Goal: Find specific page/section: Find specific page/section

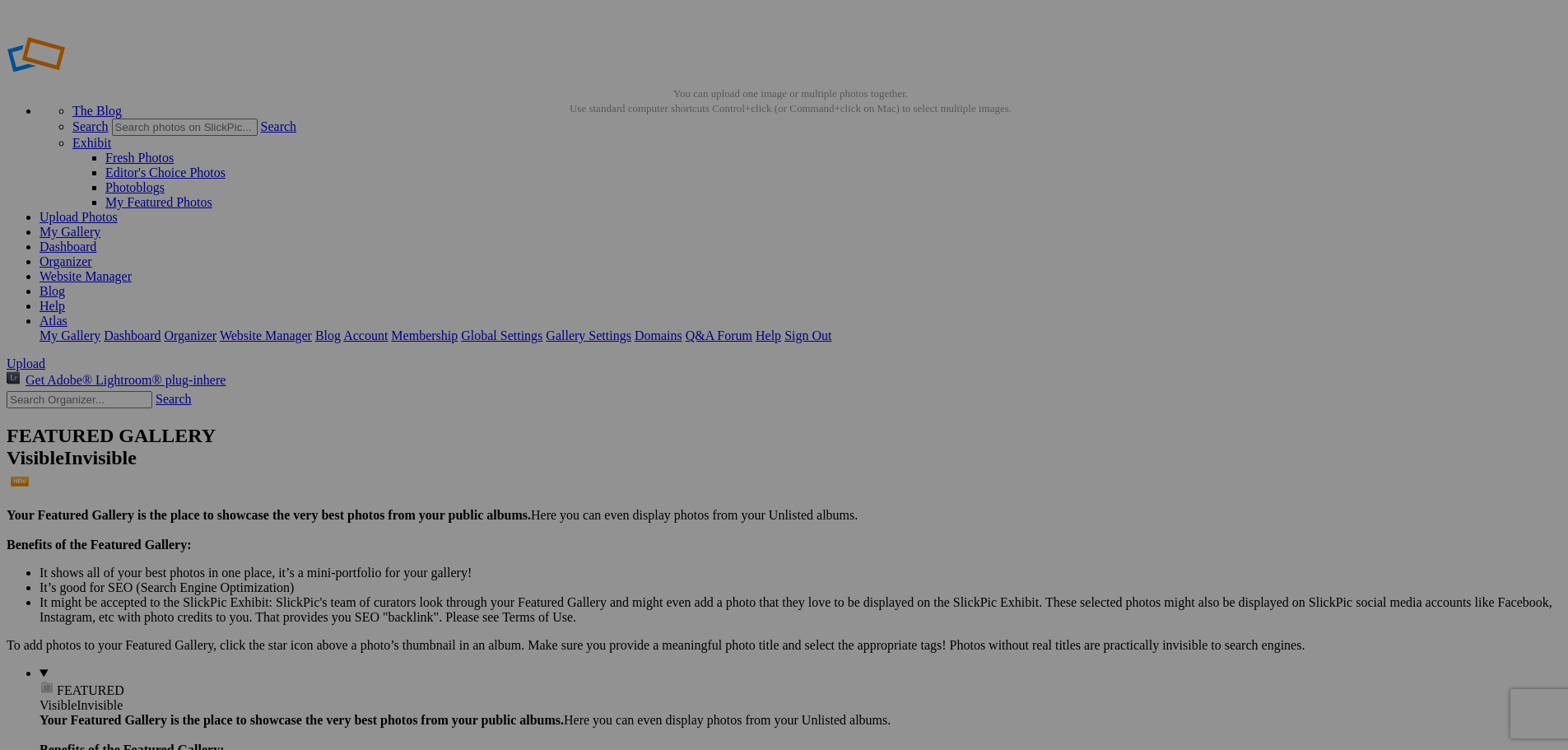
click at [97, 240] on link "Dashboard" at bounding box center [68, 247] width 57 height 14
type input "11296"
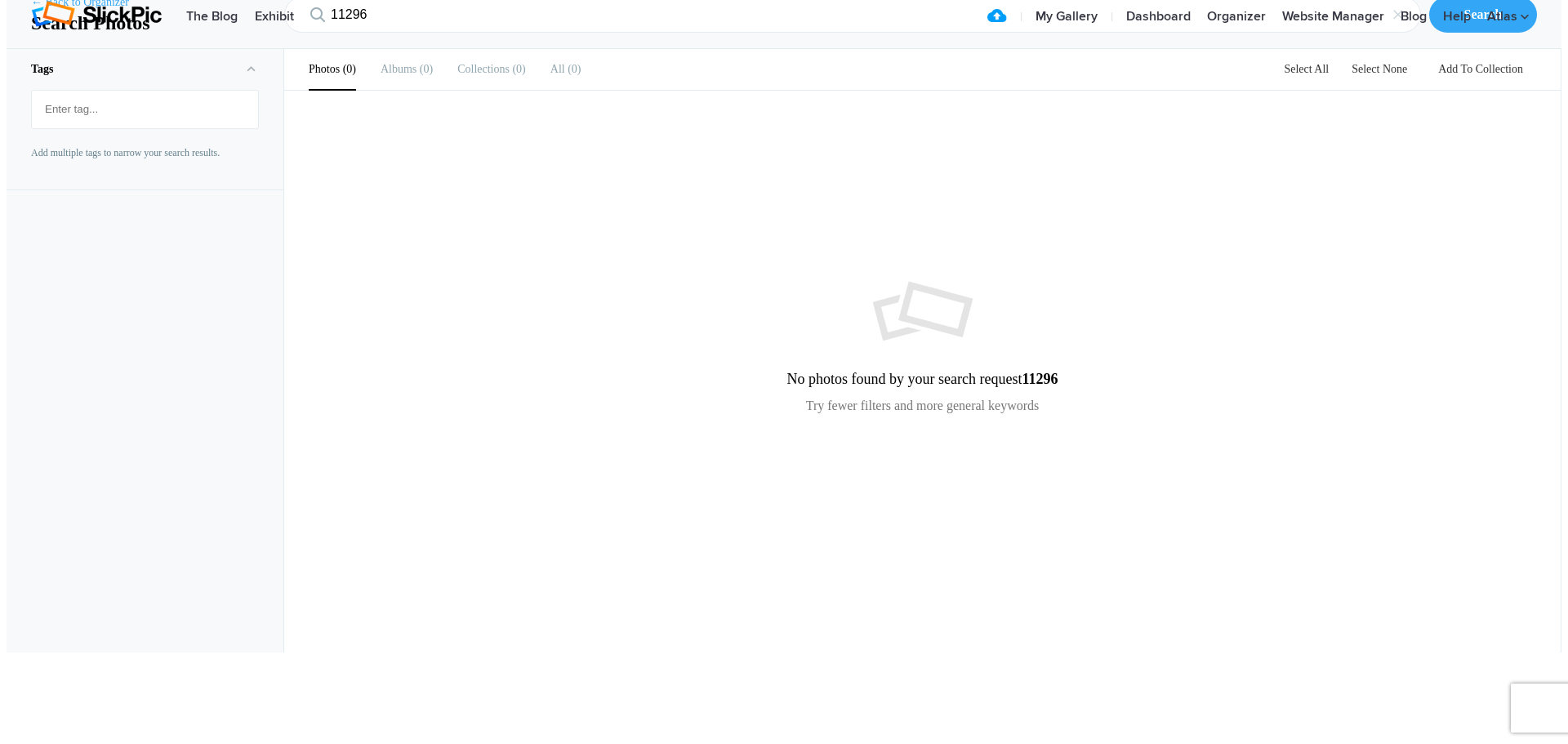
click at [92, 11] on link "← Back to Organizer" at bounding box center [80, 2] width 98 height 16
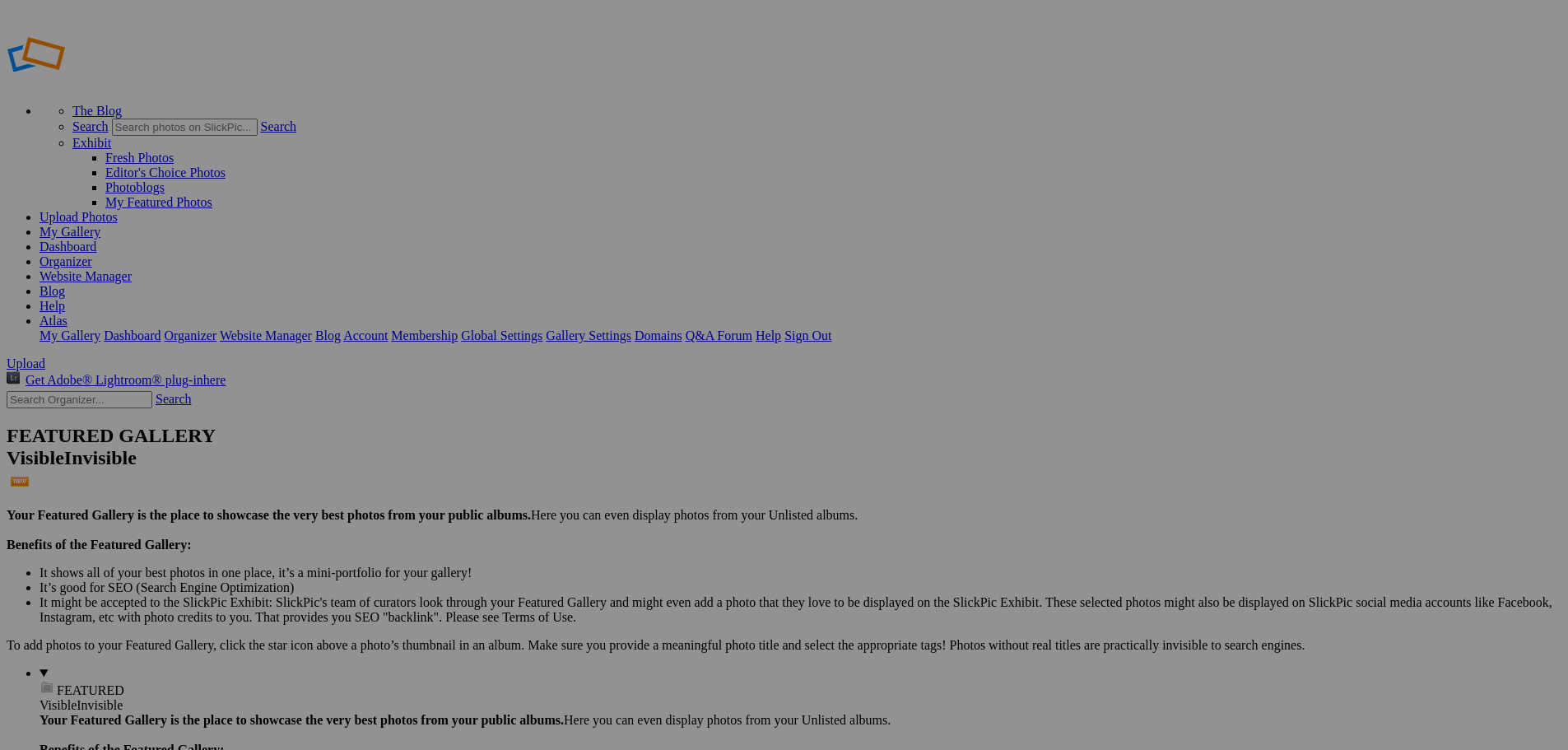
type input "11300"
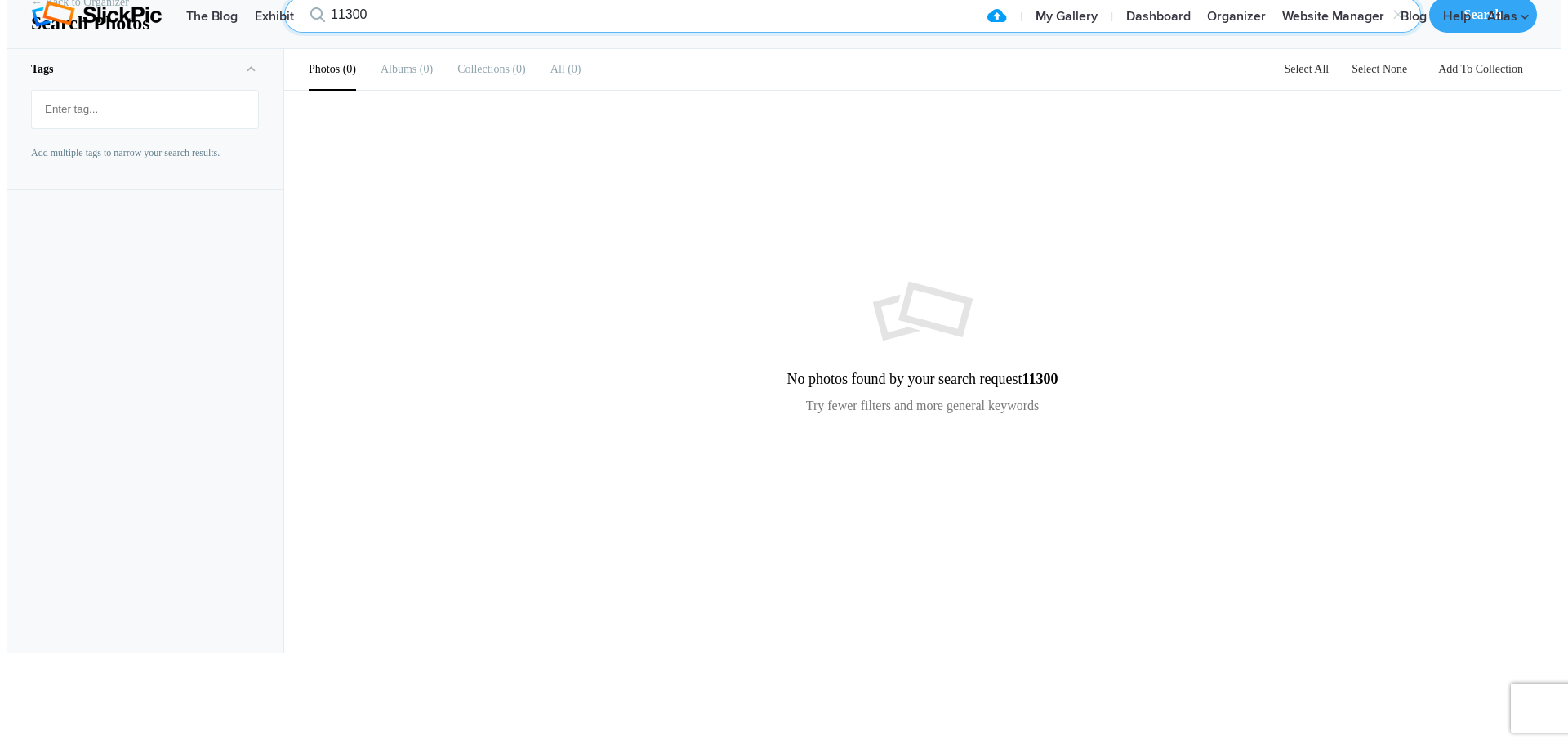
drag, startPoint x: 388, startPoint y: 102, endPoint x: 261, endPoint y: 99, distance: 127.0
click at [261, 49] on div "← Back to Organizer Search Photos 11300 × Search" at bounding box center [784, 15] width 1555 height 69
type input "11591"
drag, startPoint x: 396, startPoint y: 105, endPoint x: 297, endPoint y: 106, distance: 99.0
click at [297, 33] on input "11591" at bounding box center [853, 14] width 1137 height 36
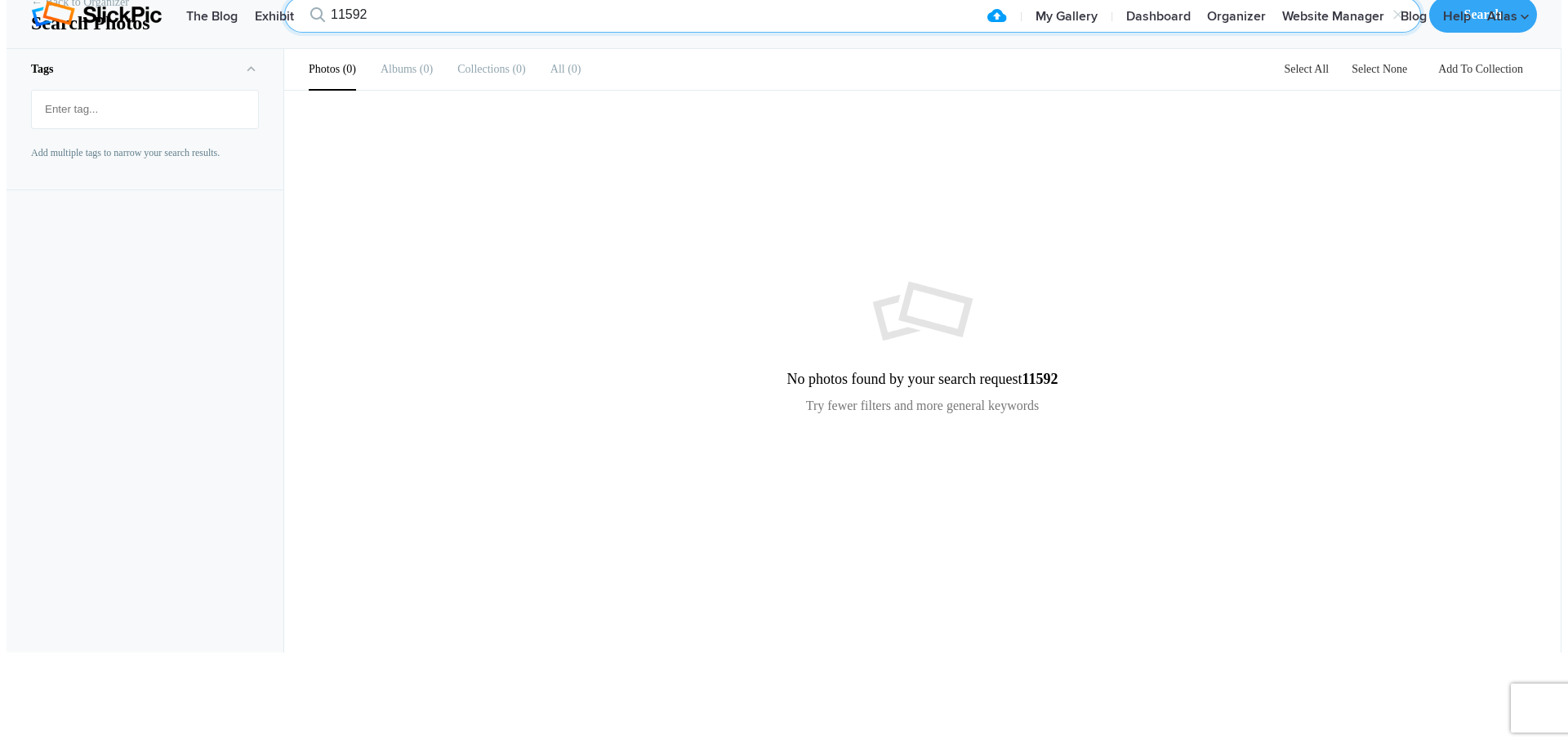
click at [382, 33] on input "11592" at bounding box center [853, 14] width 1137 height 36
click at [387, 33] on input "11593" at bounding box center [853, 14] width 1137 height 36
click at [374, 33] on input "11597" at bounding box center [853, 14] width 1137 height 36
type input "11830"
click at [1476, 33] on div "Search" at bounding box center [1483, 14] width 108 height 36
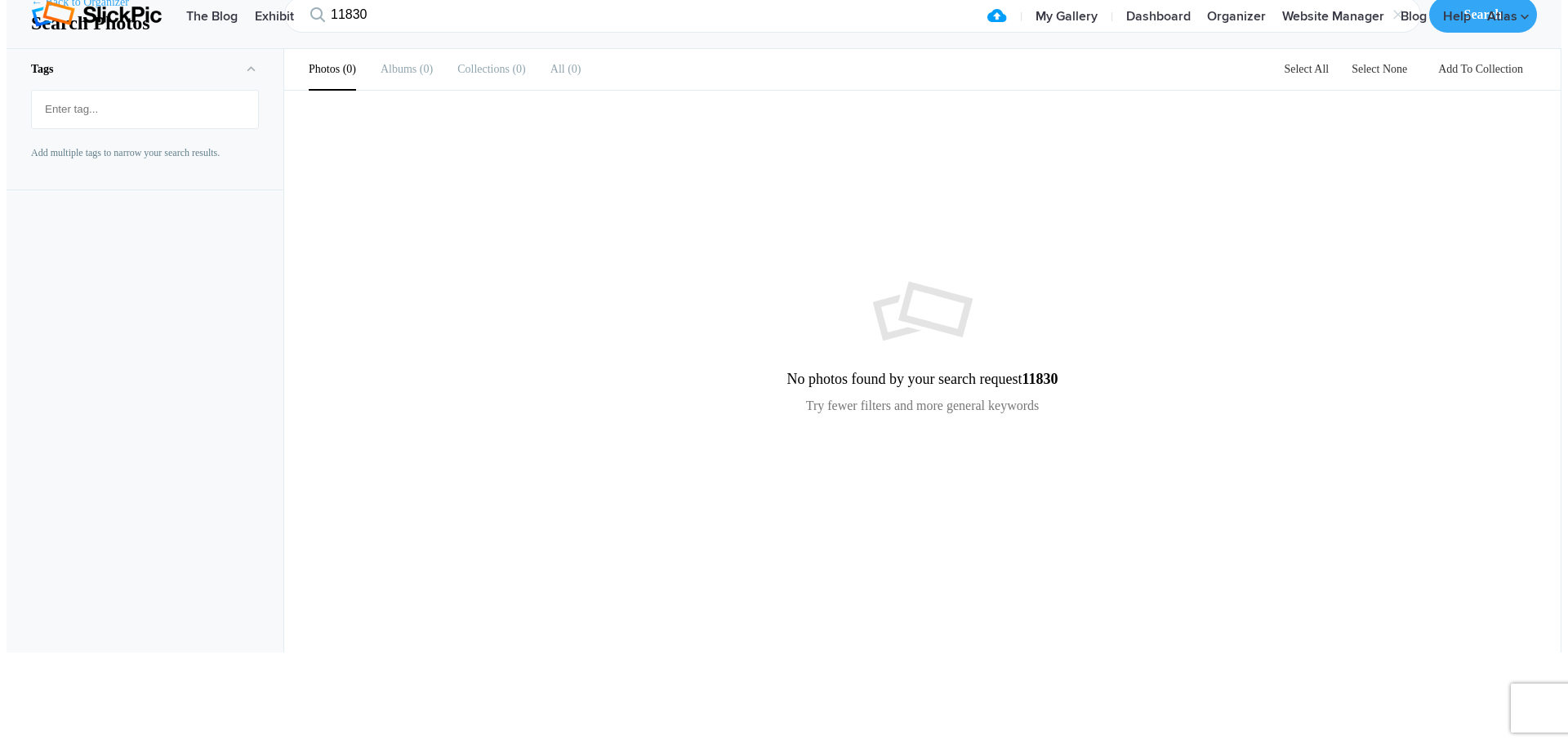
click at [45, 11] on link "← Back to Organizer" at bounding box center [80, 2] width 98 height 16
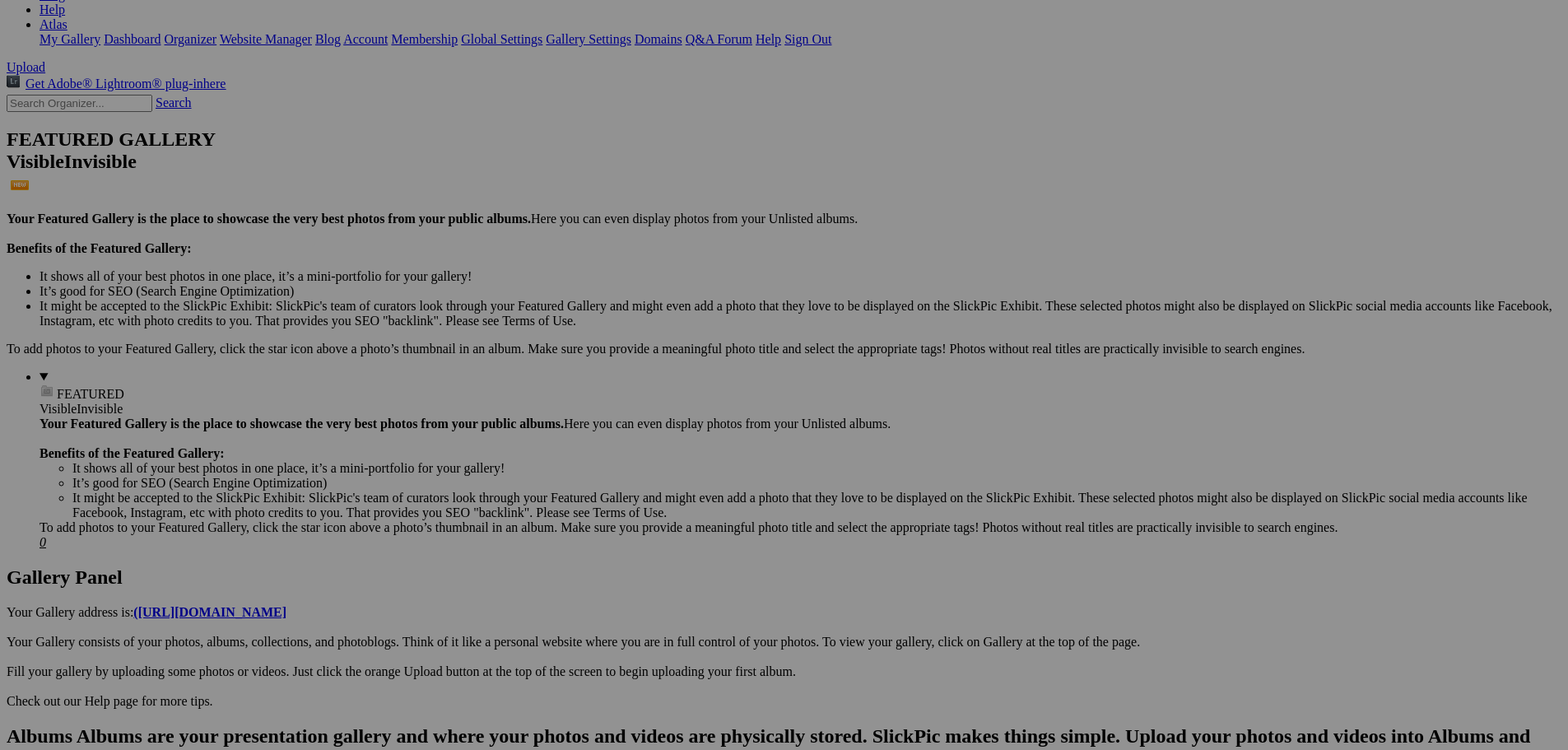
scroll to position [330, 0]
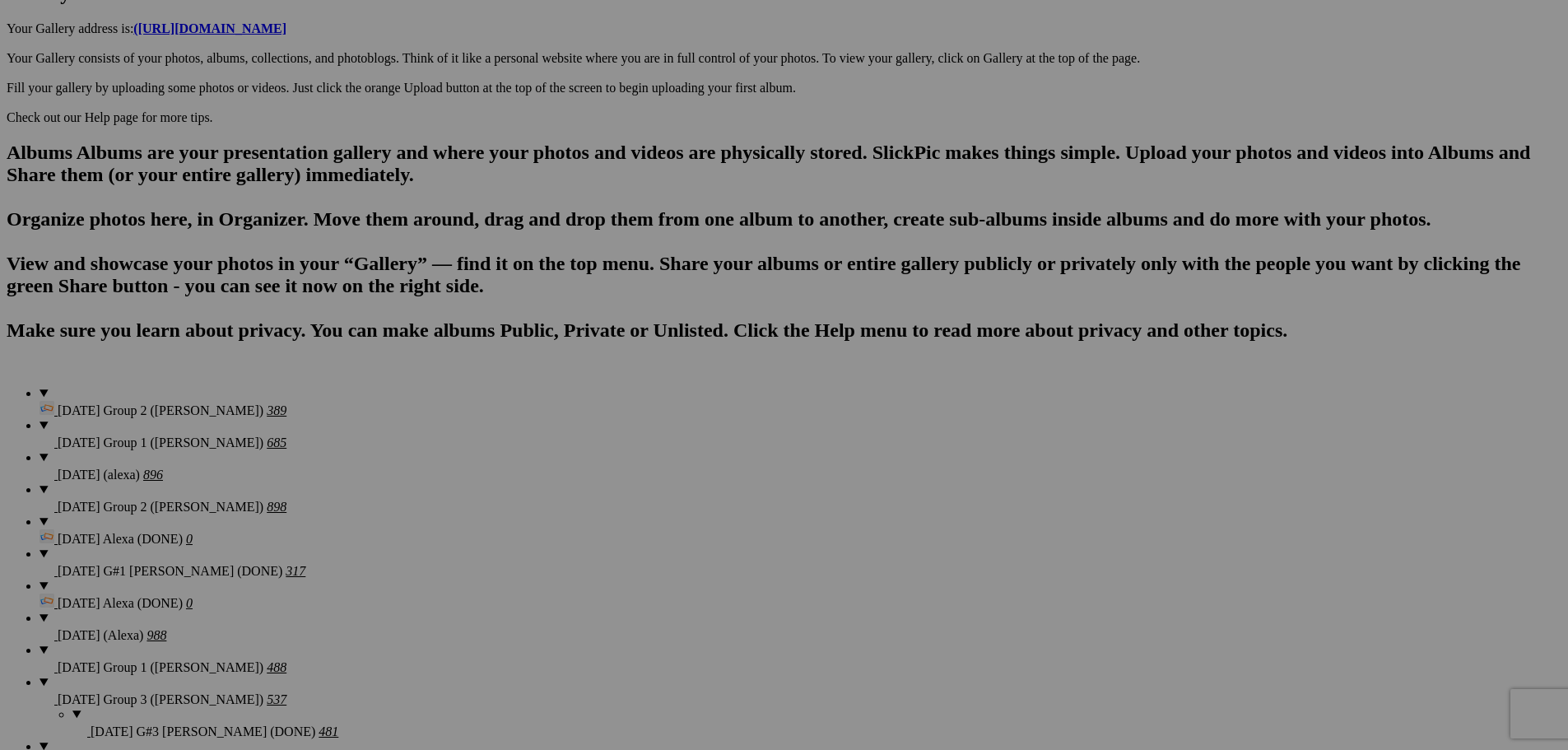
scroll to position [338, 0]
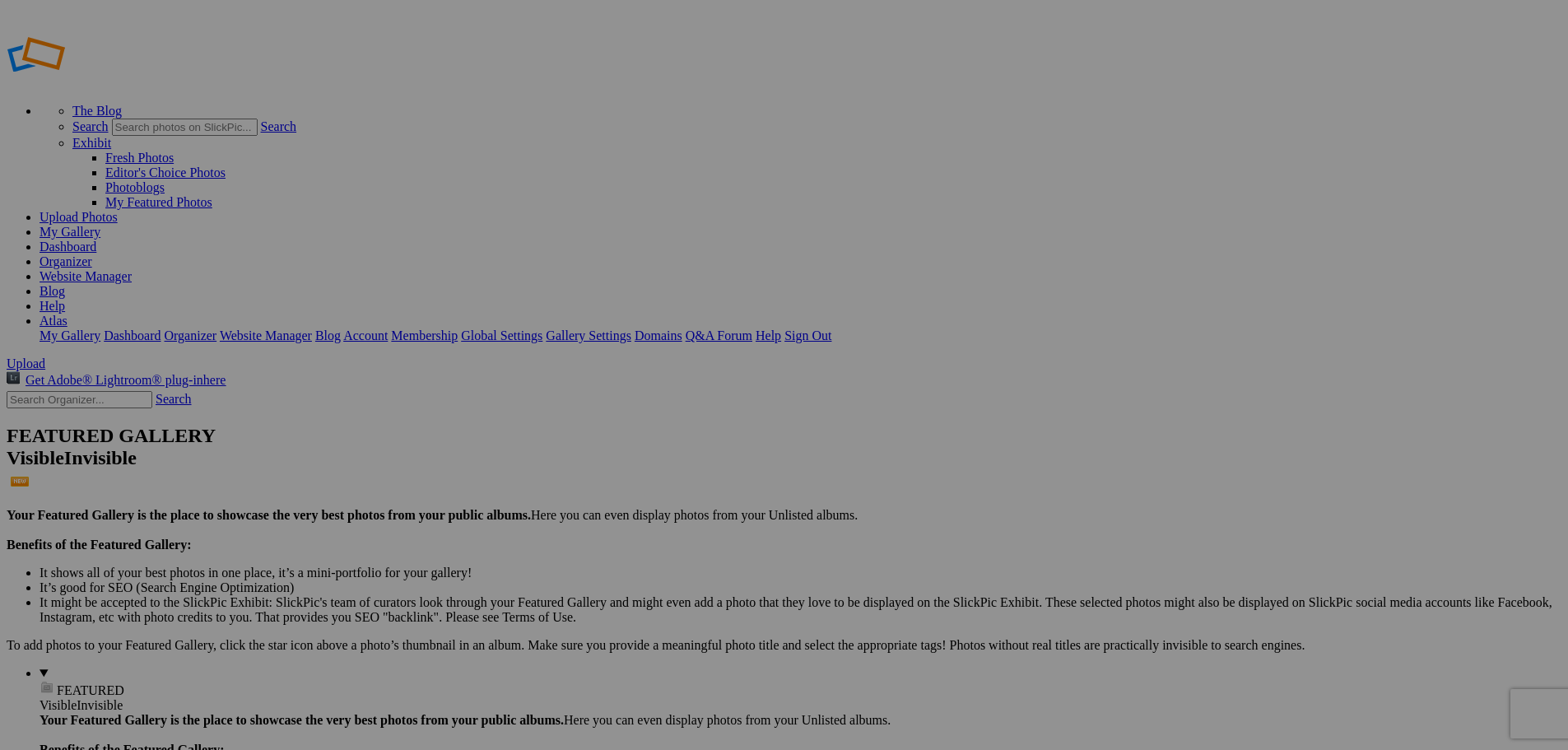
click at [139, 391] on input "text" at bounding box center [80, 399] width 146 height 17
type input "11296"
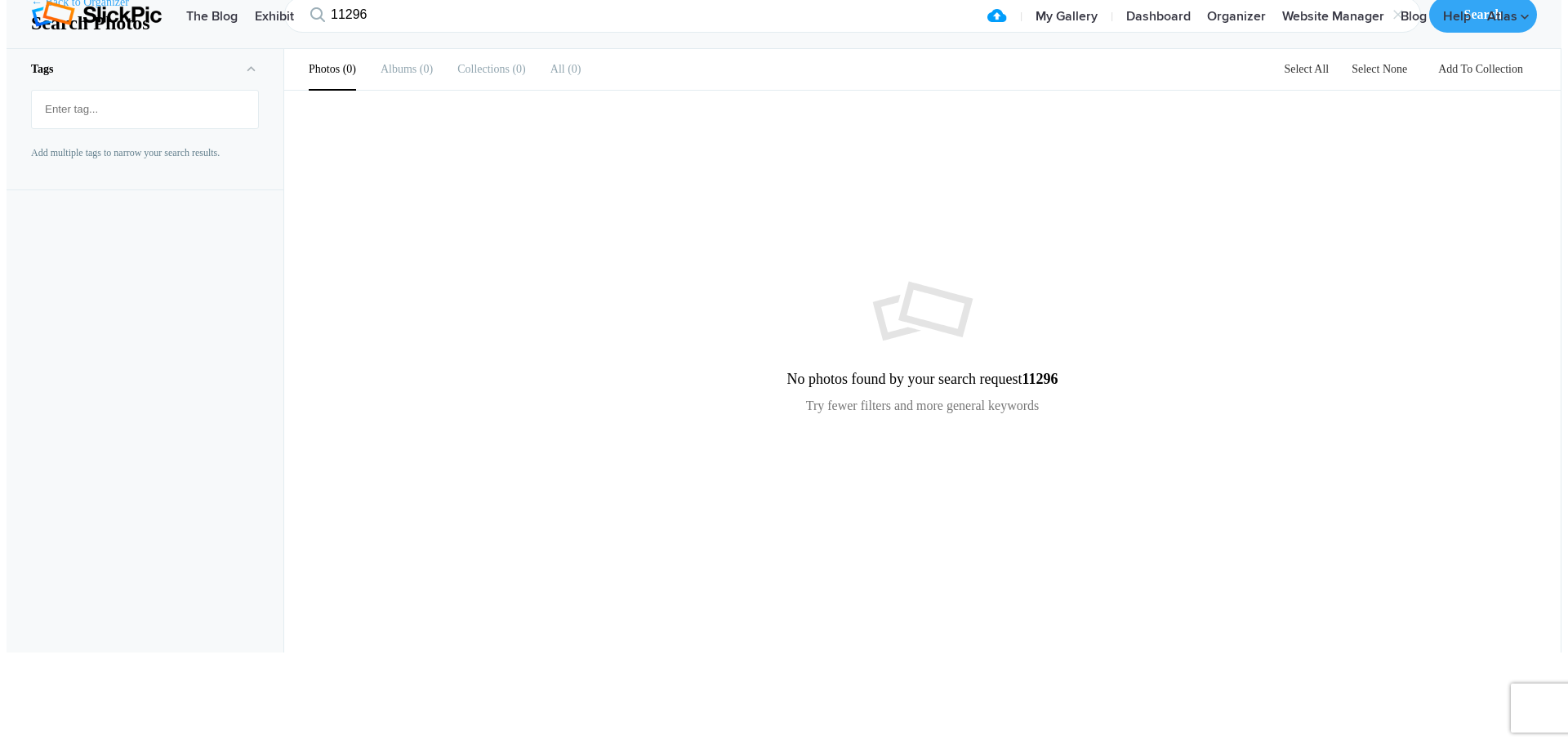
click at [42, 11] on link "← Back to Organizer" at bounding box center [80, 2] width 98 height 16
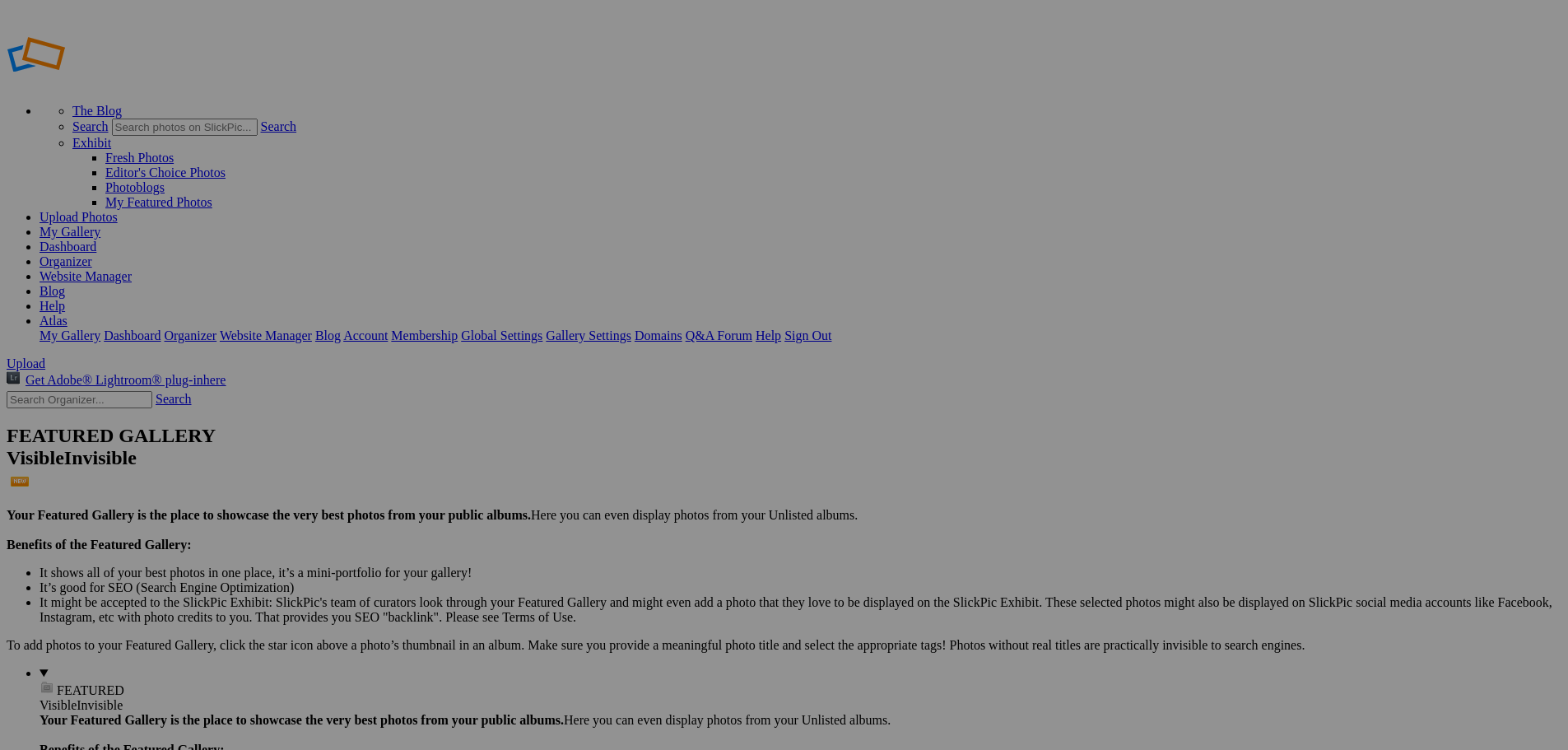
click at [1507, 453] on div "View Edit Comments Photo Details" at bounding box center [1432, 375] width 297 height 750
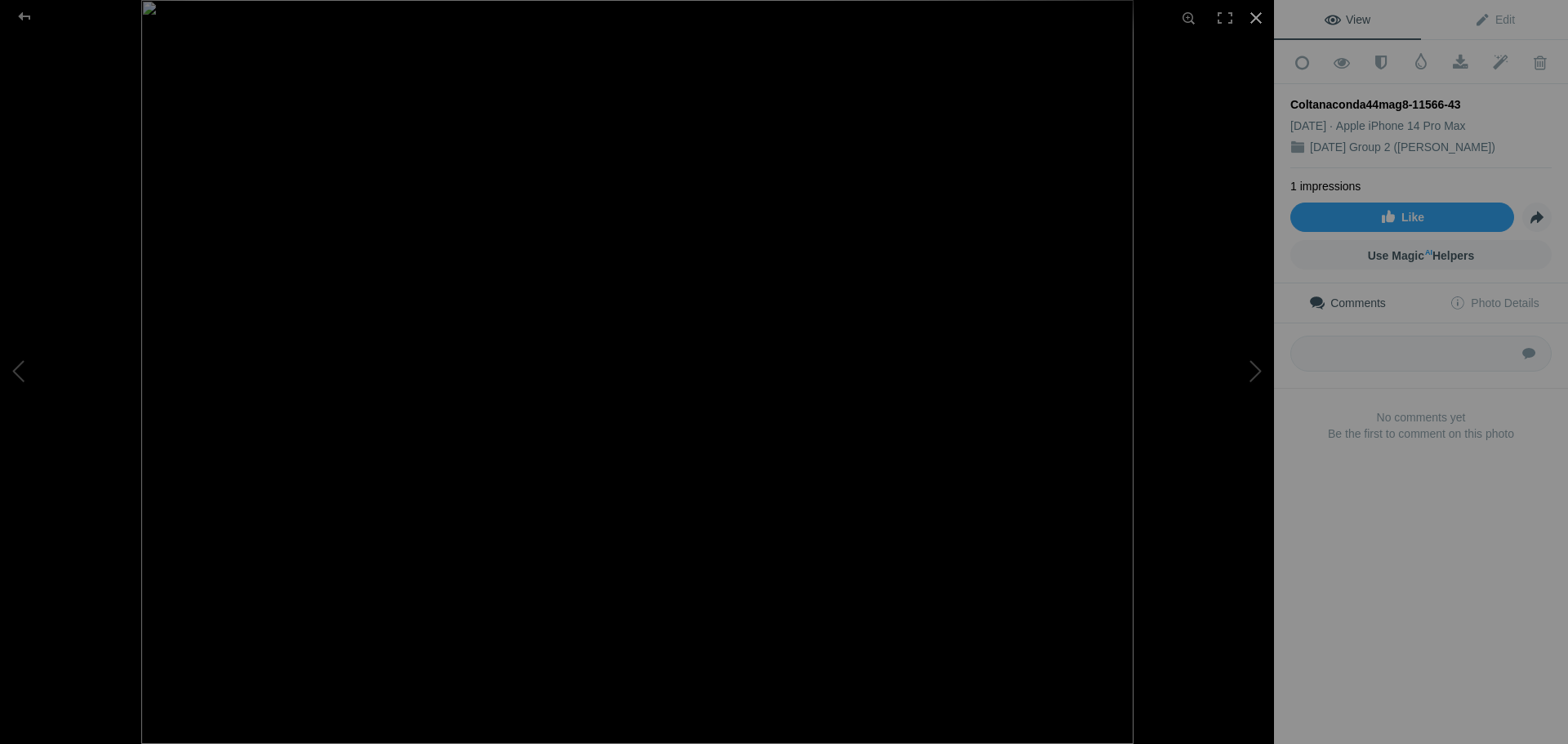
click at [1259, 15] on div at bounding box center [1256, 18] width 36 height 36
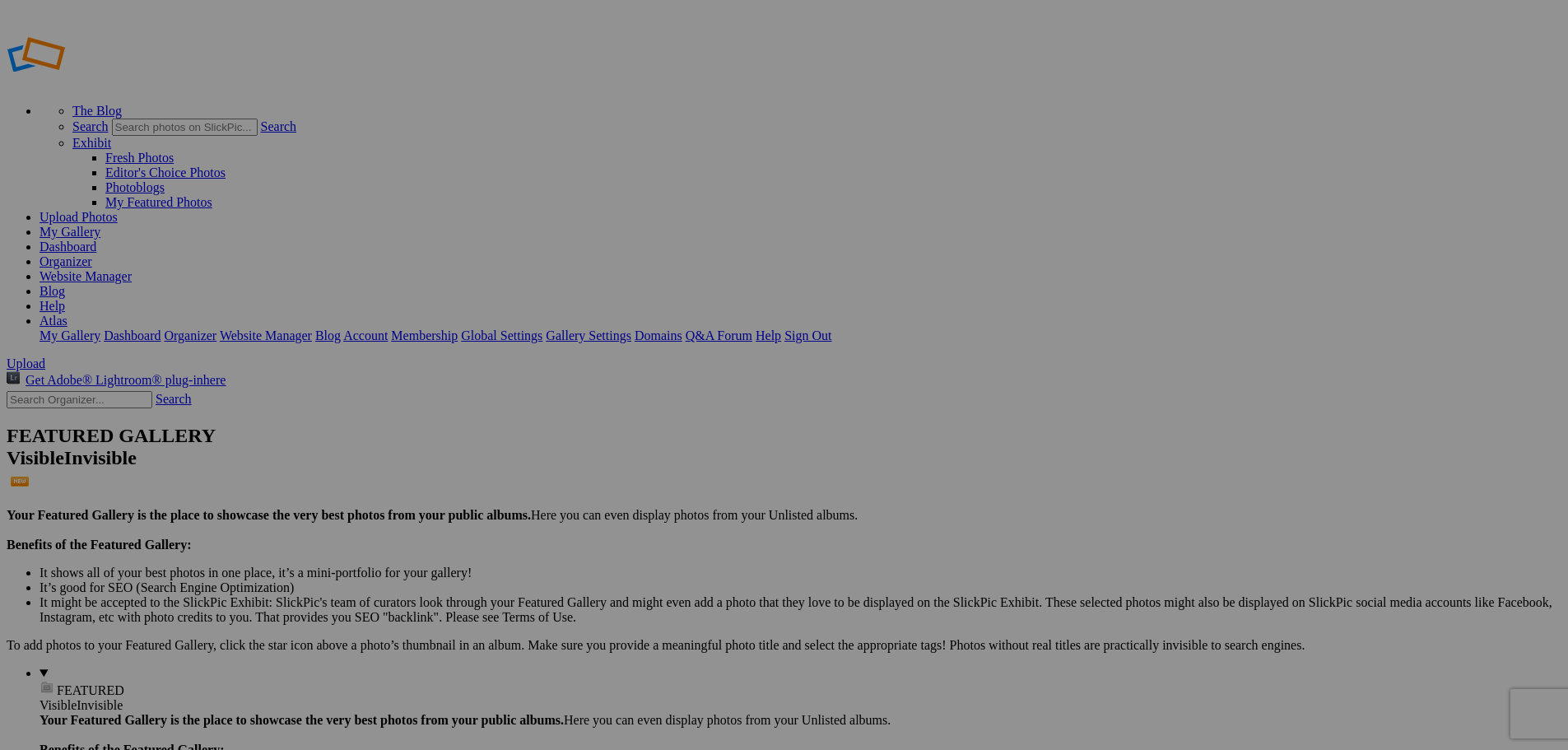
click at [92, 254] on link "Organizer" at bounding box center [66, 261] width 53 height 14
type input "11566"
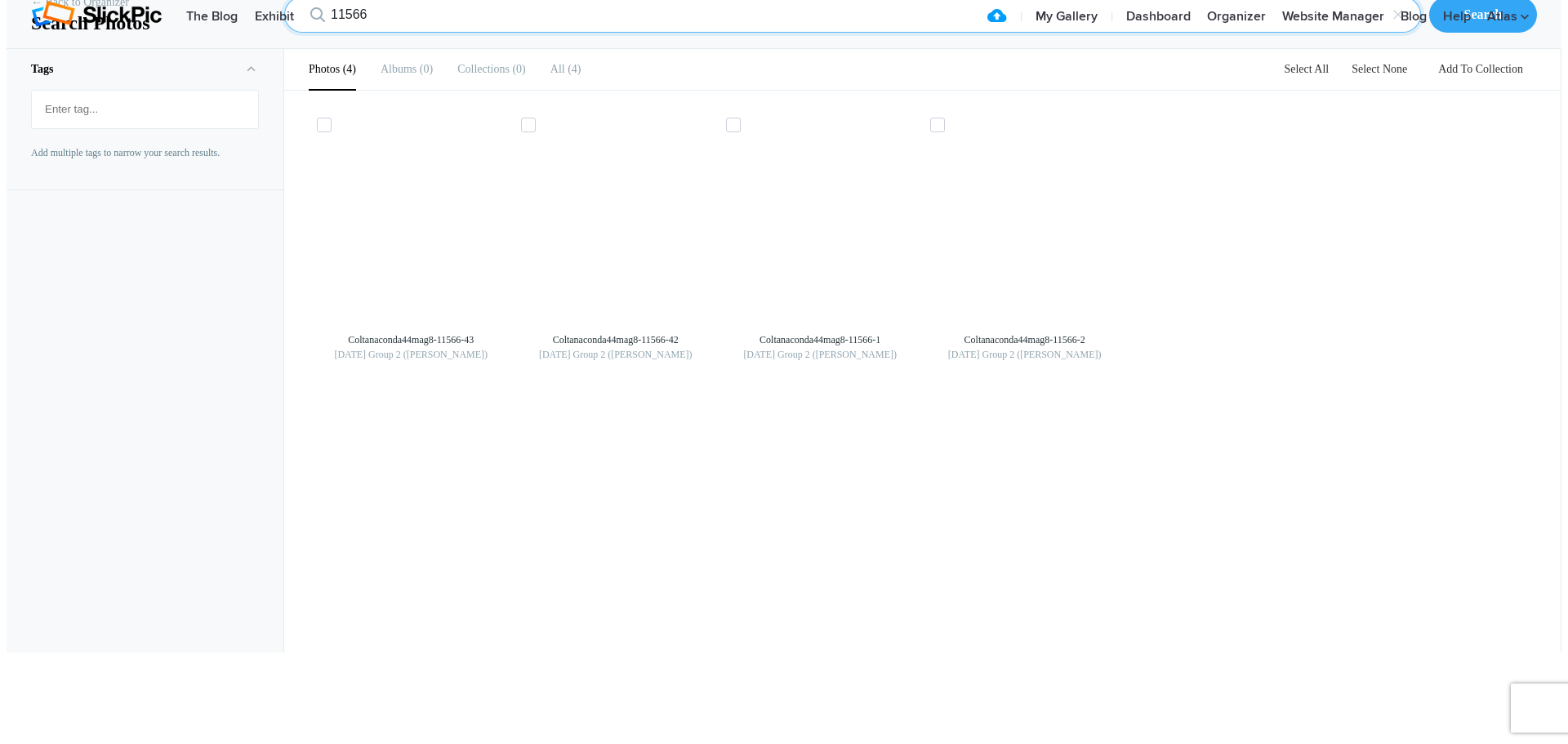
drag, startPoint x: 403, startPoint y: 100, endPoint x: 280, endPoint y: 111, distance: 123.5
click at [284, 33] on input "11566" at bounding box center [853, 14] width 1137 height 36
type input "11296"
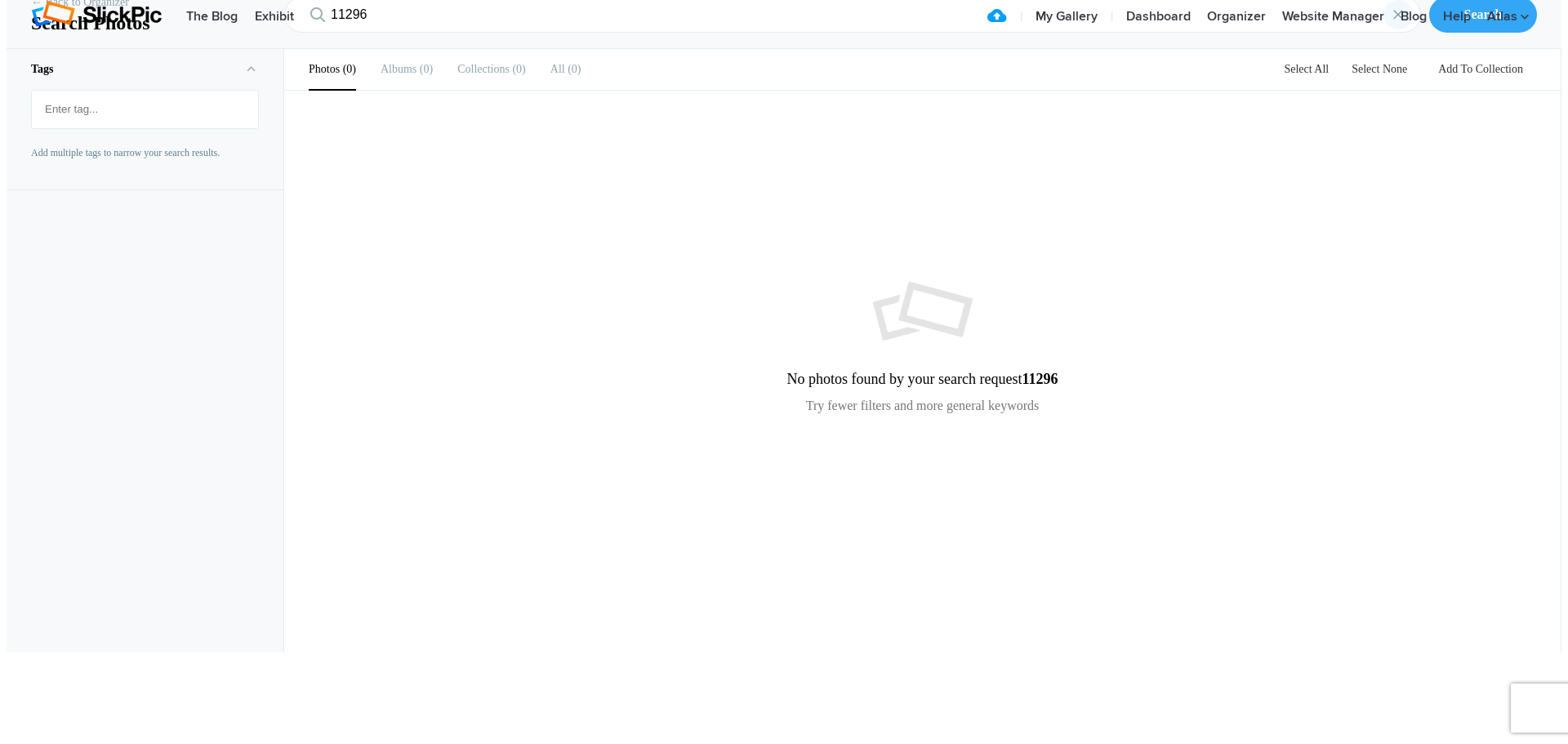
click at [1407, 29] on div "×" at bounding box center [1397, 14] width 29 height 29
click at [1073, 34] on link "My Gallery" at bounding box center [1066, 17] width 78 height 33
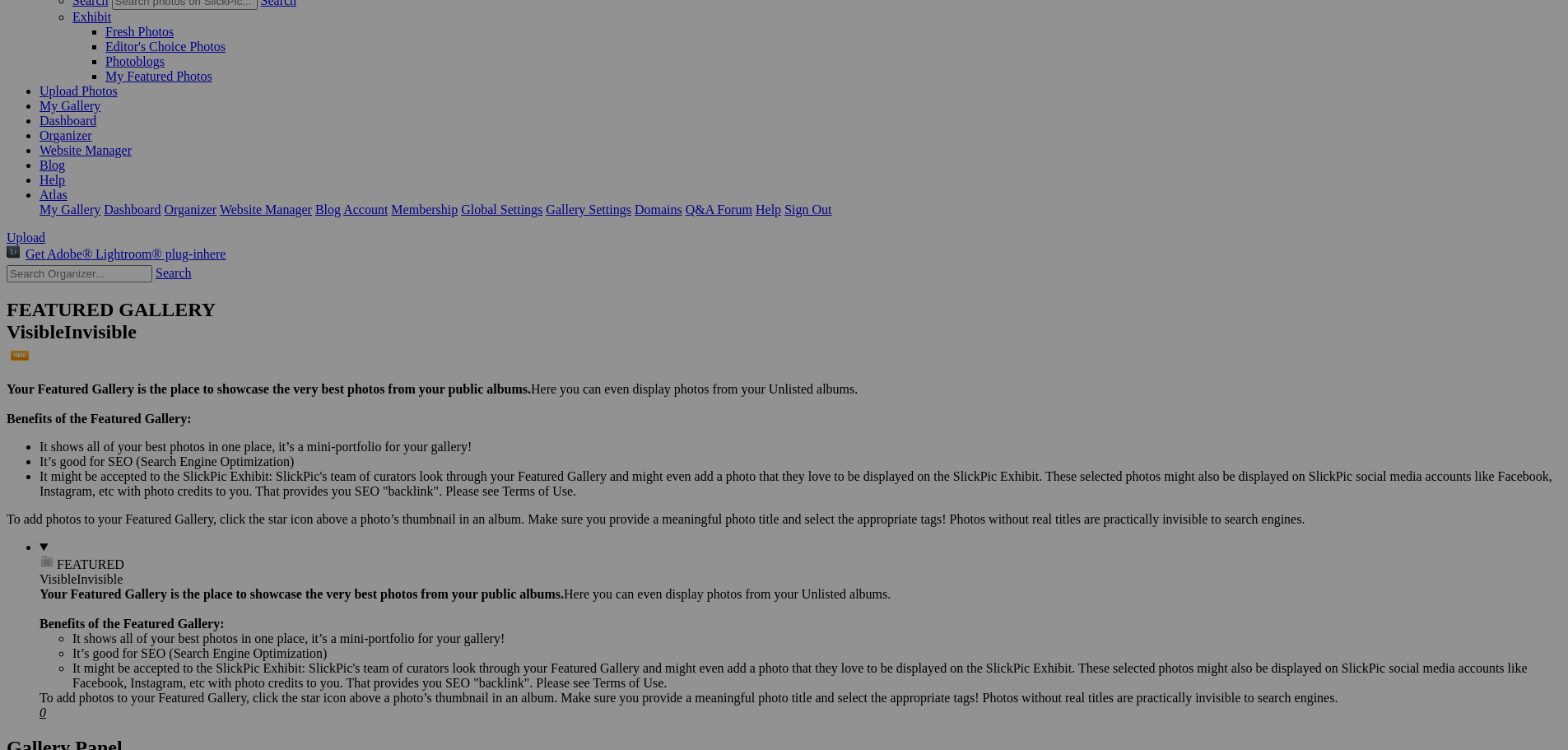
scroll to position [164, 0]
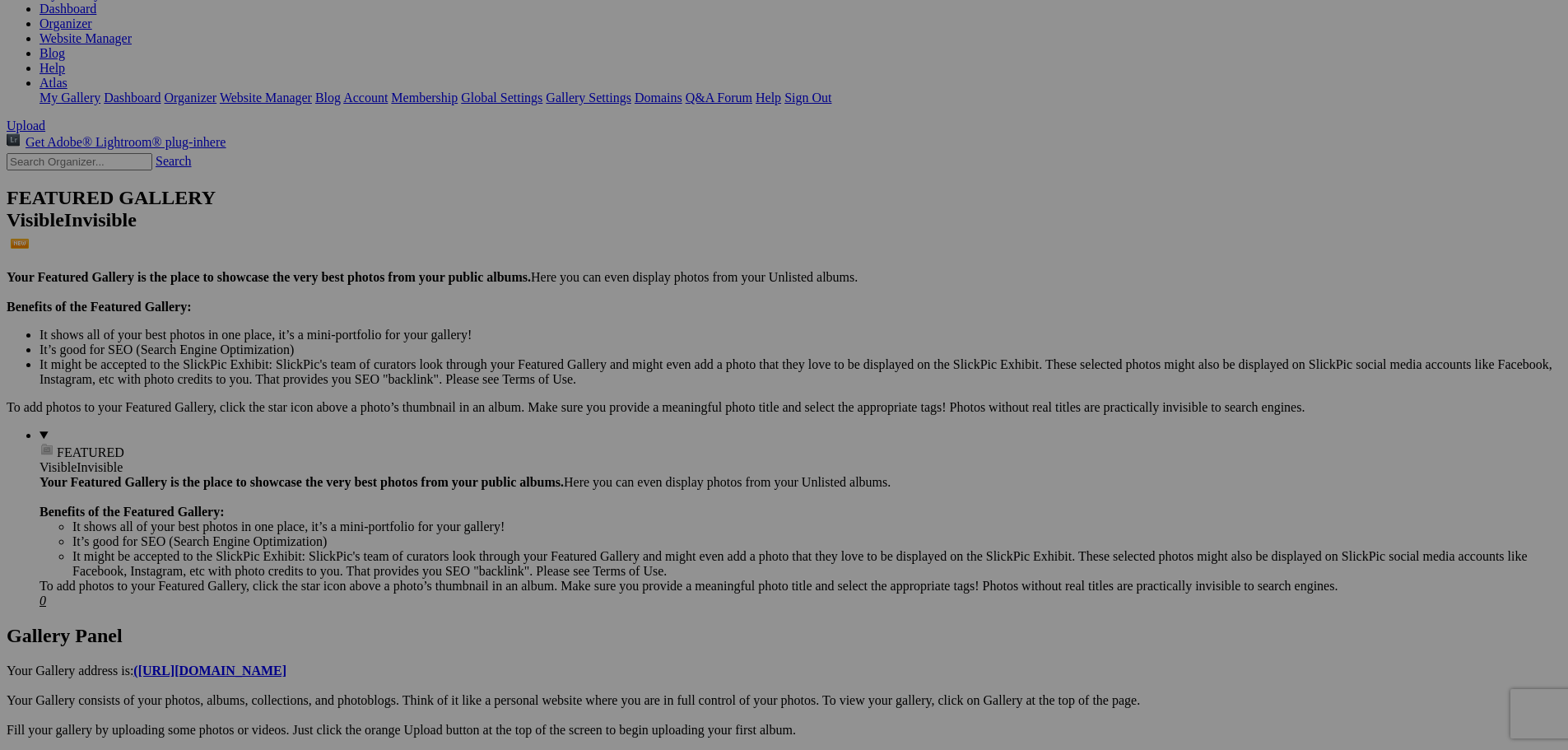
scroll to position [247, 0]
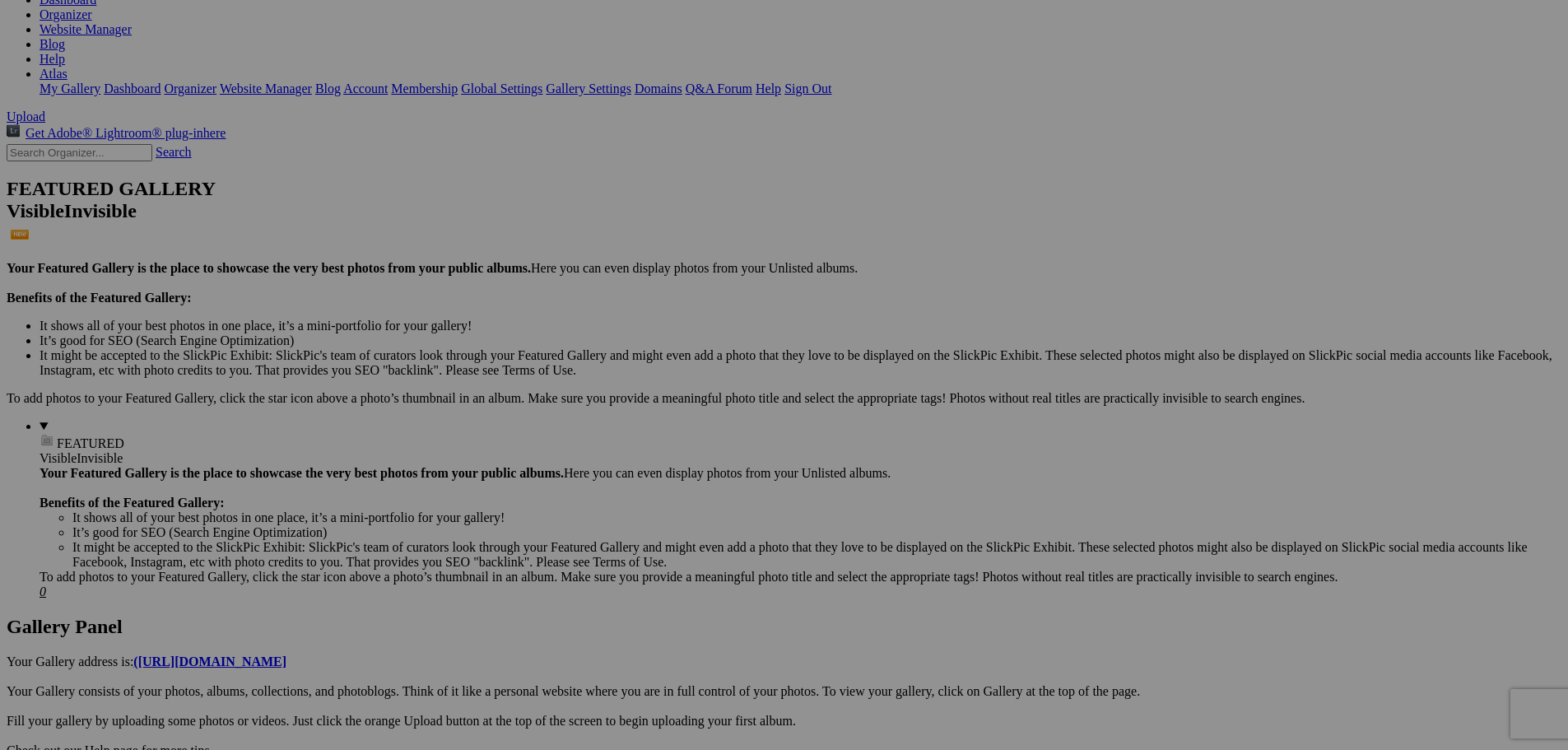
click at [1038, 427] on img at bounding box center [1045, 431] width 124 height 93
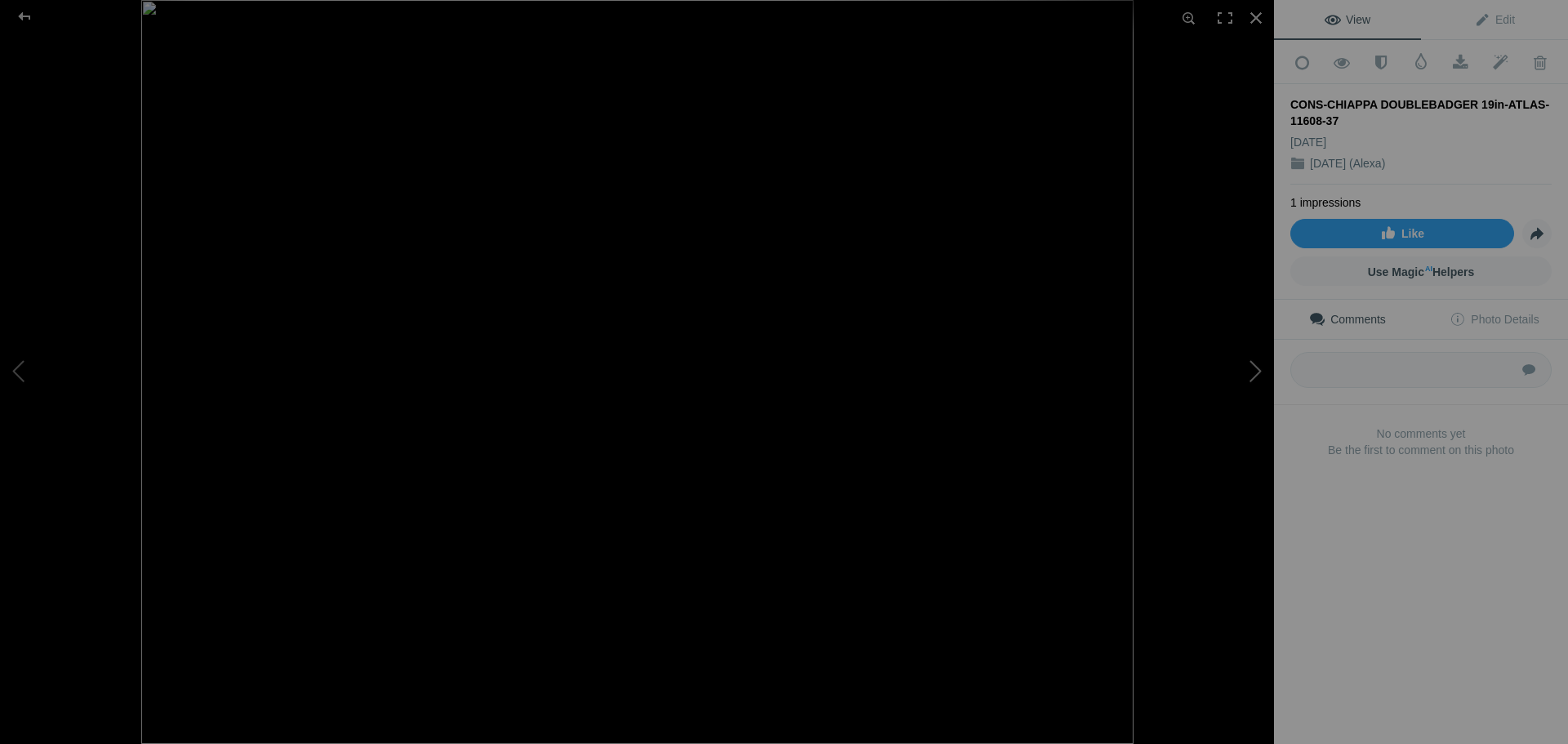
click at [1258, 372] on button at bounding box center [1213, 372] width 123 height 268
click at [19, 377] on button at bounding box center [61, 372] width 123 height 268
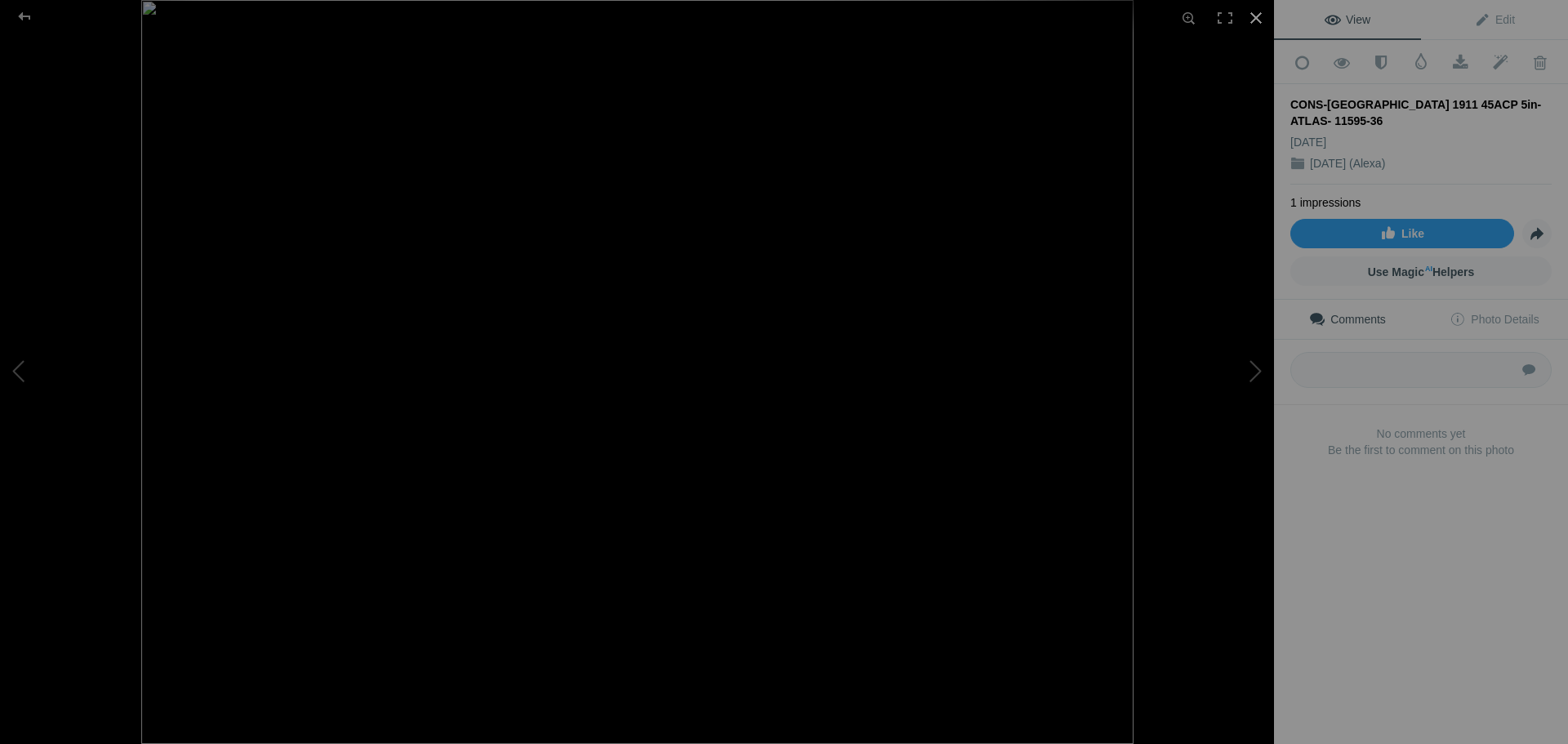
click at [1254, 24] on div at bounding box center [1256, 18] width 36 height 36
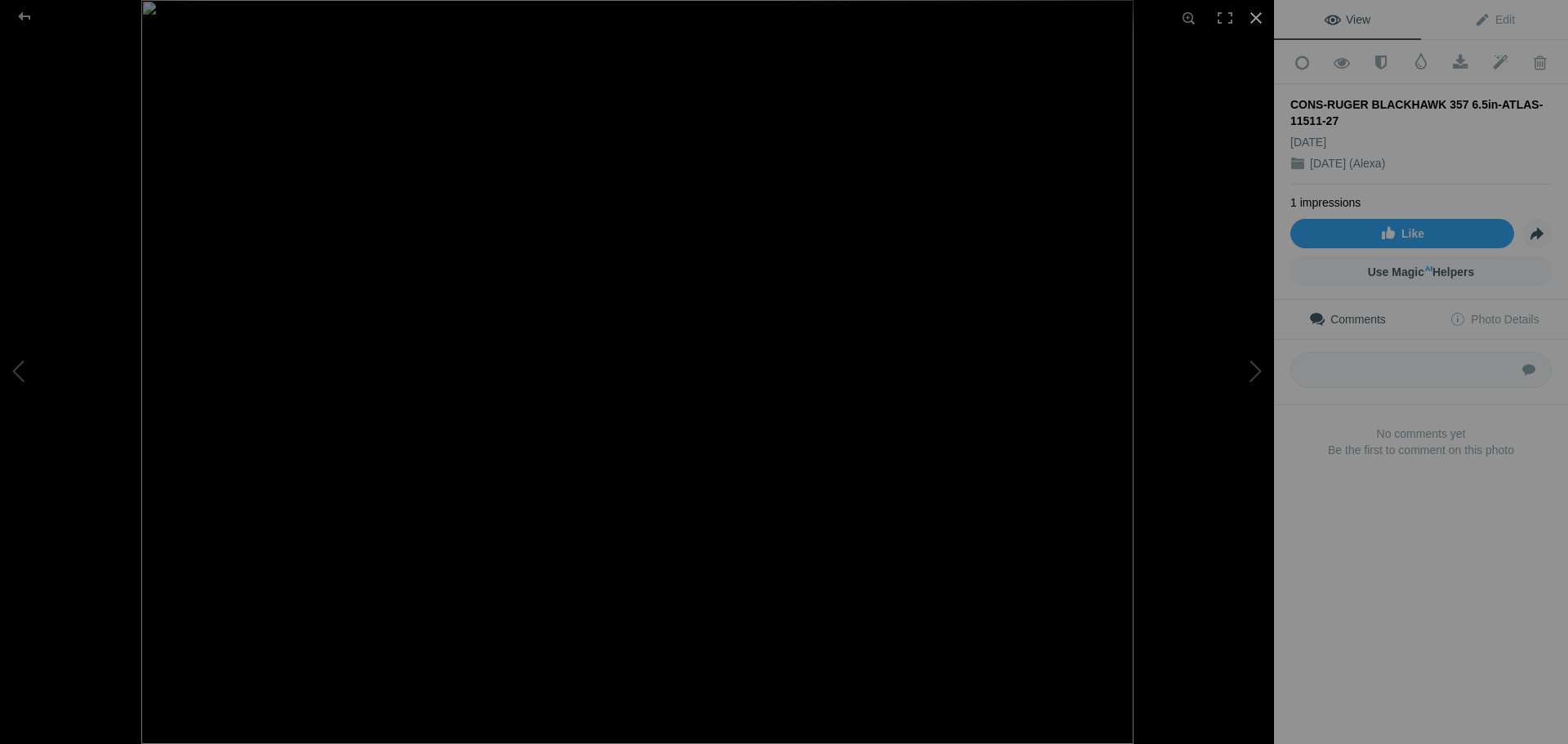
click at [1254, 18] on div at bounding box center [1256, 18] width 36 height 36
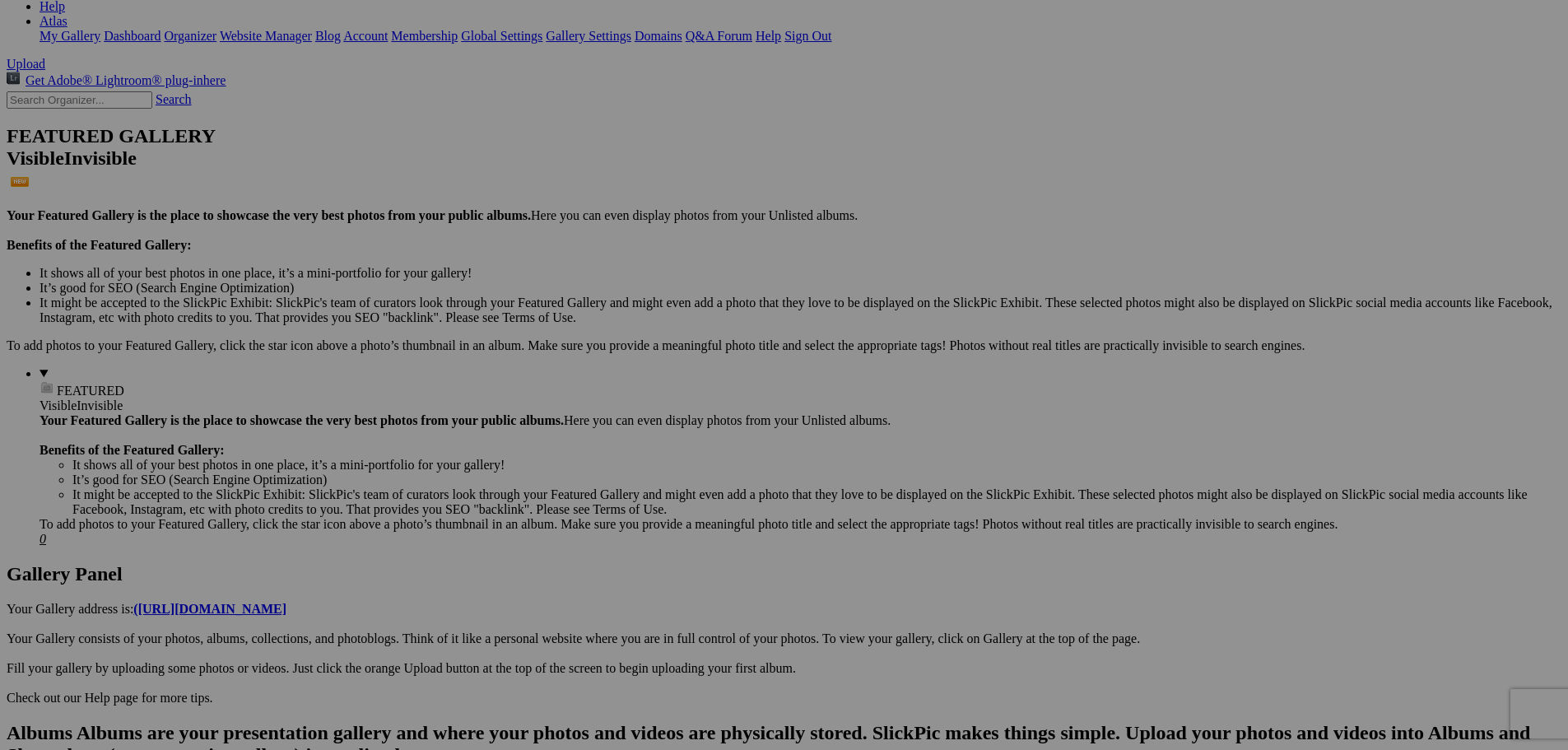
scroll to position [330, 0]
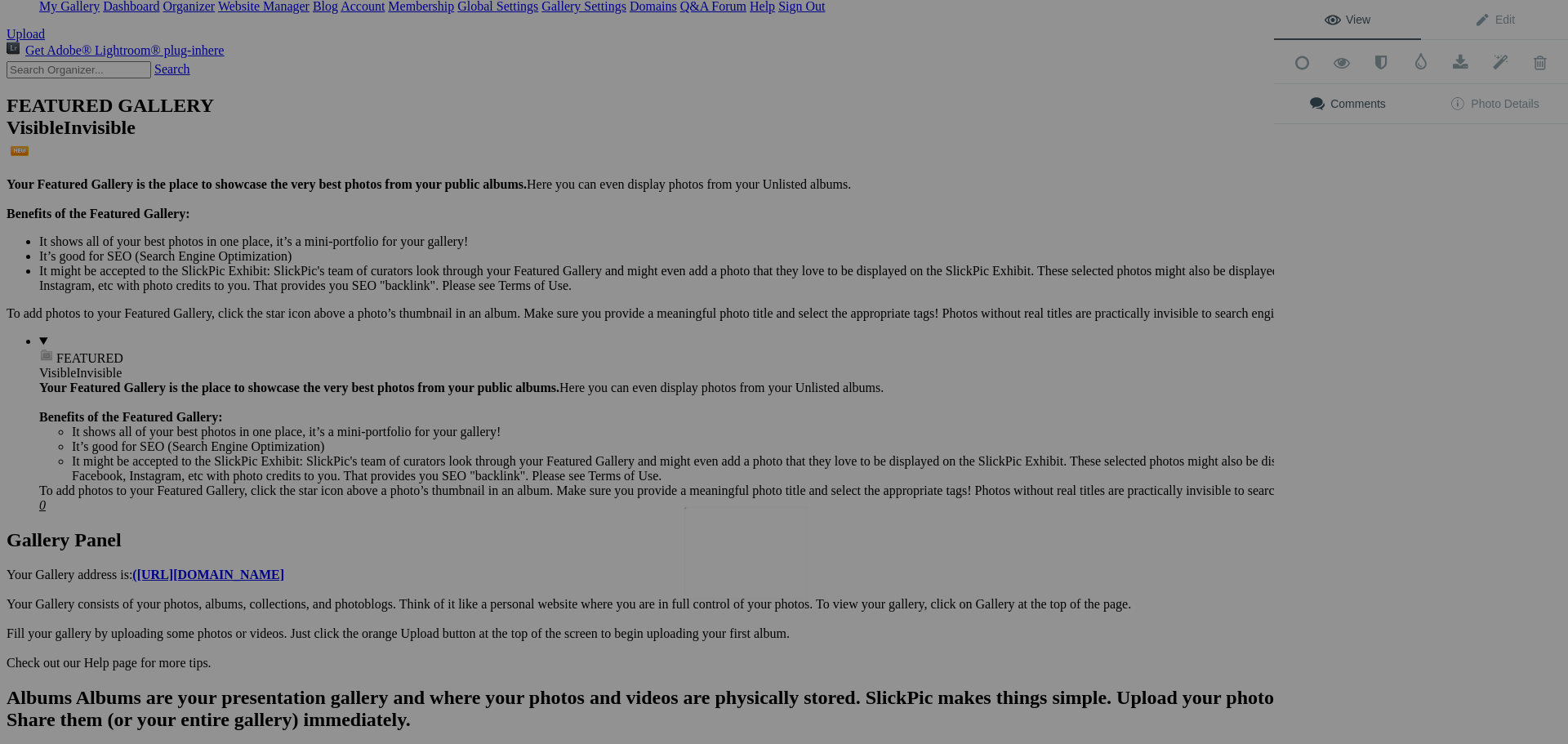
click at [742, 549] on img at bounding box center [746, 553] width 123 height 92
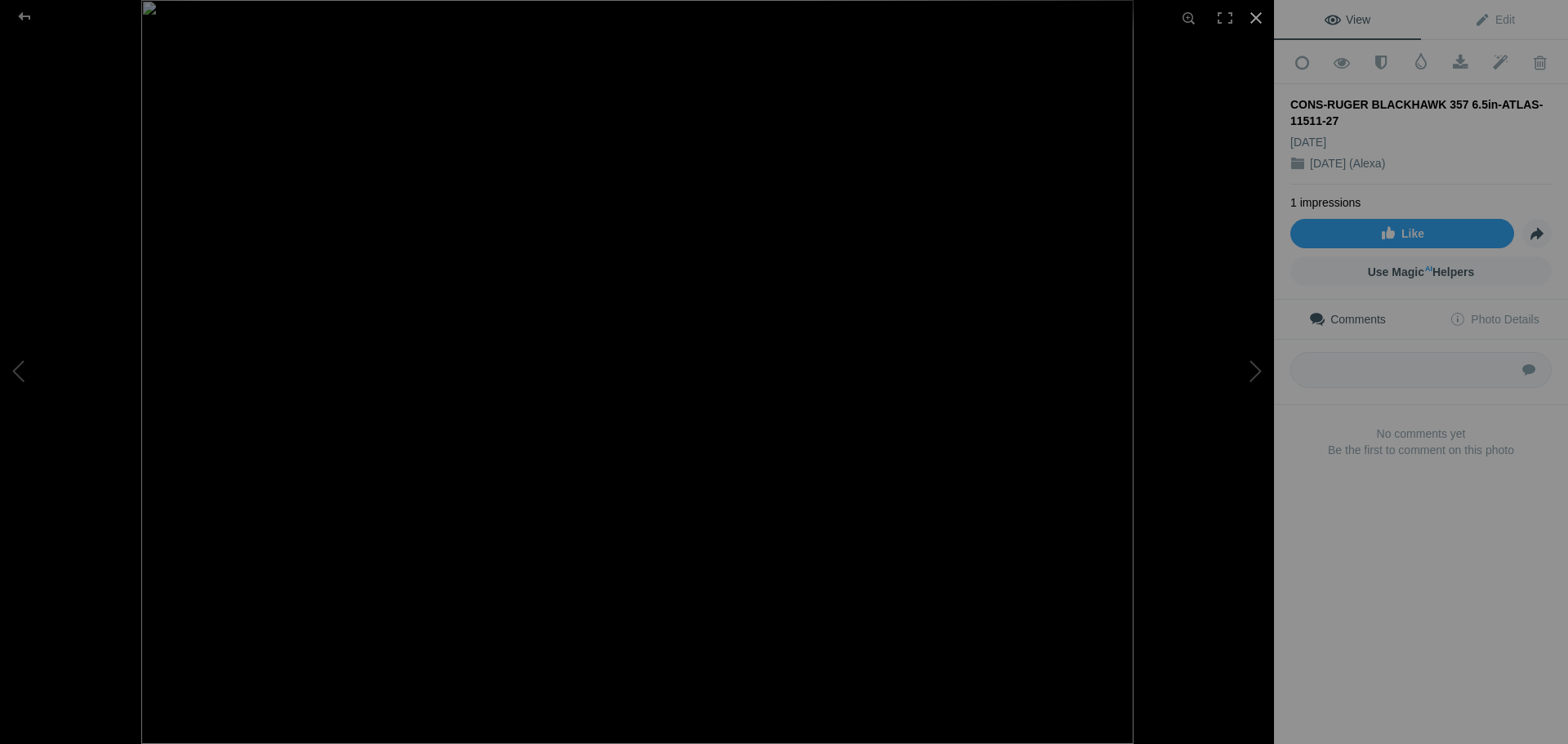
click at [1249, 17] on div at bounding box center [1256, 18] width 36 height 36
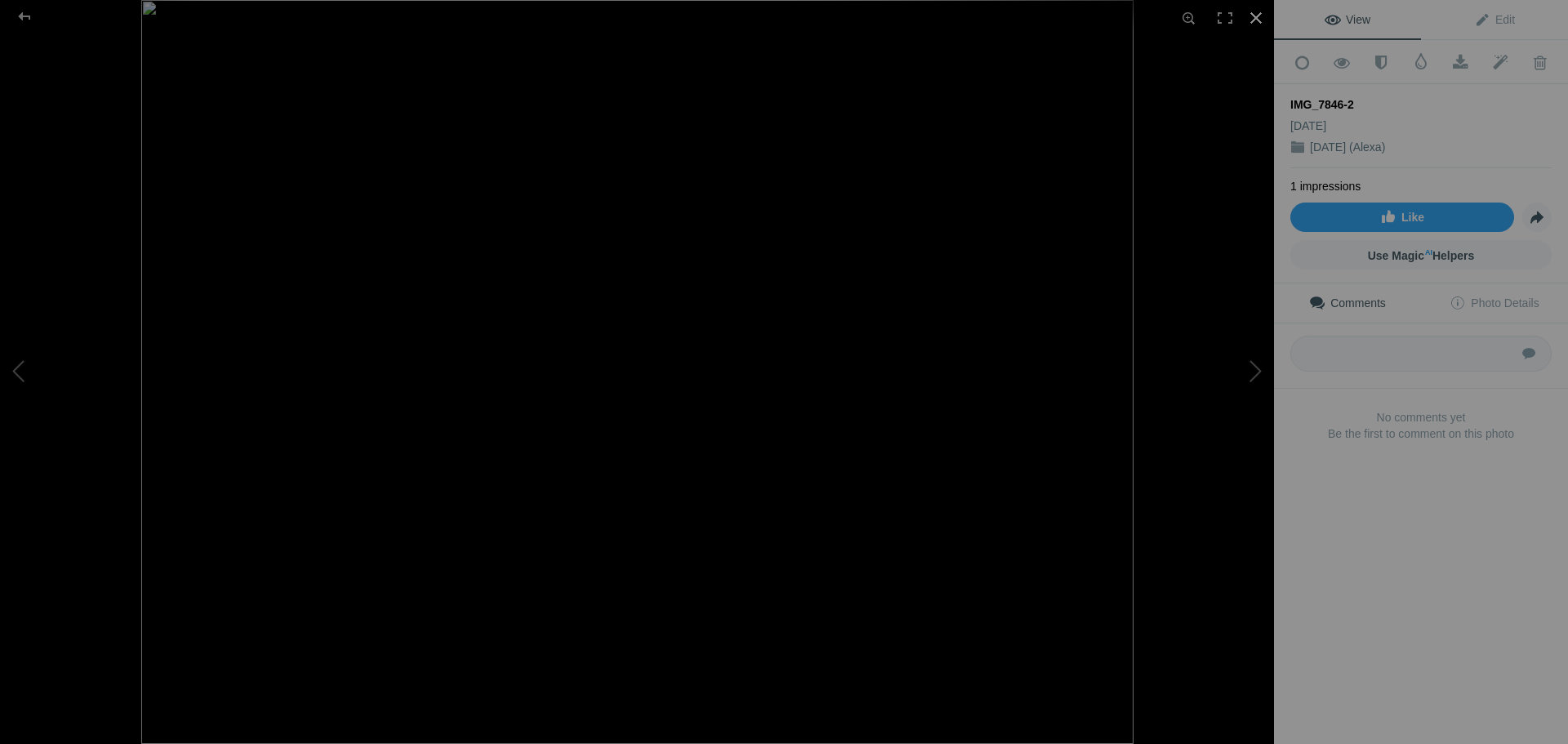
click at [1261, 18] on div at bounding box center [1256, 18] width 36 height 36
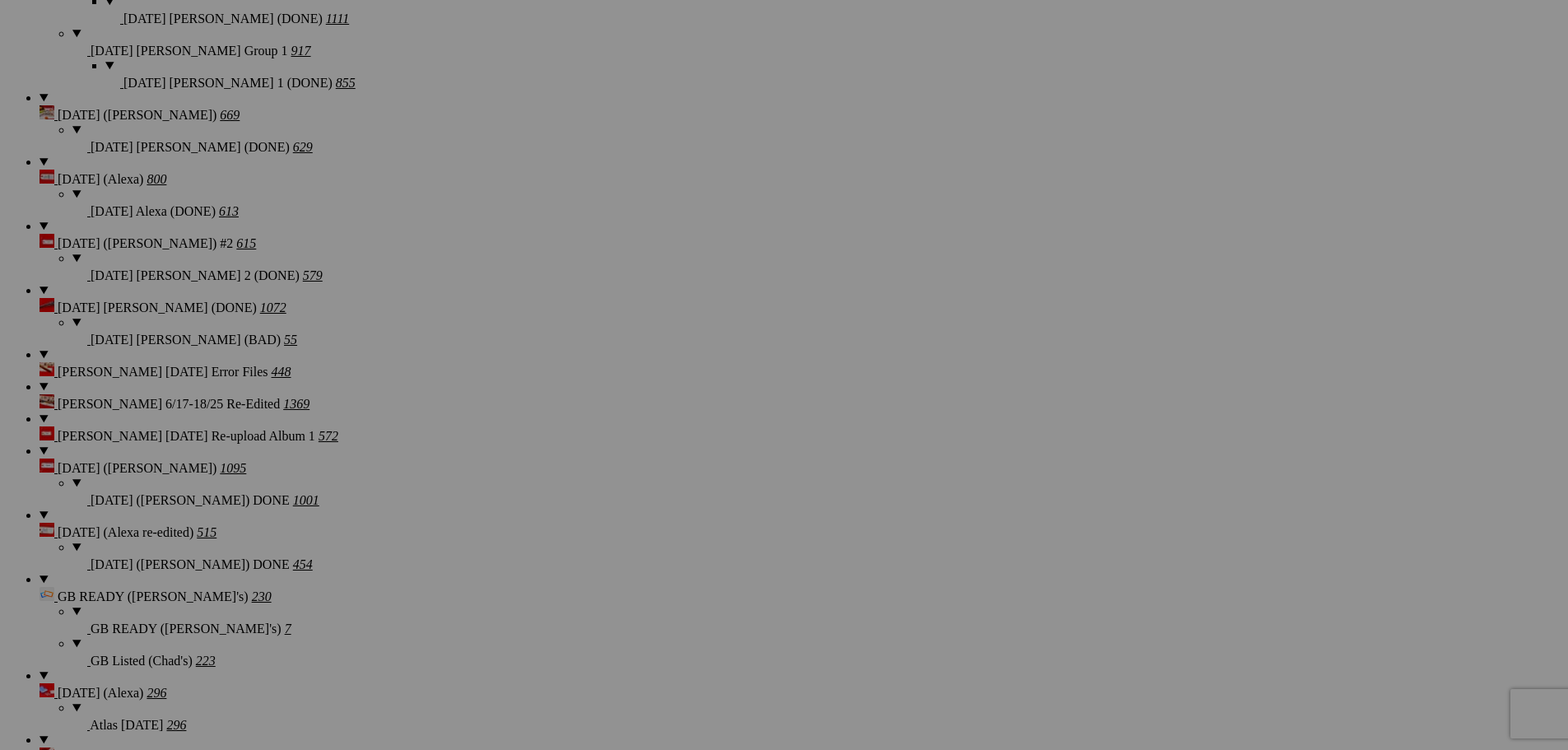
scroll to position [3043, 0]
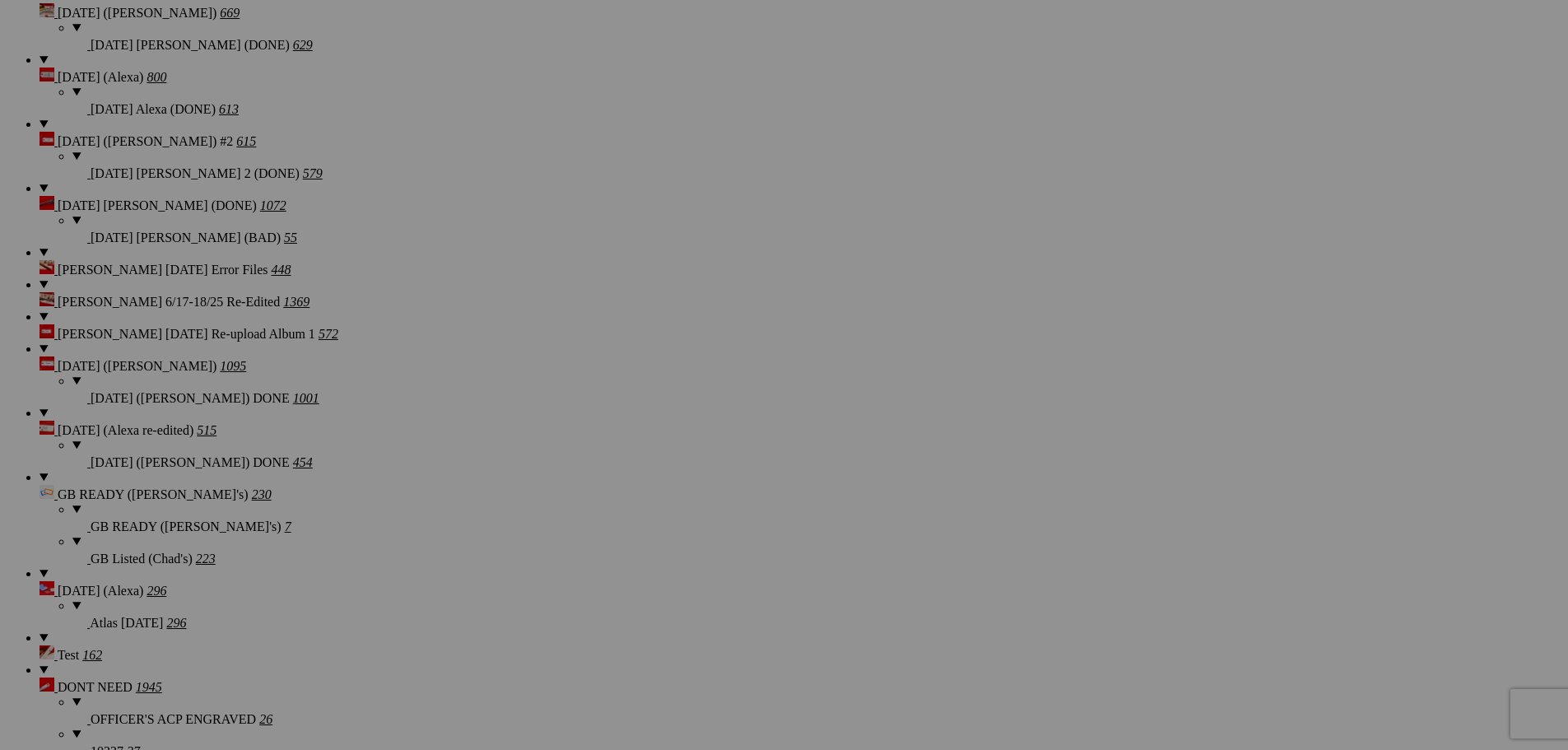
click at [772, 570] on img at bounding box center [752, 562] width 124 height 93
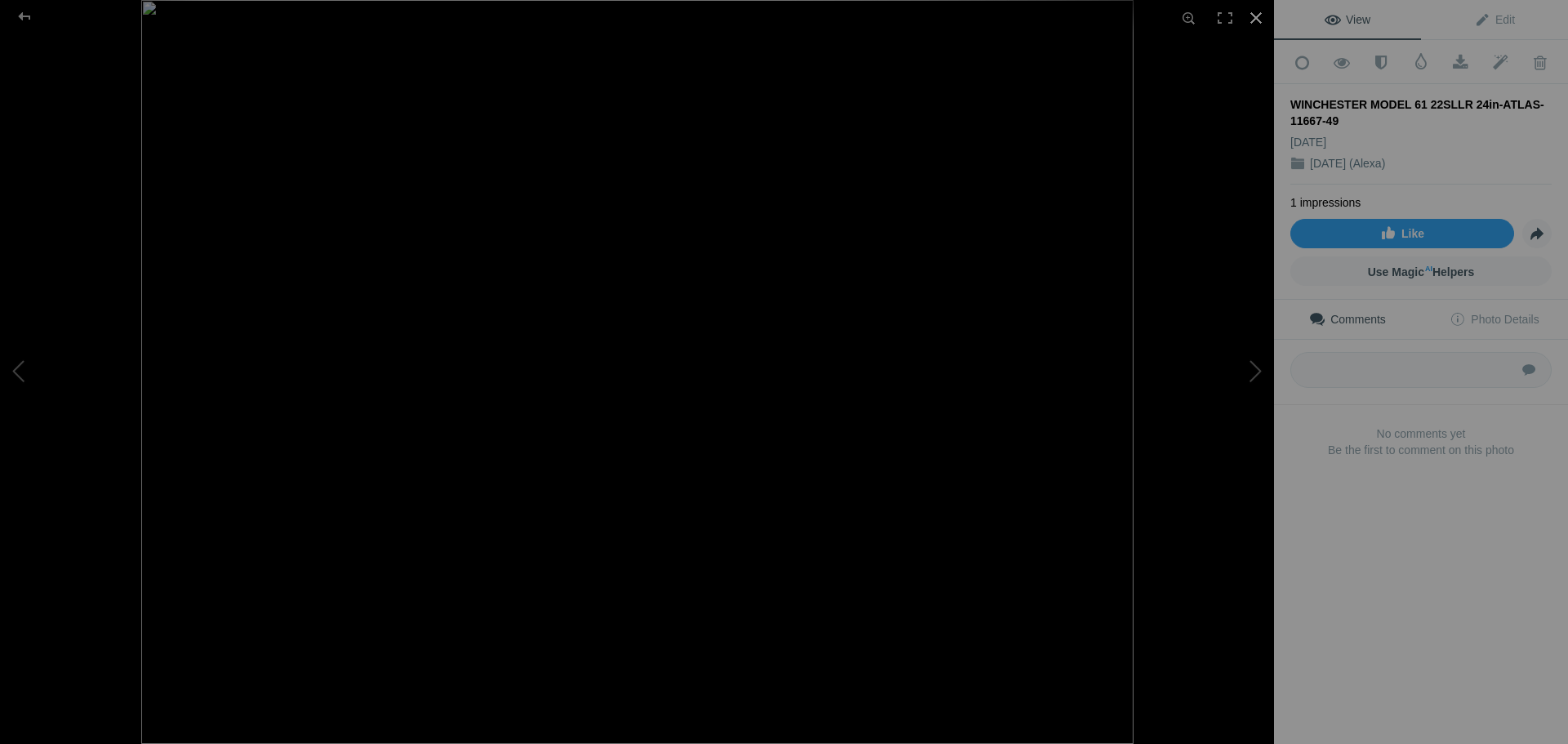
click at [1257, 13] on div at bounding box center [1256, 18] width 36 height 36
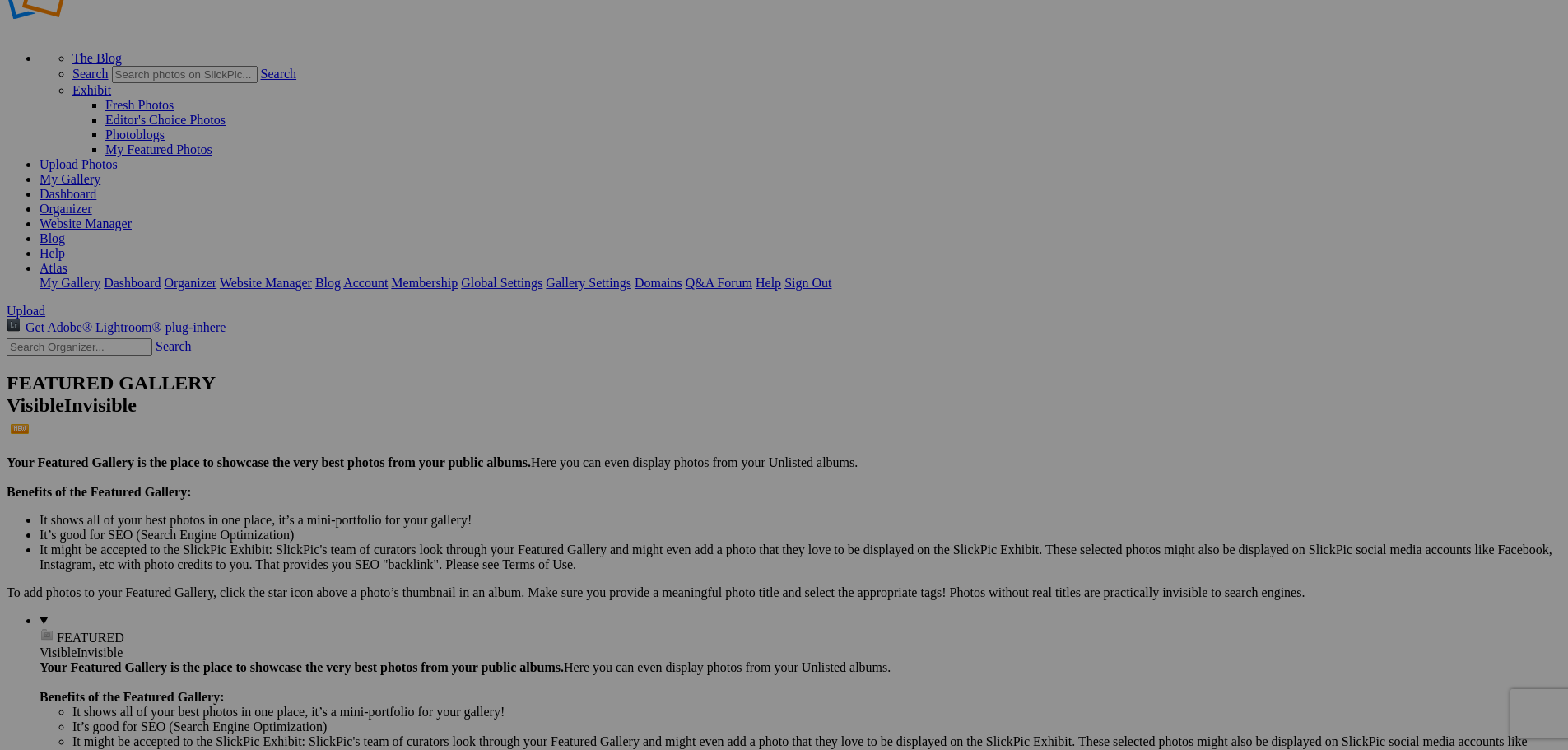
scroll to position [82, 0]
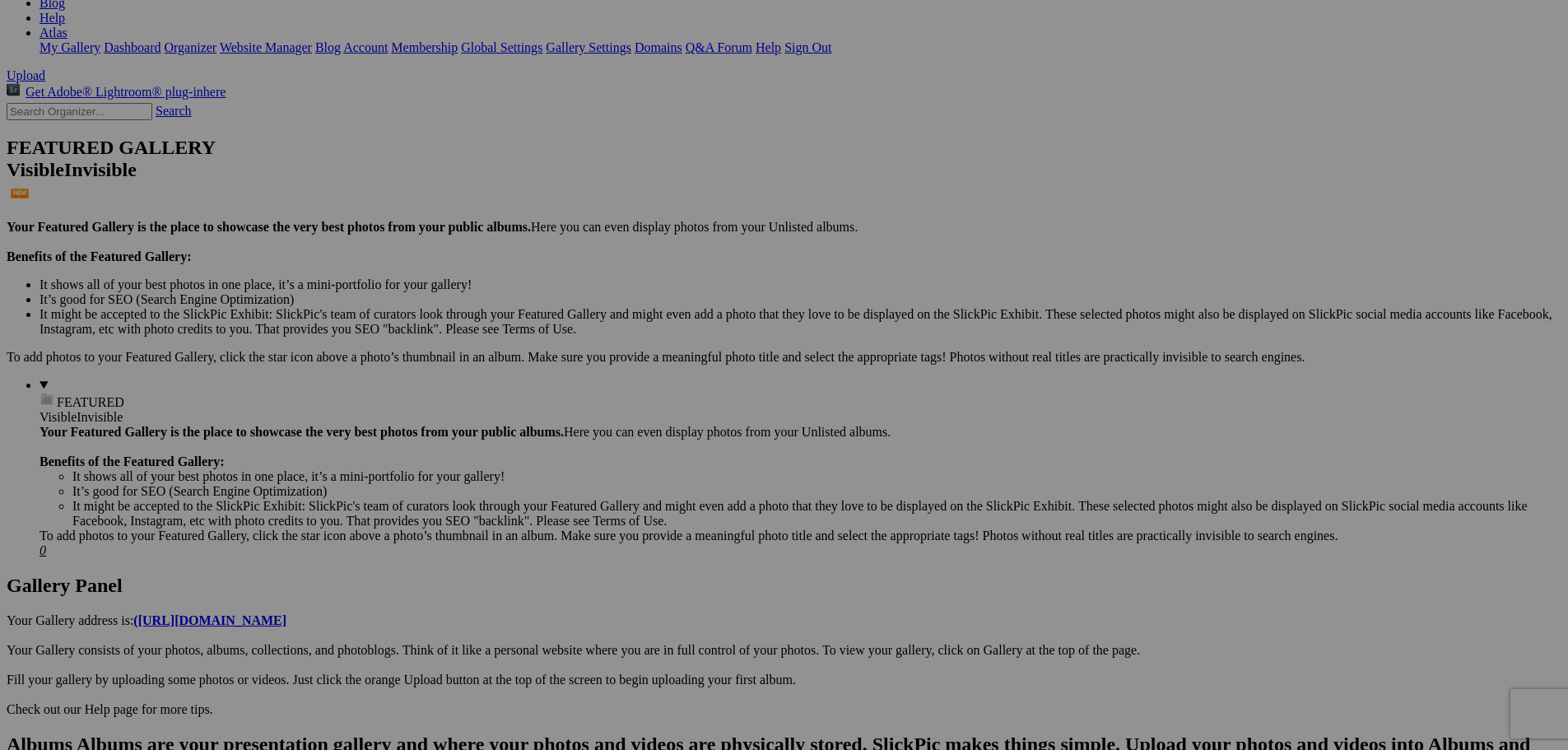
scroll to position [330, 0]
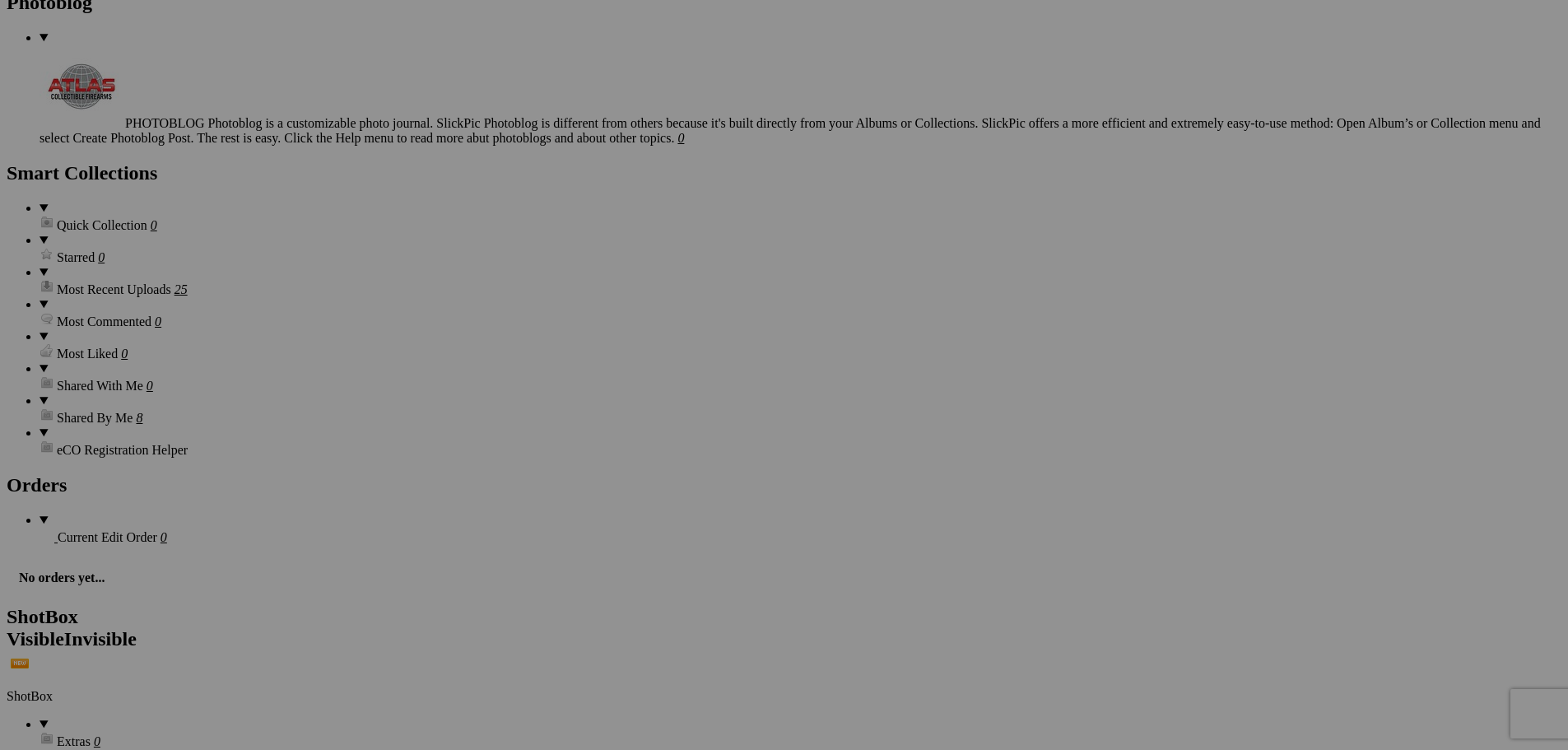
scroll to position [4775, 0]
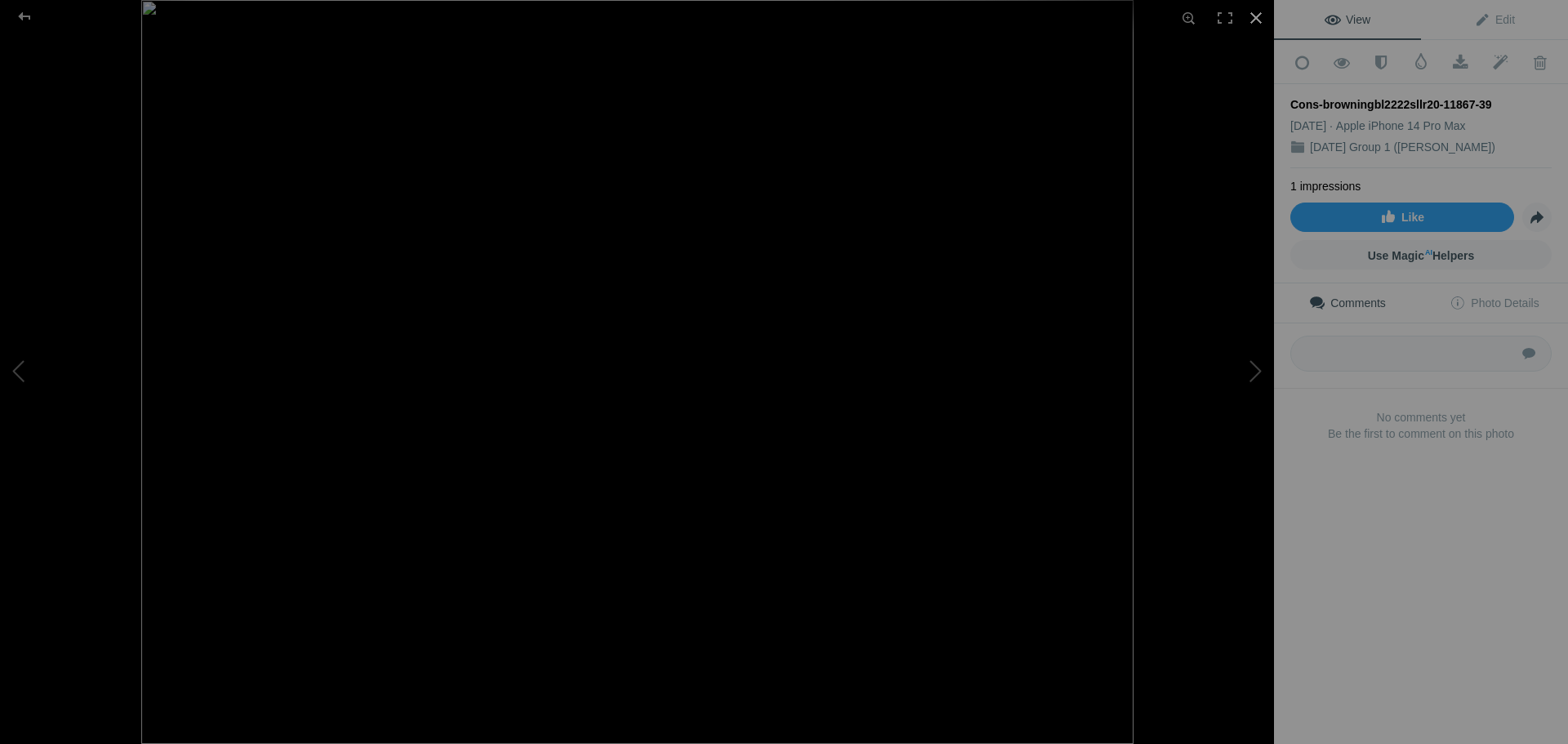
click at [1261, 24] on div at bounding box center [1256, 18] width 36 height 36
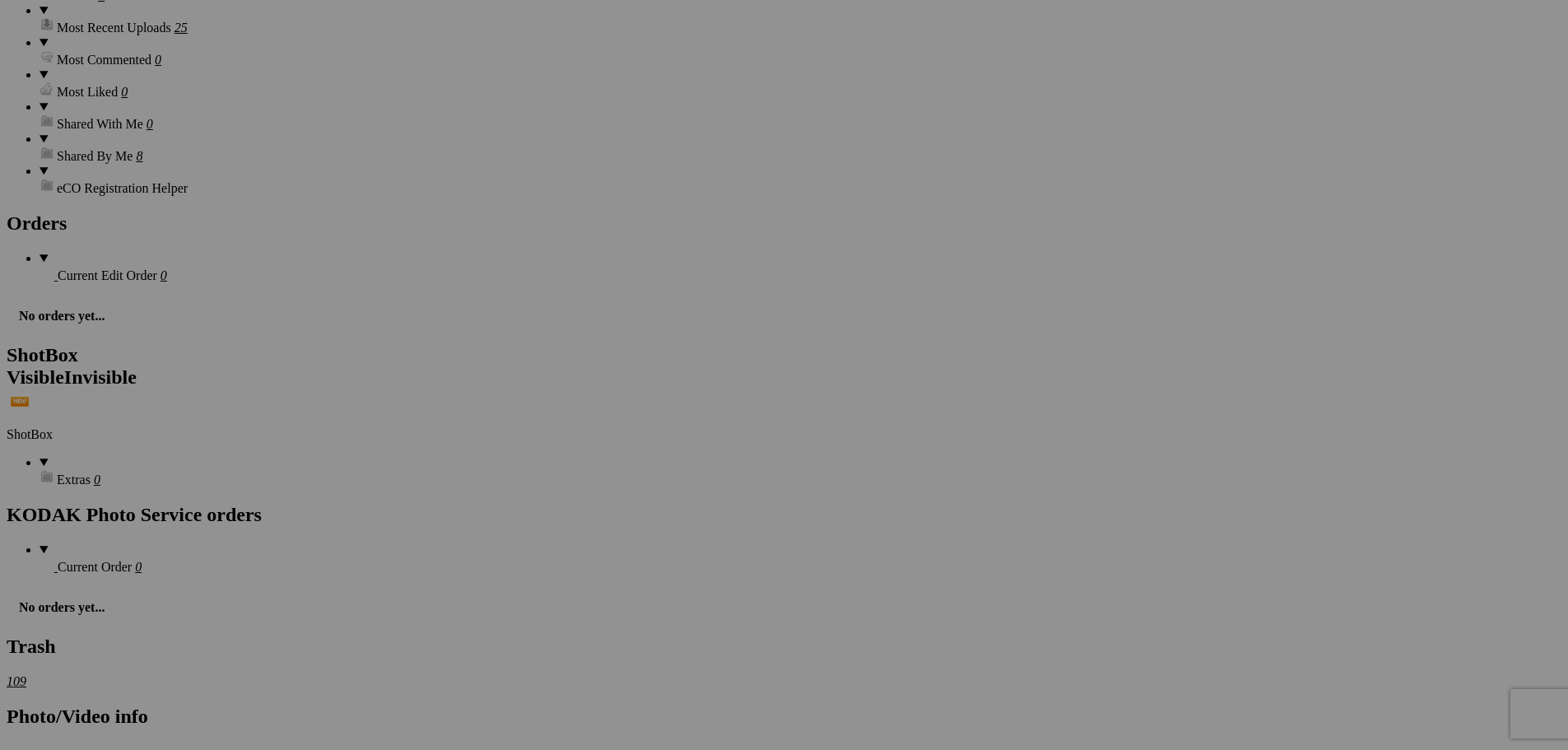
scroll to position [5021, 0]
click at [459, 475] on img at bounding box center [459, 465] width 124 height 93
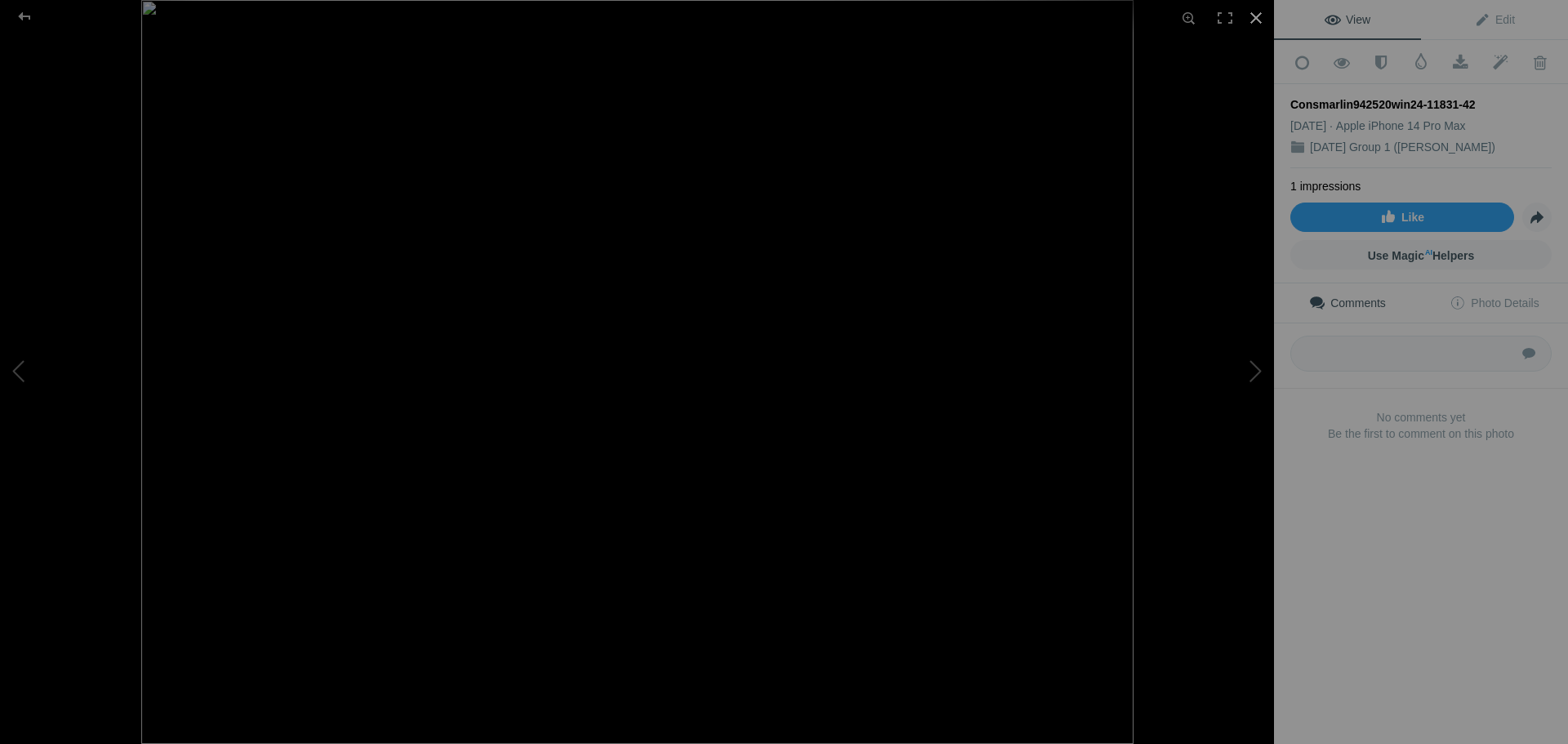
click at [1256, 13] on div at bounding box center [1256, 18] width 36 height 36
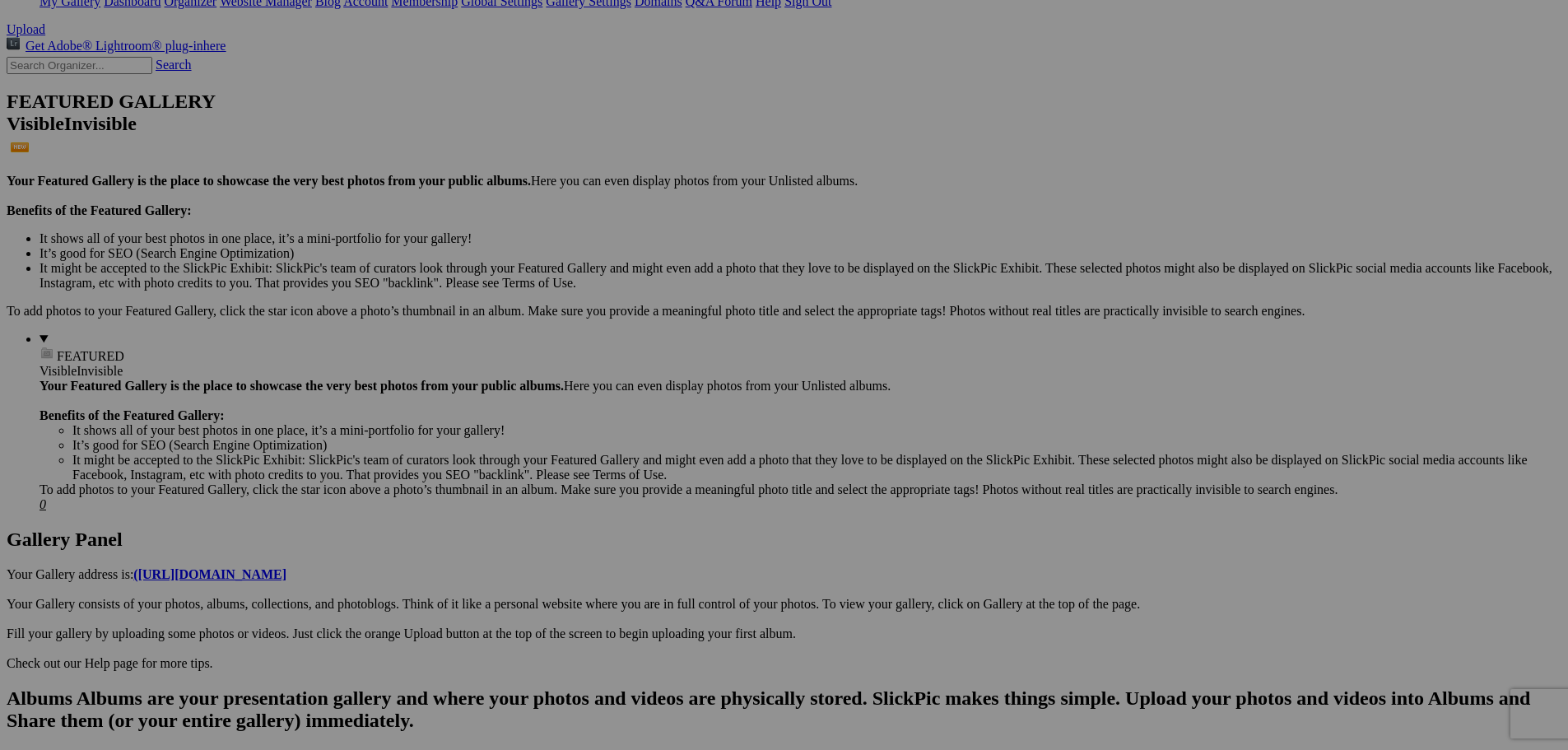
scroll to position [119, 0]
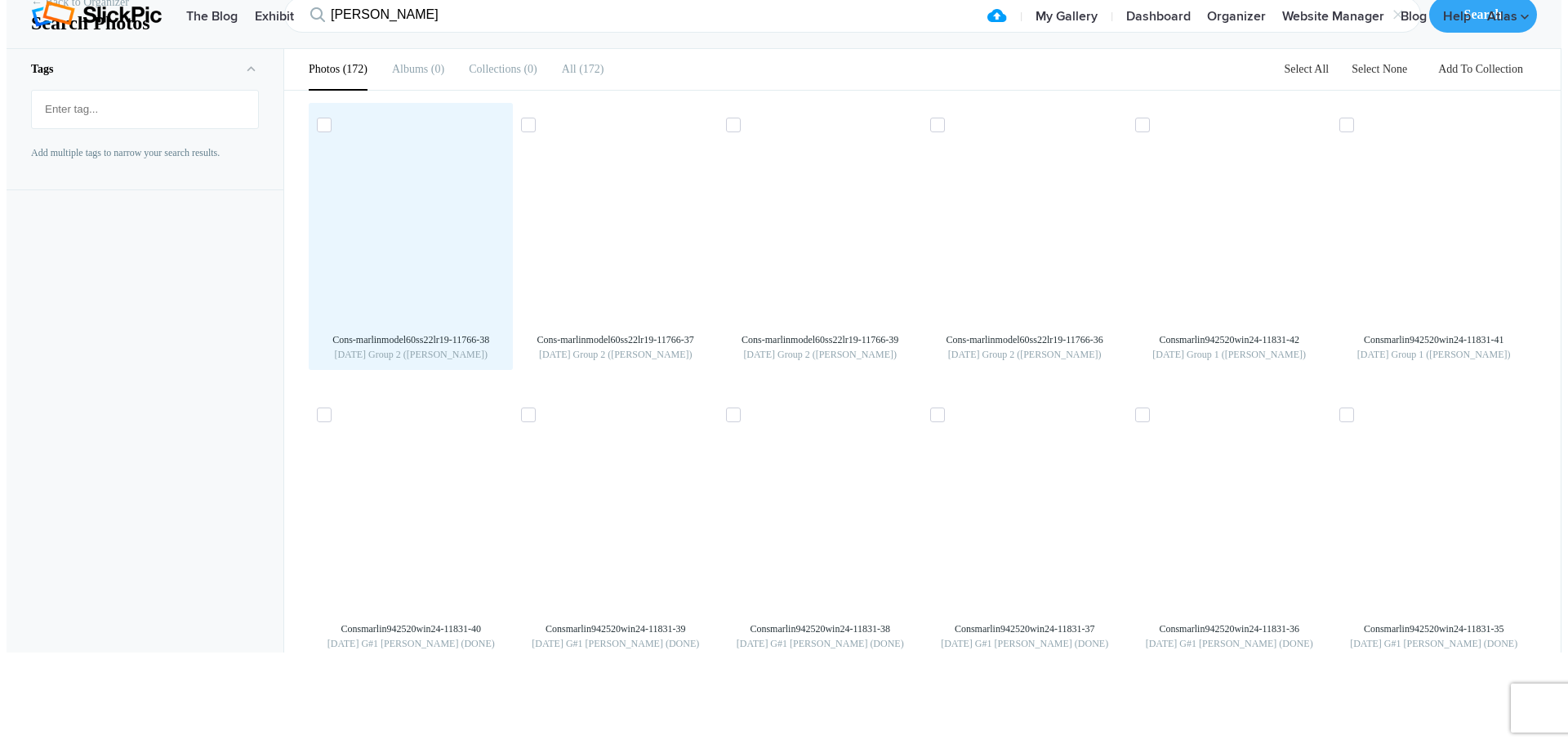
click at [398, 242] on img at bounding box center [410, 229] width 26 height 26
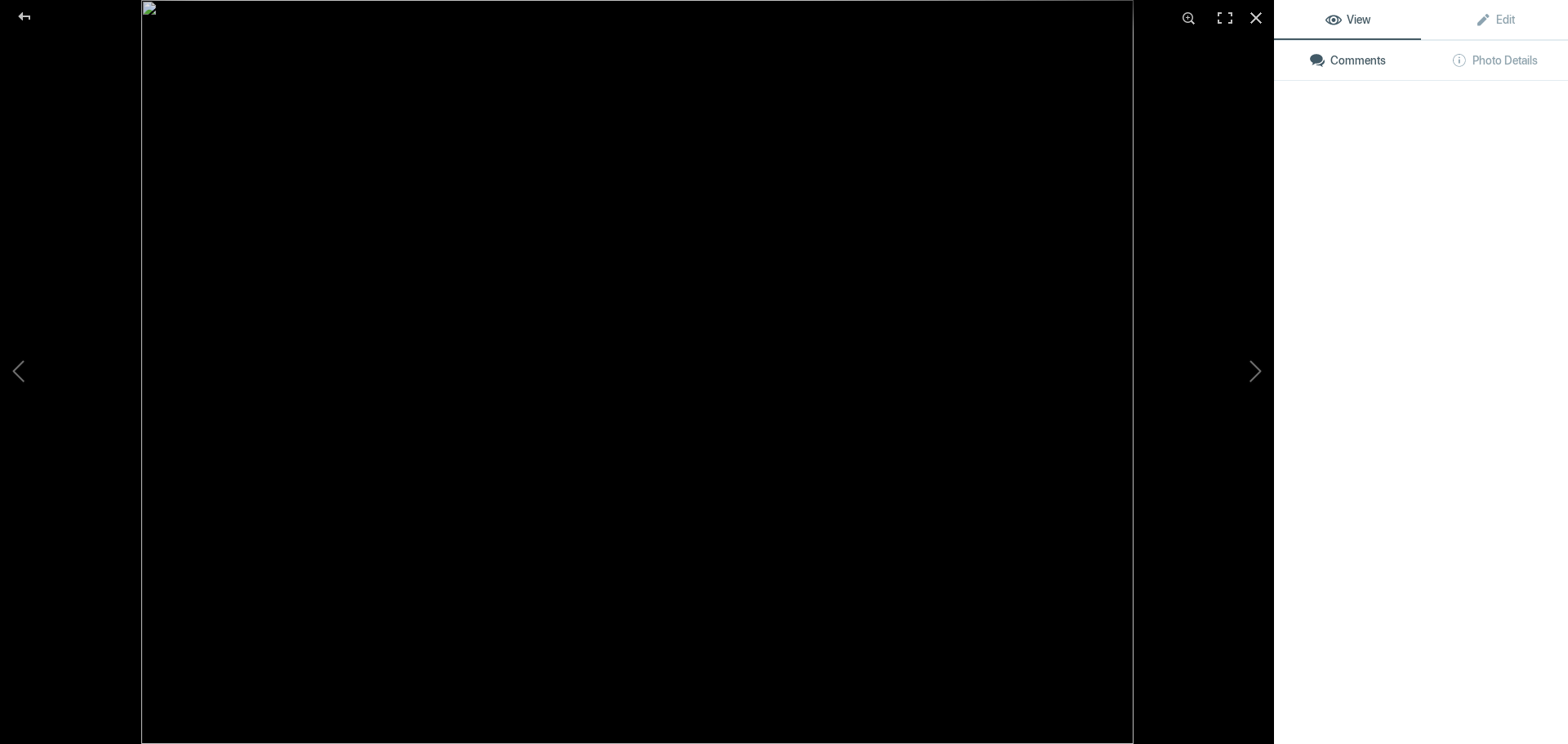
click at [376, 349] on img at bounding box center [637, 372] width 992 height 744
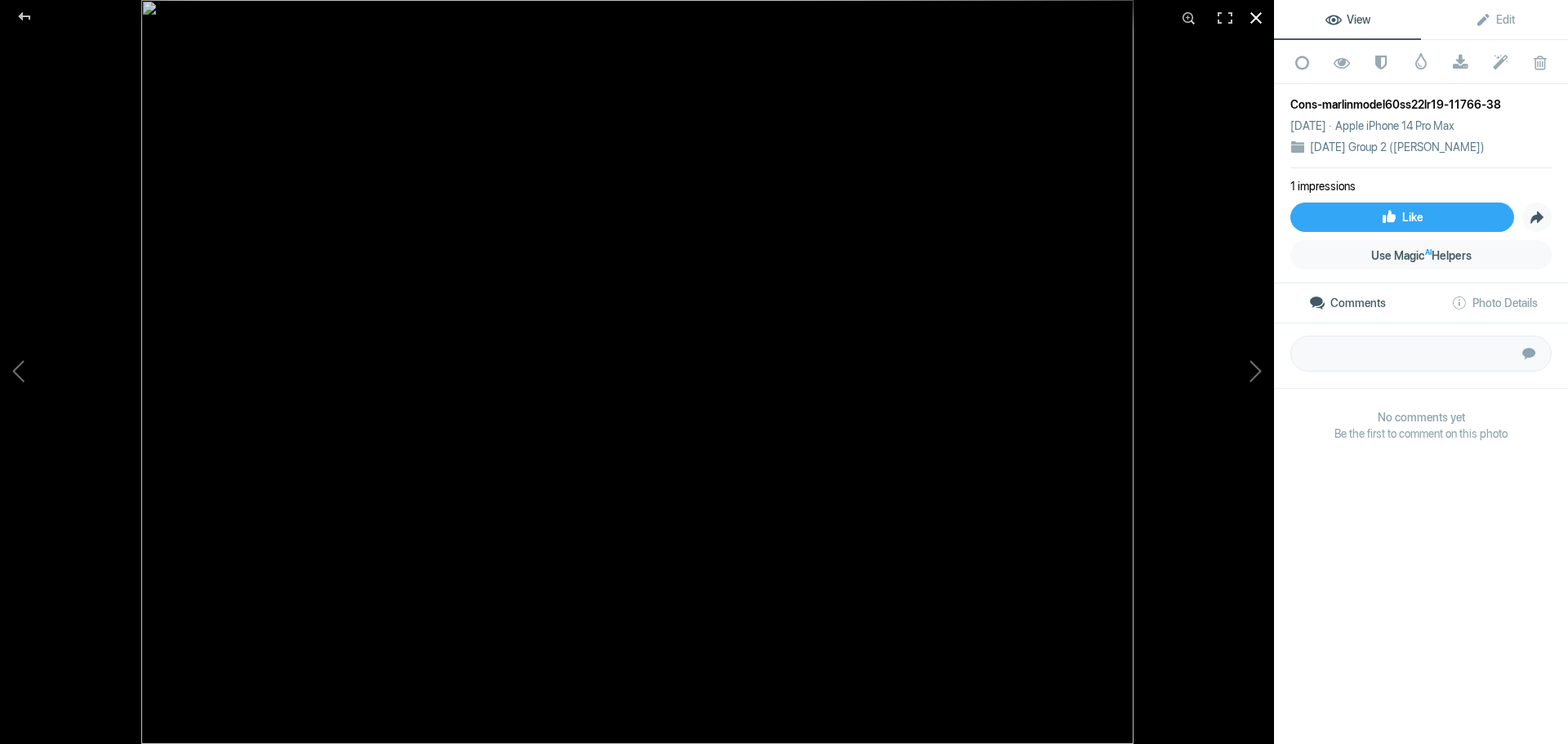
click at [1255, 22] on div at bounding box center [1256, 18] width 36 height 36
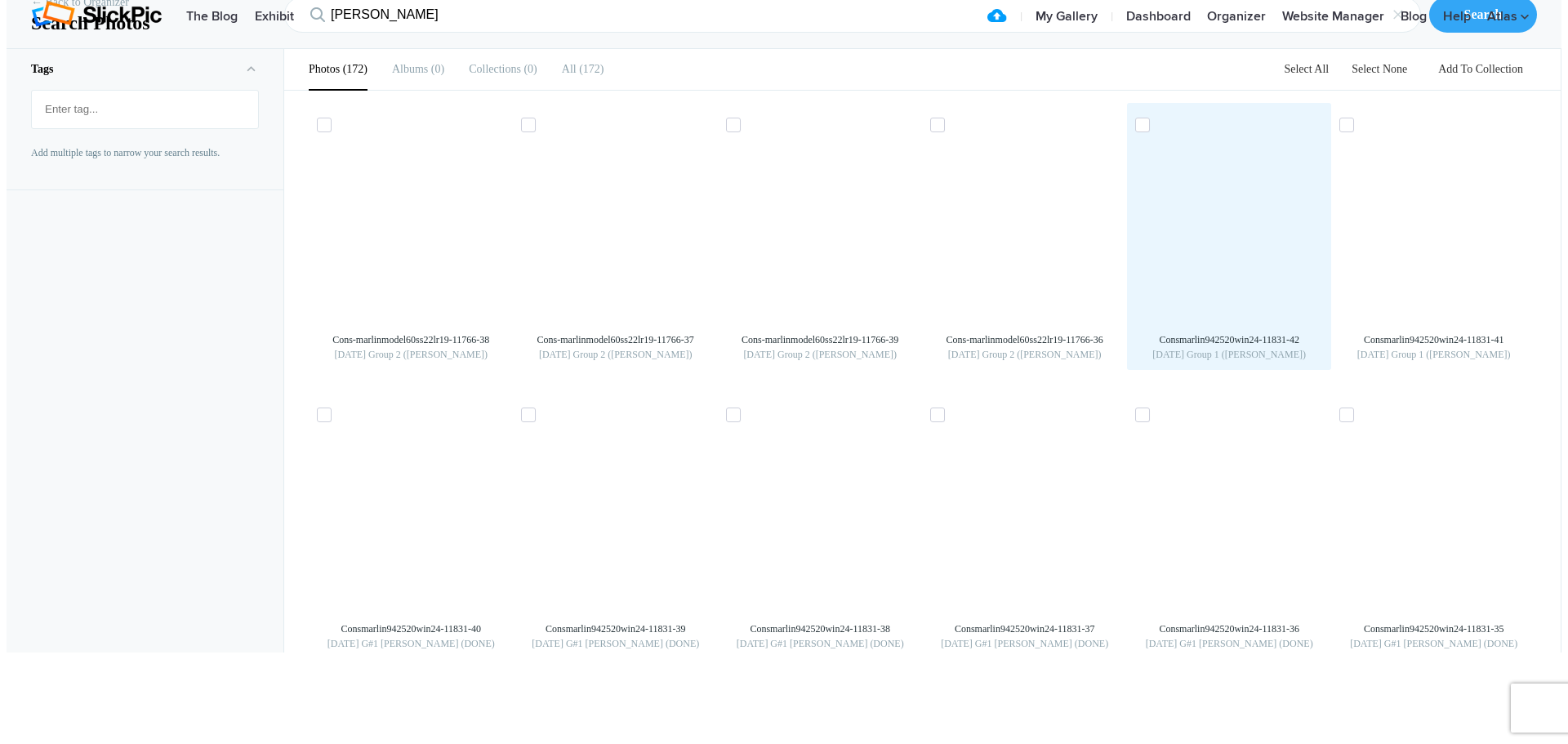
click at [1242, 242] on img at bounding box center [1228, 229] width 26 height 26
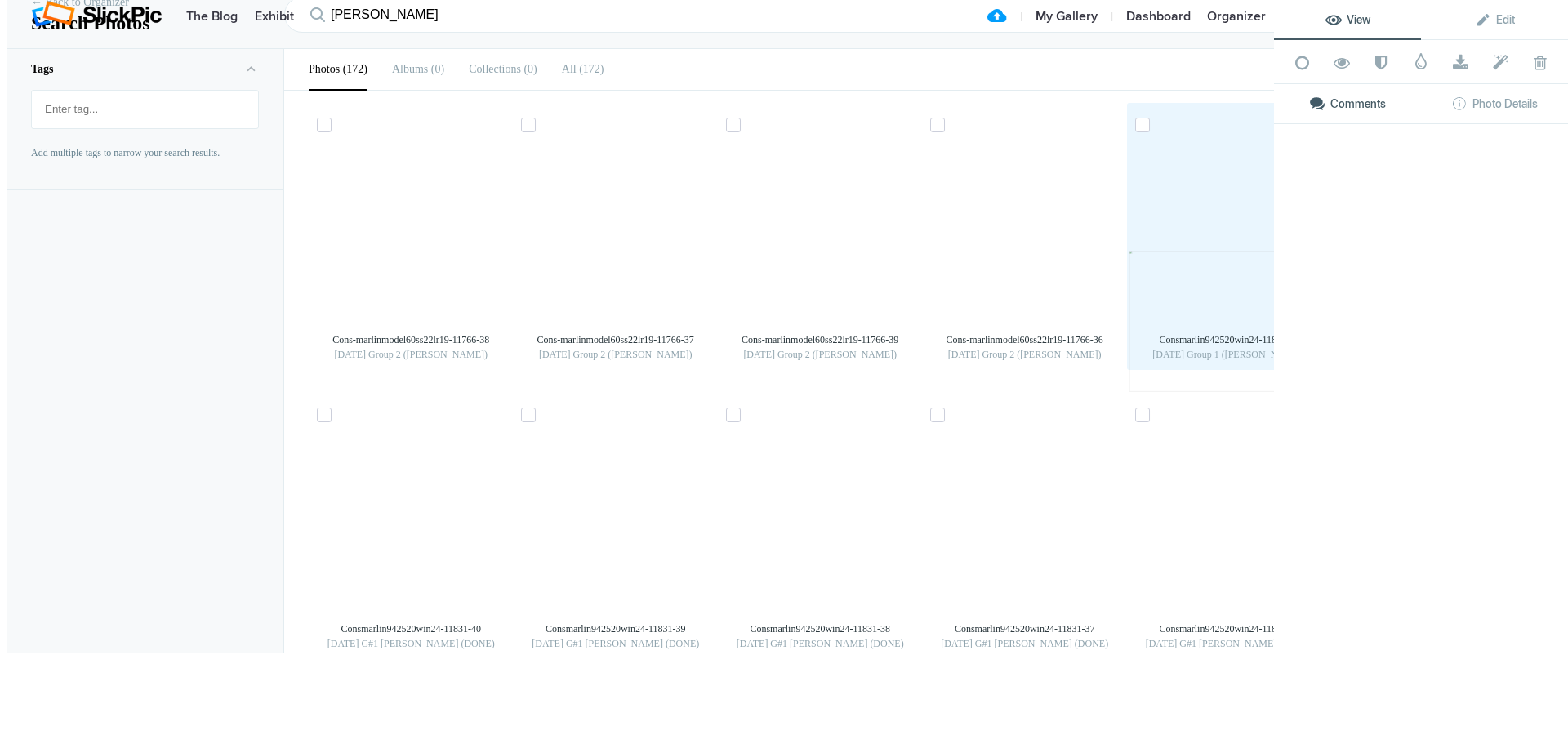
click at [1281, 319] on div "View Edit Add to Quick Collection Remove from Quick Collection Hide from Public…" at bounding box center [1421, 372] width 294 height 744
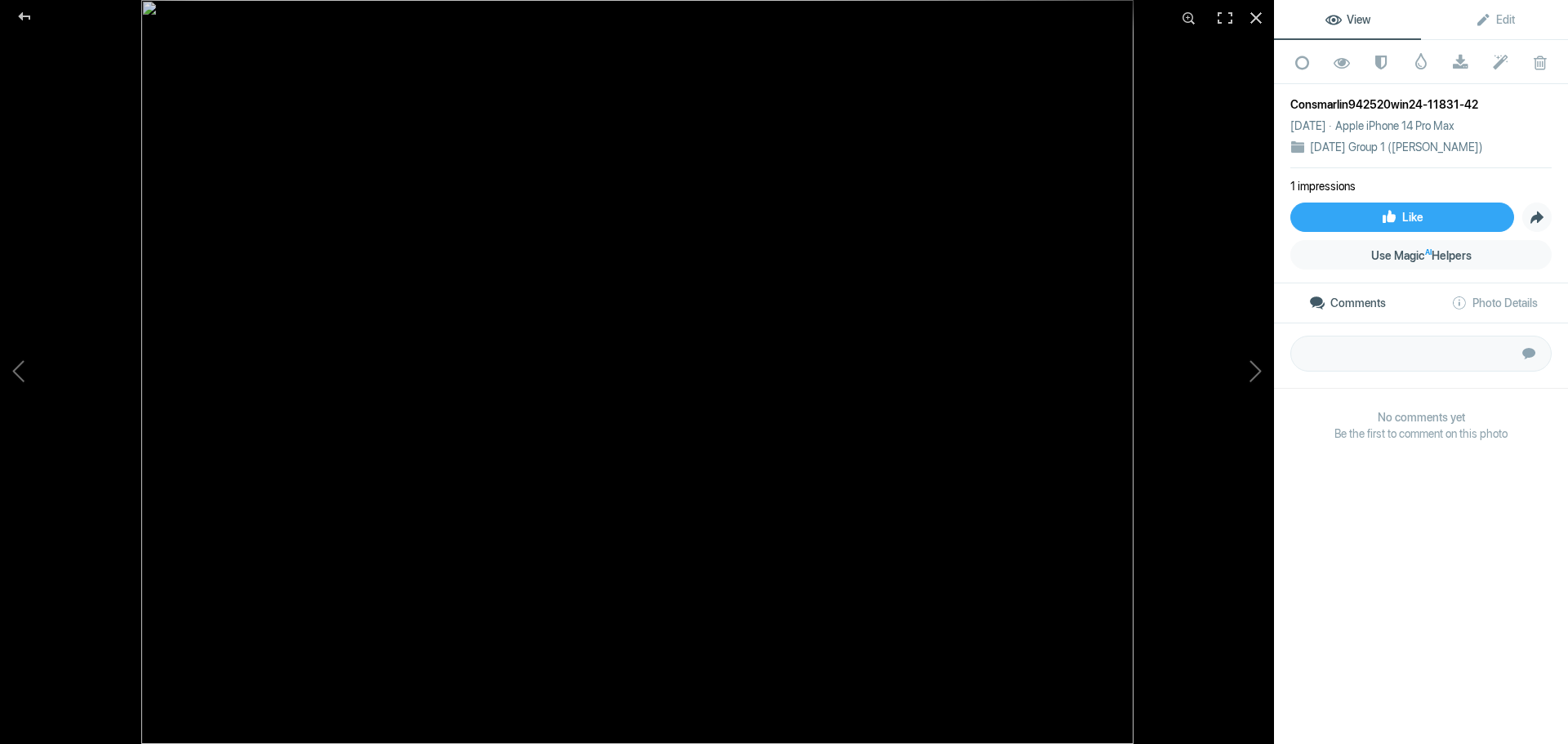
click at [1264, 13] on div at bounding box center [1256, 18] width 36 height 36
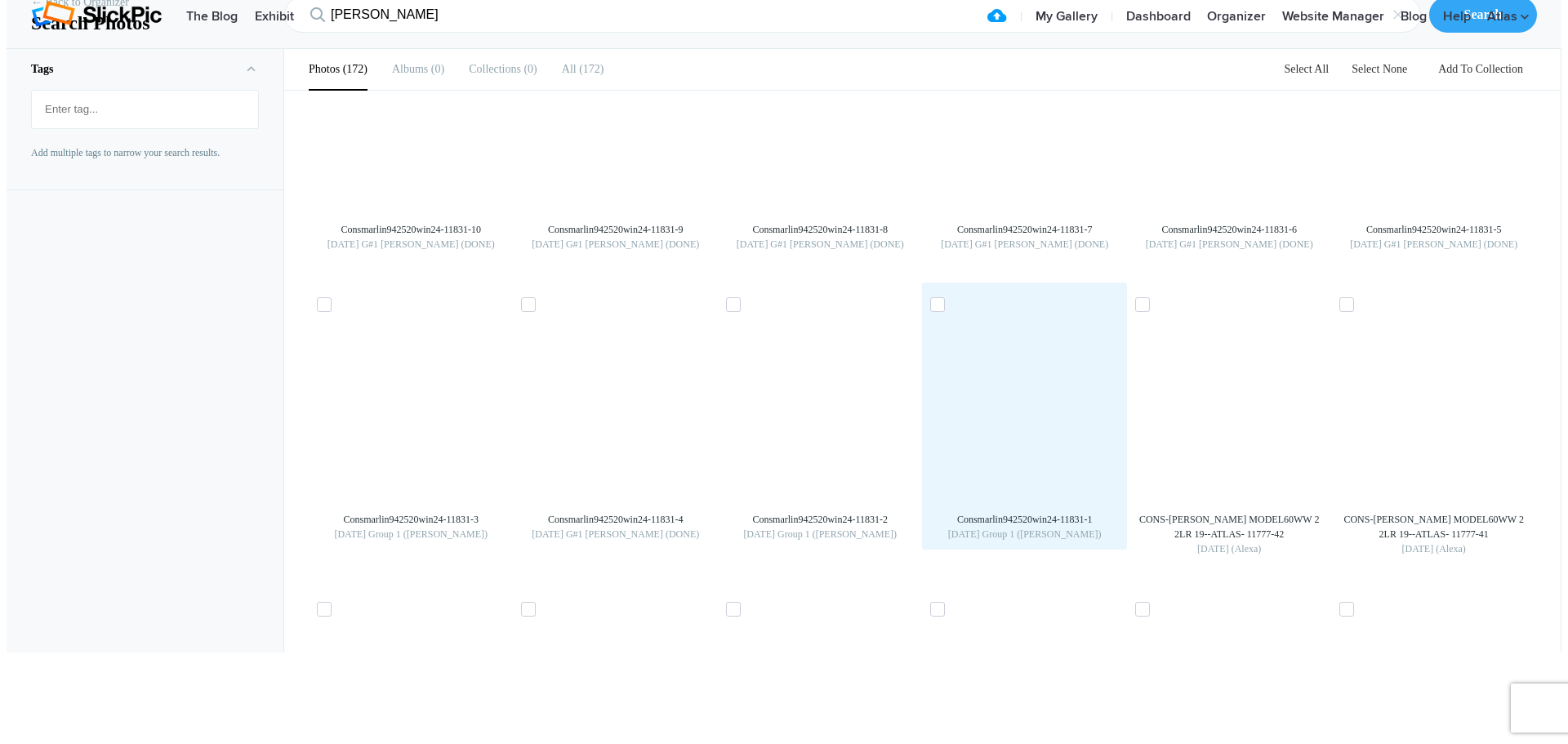
scroll to position [1960, 0]
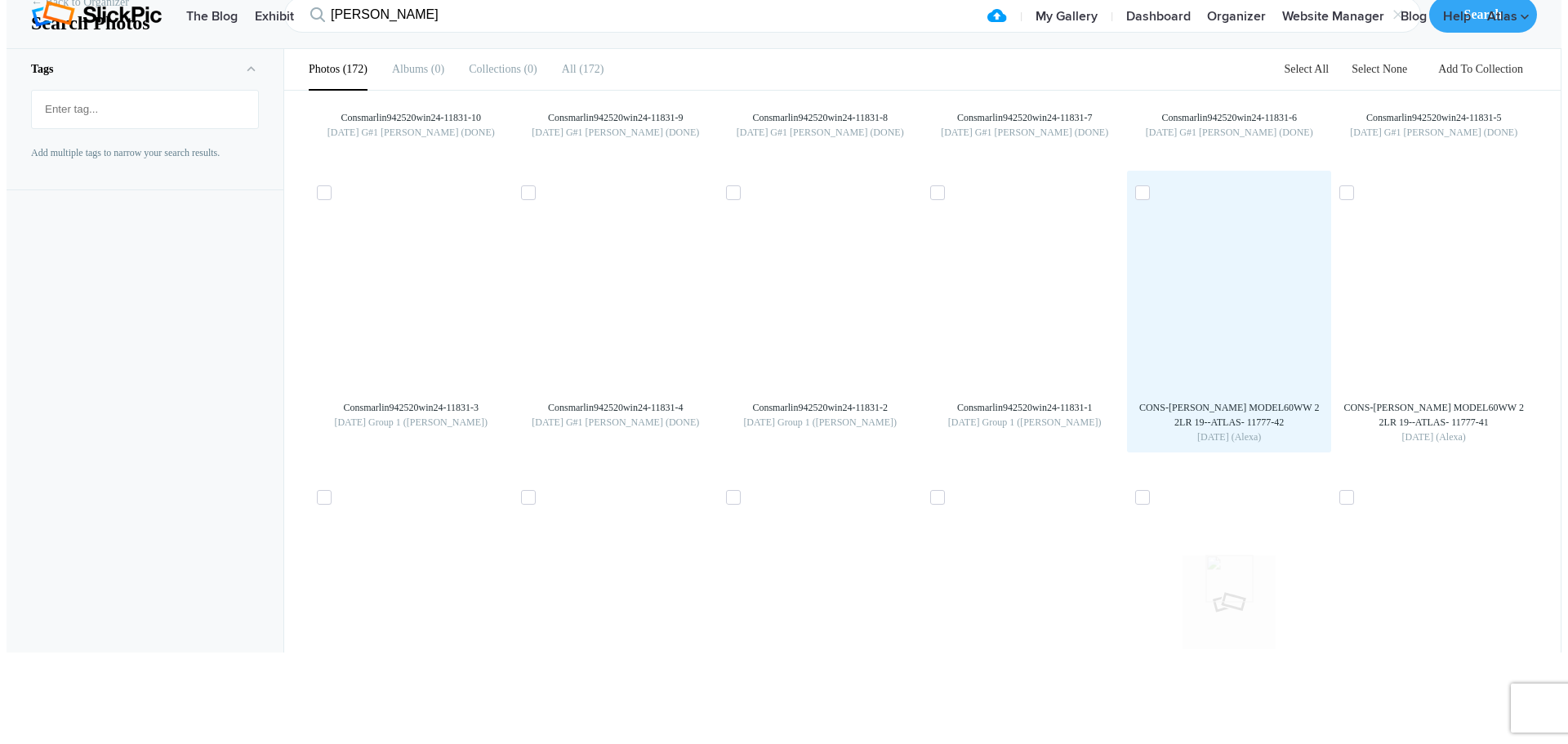
click at [1242, 311] on img at bounding box center [1228, 298] width 26 height 26
click at [0, 0] on button at bounding box center [0, 0] width 0 height 0
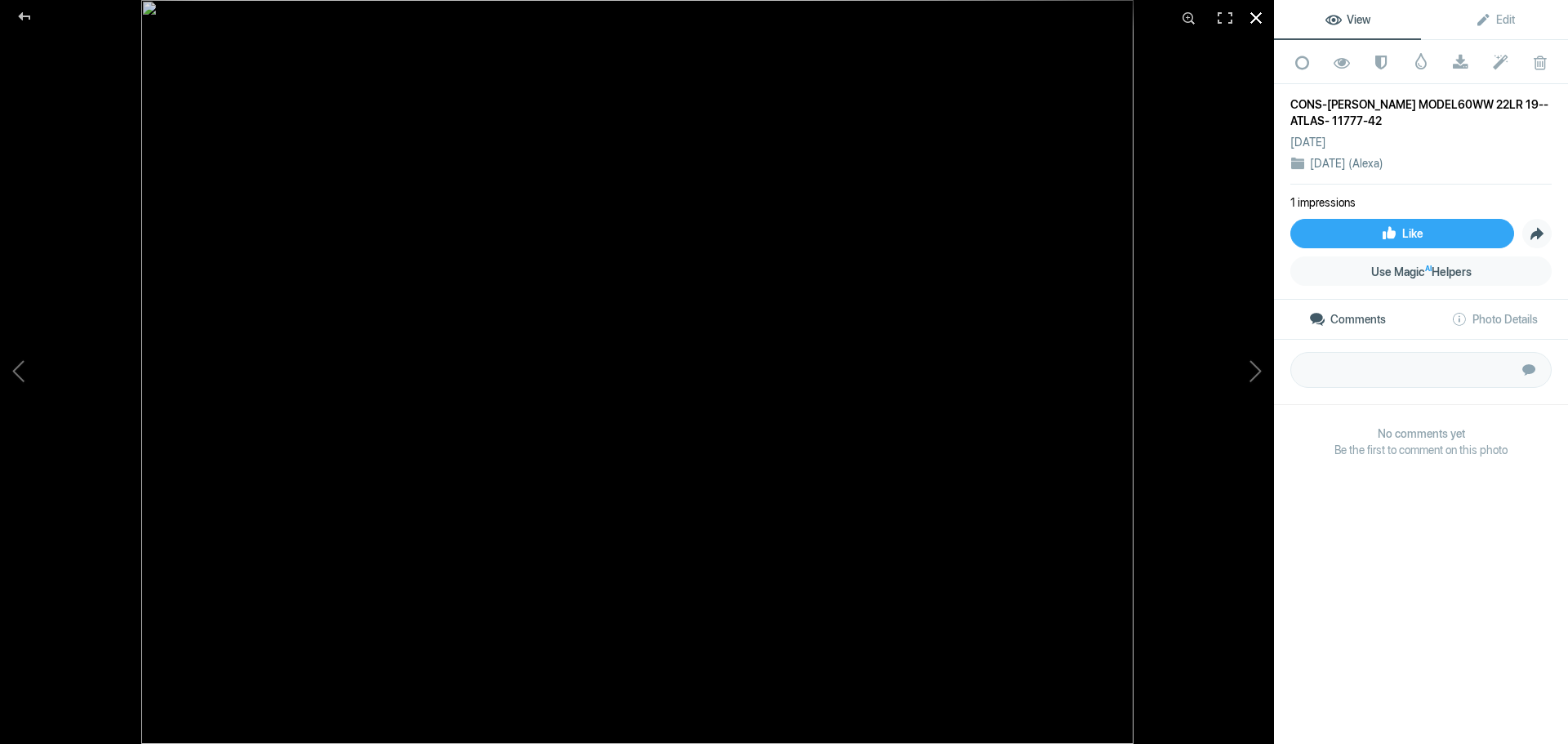
click at [1263, 16] on div at bounding box center [1256, 18] width 36 height 36
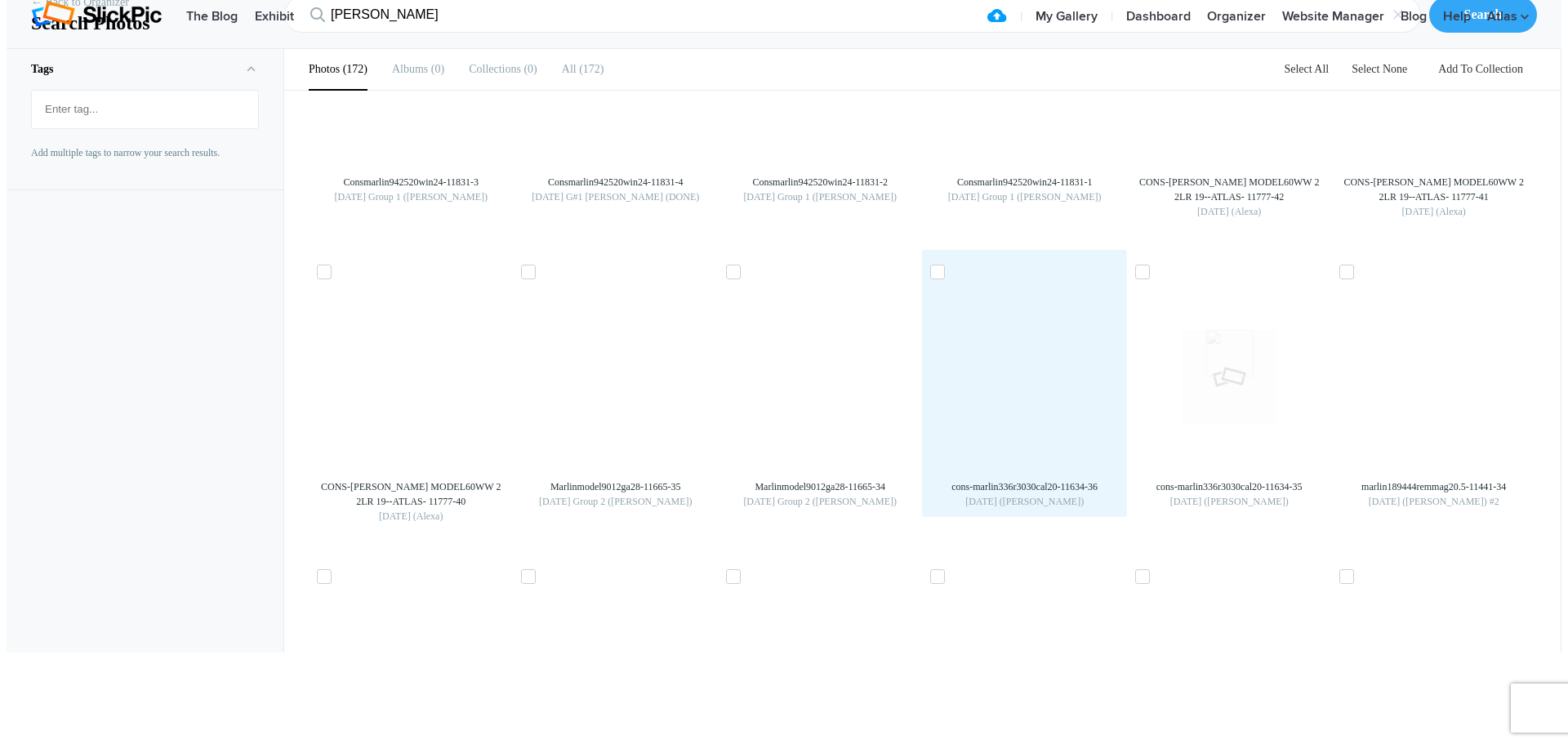
scroll to position [2205, 0]
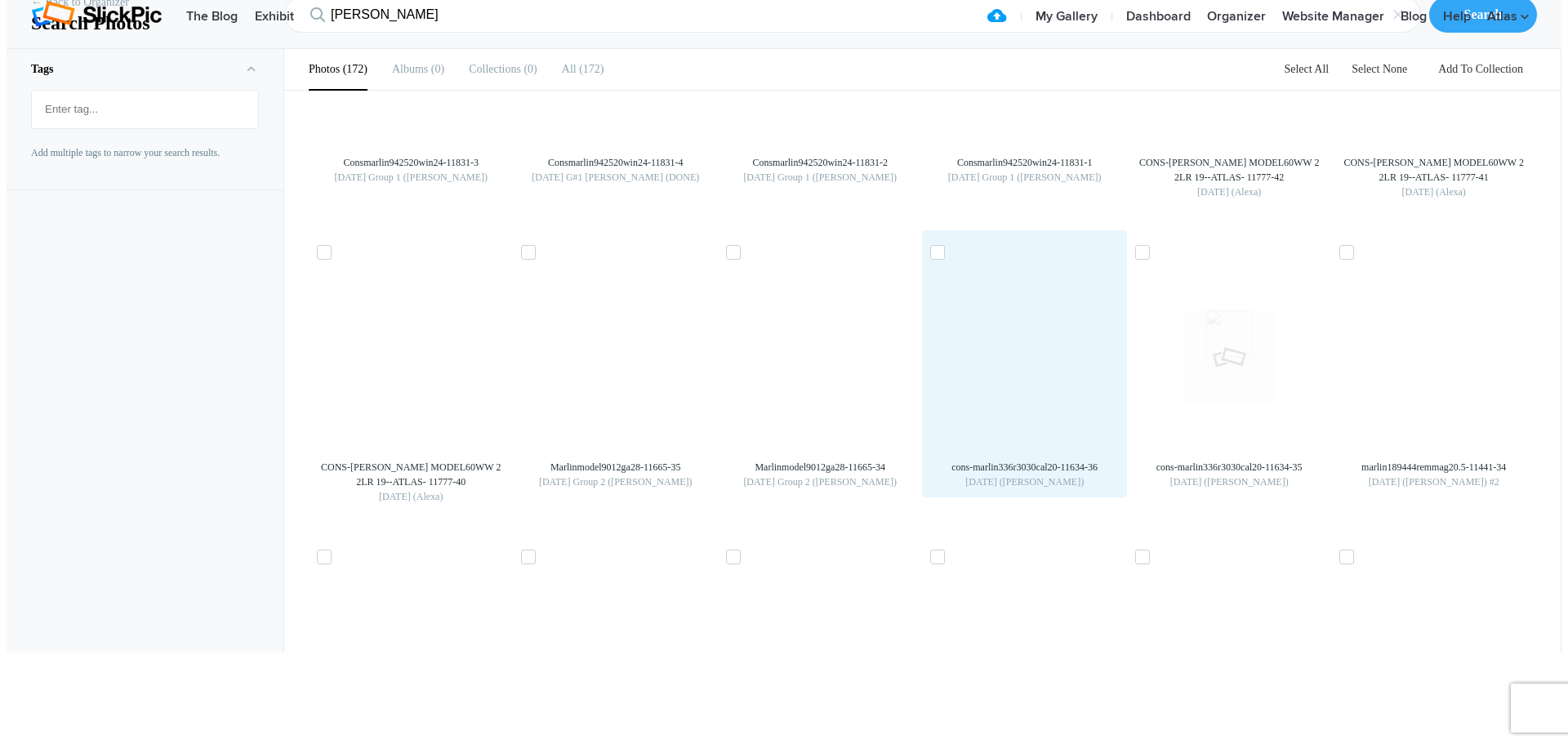
click at [1038, 370] on img at bounding box center [1025, 356] width 26 height 26
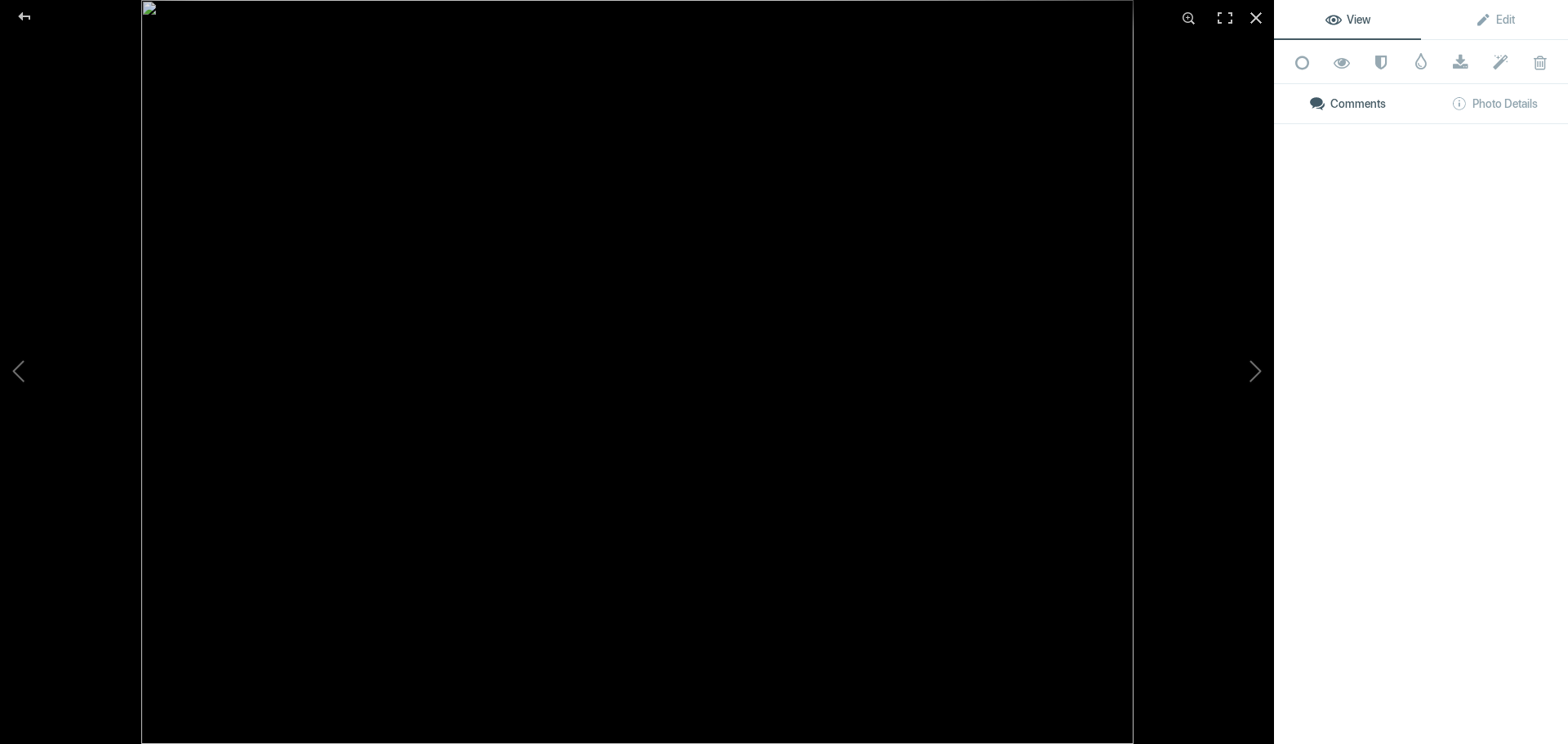
click at [1054, 483] on img at bounding box center [637, 372] width 992 height 744
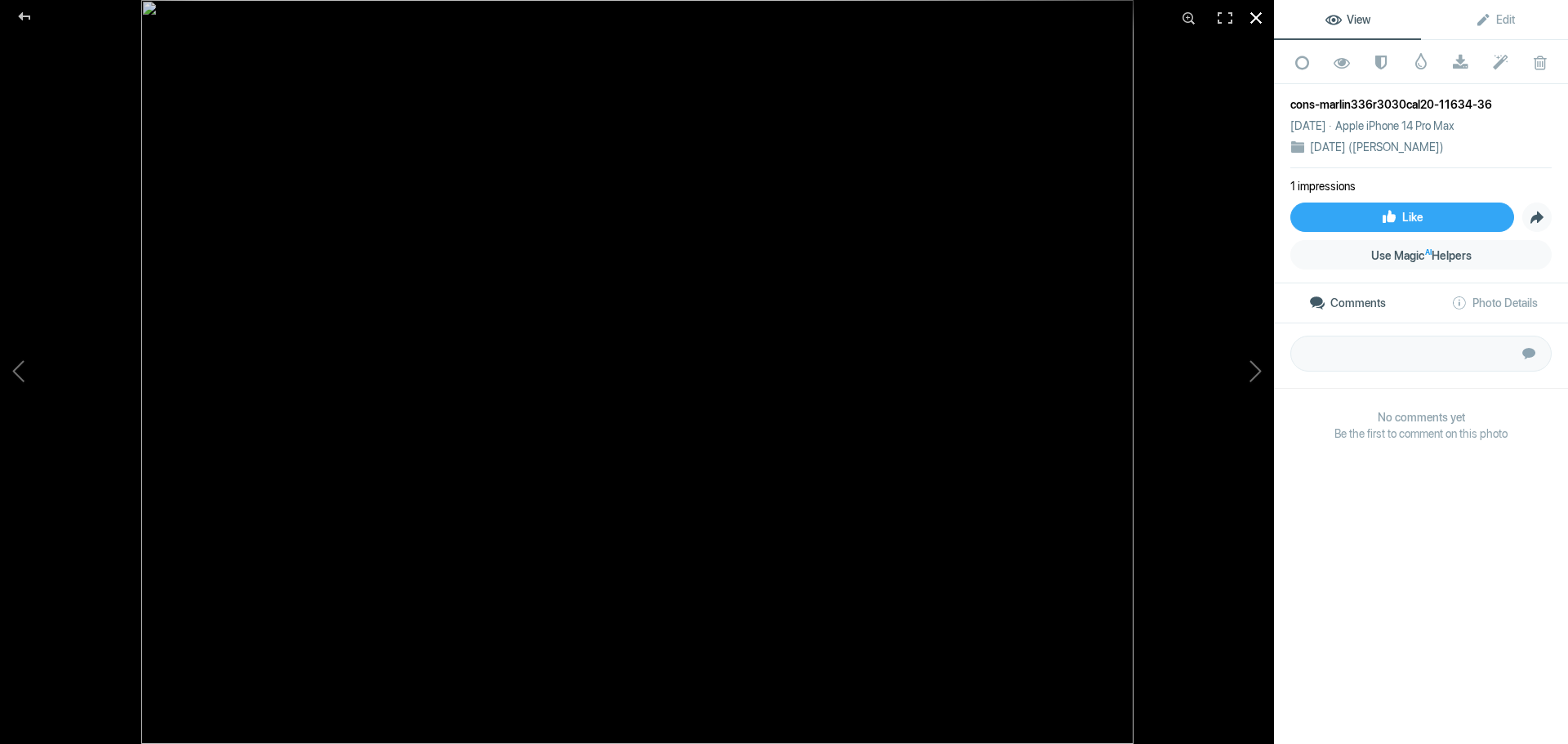
click at [1258, 18] on div at bounding box center [1256, 18] width 36 height 36
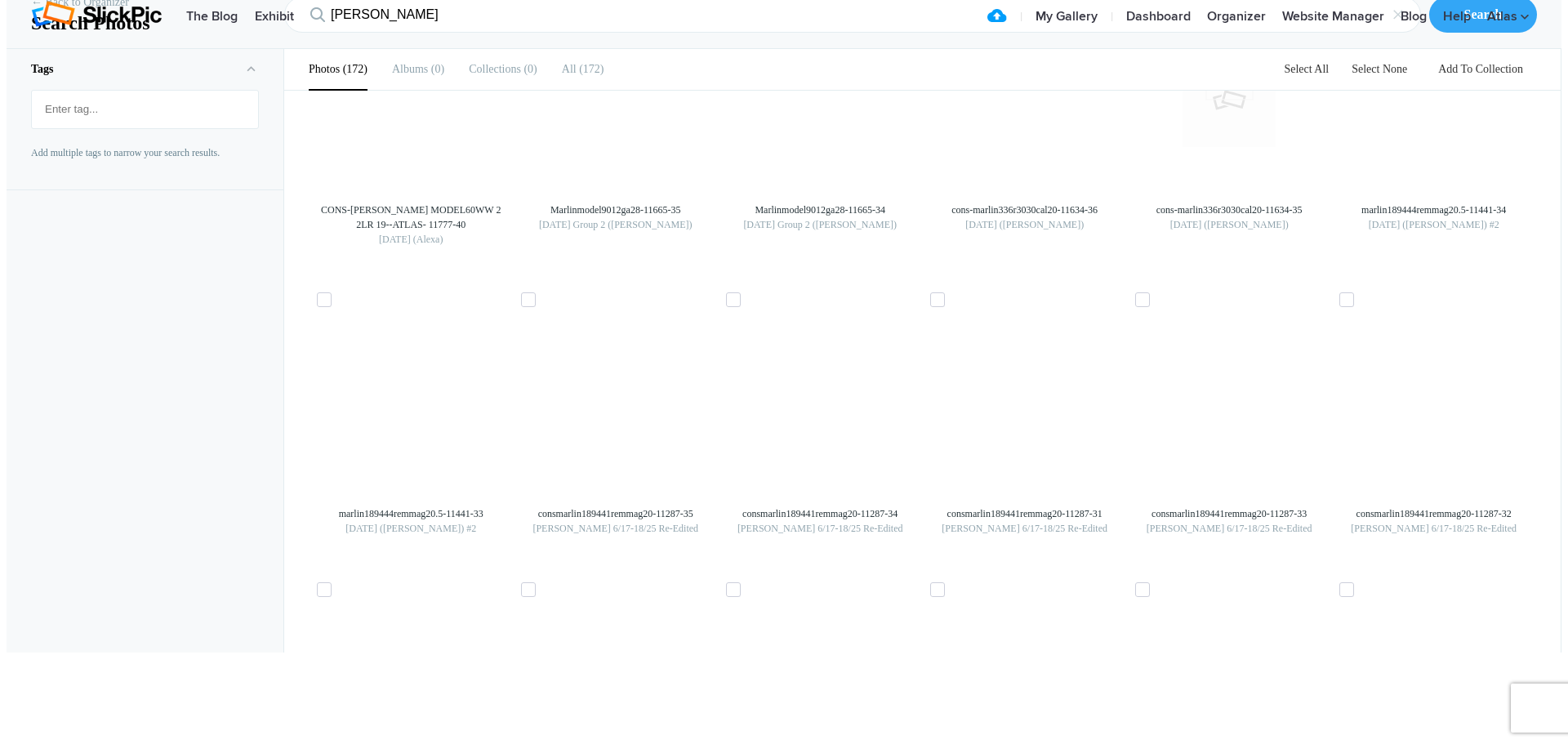
scroll to position [2531, 0]
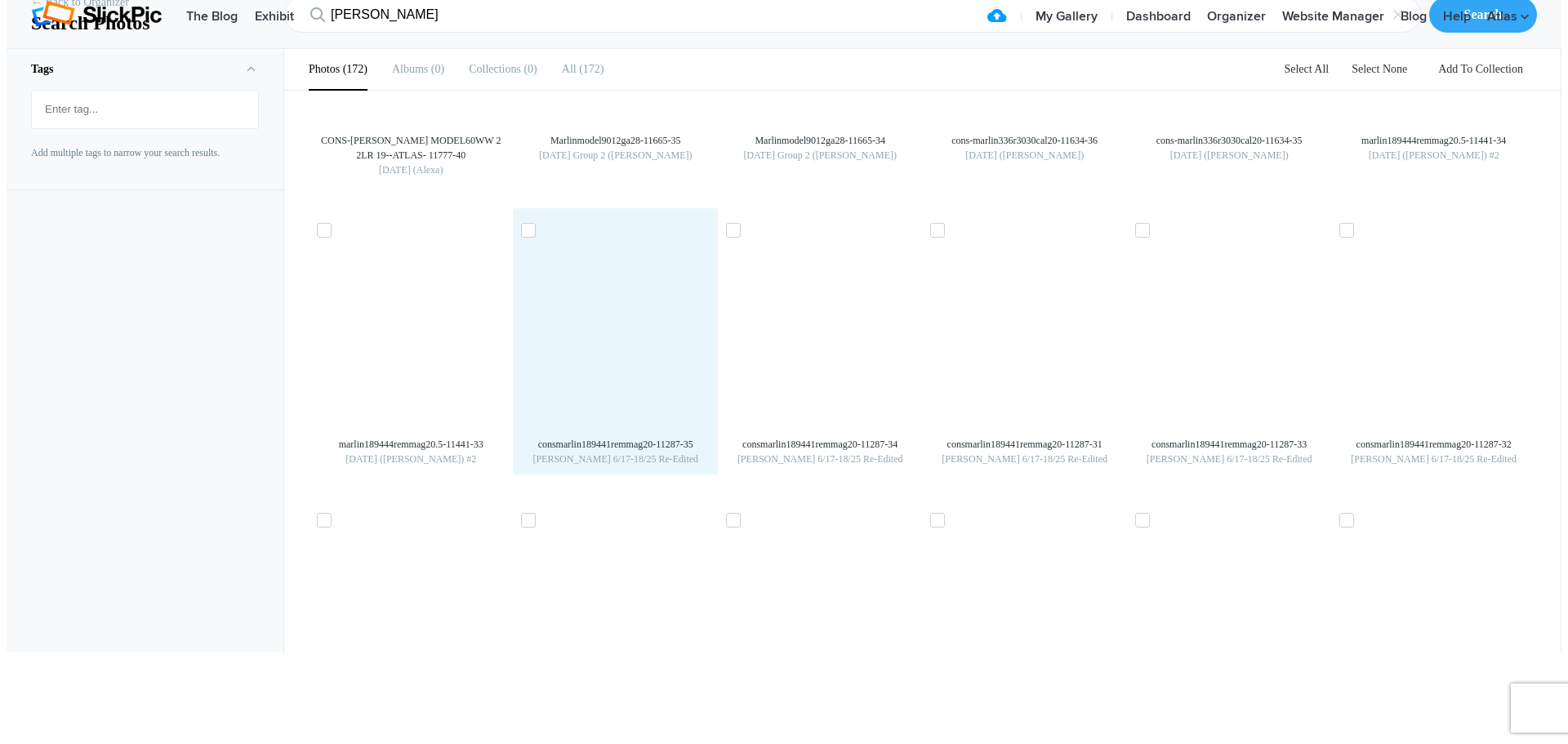
click at [603, 348] on img at bounding box center [615, 335] width 26 height 26
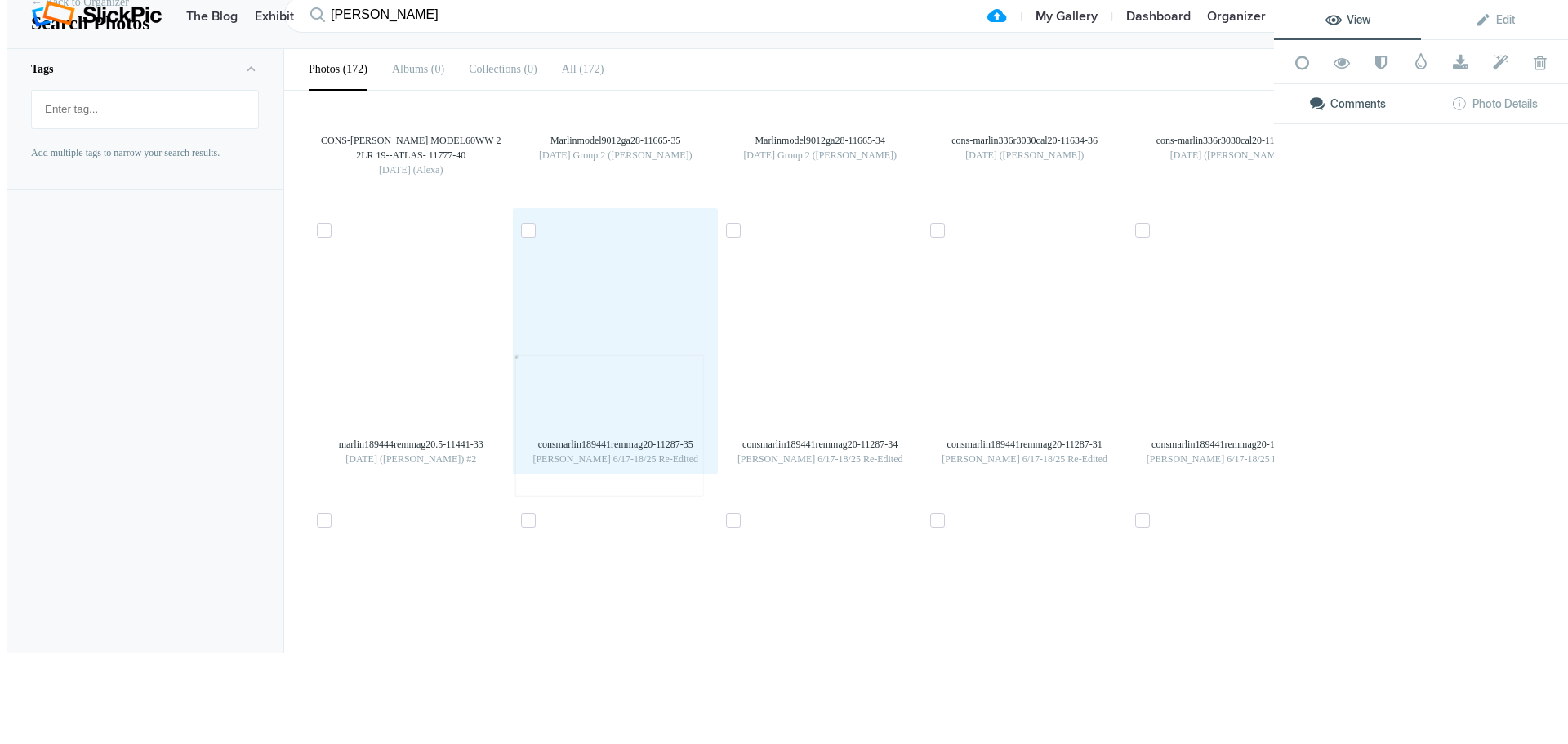
click at [580, 409] on img at bounding box center [610, 426] width 188 height 141
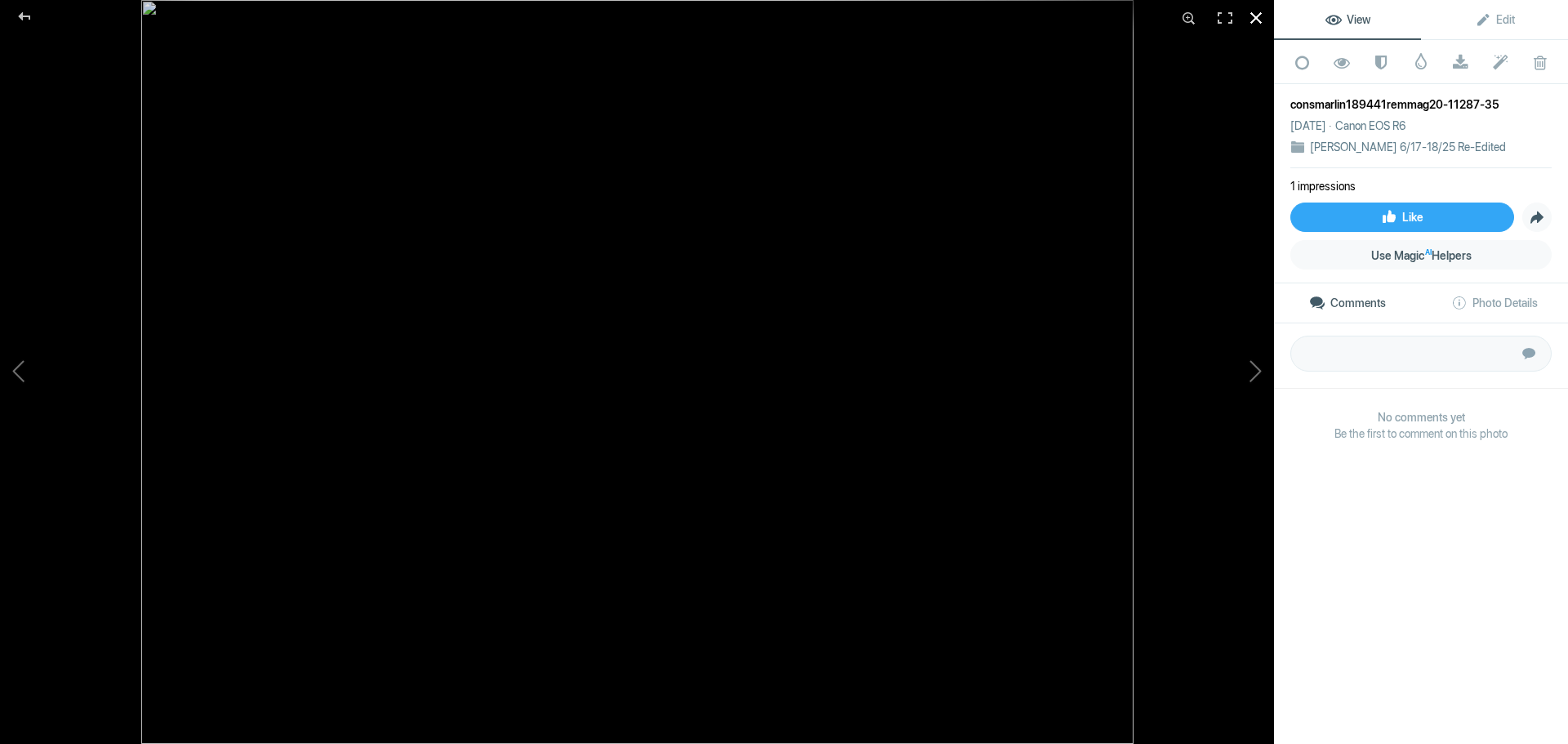
click at [1259, 18] on div at bounding box center [1256, 18] width 36 height 36
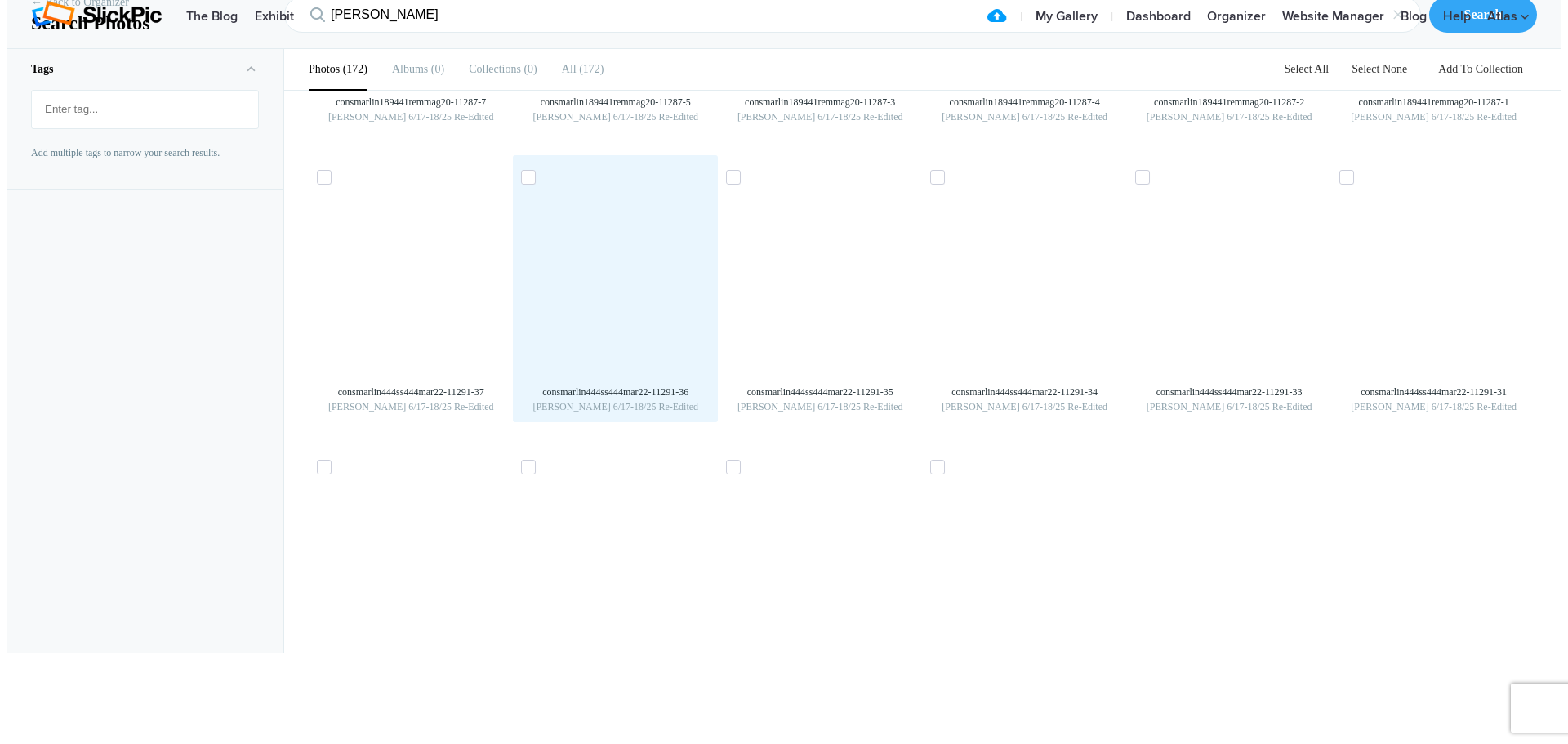
scroll to position [4328, 0]
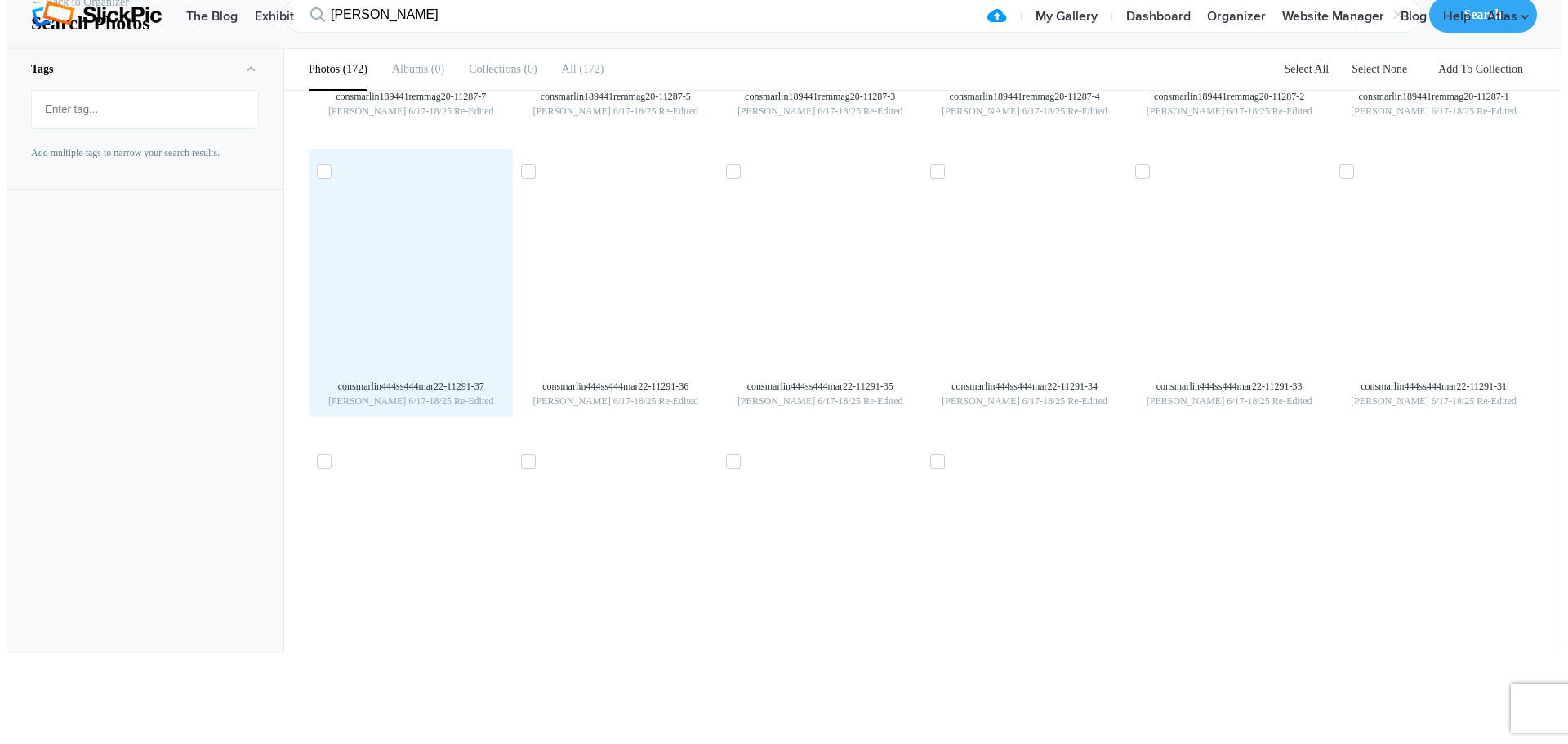
click at [424, 290] on img at bounding box center [410, 277] width 26 height 26
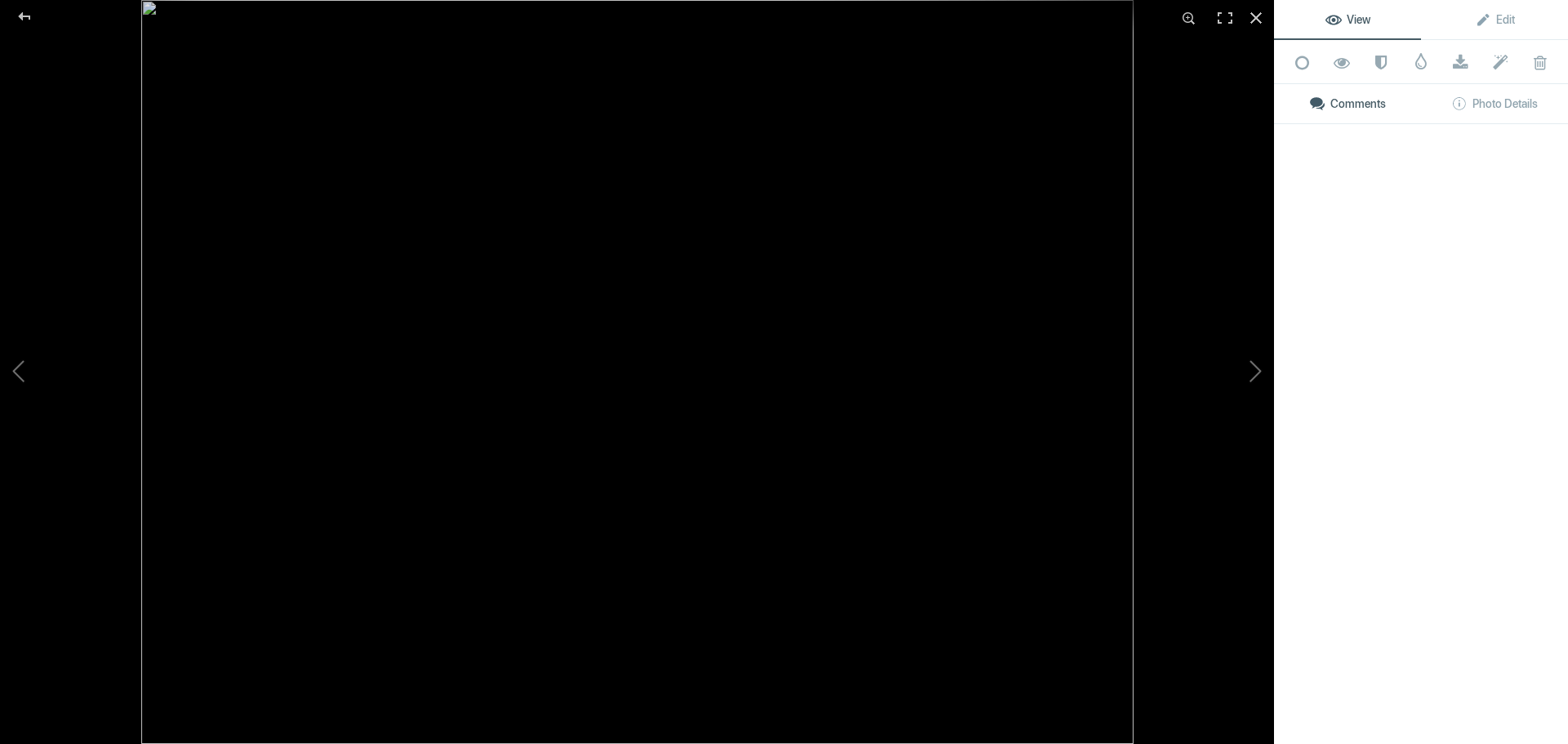
click at [426, 400] on img at bounding box center [637, 372] width 992 height 744
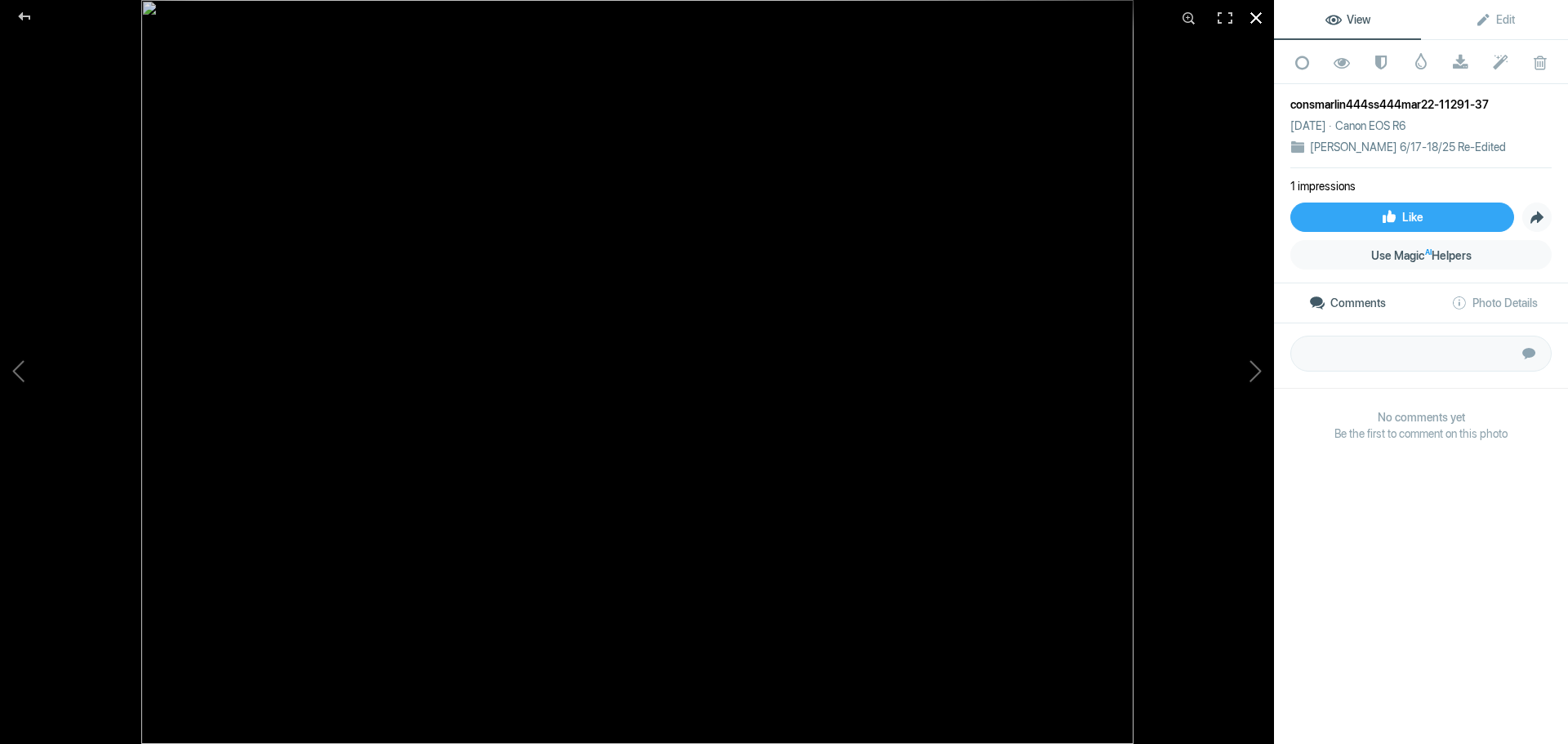
click at [1253, 18] on div at bounding box center [1256, 18] width 36 height 36
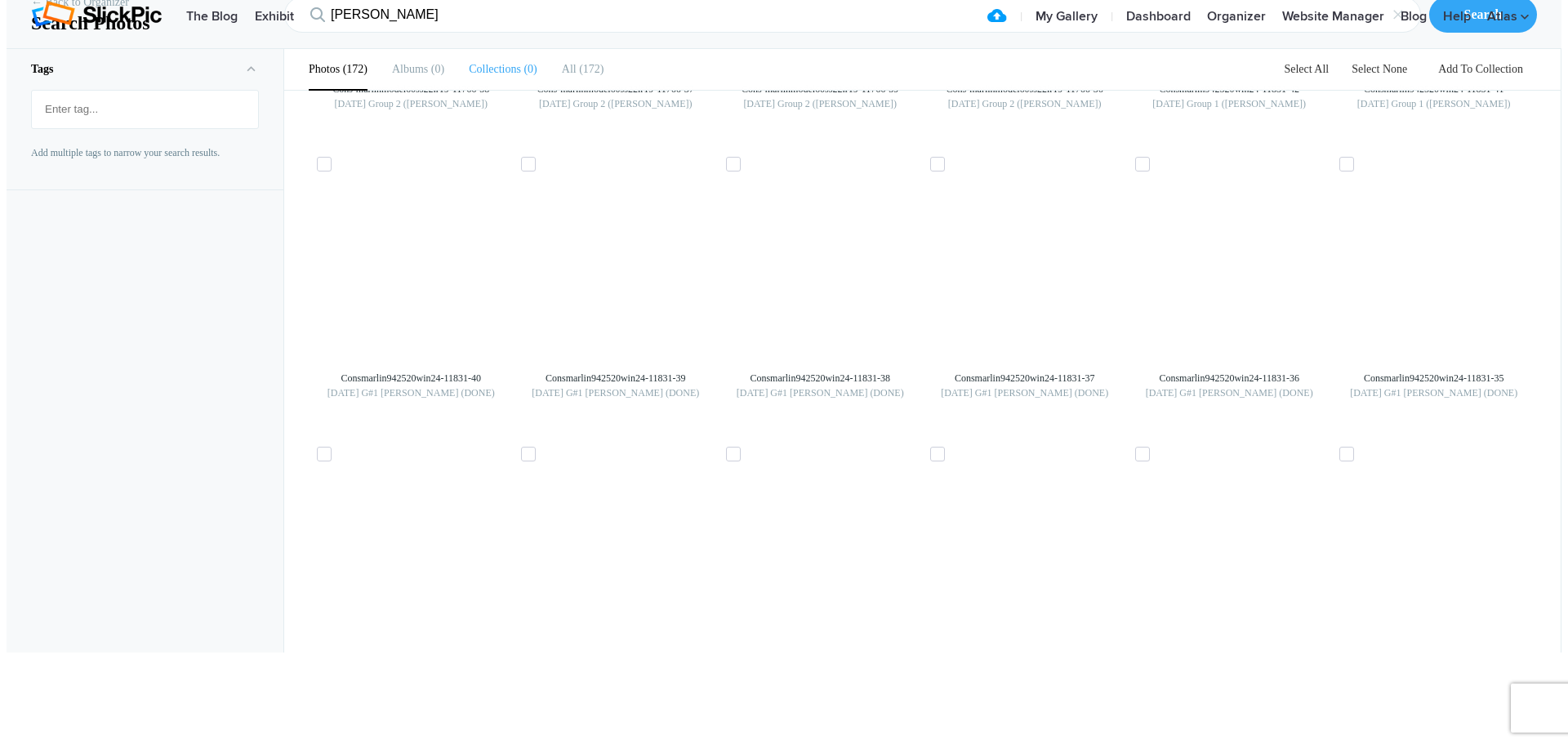
scroll to position [0, 0]
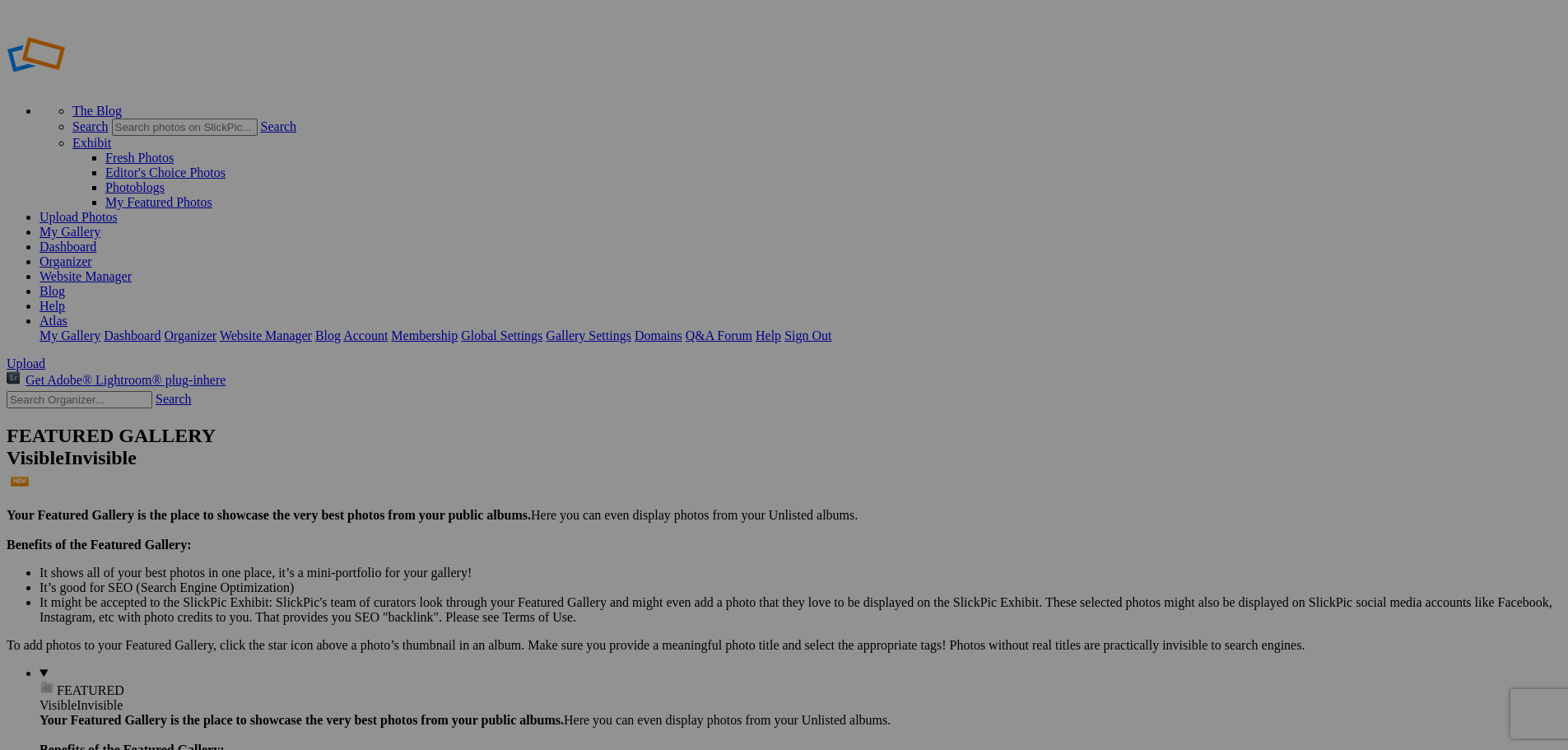
click at [1067, 657] on img at bounding box center [1045, 653] width 124 height 93
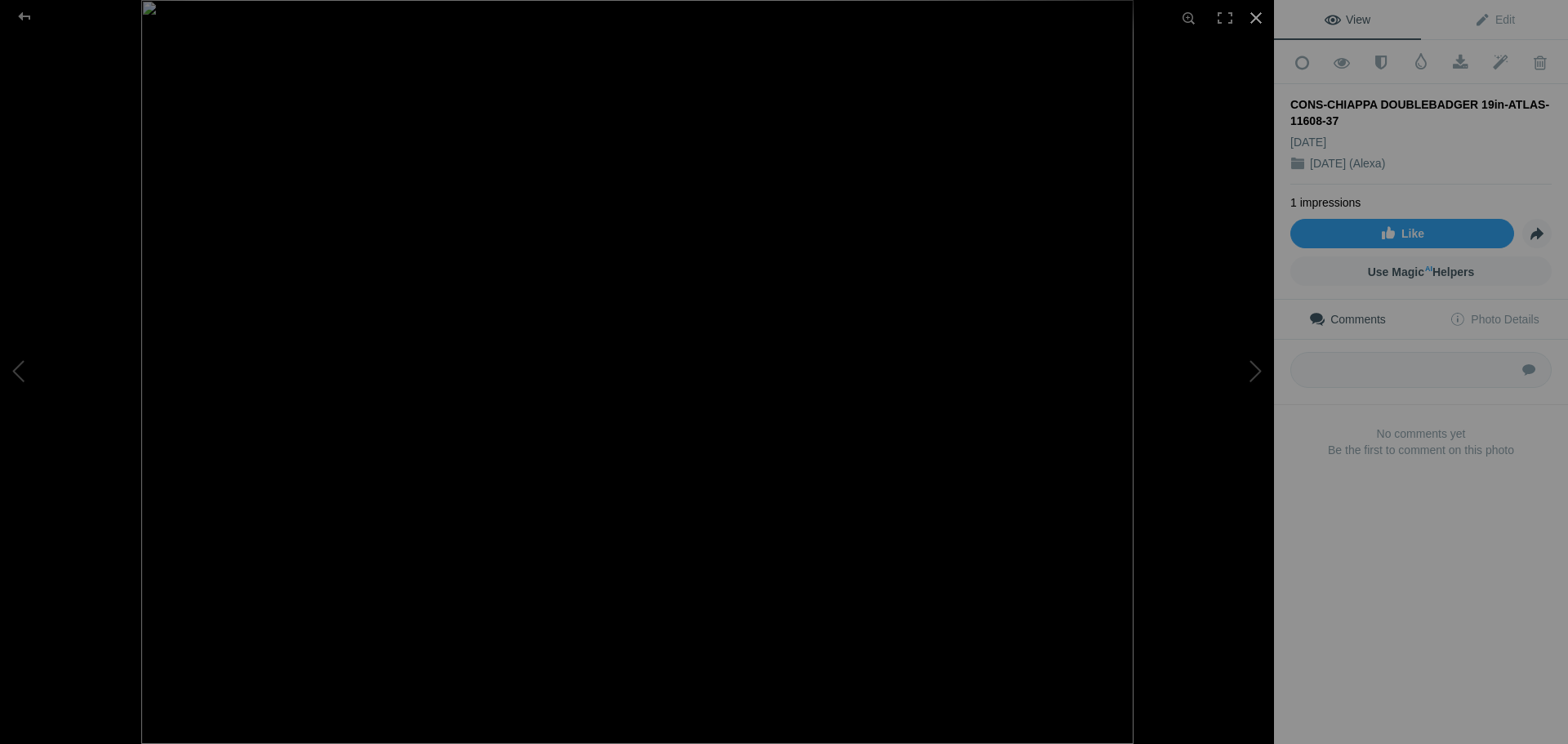
click at [1261, 13] on div at bounding box center [1256, 18] width 36 height 36
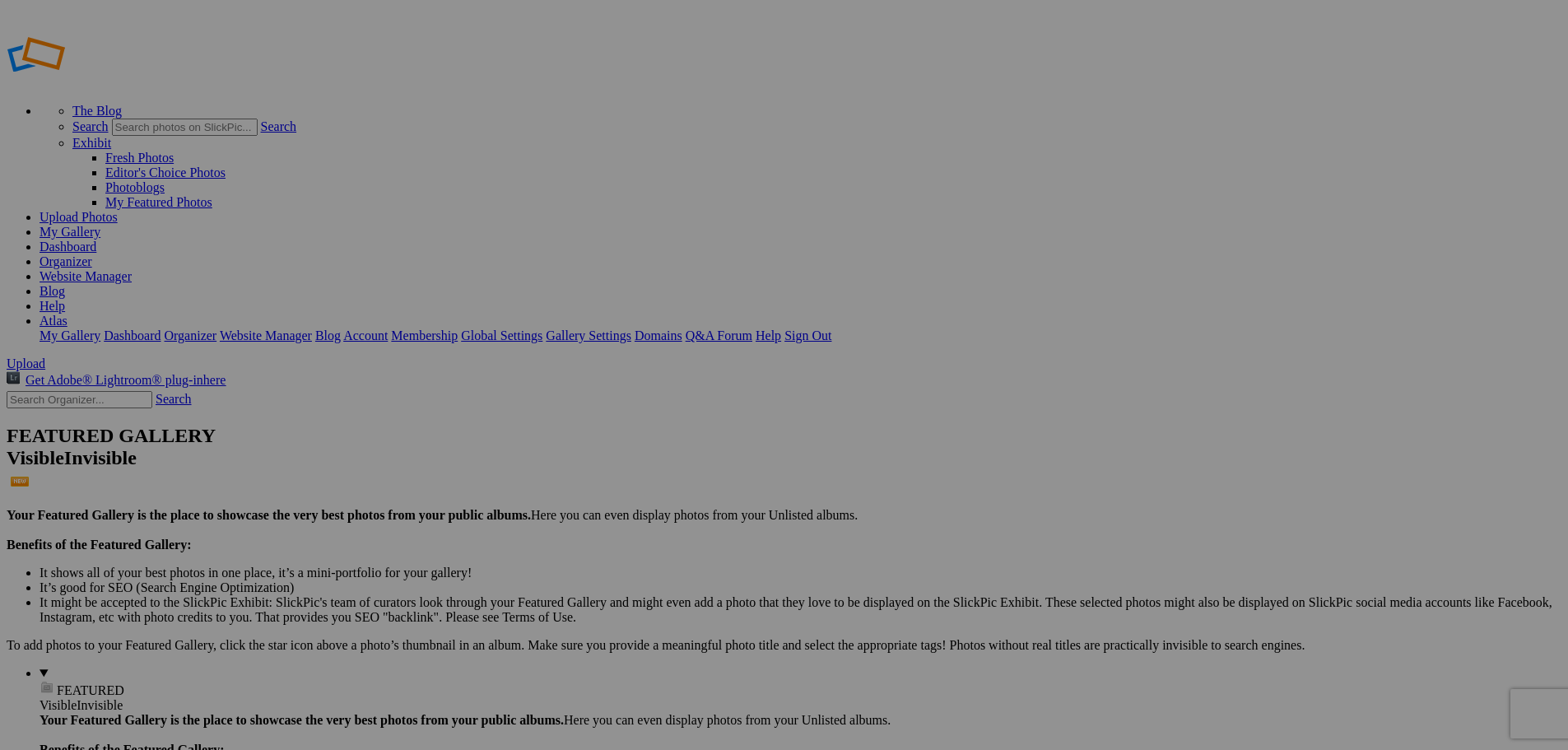
click at [62, 391] on input "text" at bounding box center [80, 399] width 146 height 17
type input "1159"
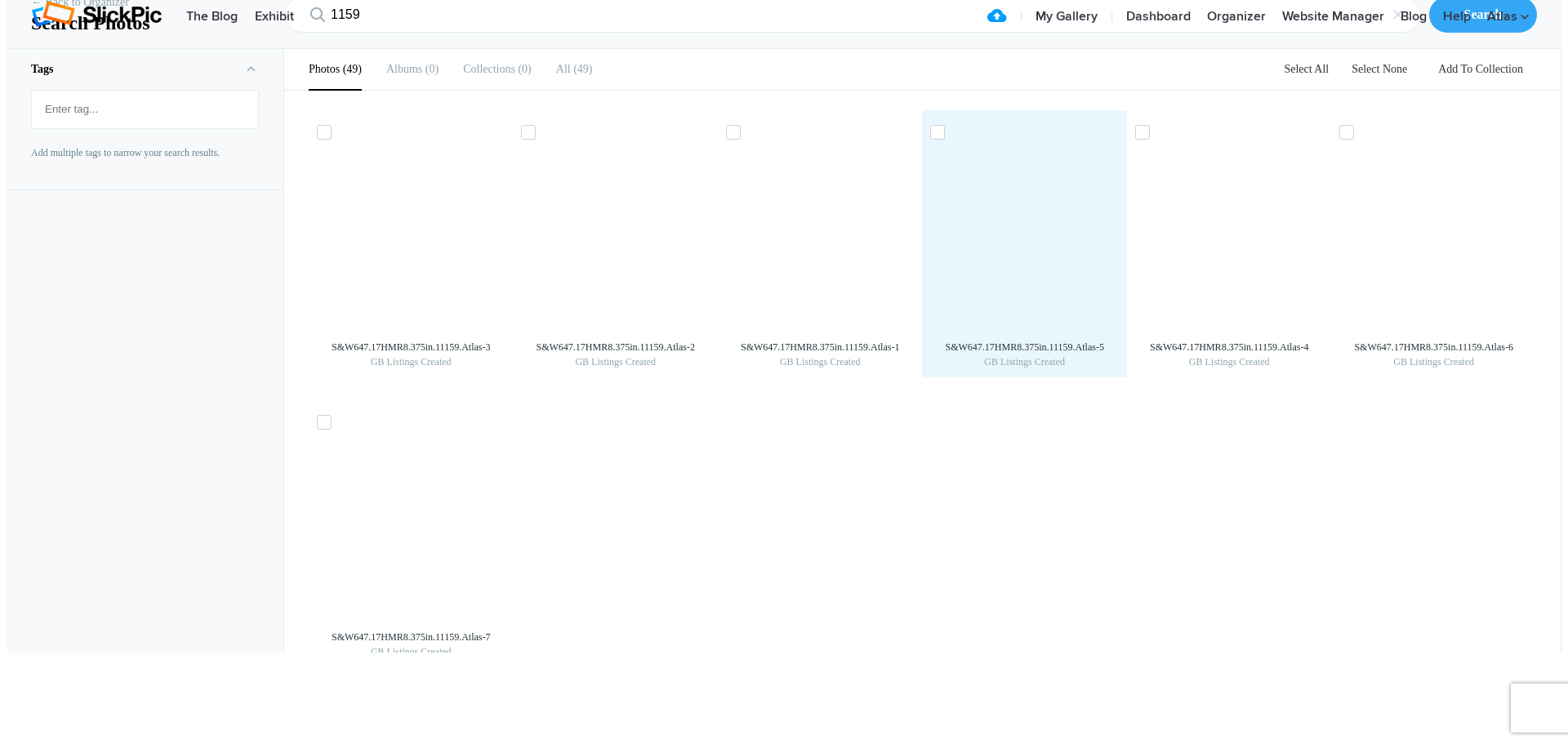
scroll to position [2124, 0]
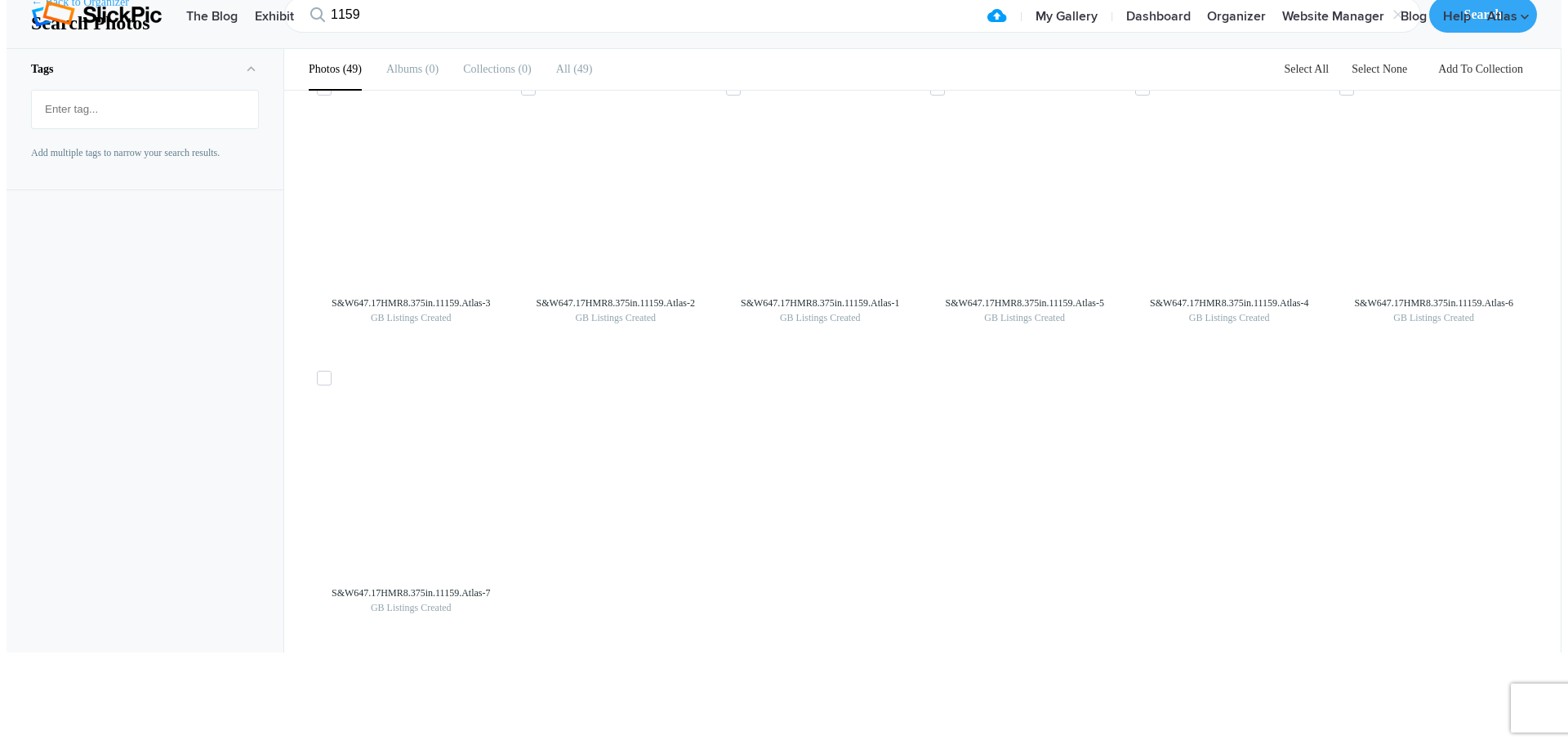
click at [77, 11] on link "← Back to Organizer" at bounding box center [80, 2] width 98 height 16
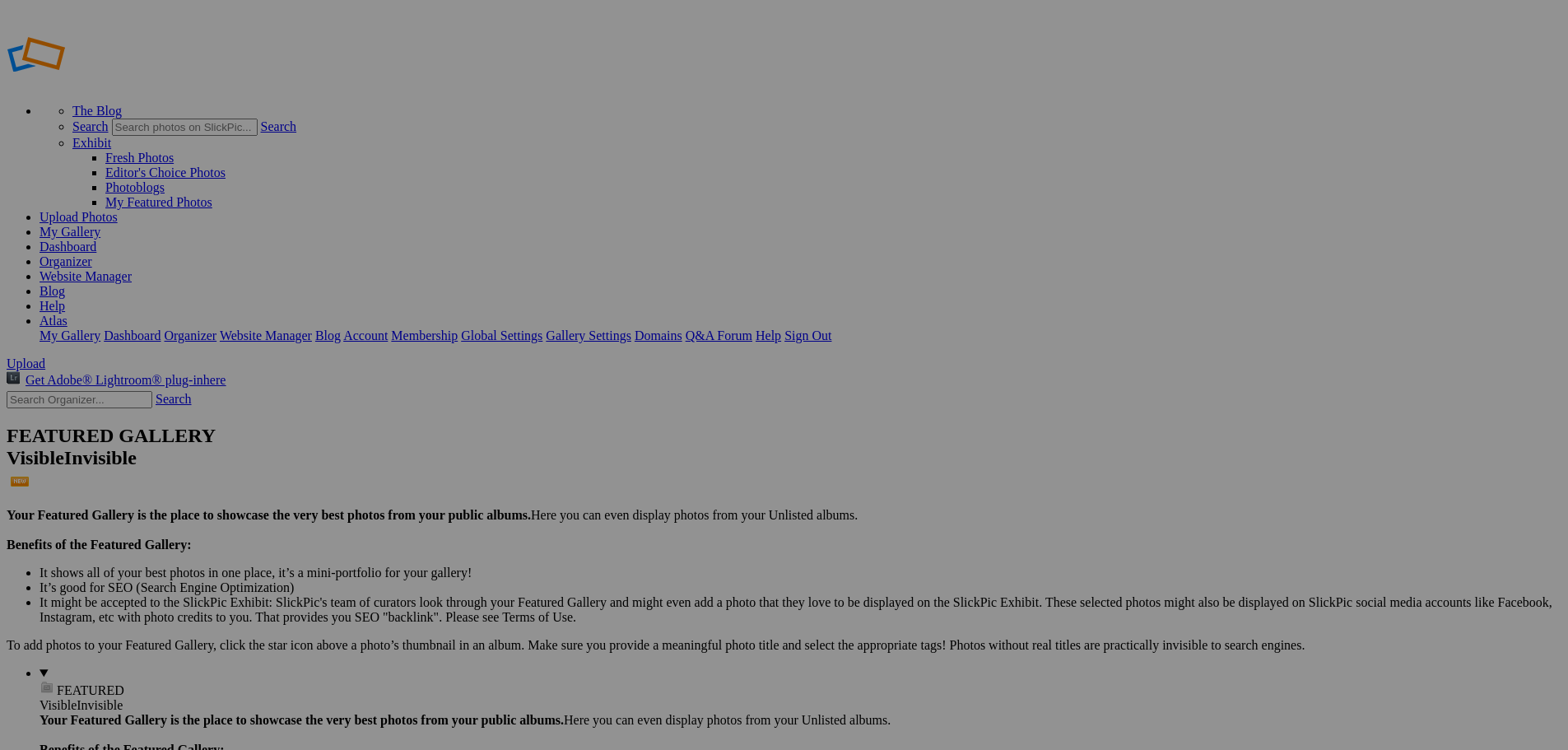
click at [69, 391] on input "text" at bounding box center [80, 399] width 146 height 17
type input "11879"
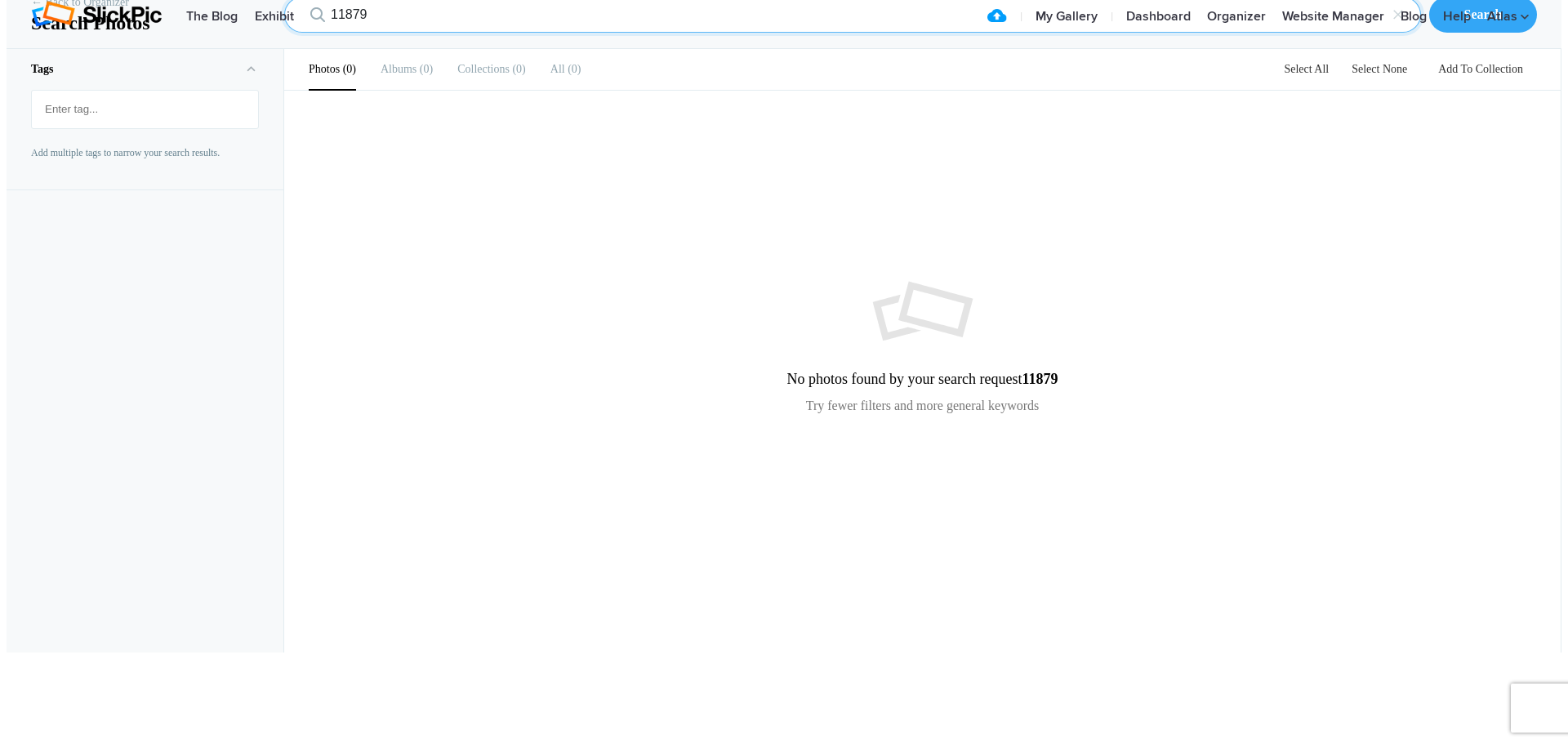
click at [430, 33] on input "11879" at bounding box center [853, 14] width 1137 height 36
drag, startPoint x: 422, startPoint y: 103, endPoint x: 337, endPoint y: 108, distance: 85.1
click at [337, 33] on input "11879" at bounding box center [853, 14] width 1137 height 36
type input "11881"
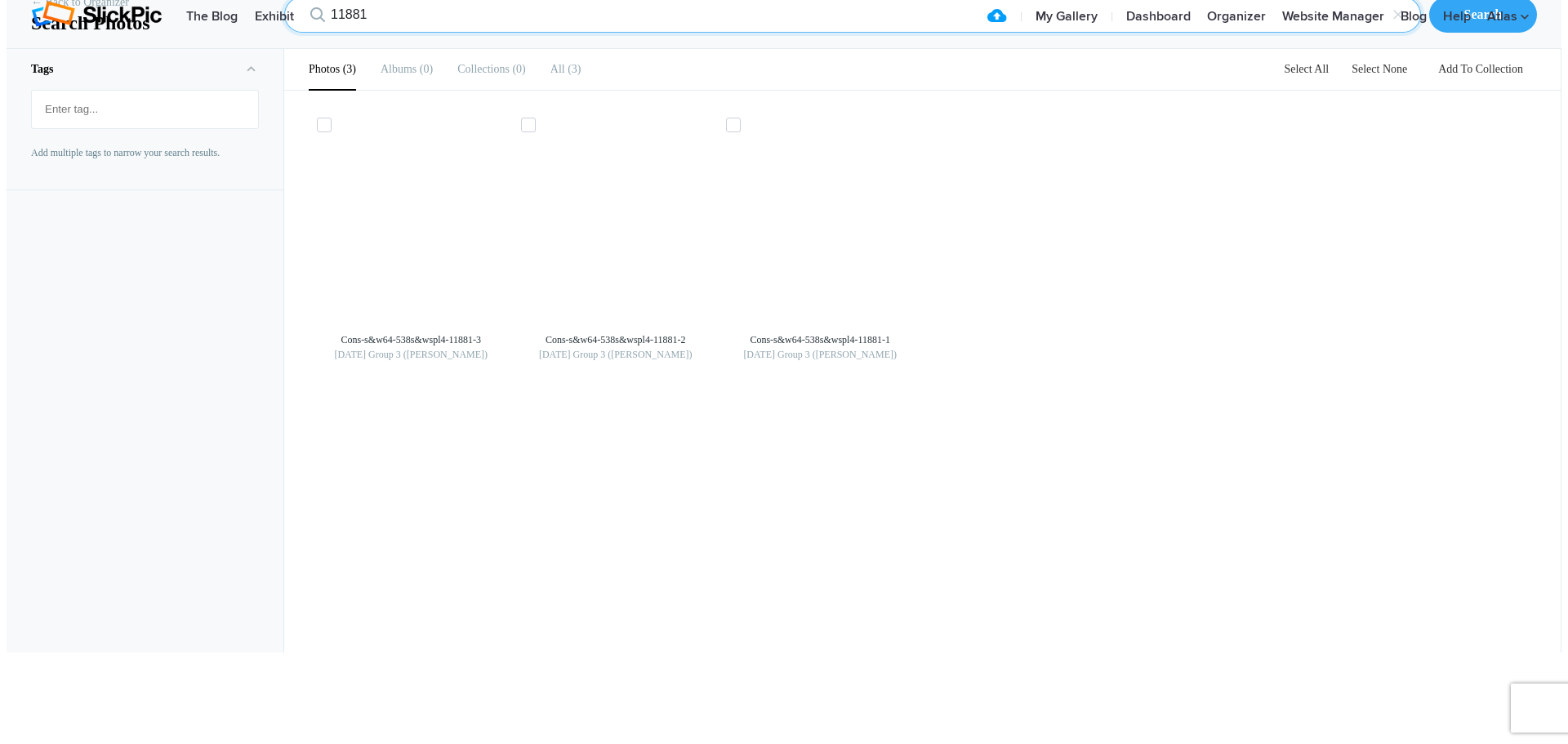
drag, startPoint x: 409, startPoint y: 103, endPoint x: 314, endPoint y: 99, distance: 95.1
click at [318, 33] on input "11881" at bounding box center [853, 14] width 1137 height 36
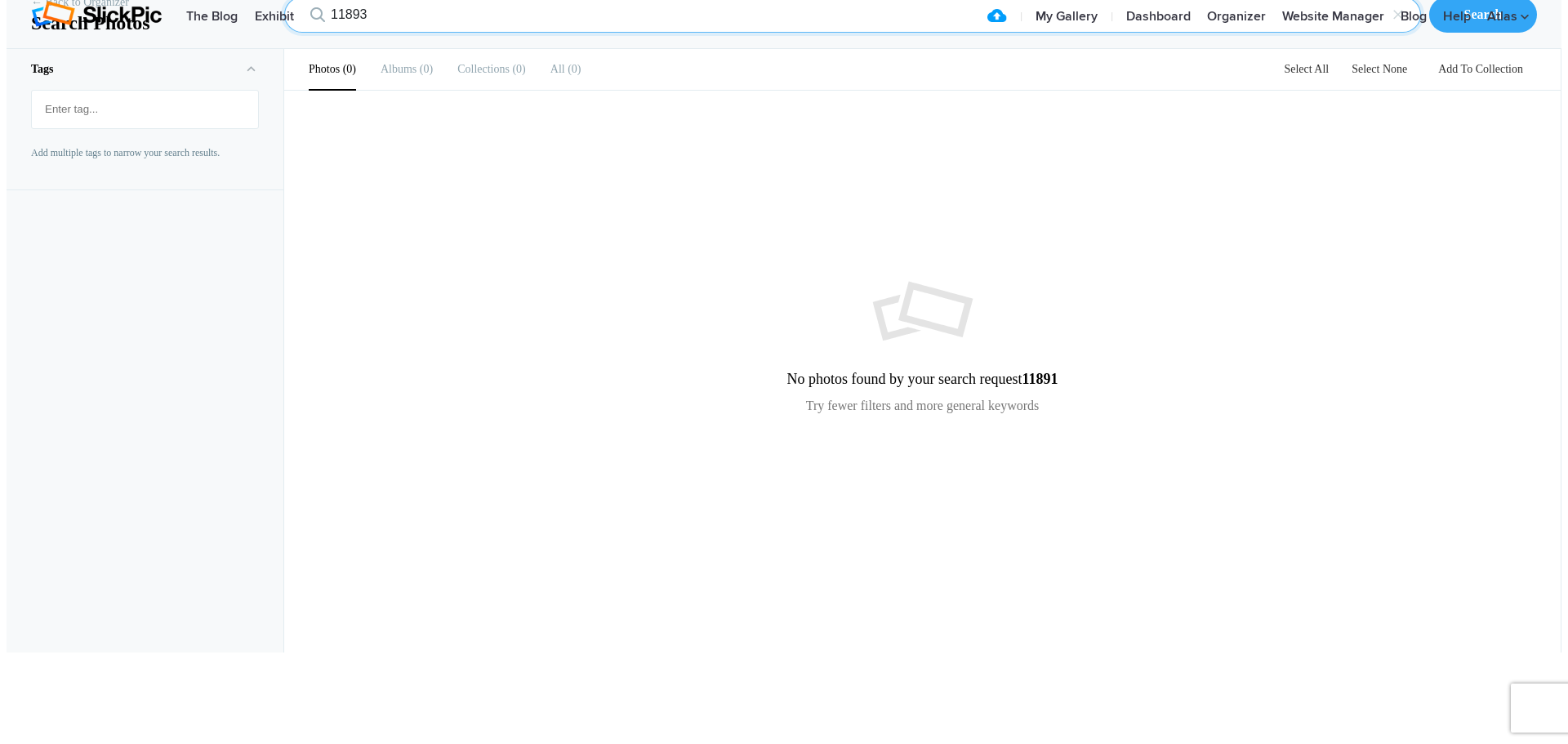
type input "11893"
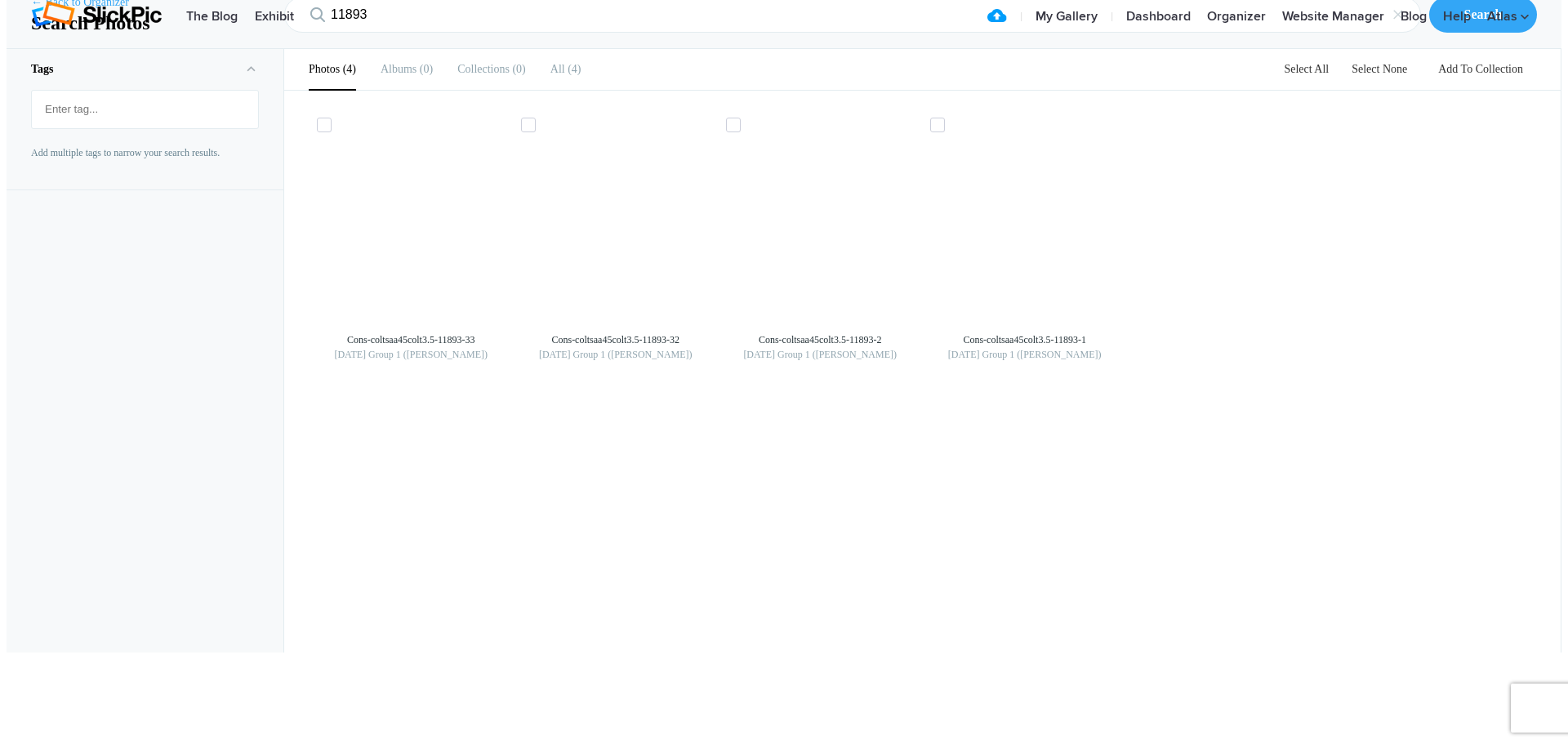
click at [49, 11] on link "← Back to Organizer" at bounding box center [80, 2] width 98 height 16
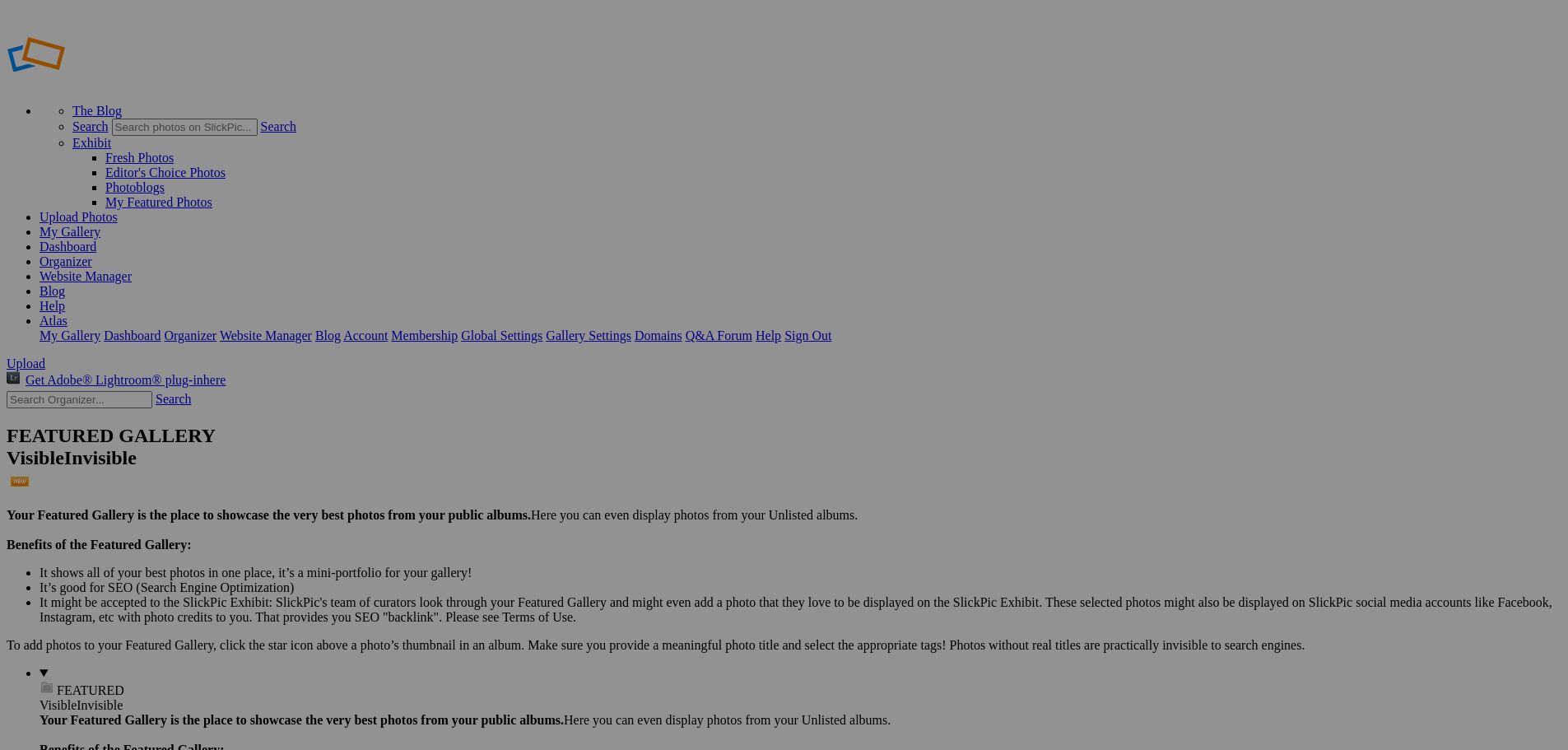
click at [895, 446] on img at bounding box center [898, 444] width 124 height 93
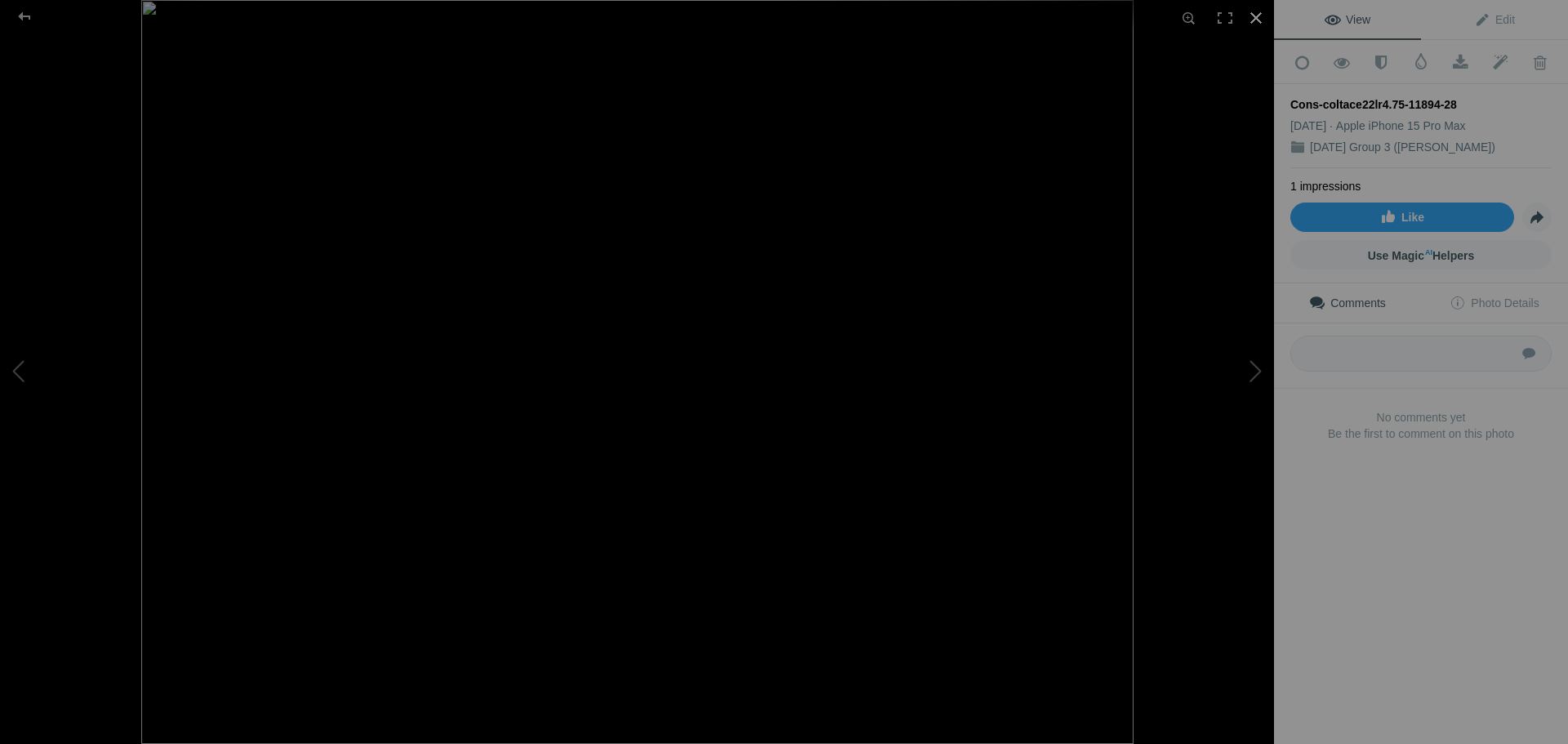
click at [1247, 18] on div at bounding box center [1256, 18] width 36 height 36
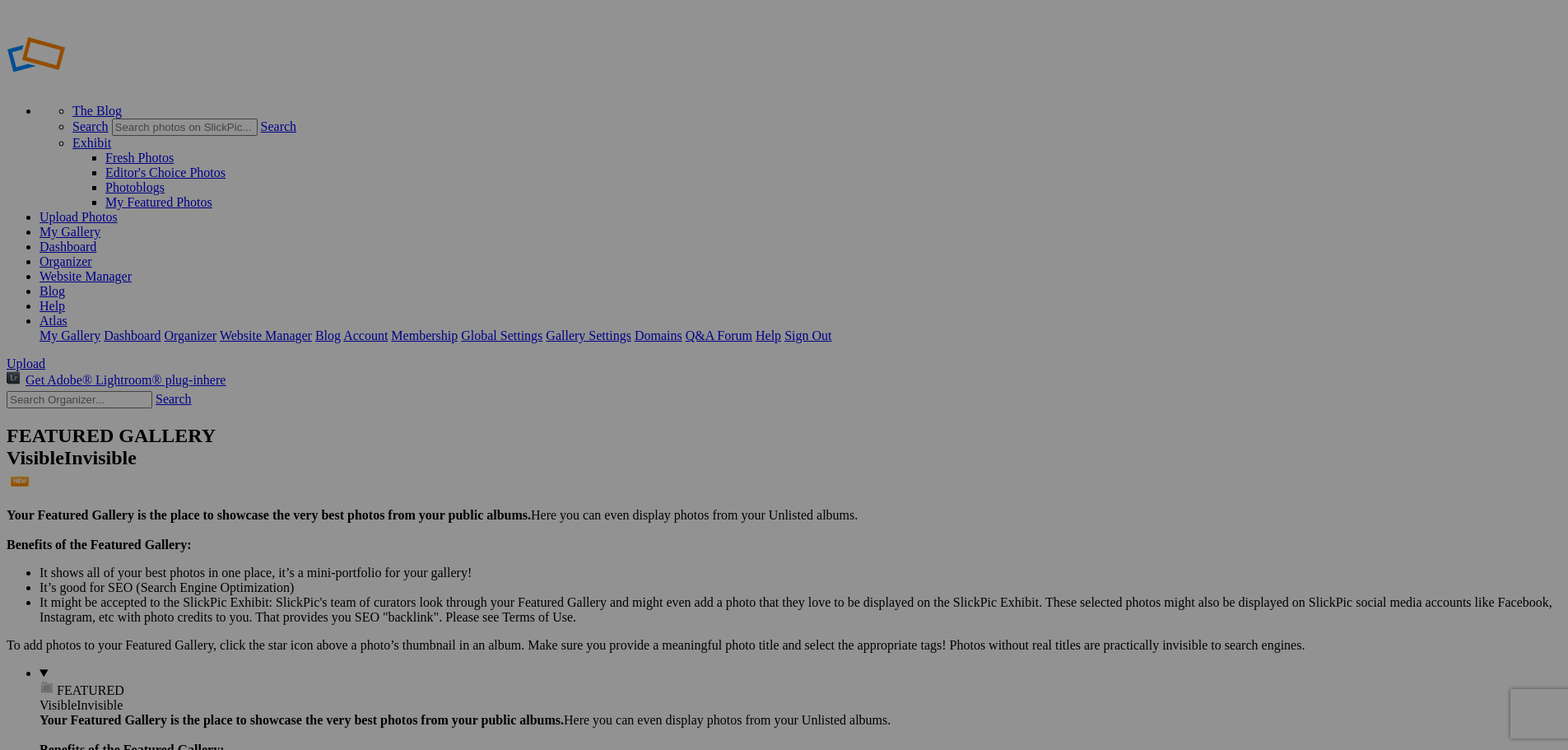
click at [0, 0] on div "View Edit Add to Quick Collection Remove from Quick Collection Hide from Public…" at bounding box center [0, 0] width 0 height 0
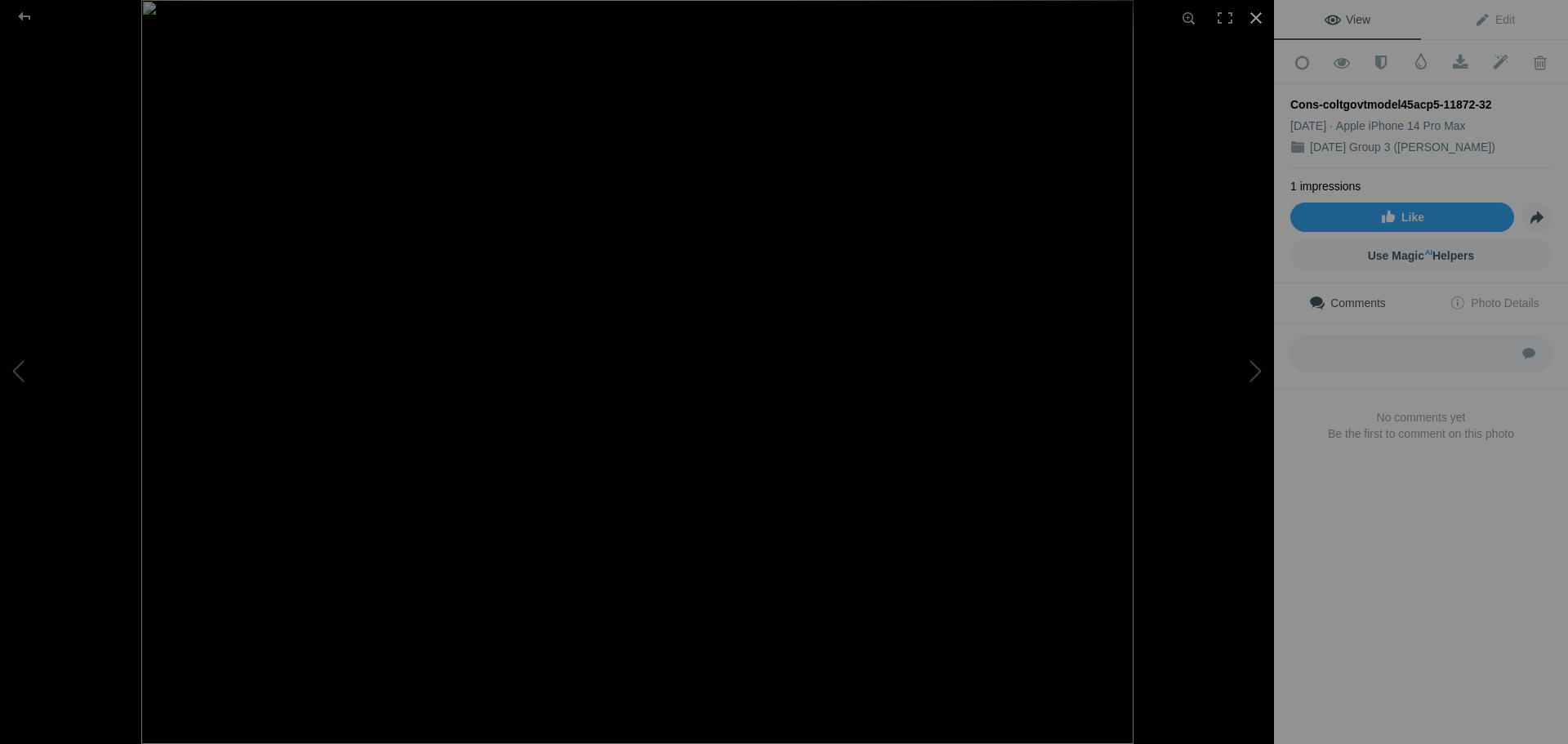
click at [1255, 18] on div at bounding box center [1256, 18] width 36 height 36
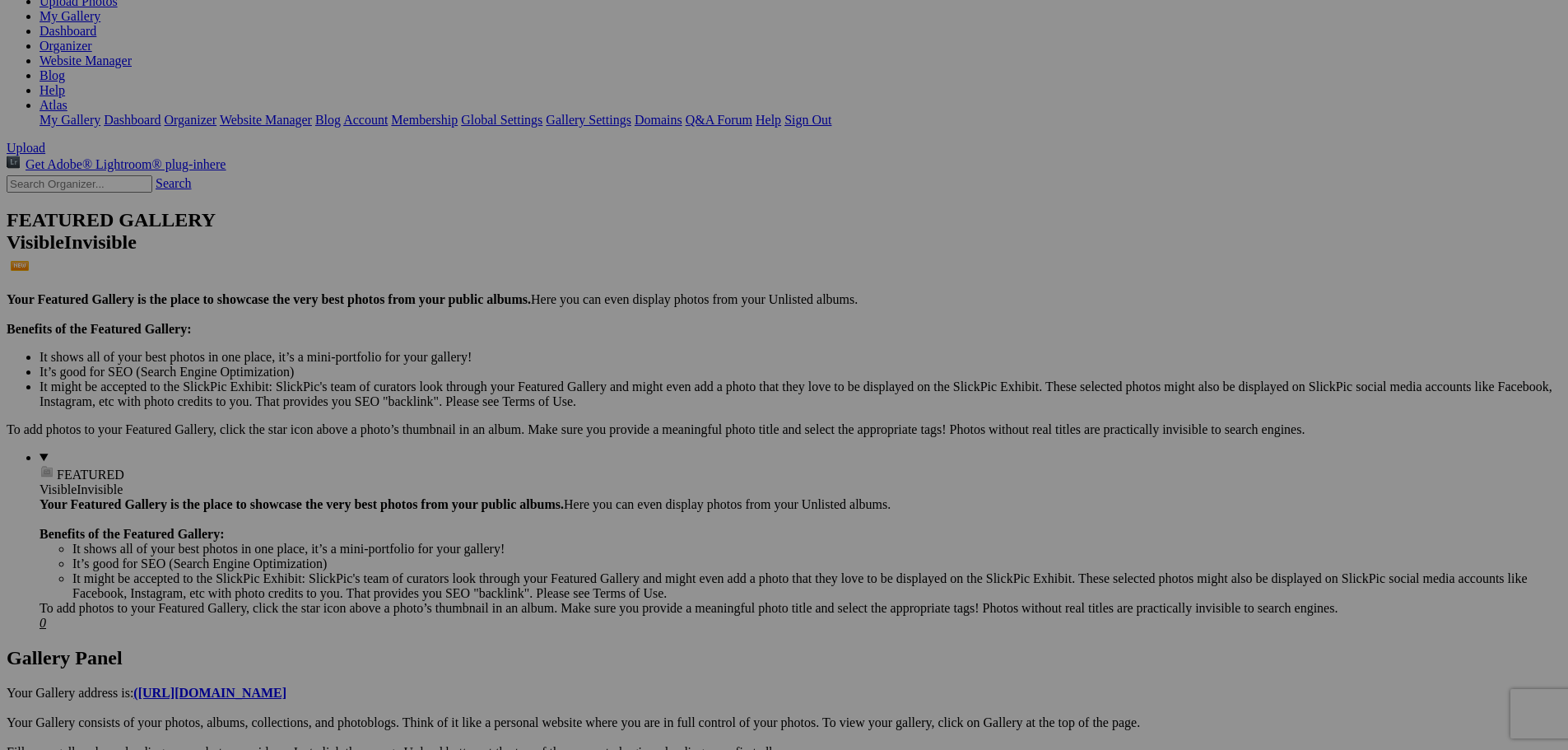
scroll to position [247, 0]
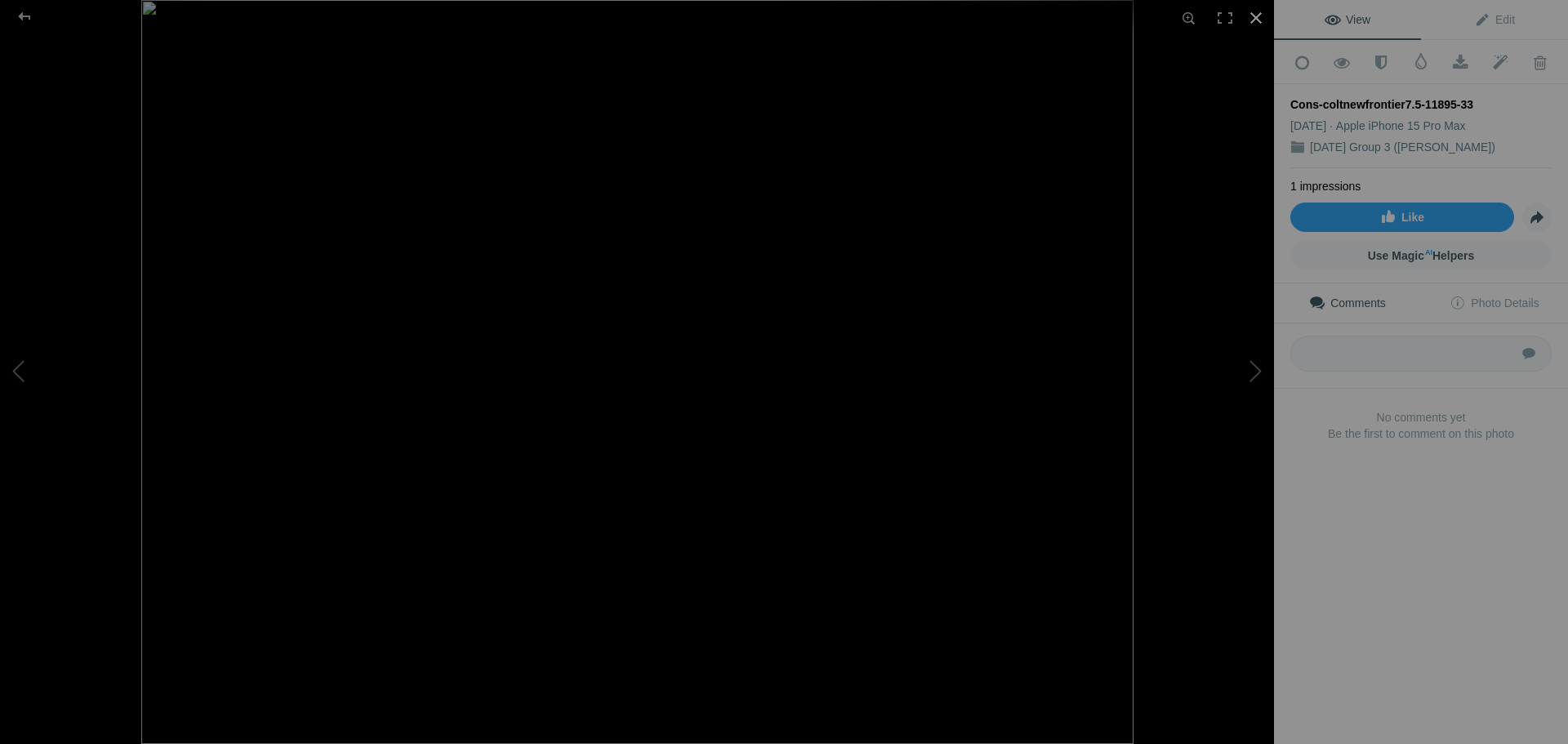
click at [1250, 19] on div at bounding box center [1256, 18] width 36 height 36
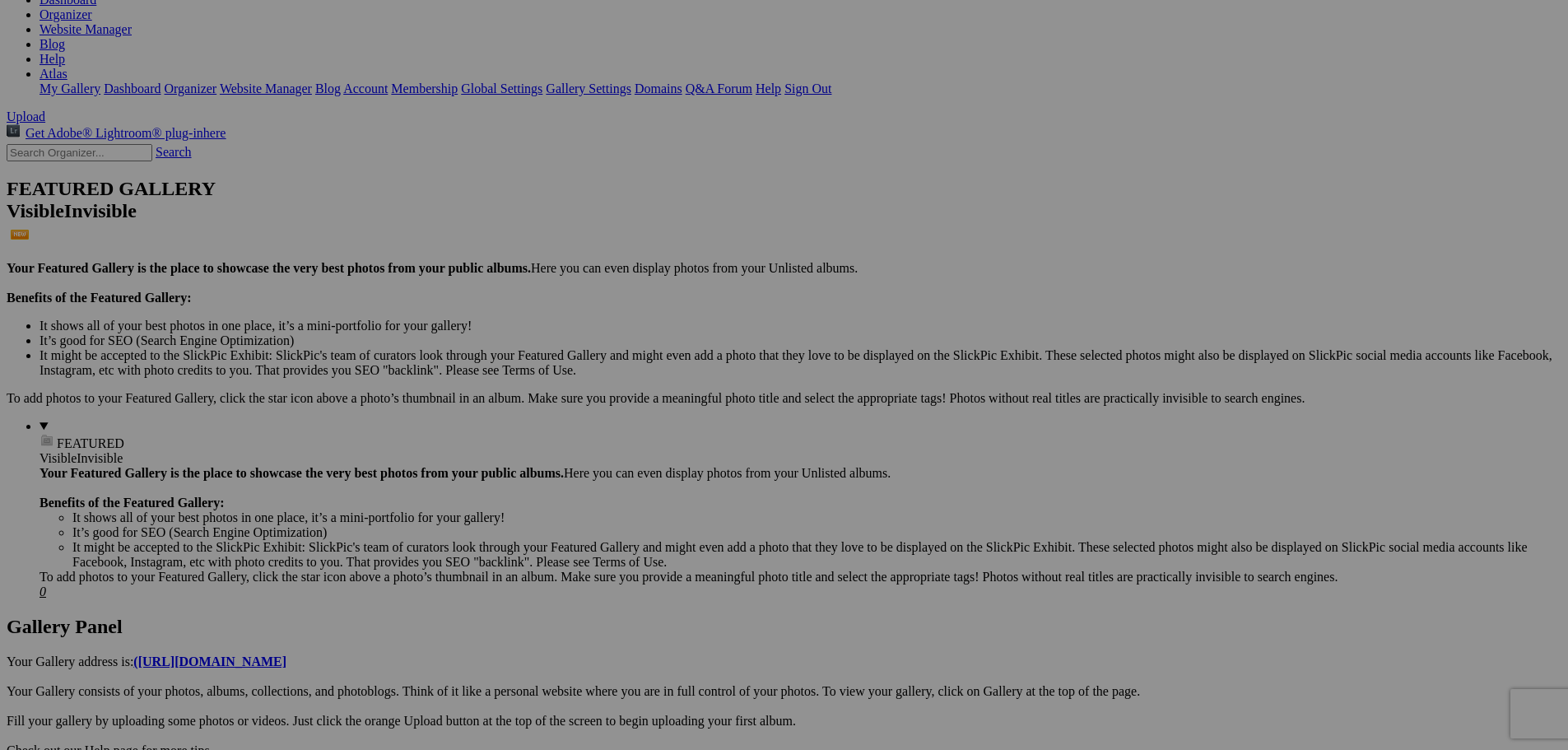
click at [0, 0] on button at bounding box center [0, 0] width 0 height 0
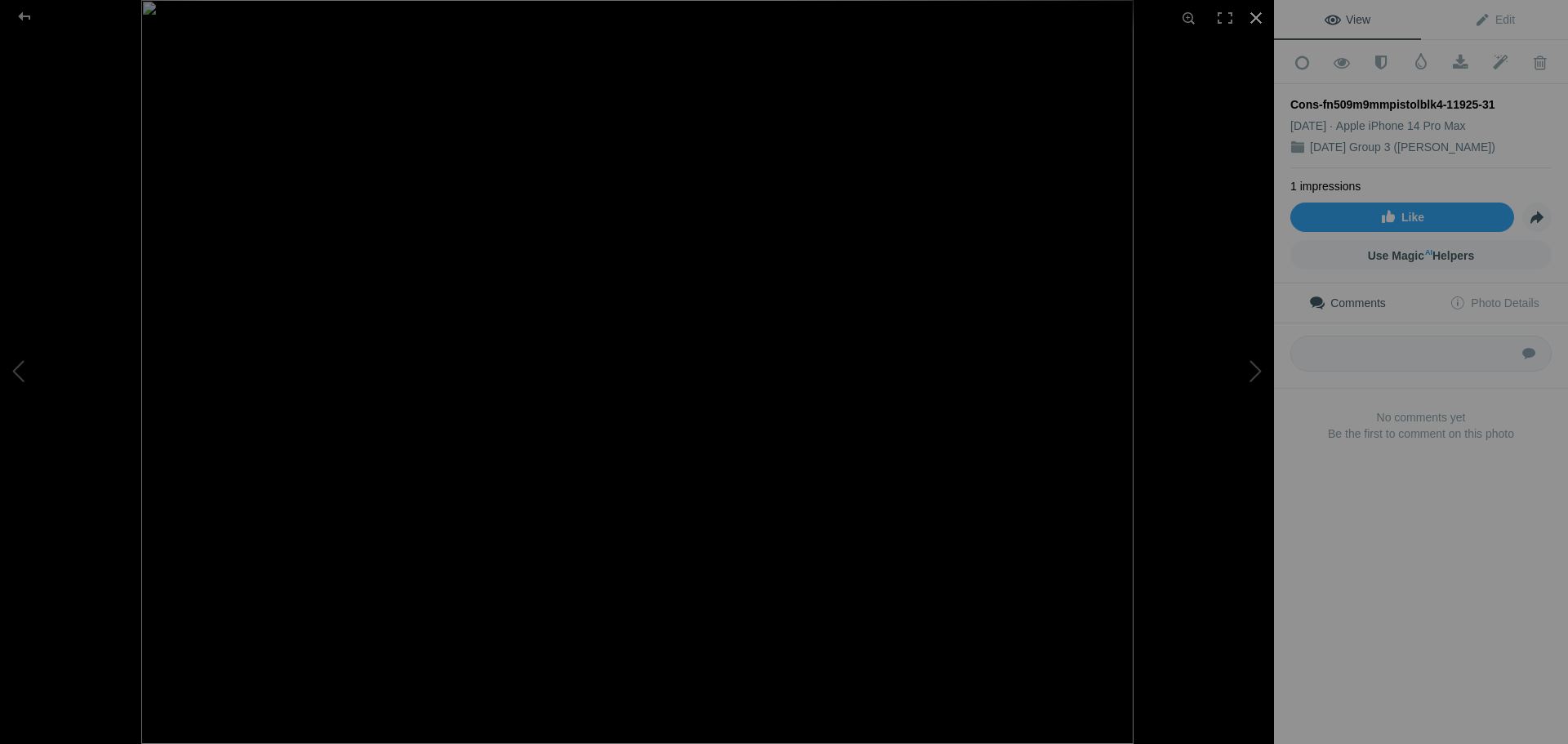
click at [1259, 18] on div at bounding box center [1256, 18] width 36 height 36
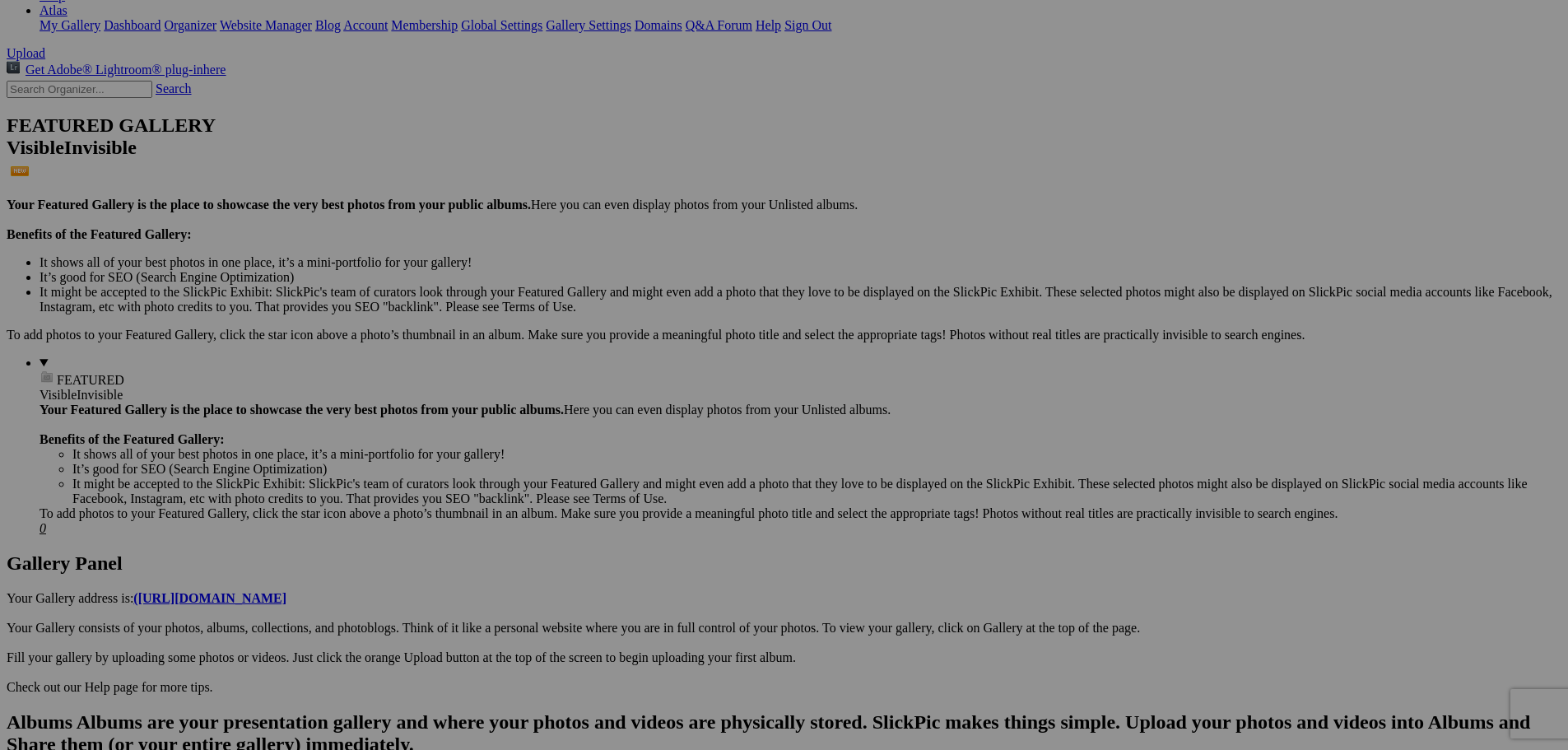
scroll to position [412, 0]
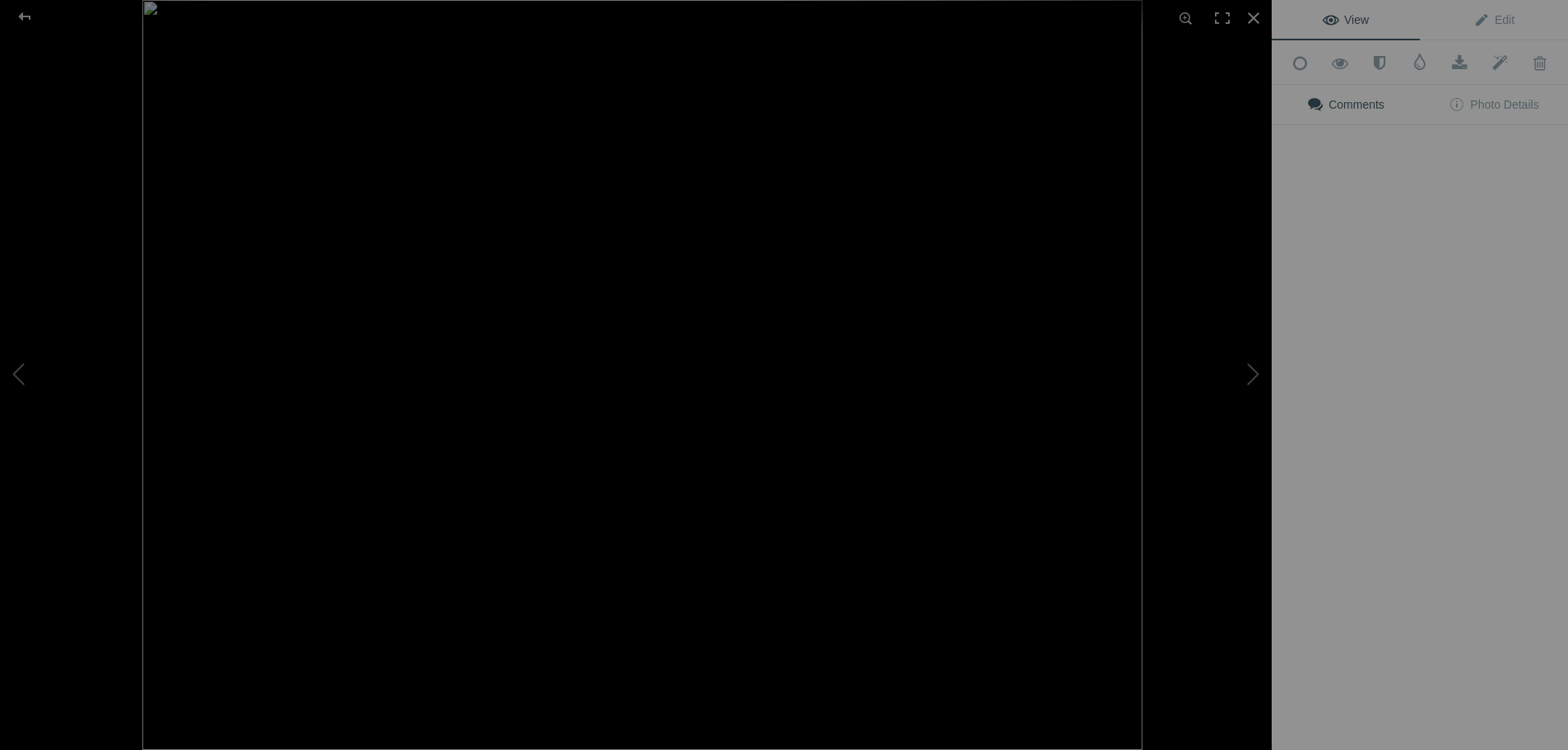
click at [487, 493] on img at bounding box center [642, 375] width 1000 height 750
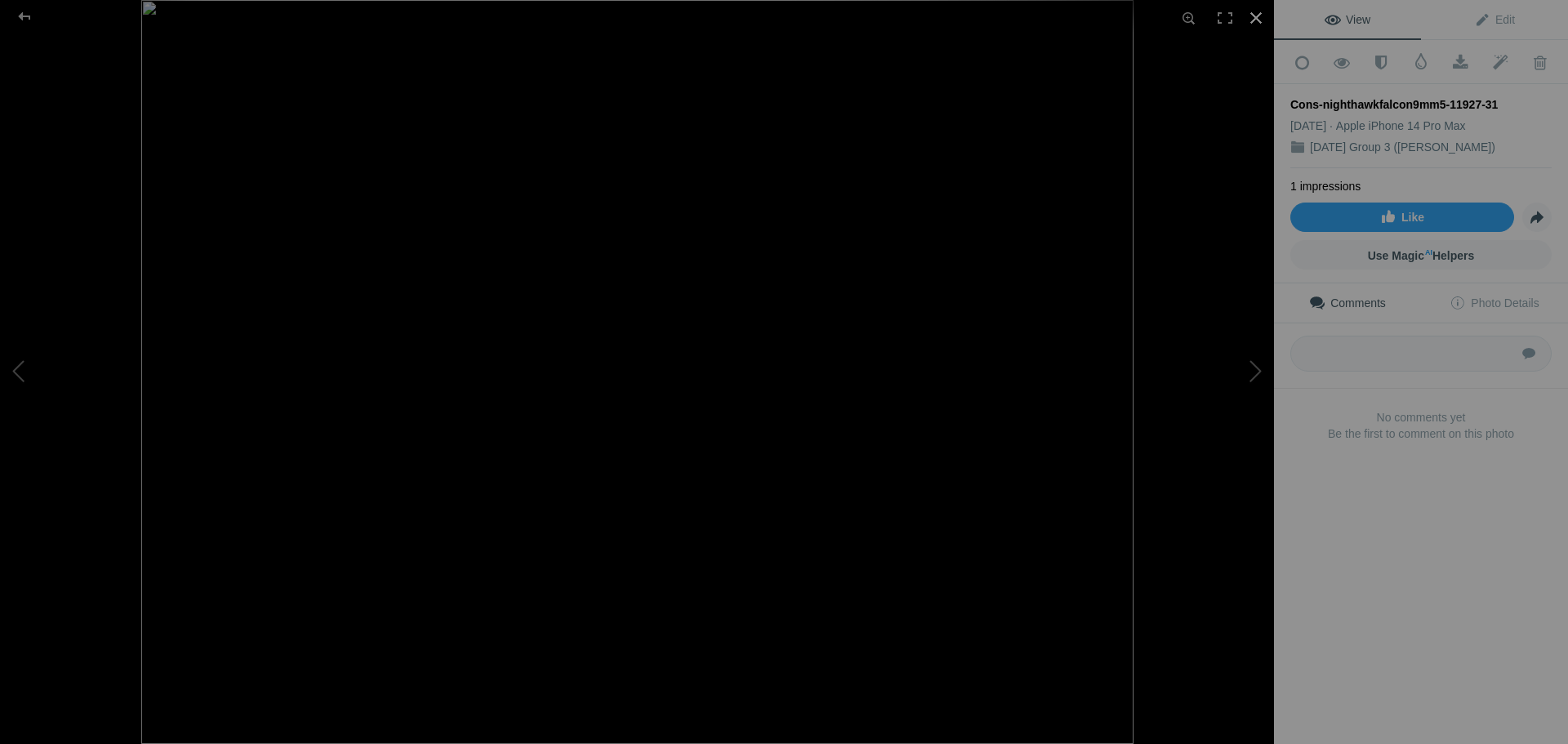
click at [1253, 14] on div at bounding box center [1256, 18] width 36 height 36
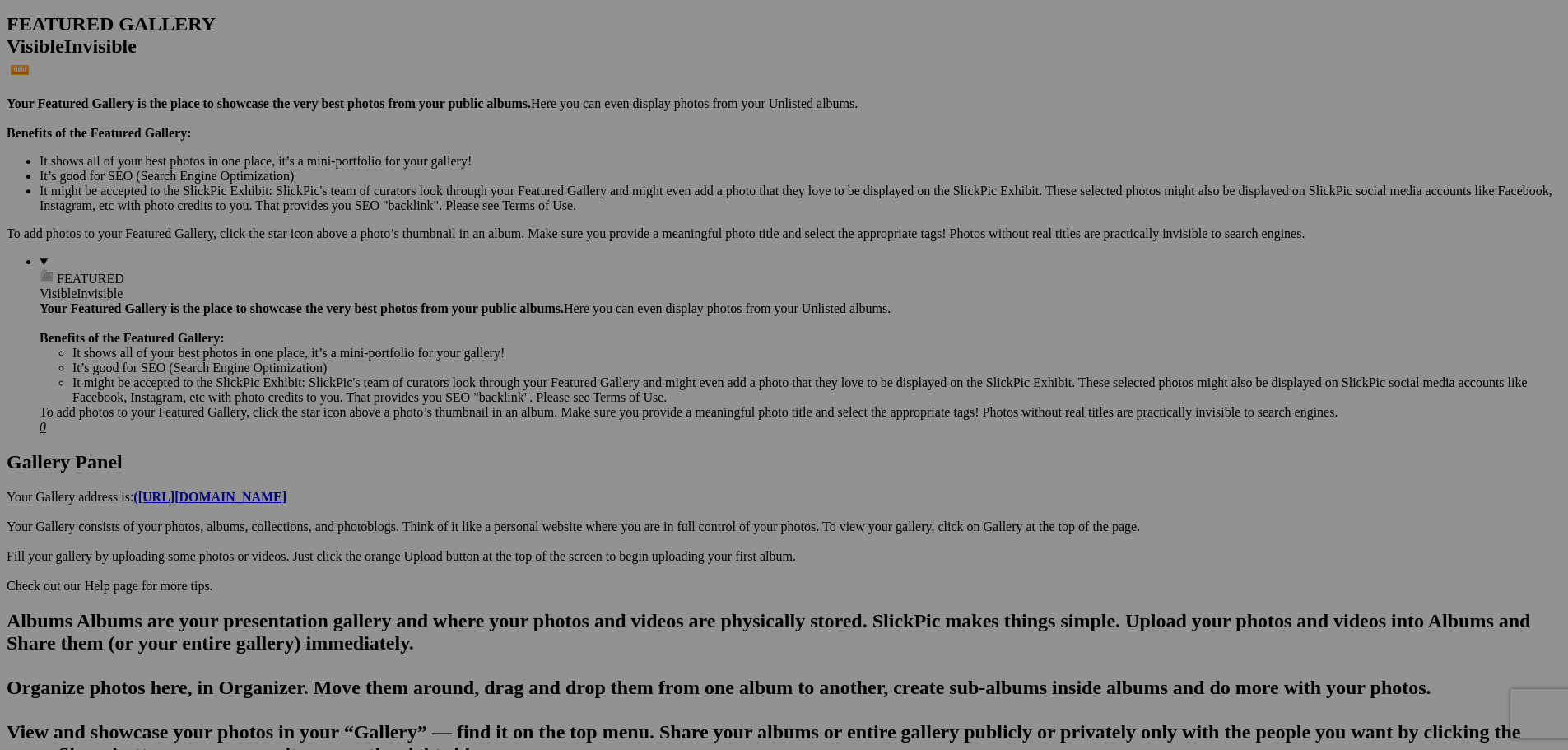
click at [0, 0] on button at bounding box center [0, 0] width 0 height 0
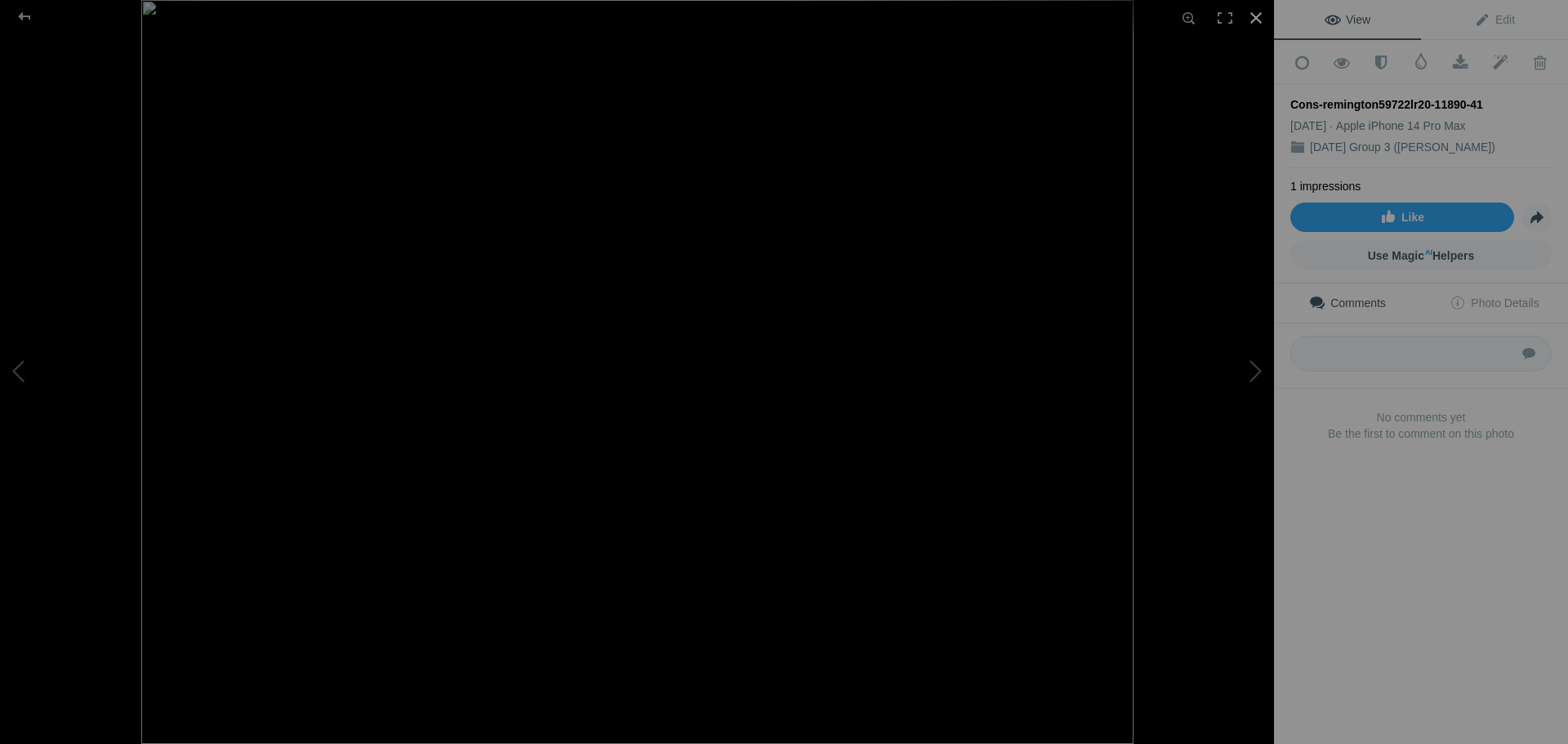
click at [1259, 26] on div at bounding box center [1256, 18] width 36 height 36
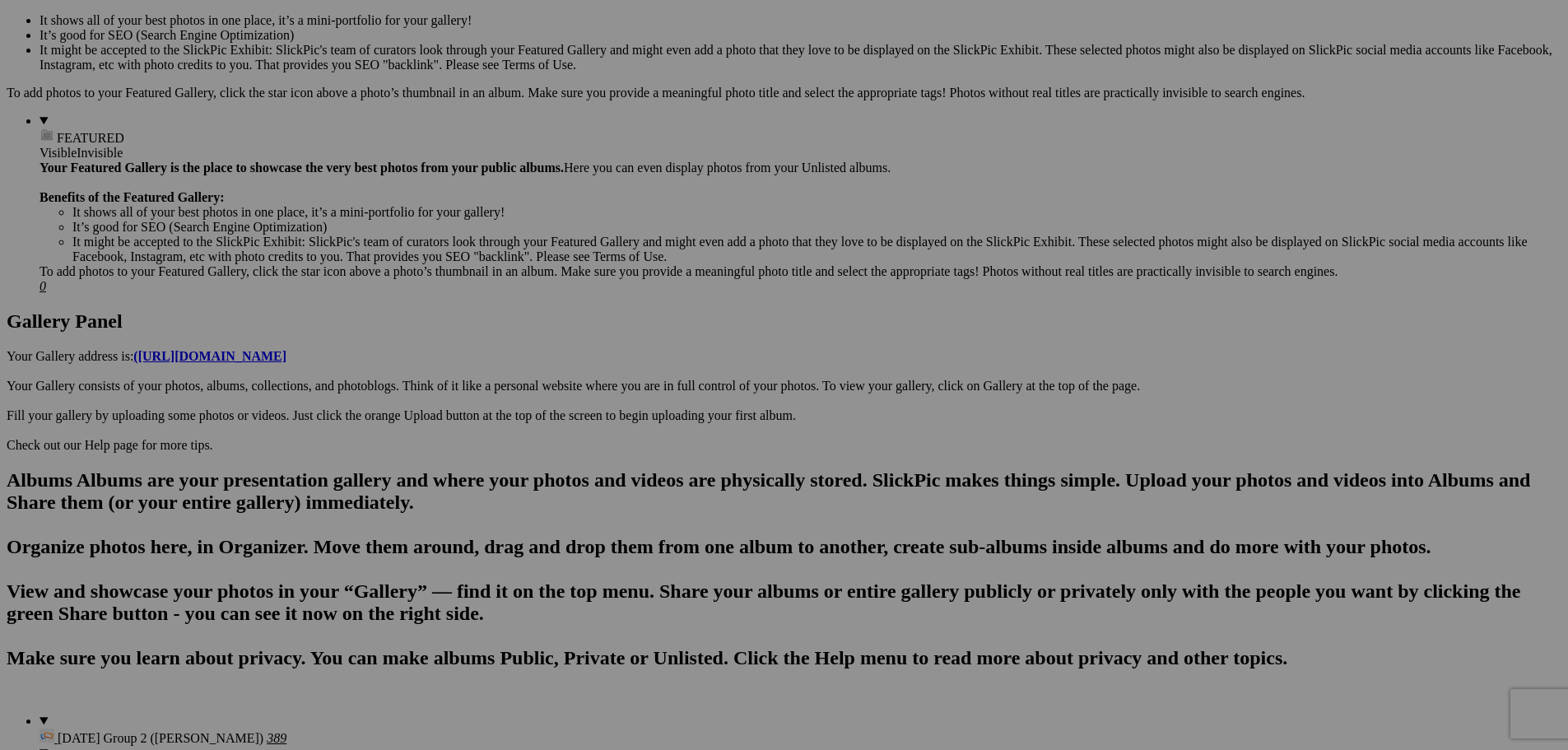
scroll to position [576, 0]
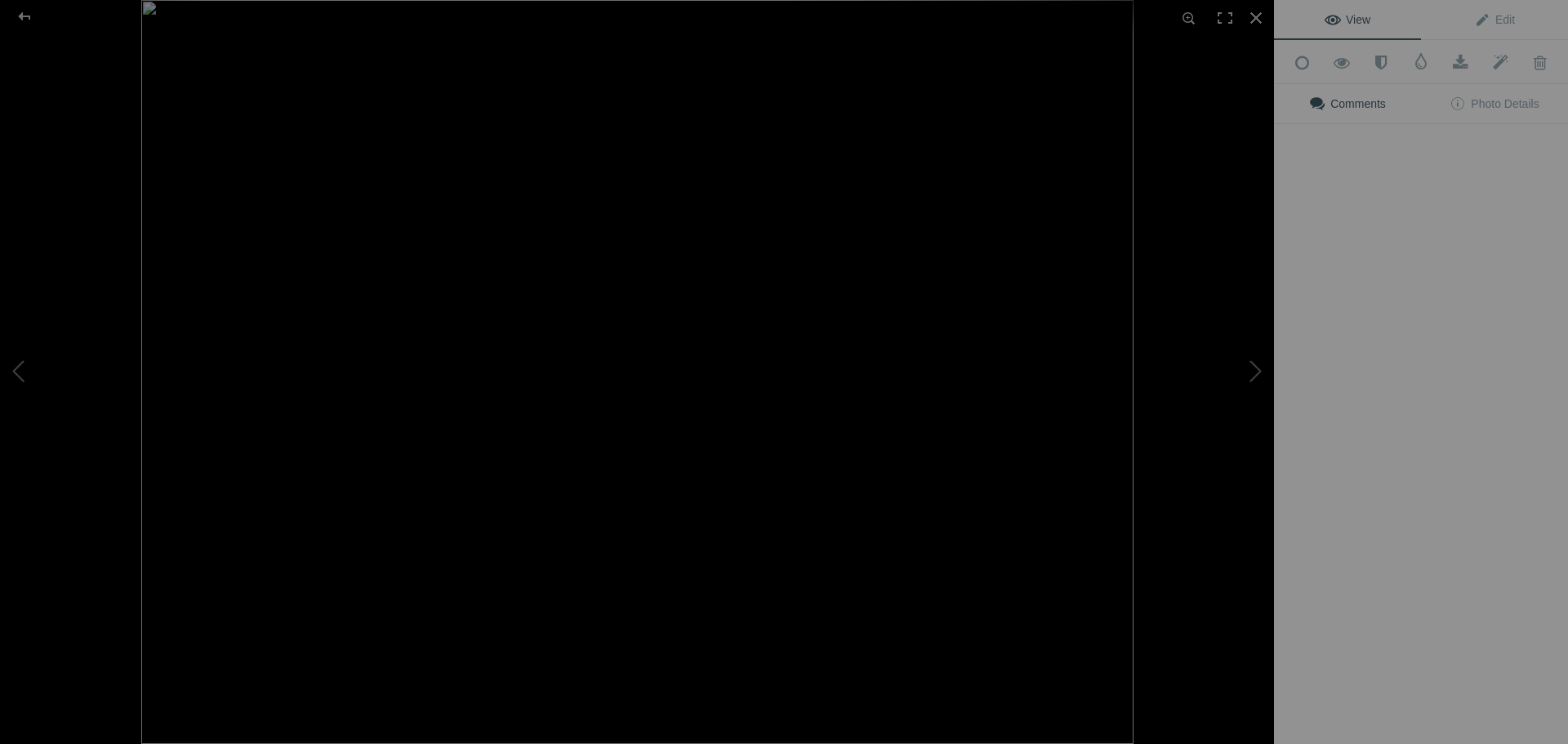
click at [486, 531] on img at bounding box center [637, 372] width 992 height 744
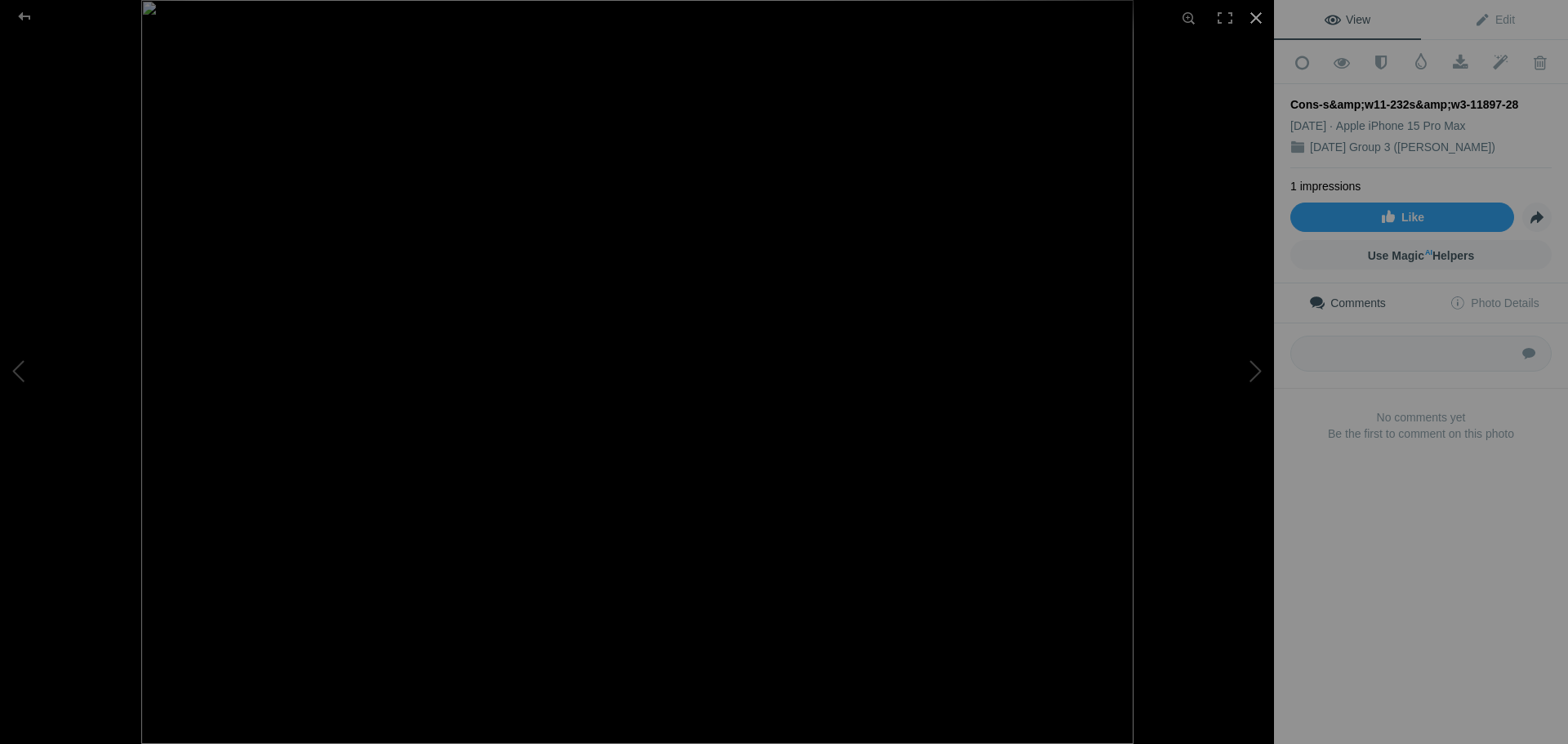
click at [1262, 18] on div at bounding box center [1256, 18] width 36 height 36
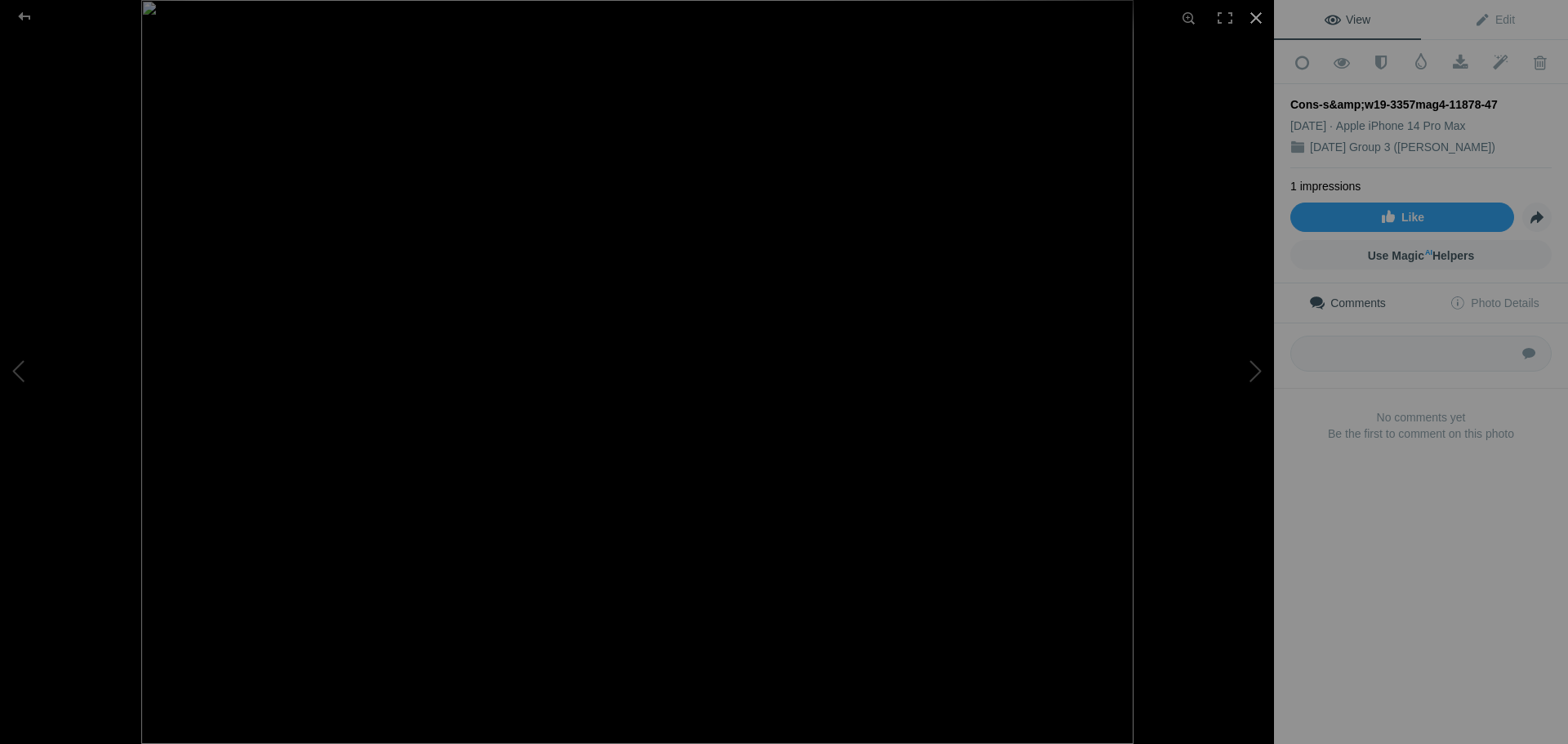
click at [1256, 19] on div at bounding box center [1256, 18] width 36 height 36
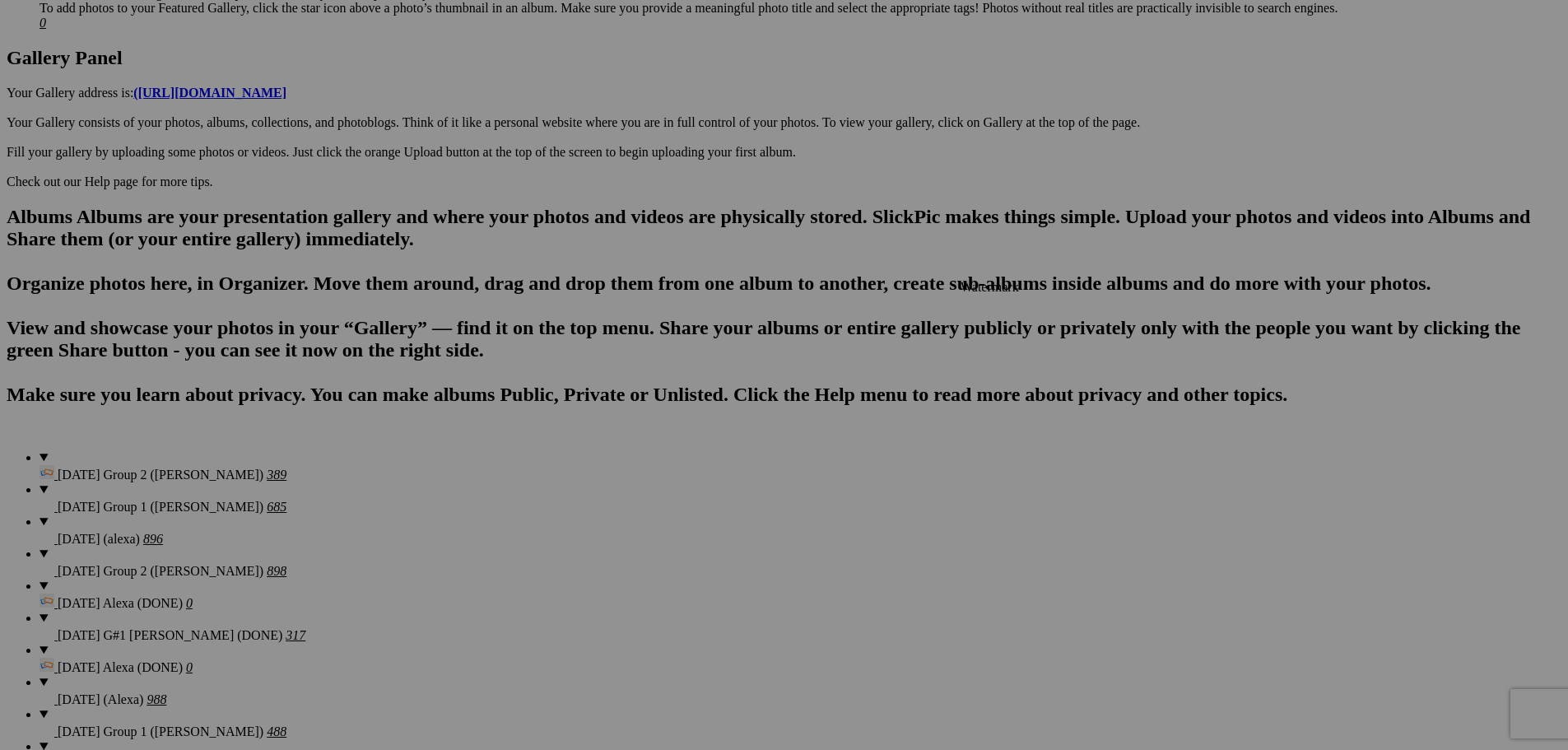
scroll to position [823, 0]
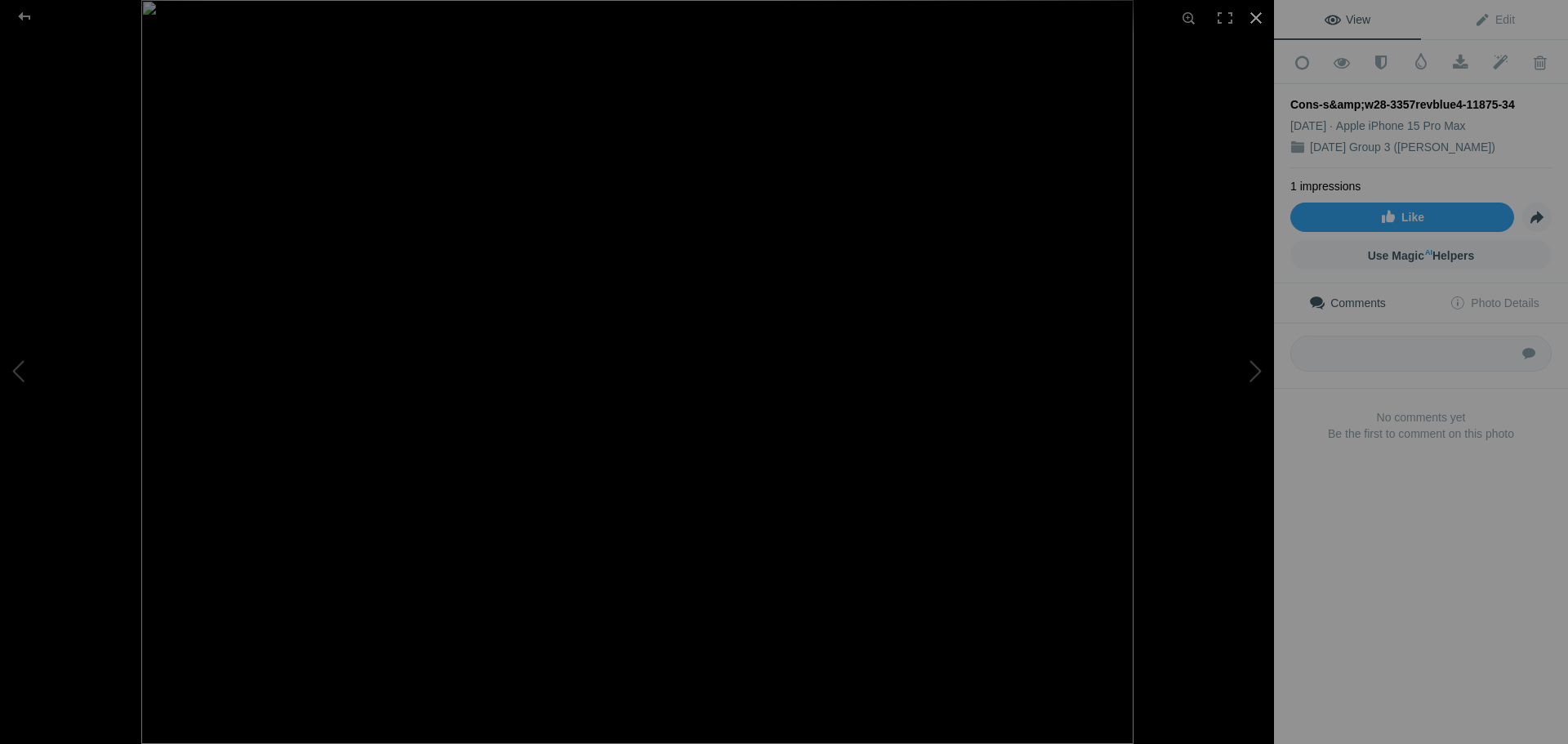
click at [1251, 23] on div at bounding box center [1256, 18] width 36 height 36
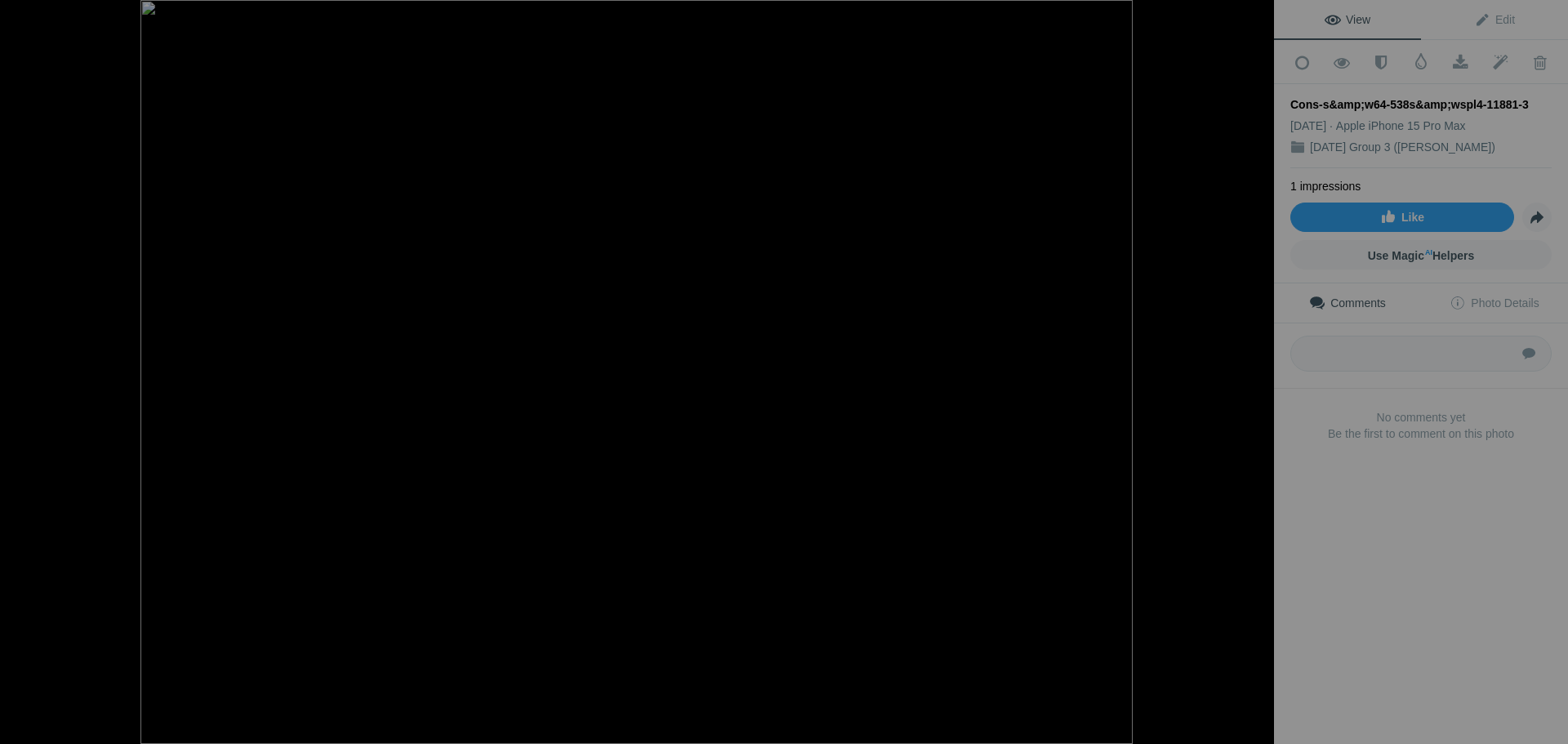
click at [1259, 19] on div at bounding box center [1256, 18] width 36 height 36
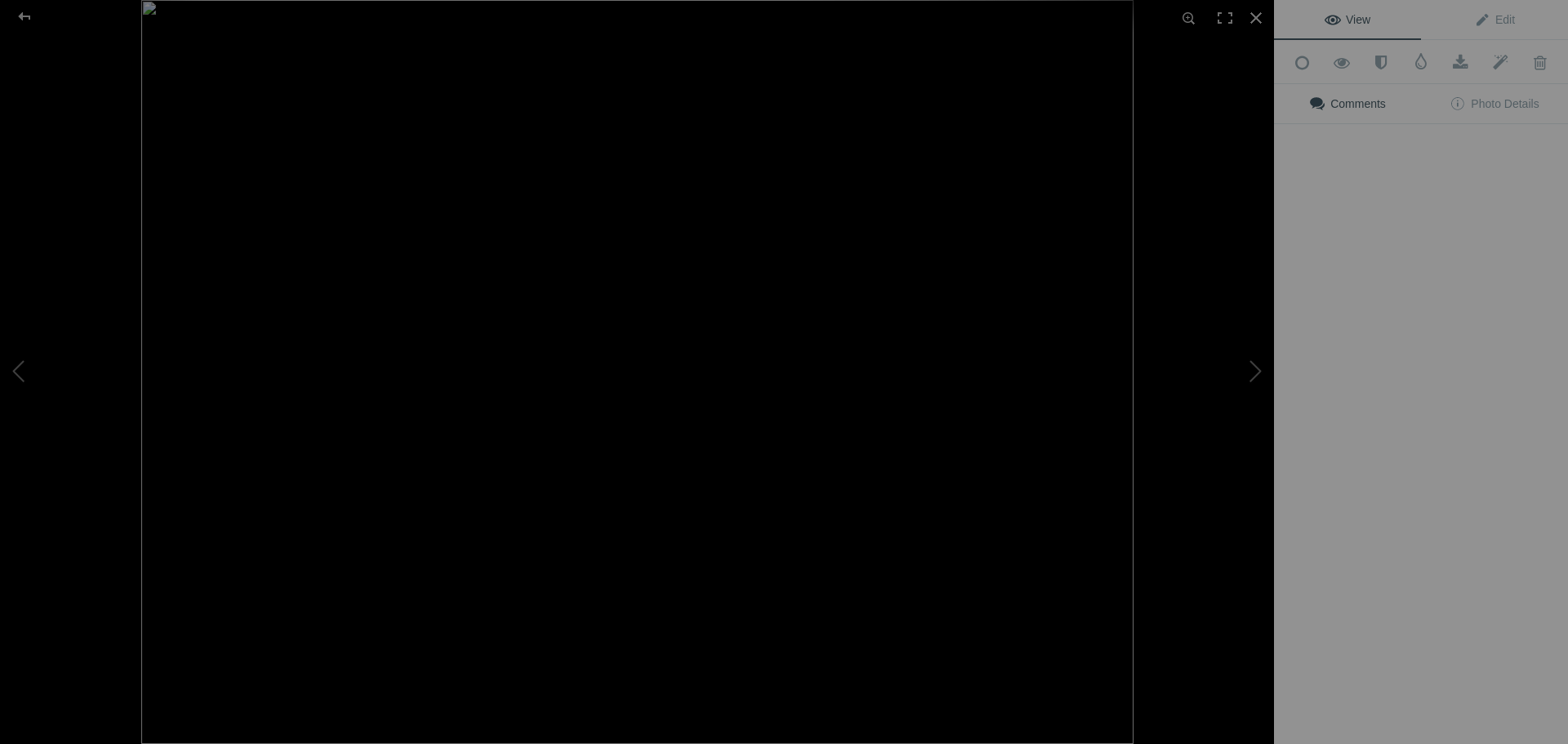
click at [1458, 468] on div "View Edit Add to Quick Collection Remove from Quick Collection Hide from Public…" at bounding box center [1421, 372] width 294 height 744
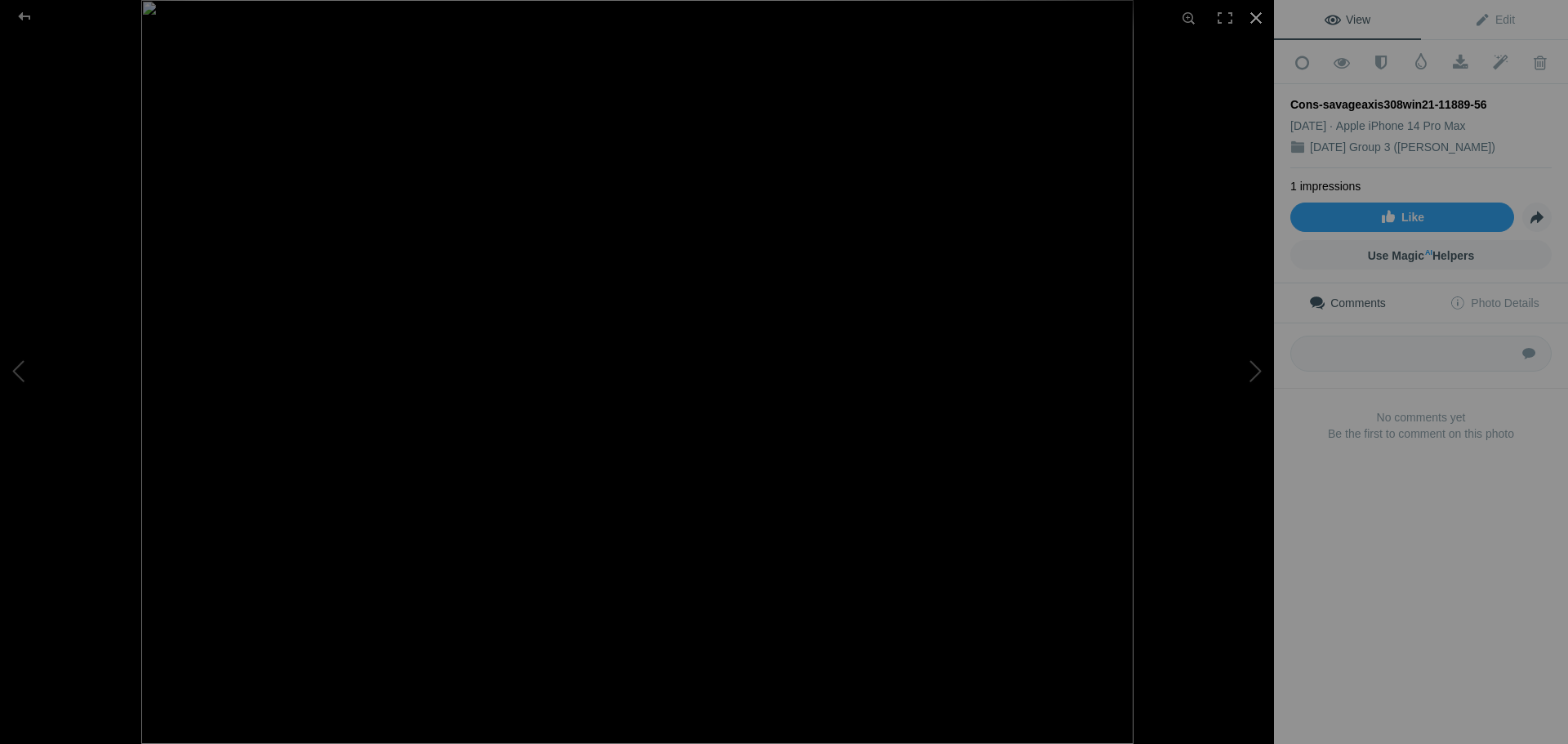
click at [1256, 14] on div at bounding box center [1256, 18] width 36 height 36
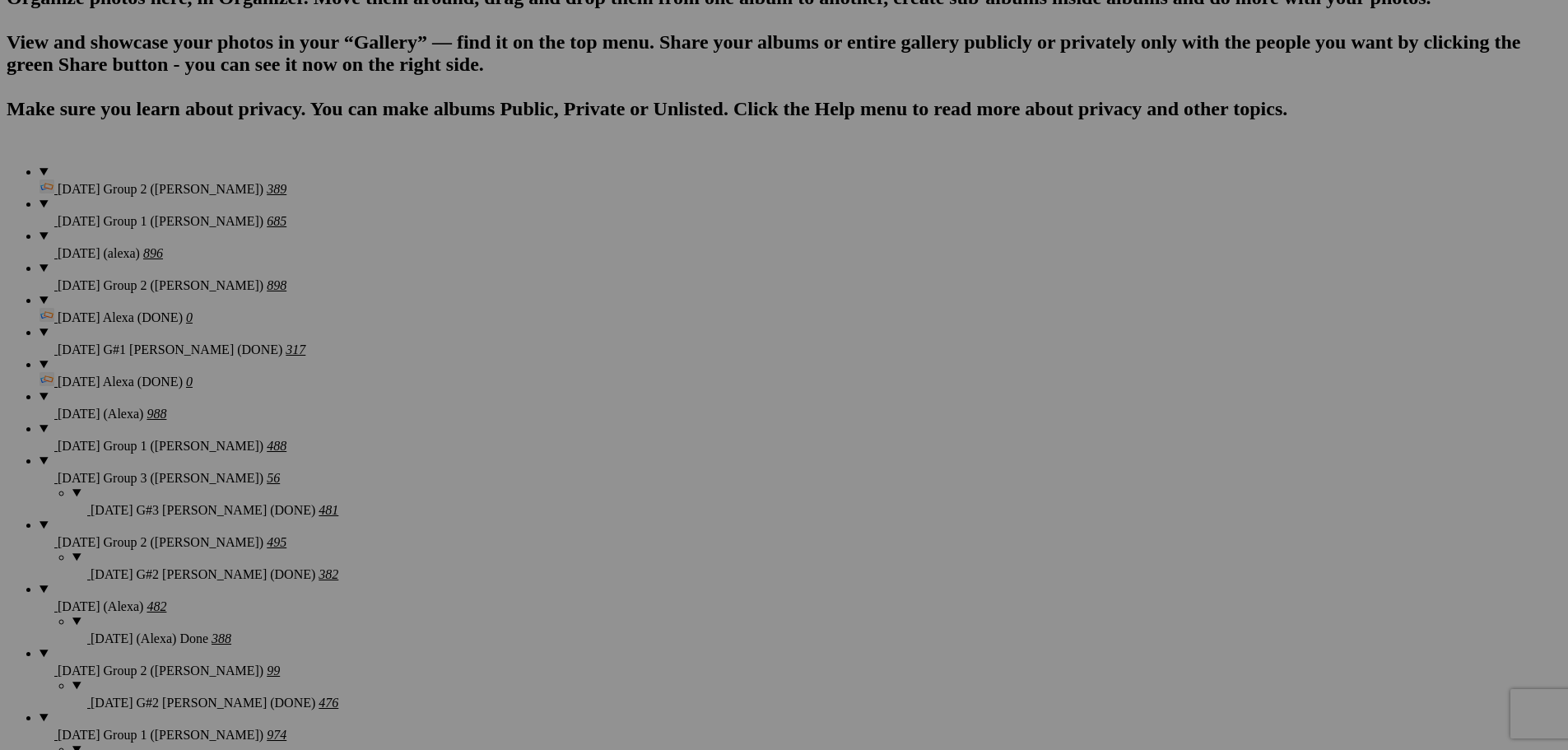
scroll to position [1153, 0]
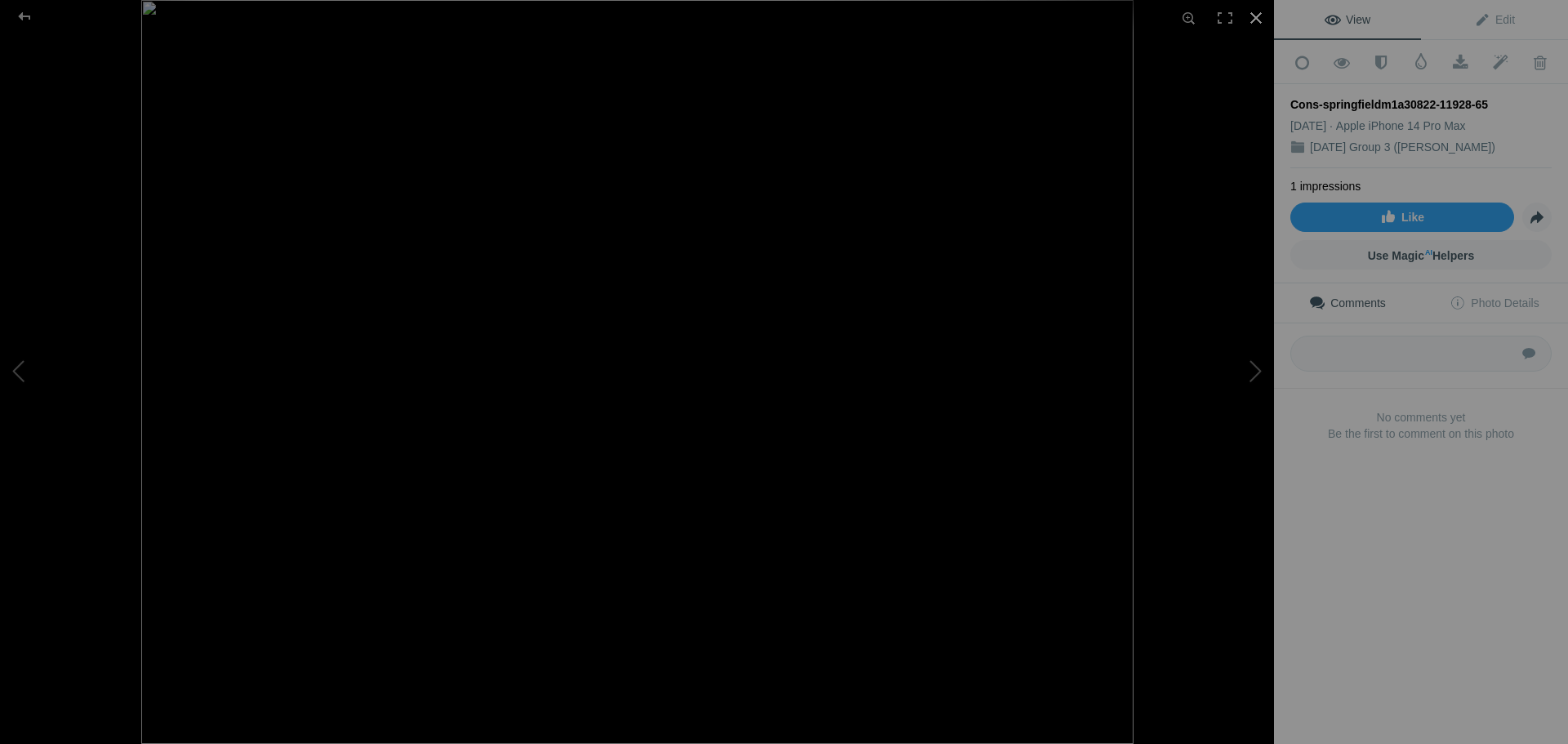
click at [1253, 8] on div at bounding box center [1256, 18] width 36 height 36
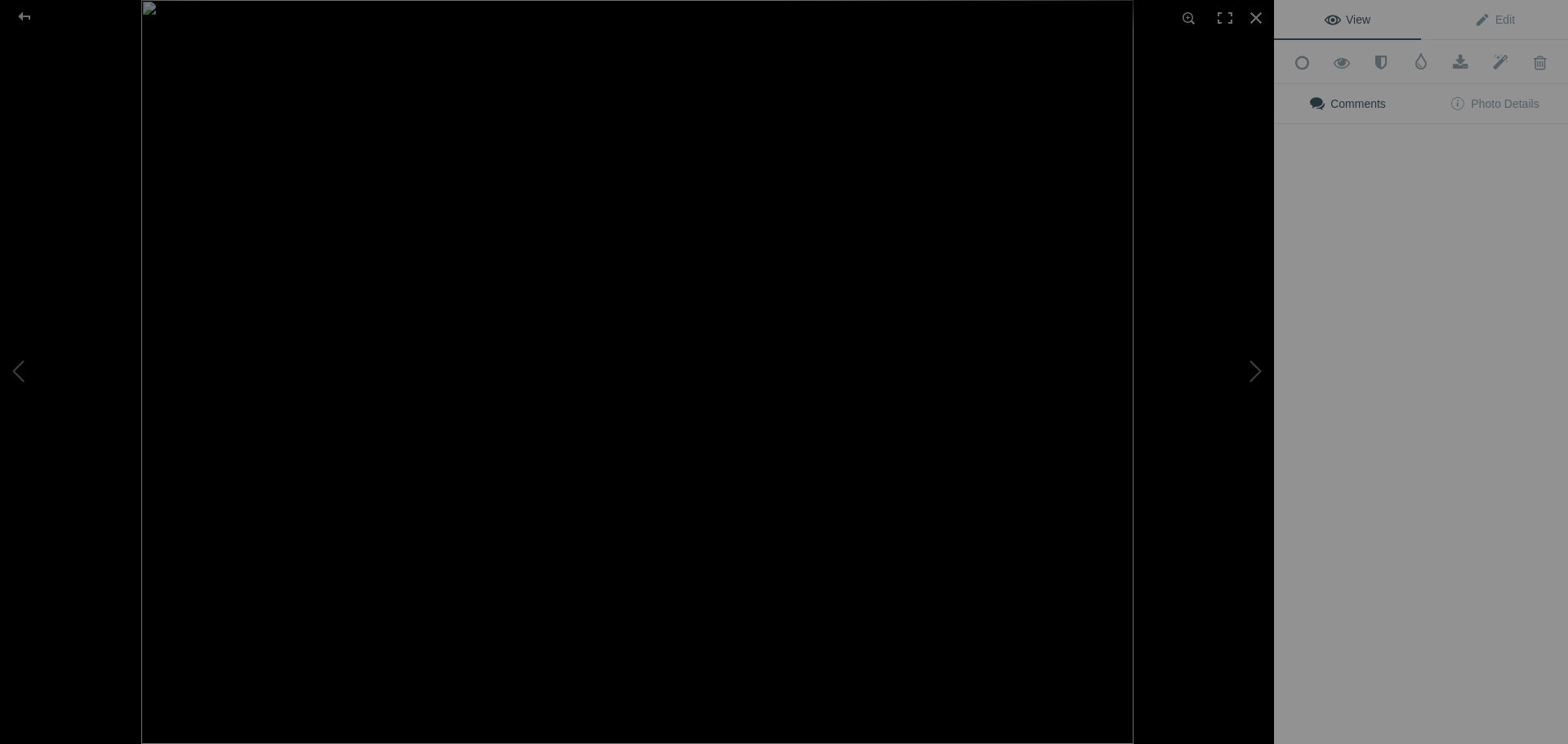
click at [1178, 354] on button at bounding box center [1213, 372] width 123 height 268
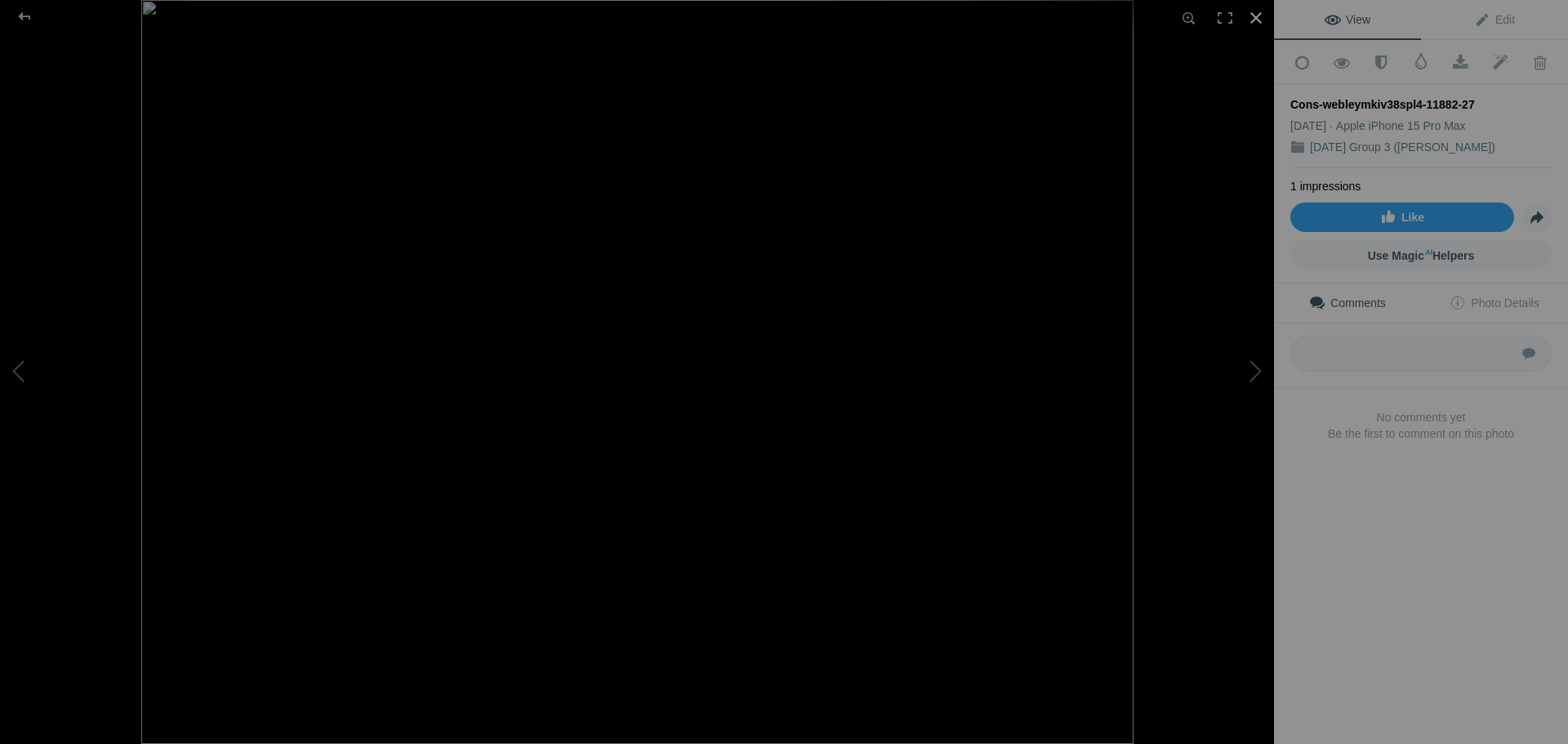
click at [1258, 18] on div at bounding box center [1256, 18] width 36 height 36
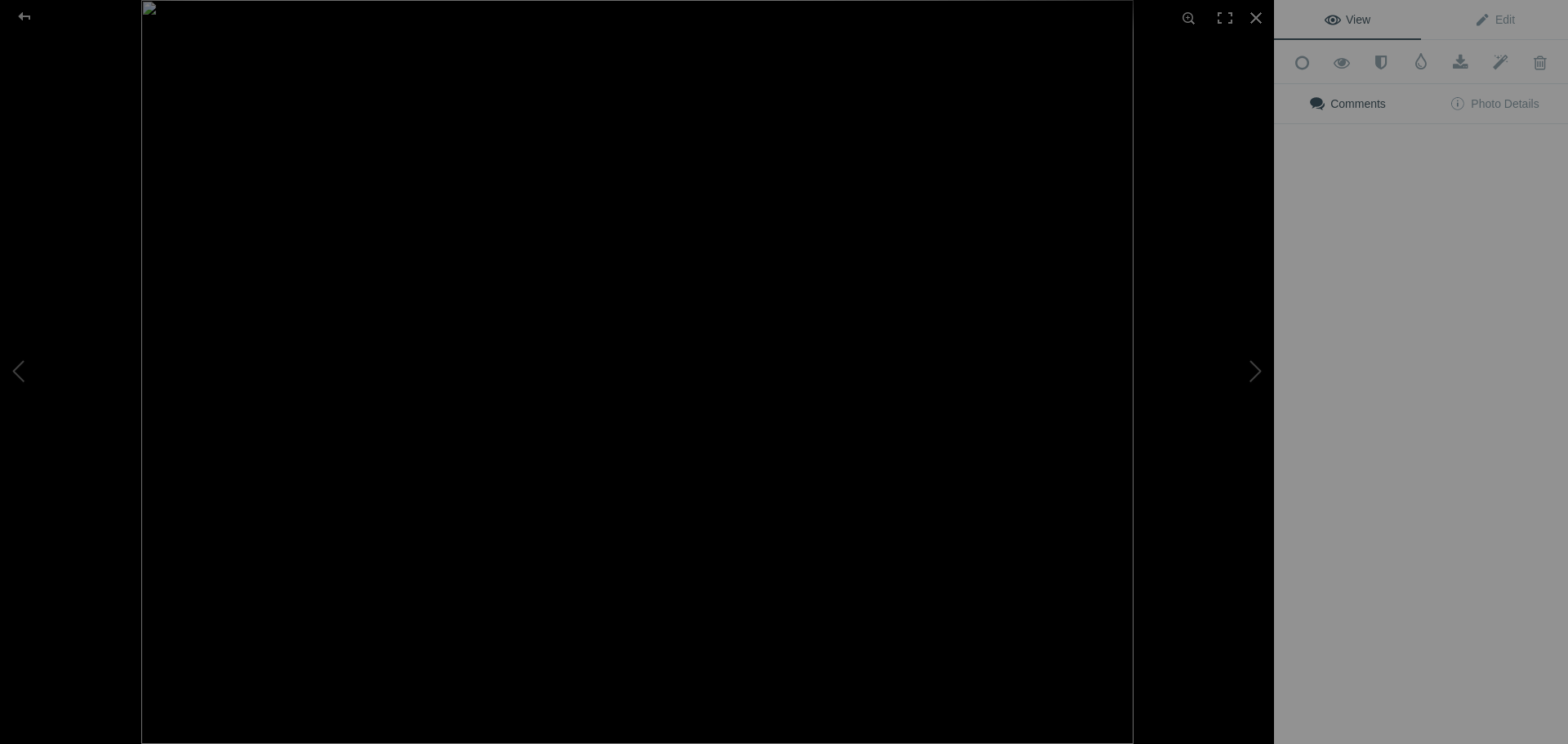
click at [1457, 351] on div "View Edit Add to Quick Collection Remove from Quick Collection Hide from Public…" at bounding box center [1421, 372] width 294 height 744
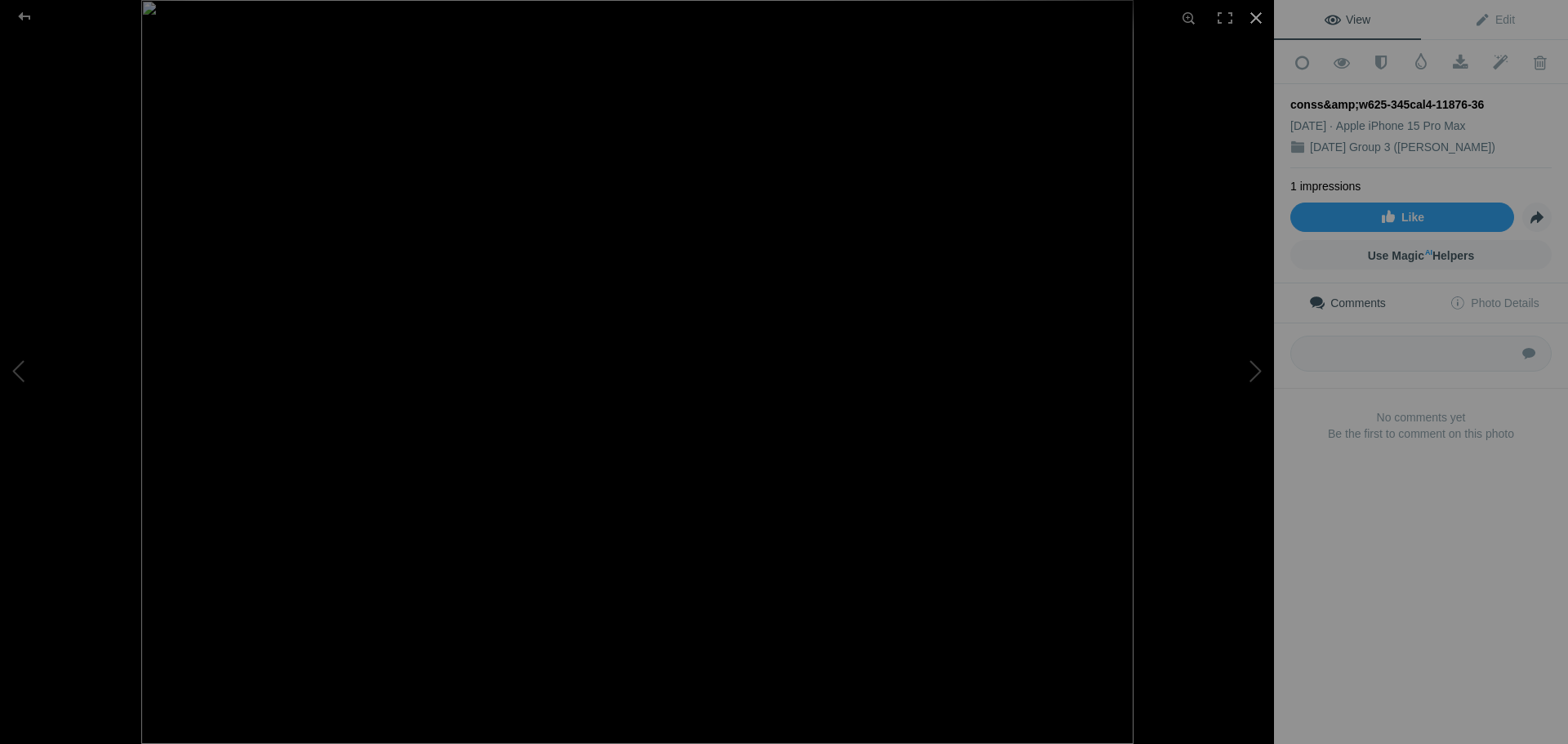
click at [1260, 19] on div at bounding box center [1256, 18] width 36 height 36
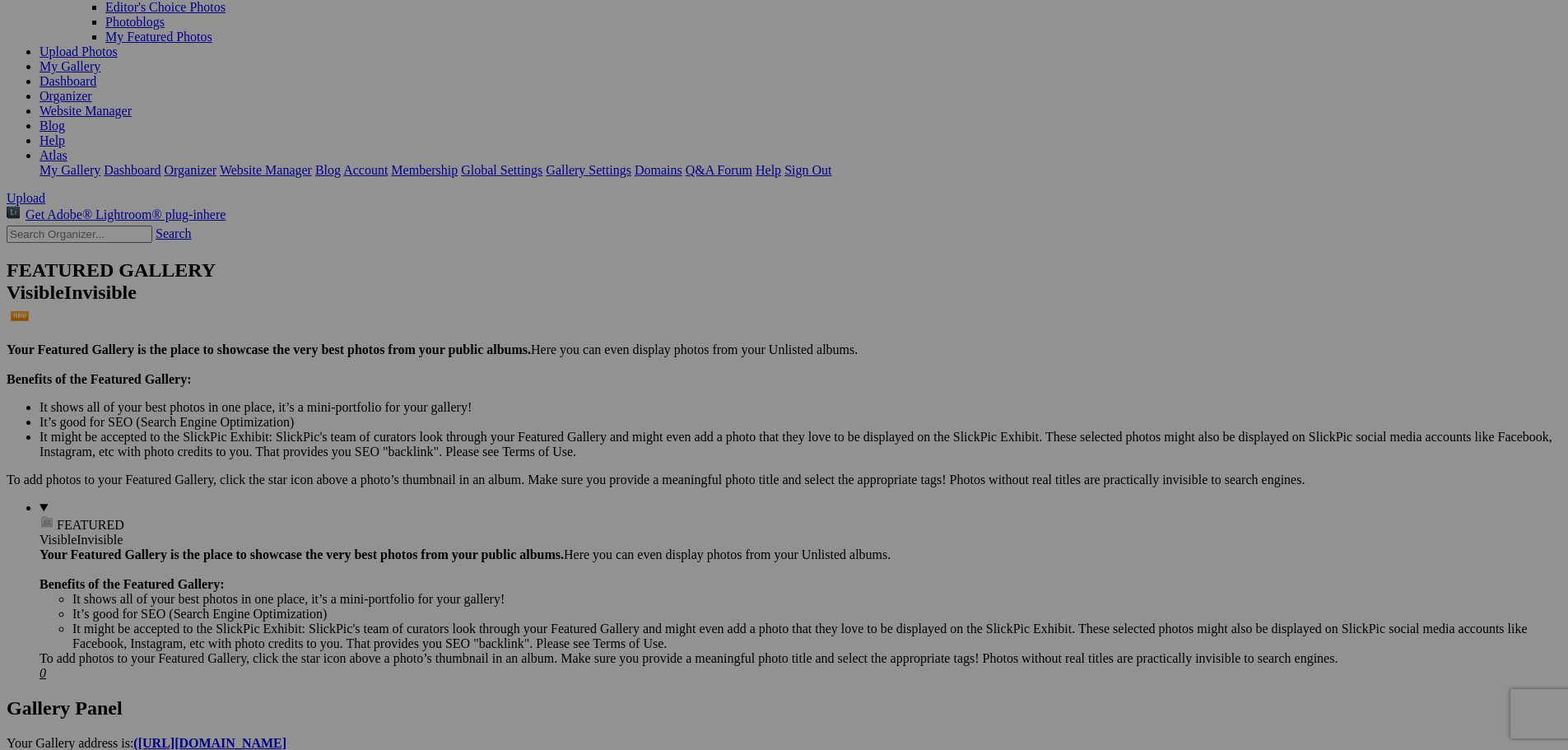
scroll to position [0, 0]
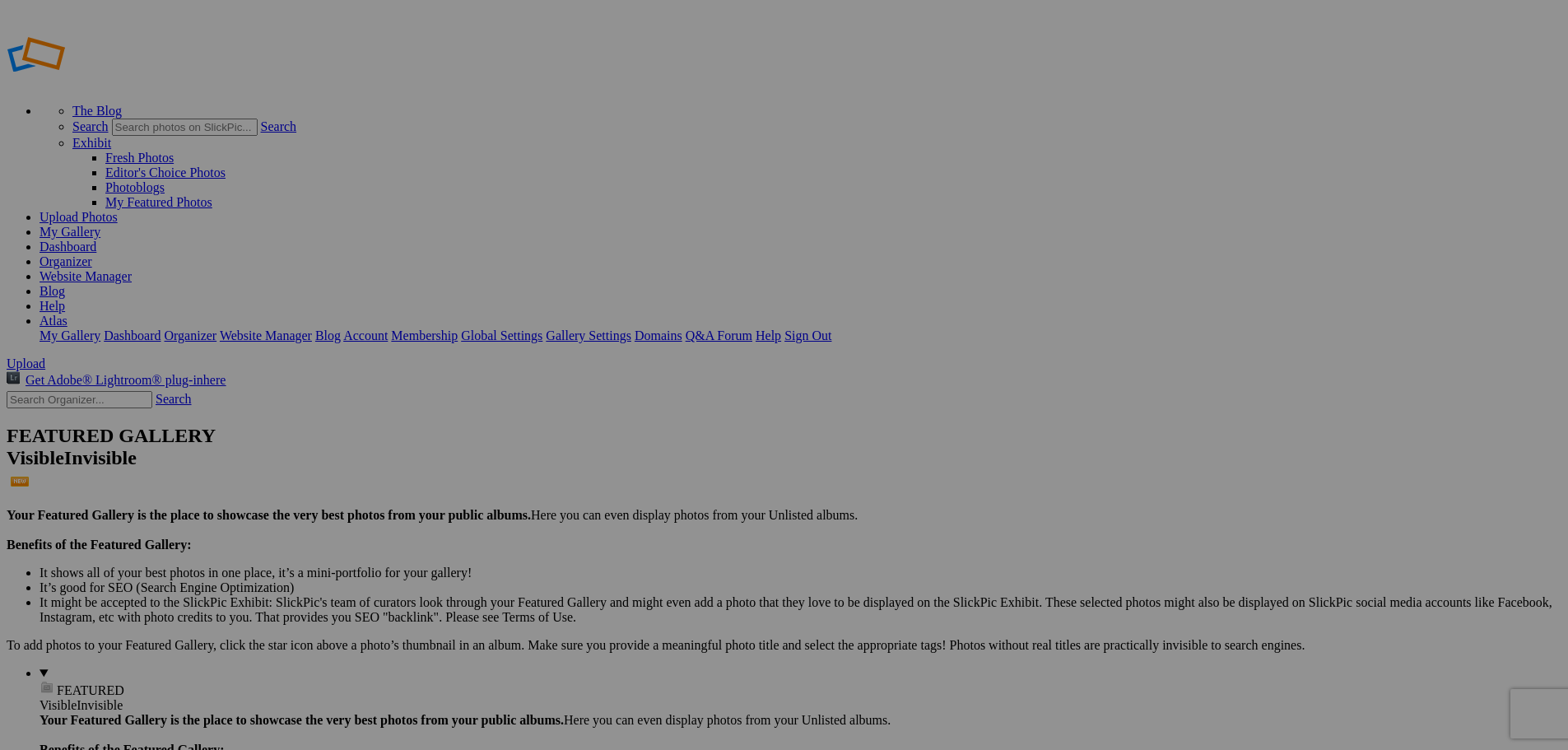
click at [140, 391] on input "text" at bounding box center [80, 399] width 146 height 17
type input "11893"
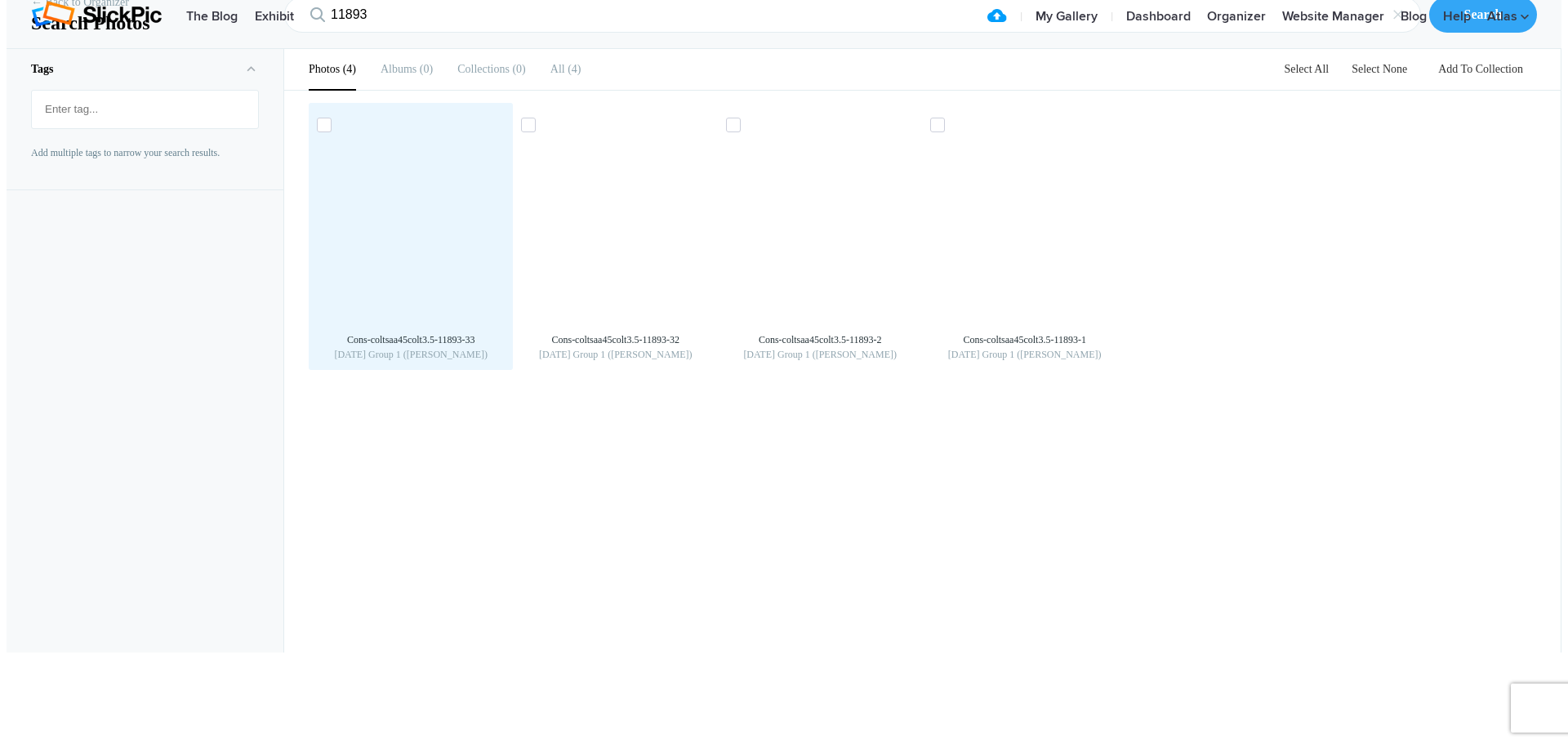
click at [424, 242] on img at bounding box center [410, 229] width 26 height 26
click at [433, 333] on img at bounding box center [405, 322] width 190 height 143
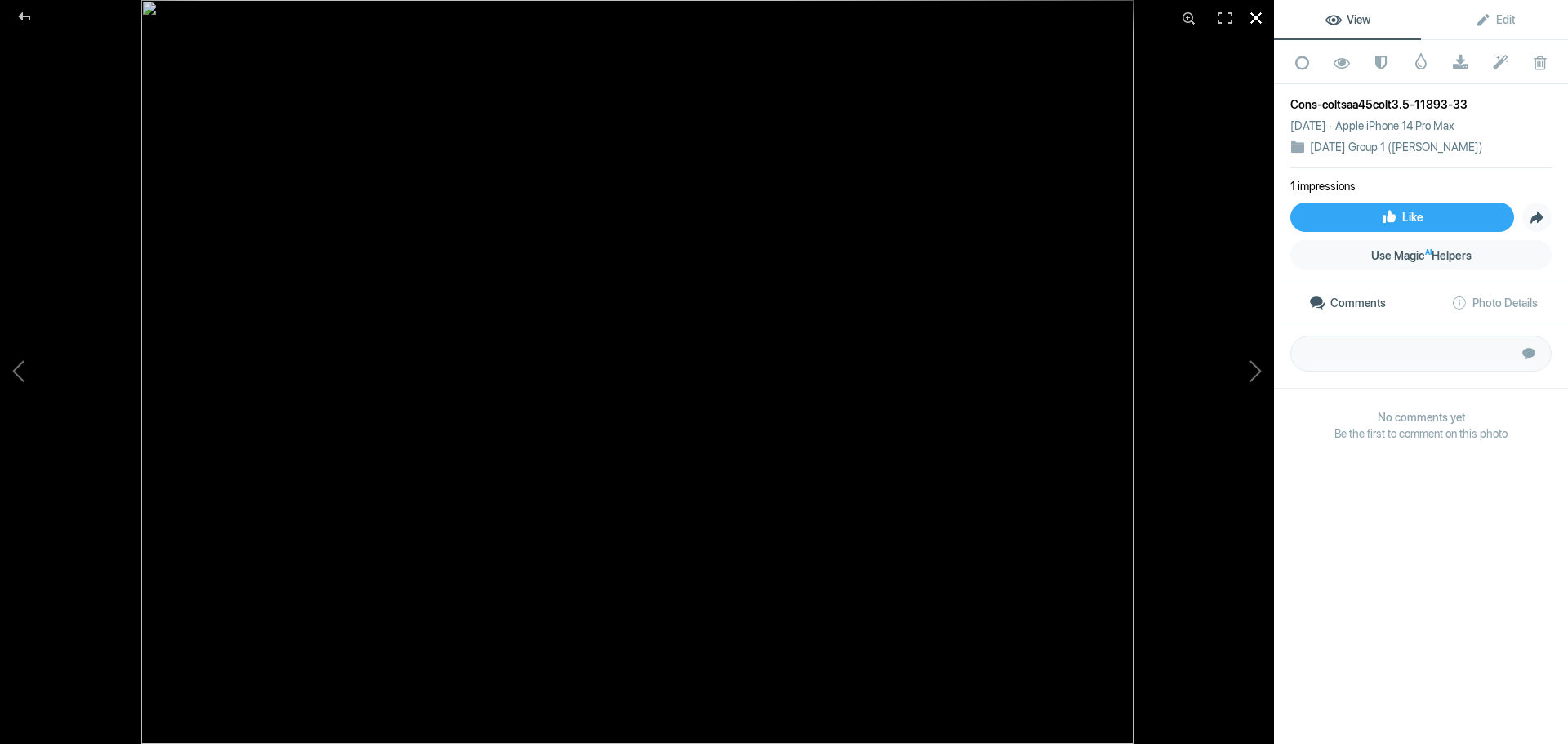
click at [1263, 15] on div at bounding box center [1256, 18] width 36 height 36
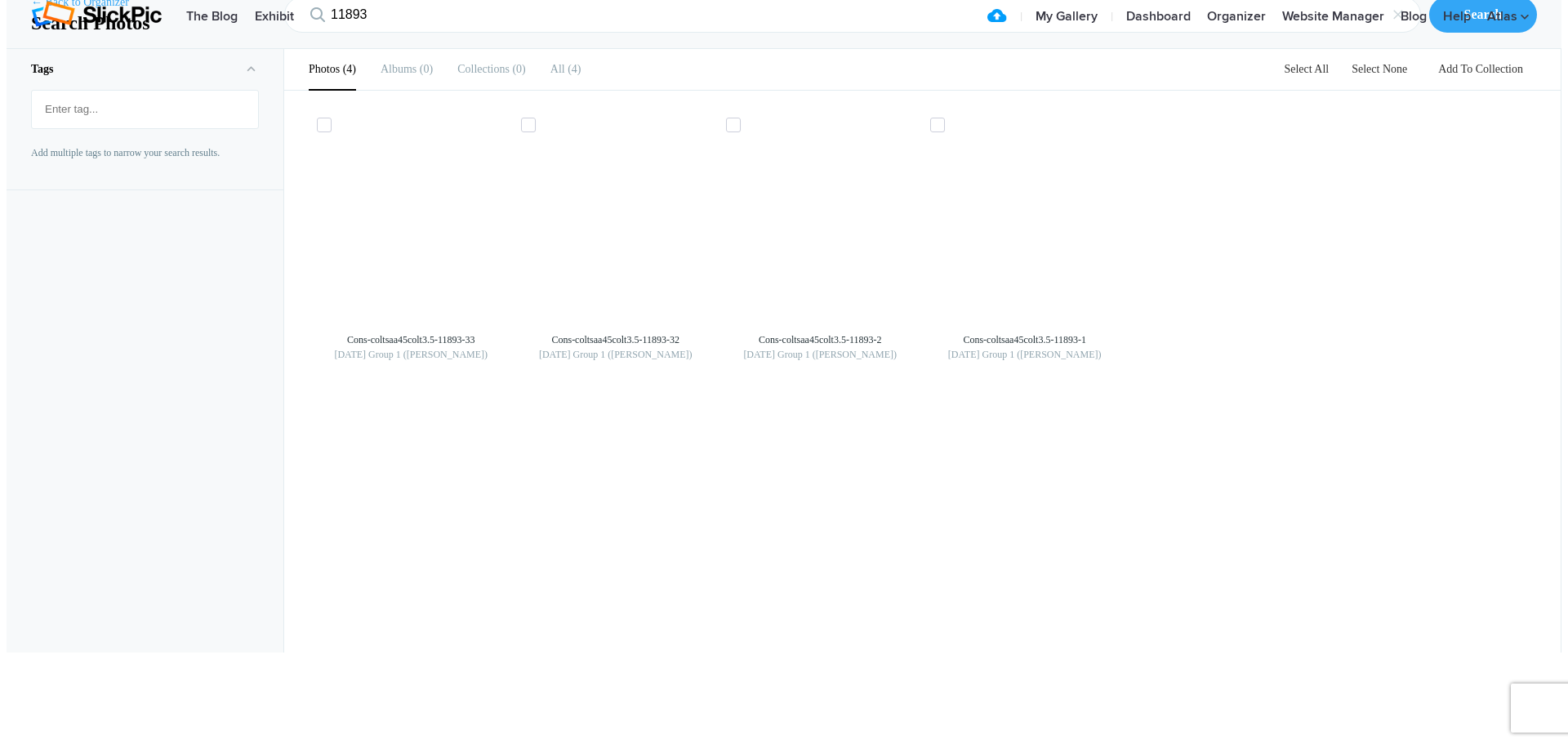
click at [78, 11] on link "← Back to Organizer" at bounding box center [80, 2] width 98 height 16
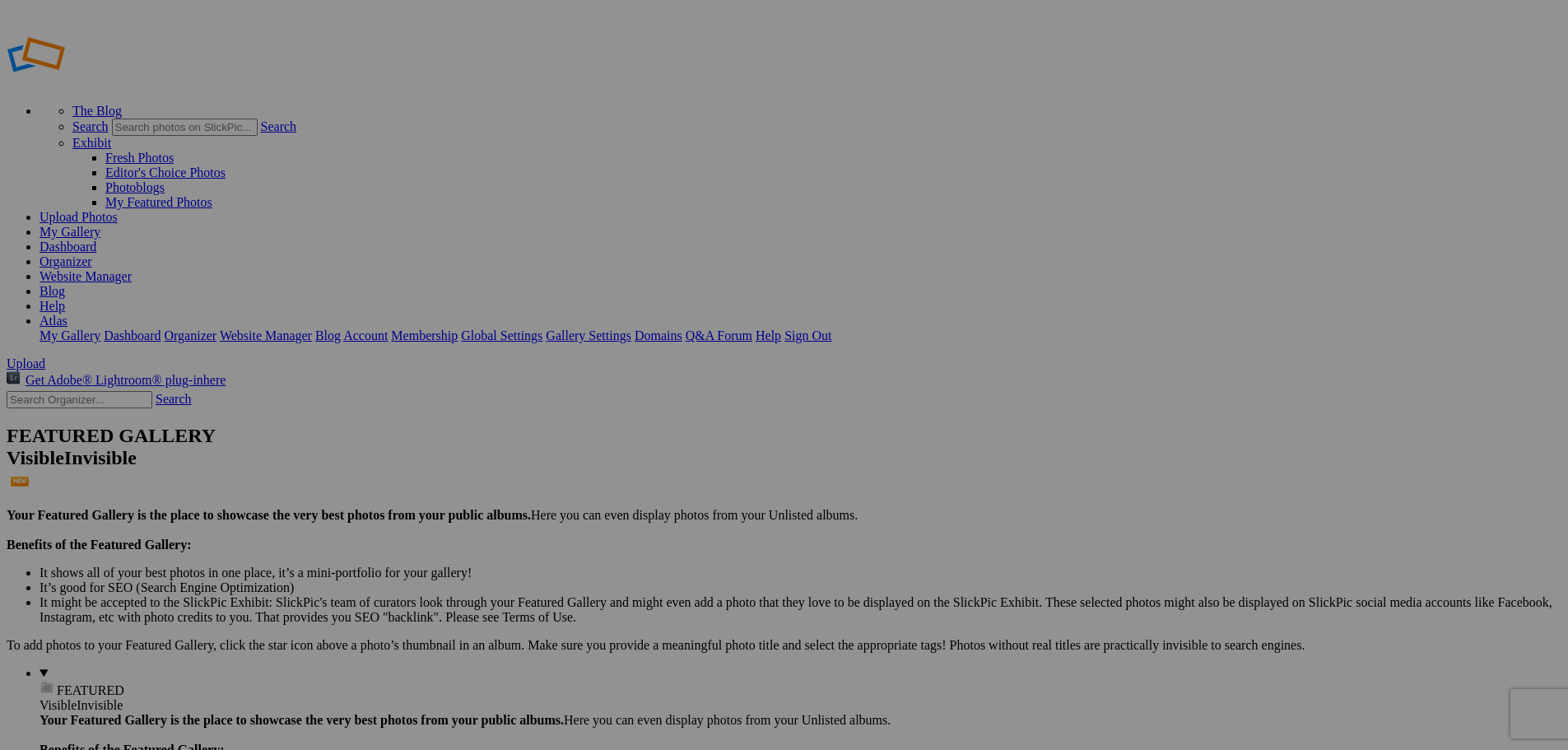
click at [112, 391] on input "text" at bounding box center [80, 399] width 146 height 17
type input "11891"
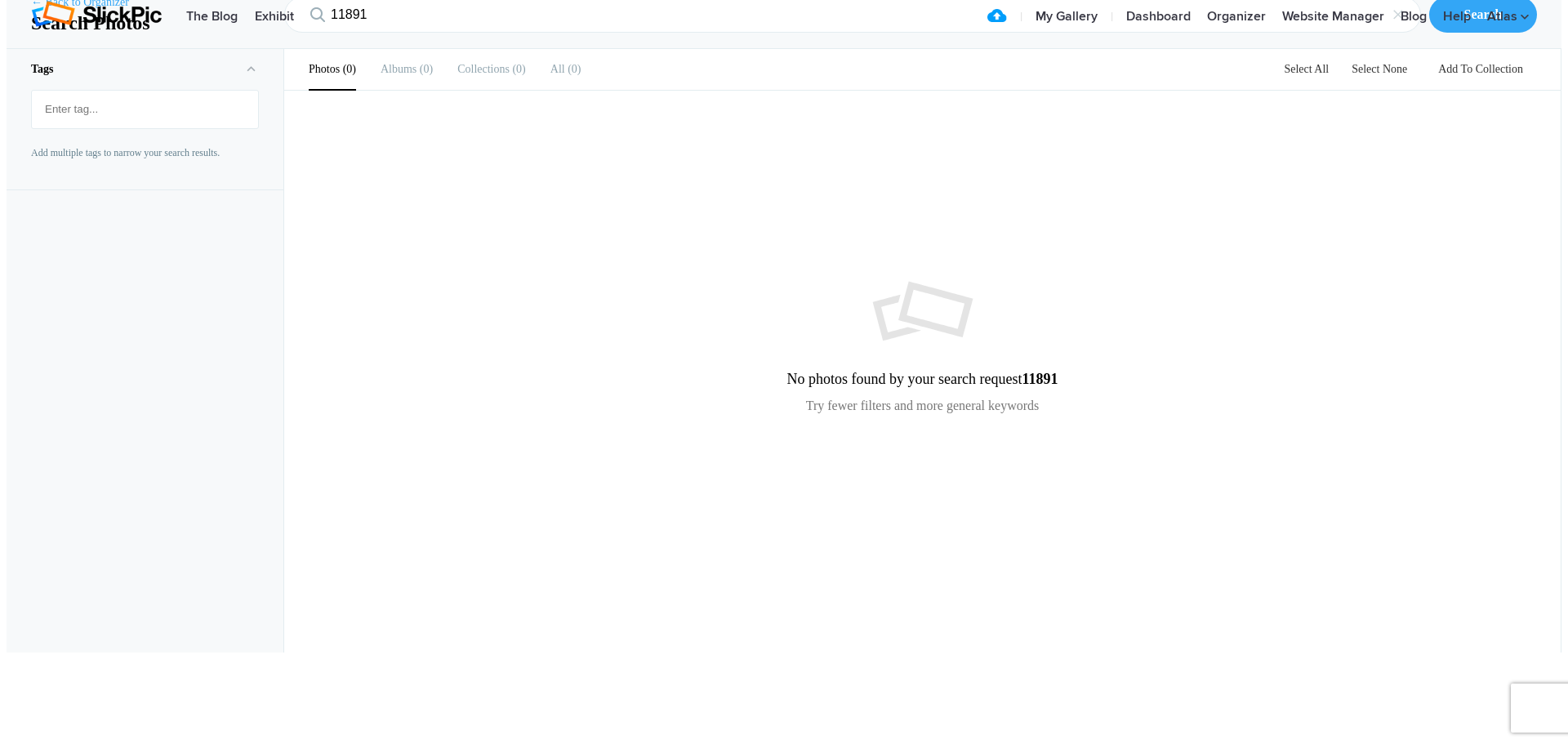
click at [69, 11] on link "← Back to Organizer" at bounding box center [80, 2] width 98 height 16
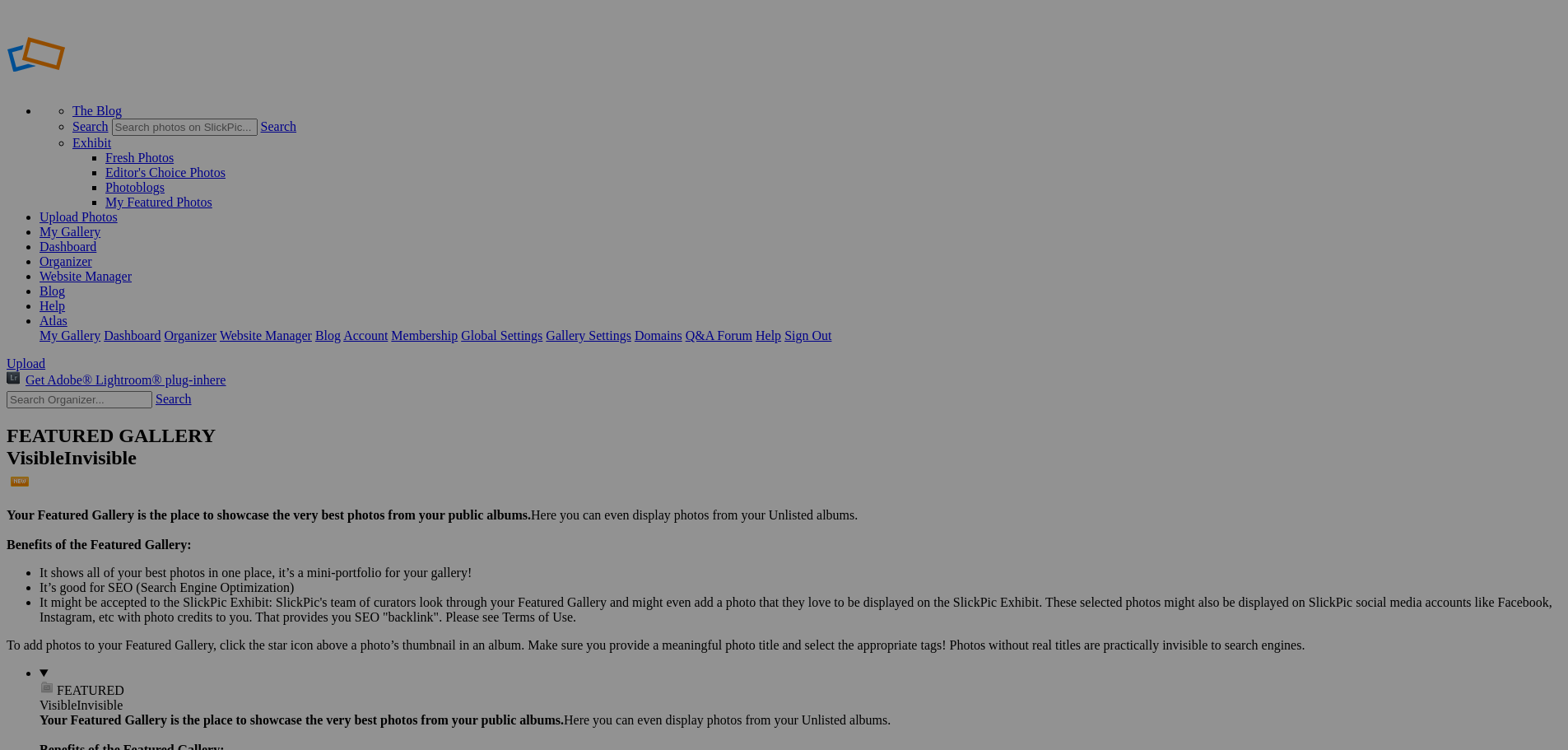
click at [136, 391] on input "text" at bounding box center [80, 399] width 146 height 17
type input "scout"
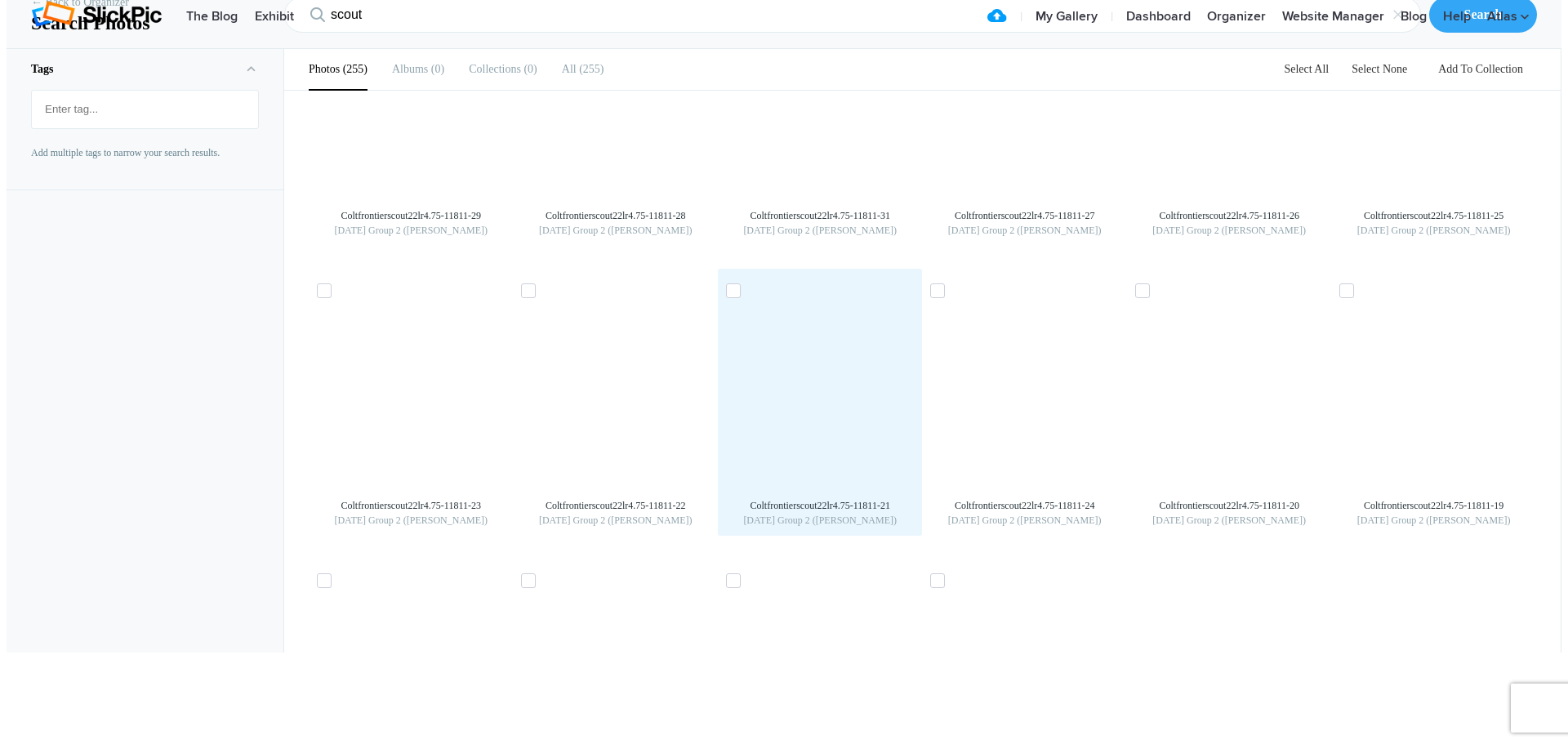
scroll to position [4460, 0]
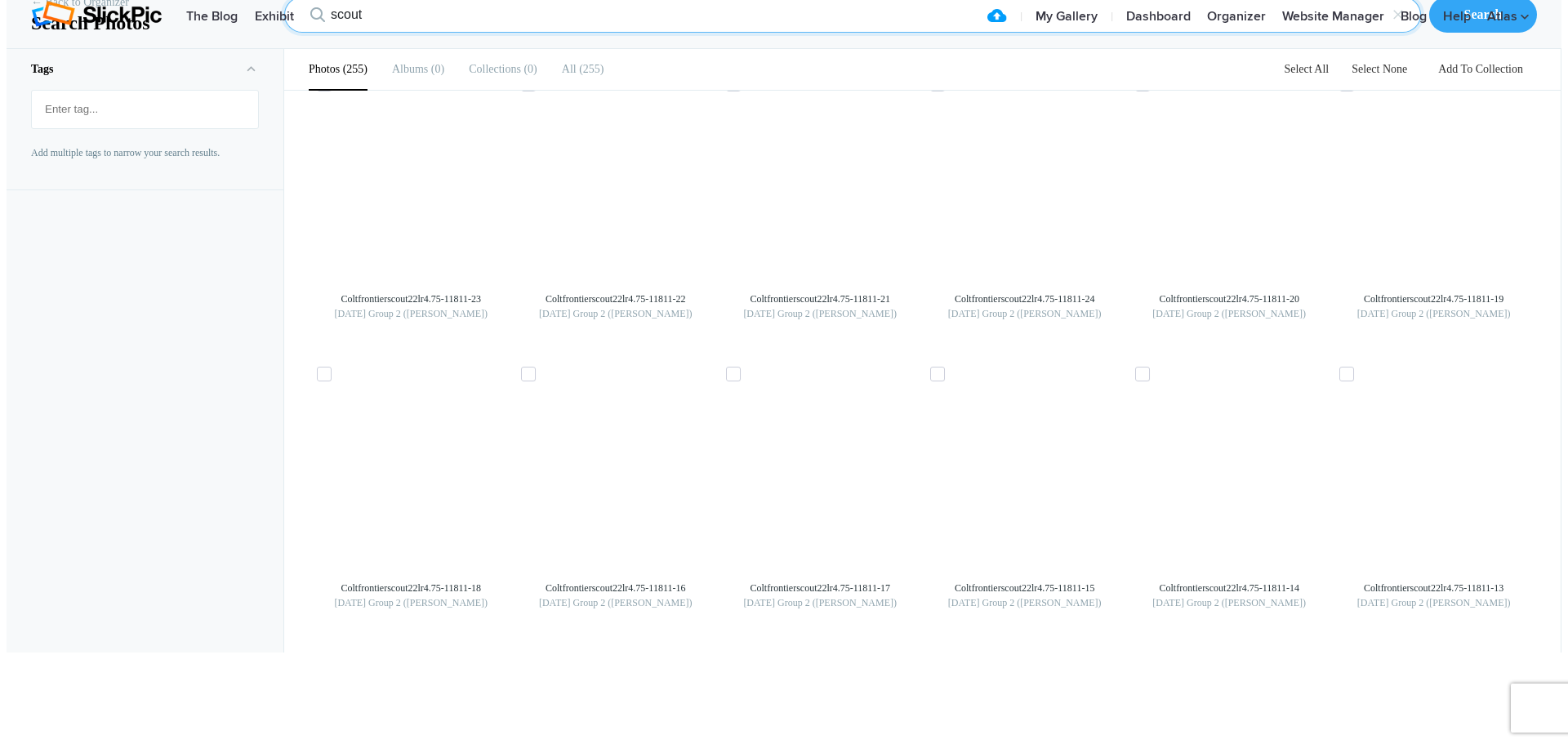
drag, startPoint x: 363, startPoint y: 105, endPoint x: 305, endPoint y: 87, distance: 60.7
click at [305, 49] on div "scout × Search" at bounding box center [922, 15] width 1277 height 69
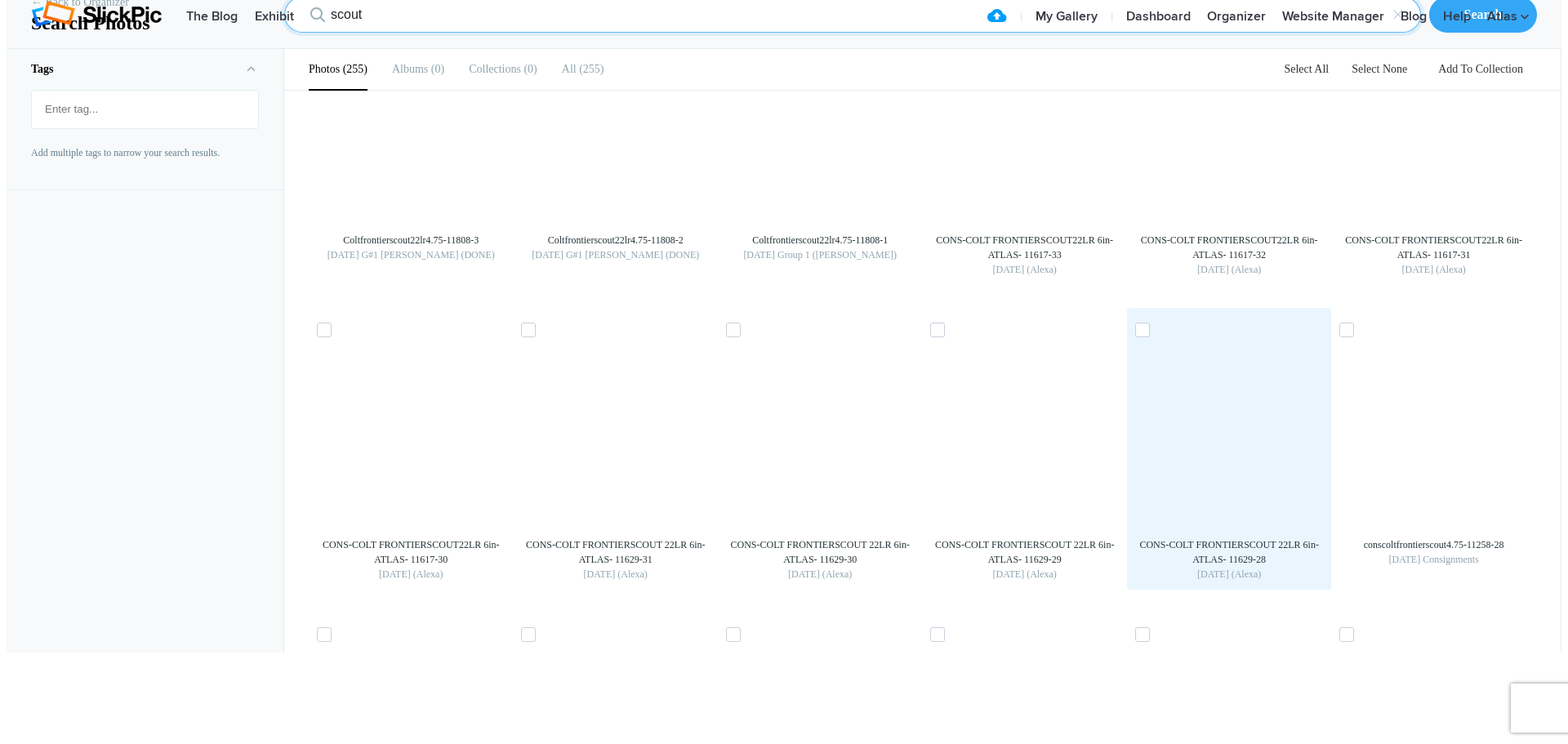
scroll to position [10608, 0]
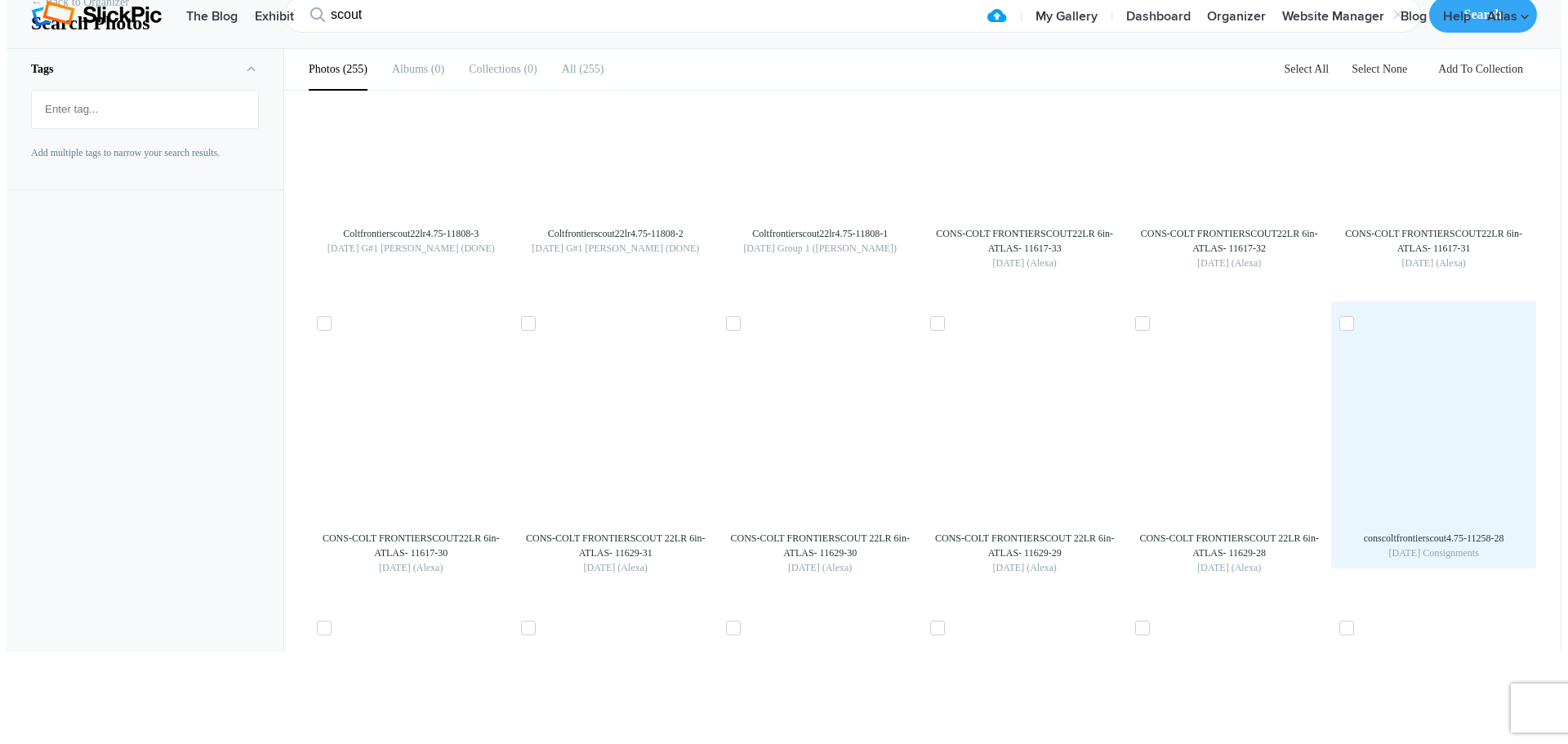
click at [1421, 442] on img at bounding box center [1433, 428] width 26 height 26
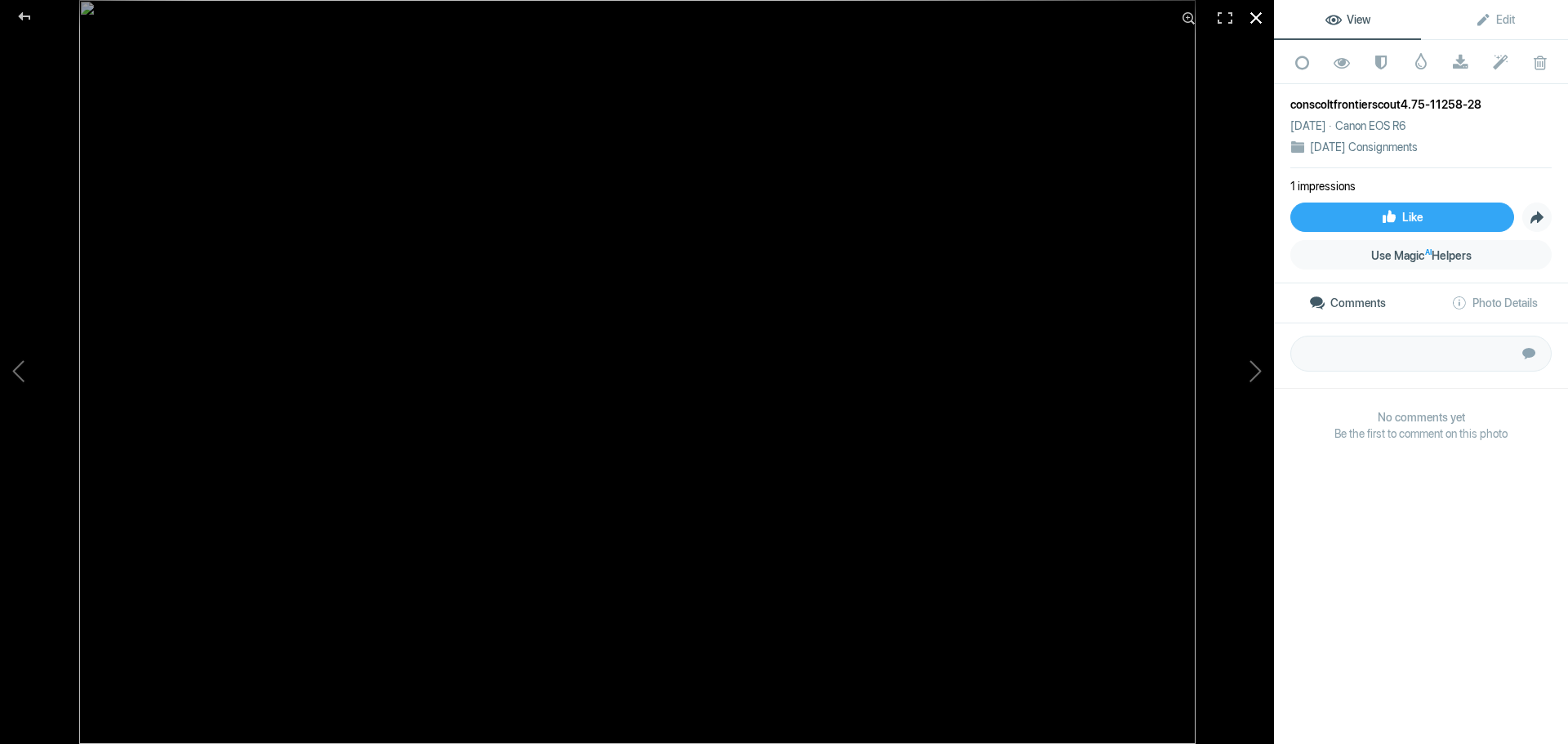
click at [1252, 23] on div at bounding box center [1256, 18] width 36 height 36
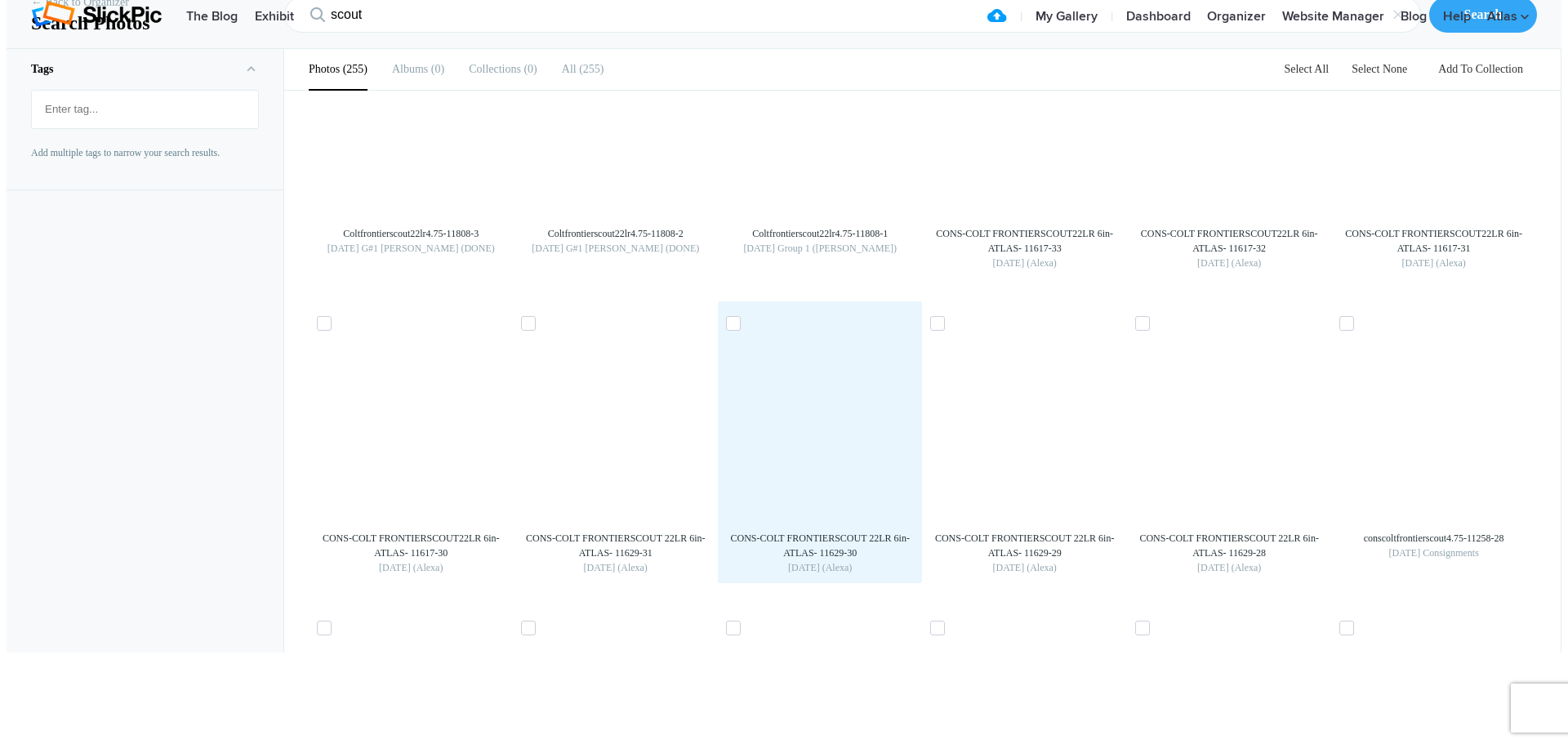
click at [822, 442] on img at bounding box center [820, 428] width 26 height 26
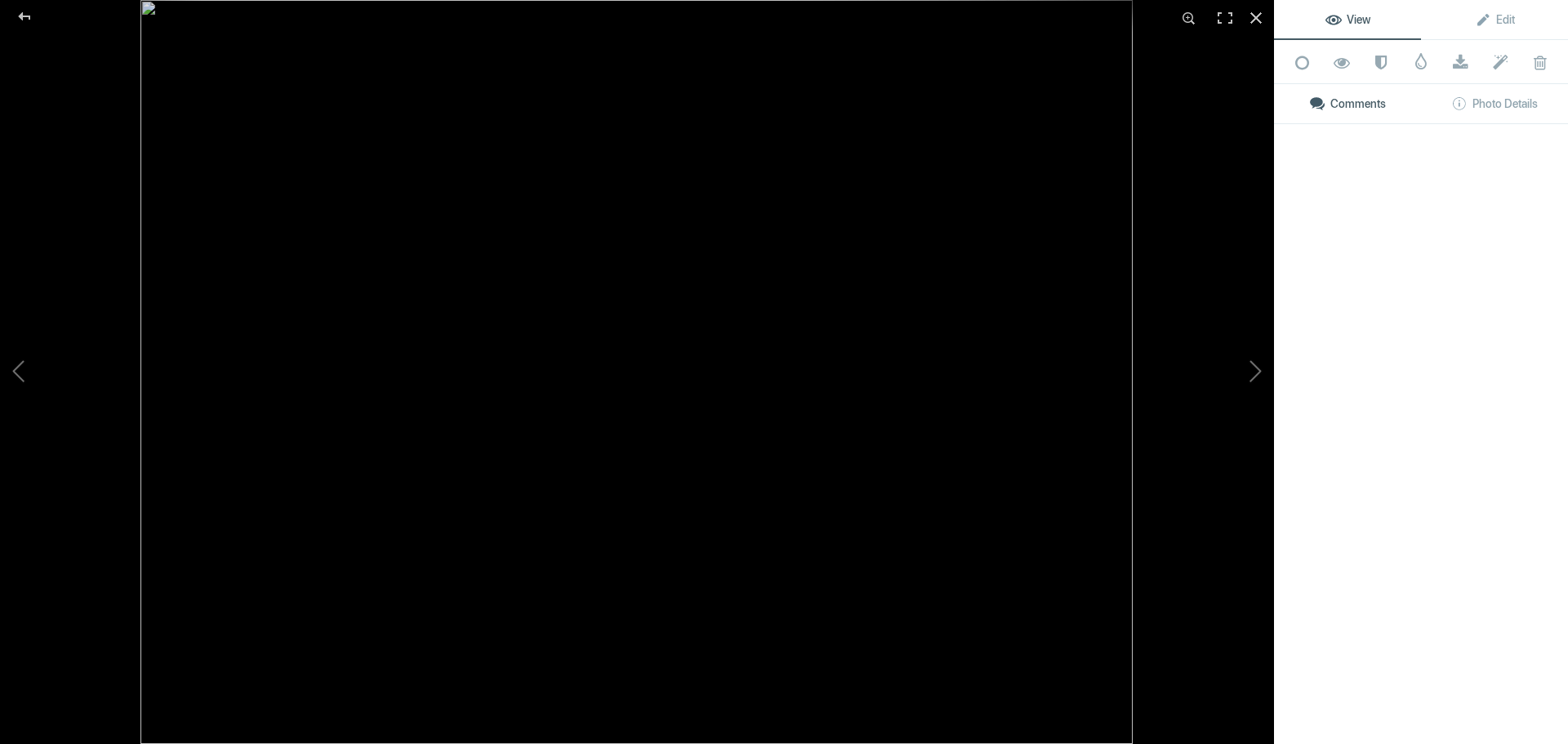
click at [822, 568] on img at bounding box center [636, 372] width 992 height 744
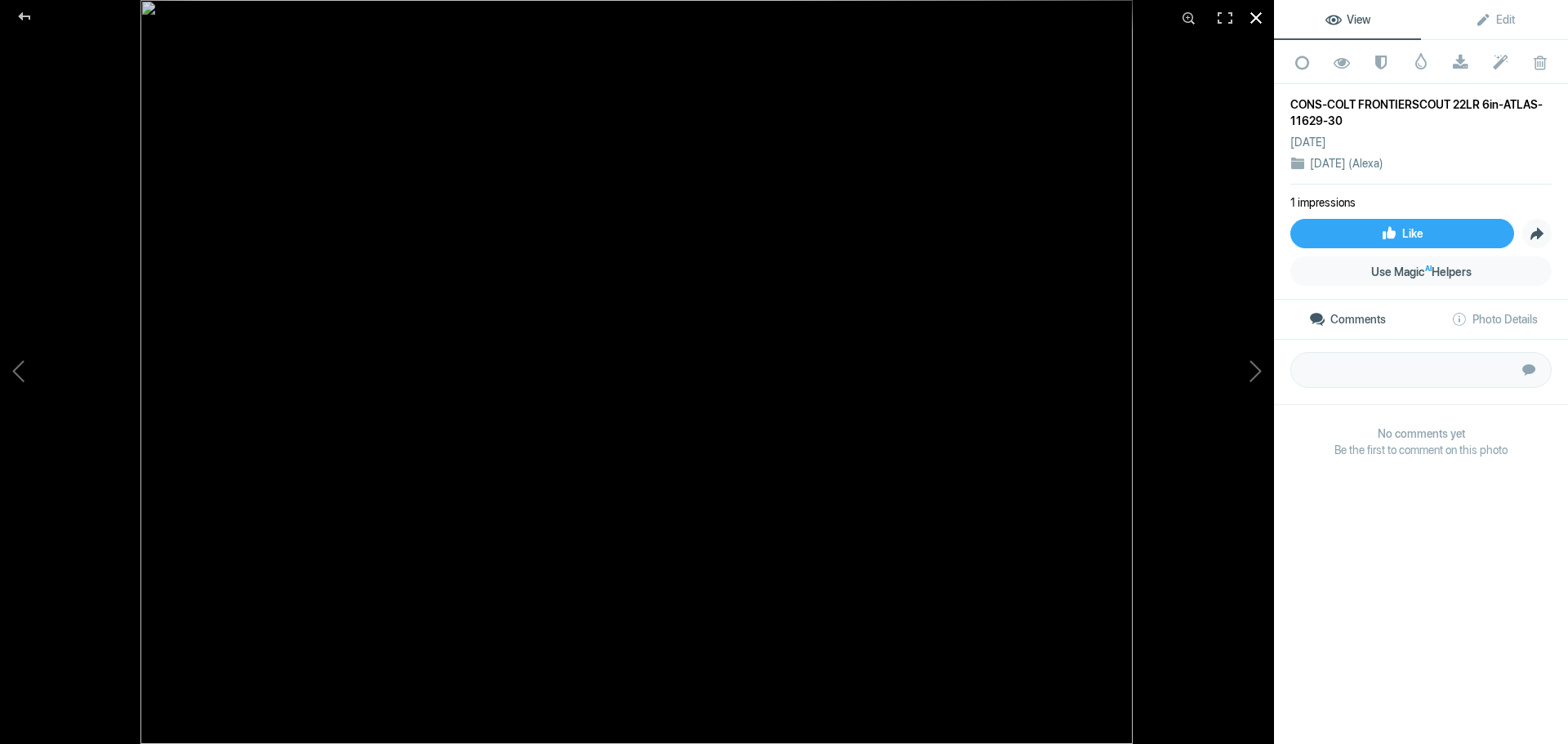
click at [1260, 21] on div at bounding box center [1256, 18] width 36 height 36
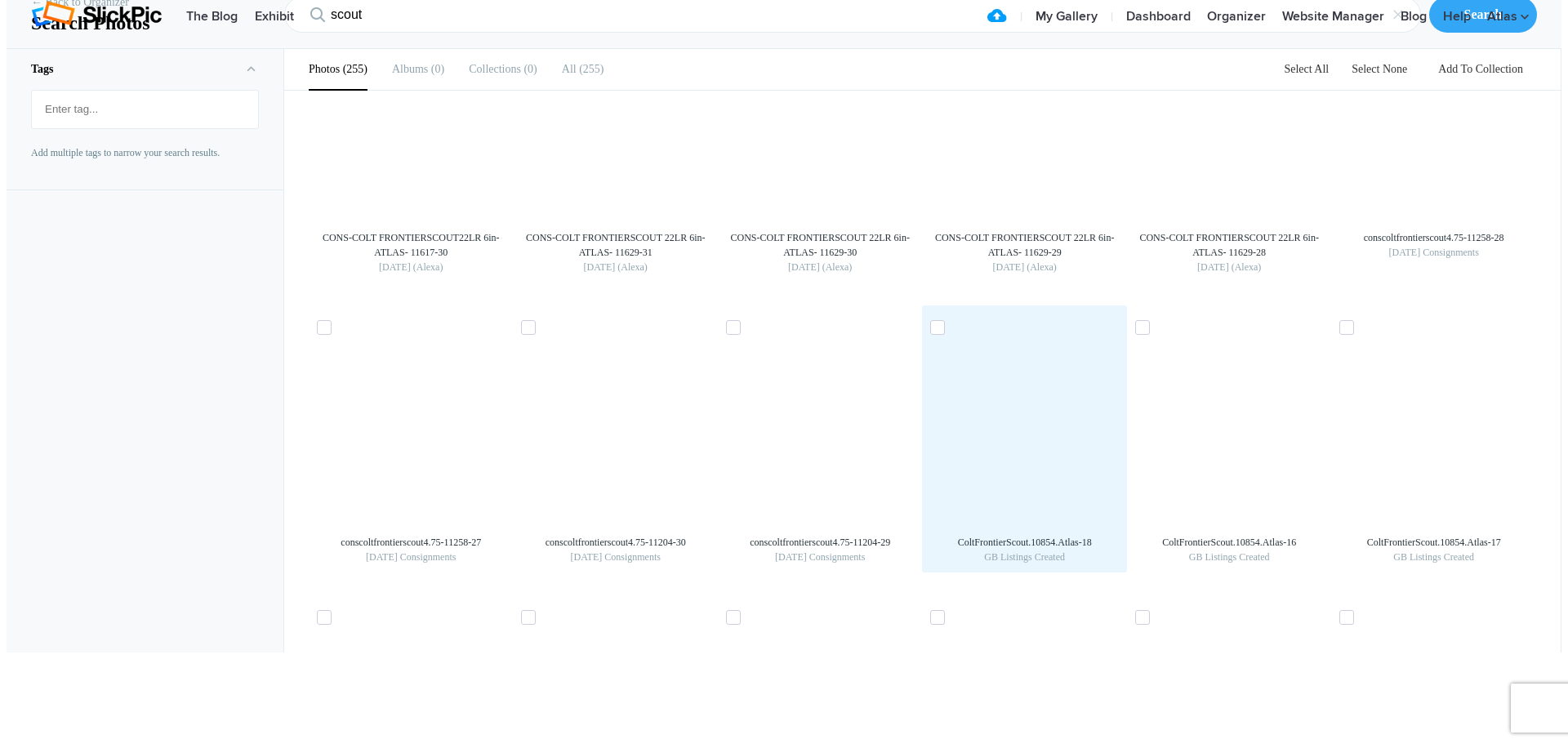
scroll to position [11016, 0]
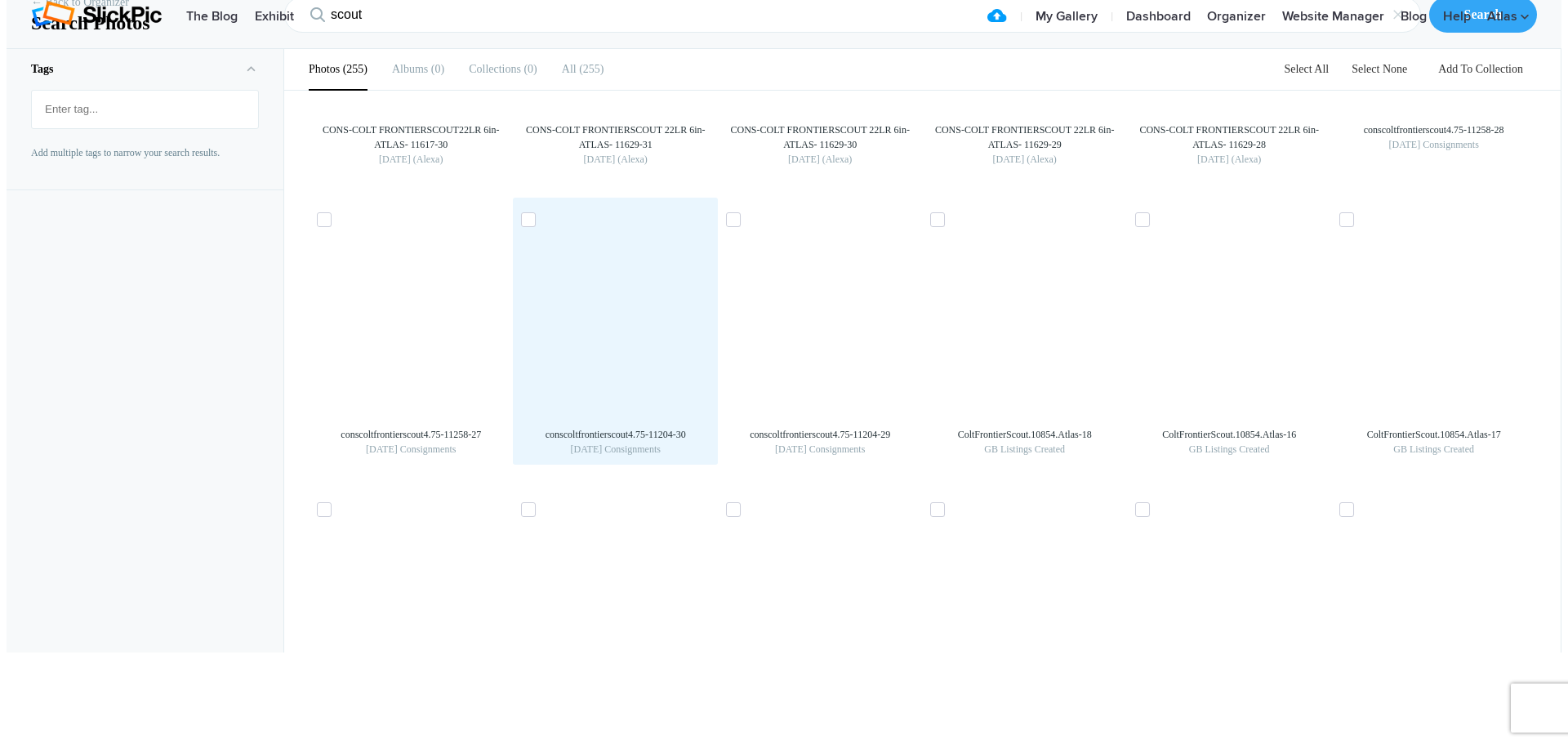
click at [629, 337] on img at bounding box center [615, 324] width 26 height 26
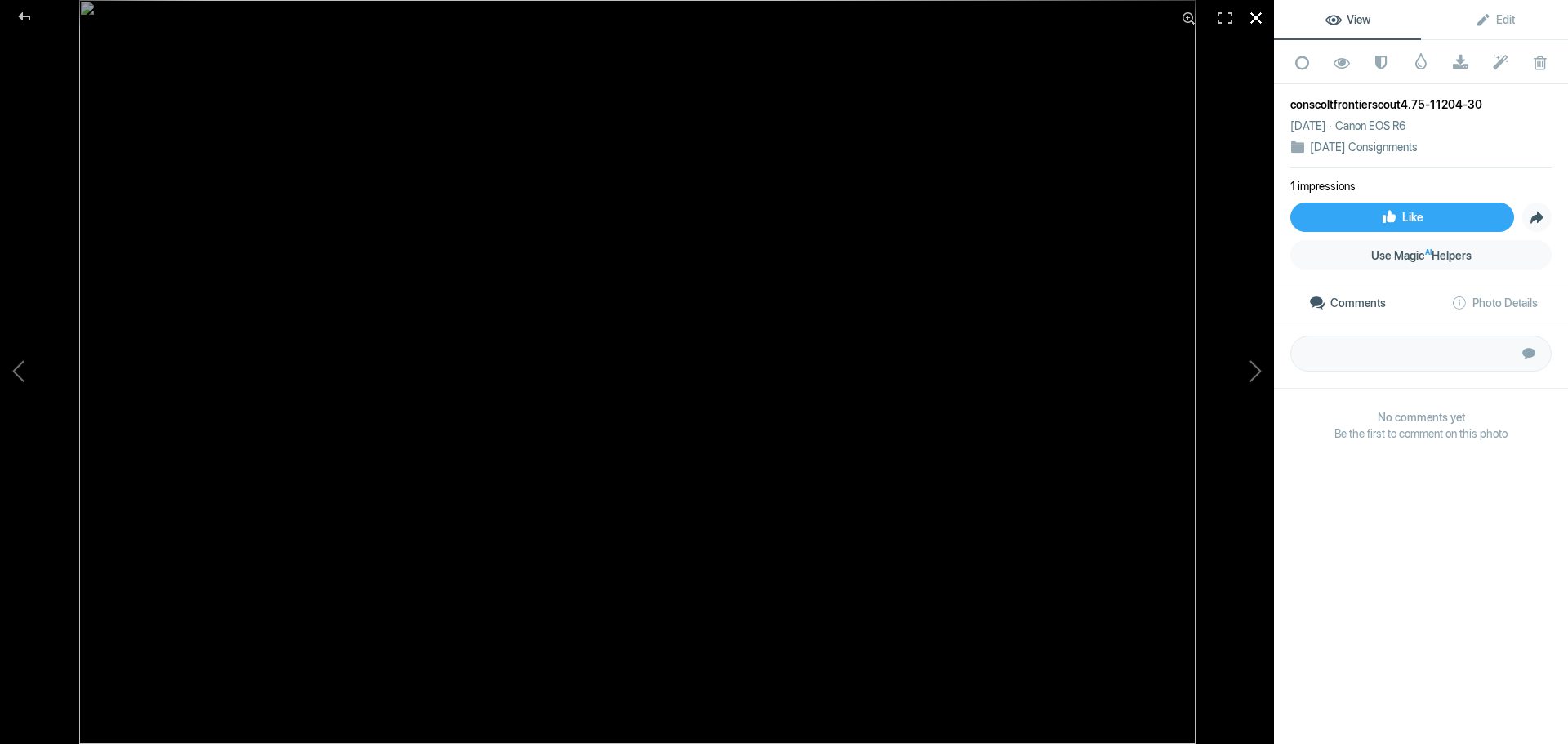
click at [1258, 20] on div at bounding box center [1256, 18] width 36 height 36
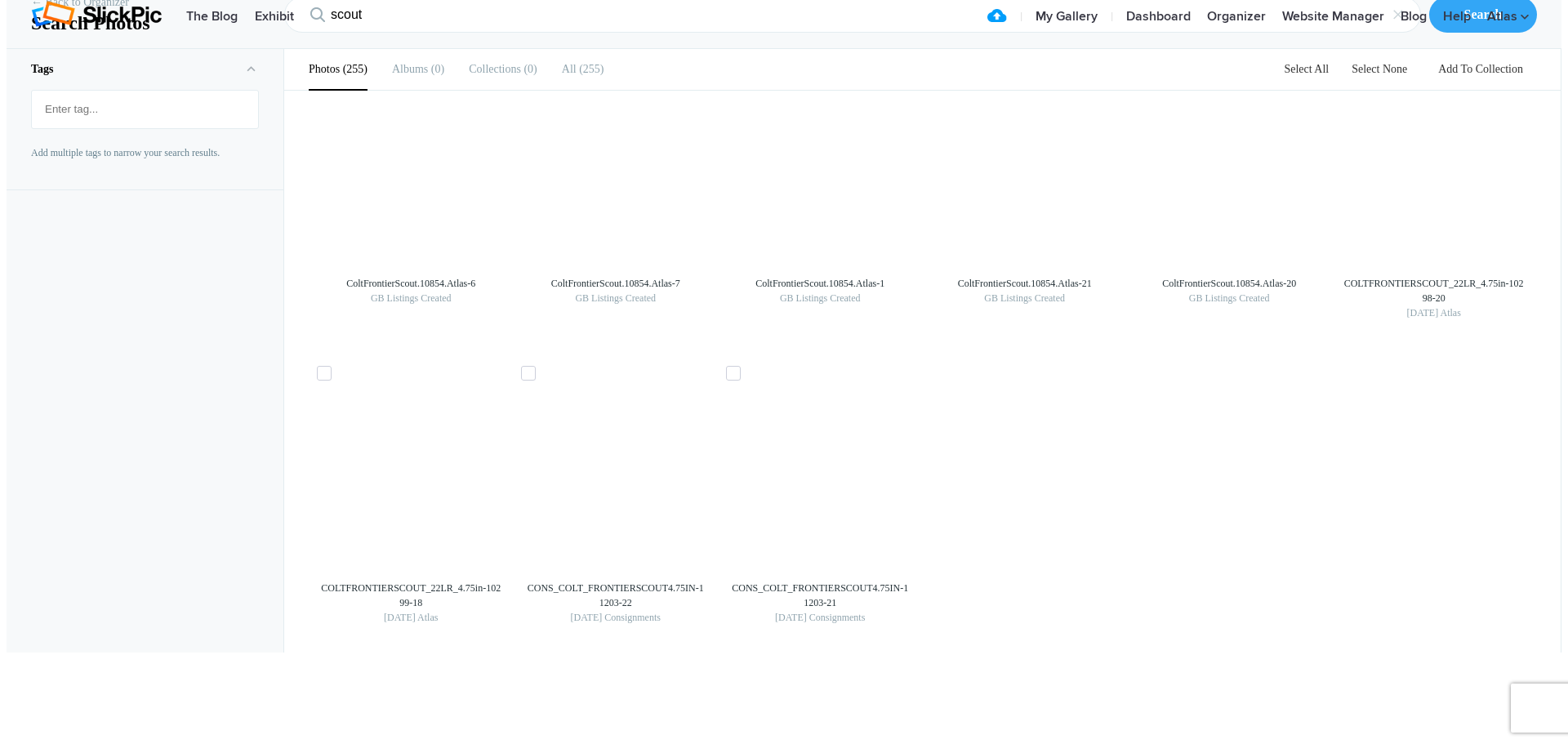
scroll to position [12048, 0]
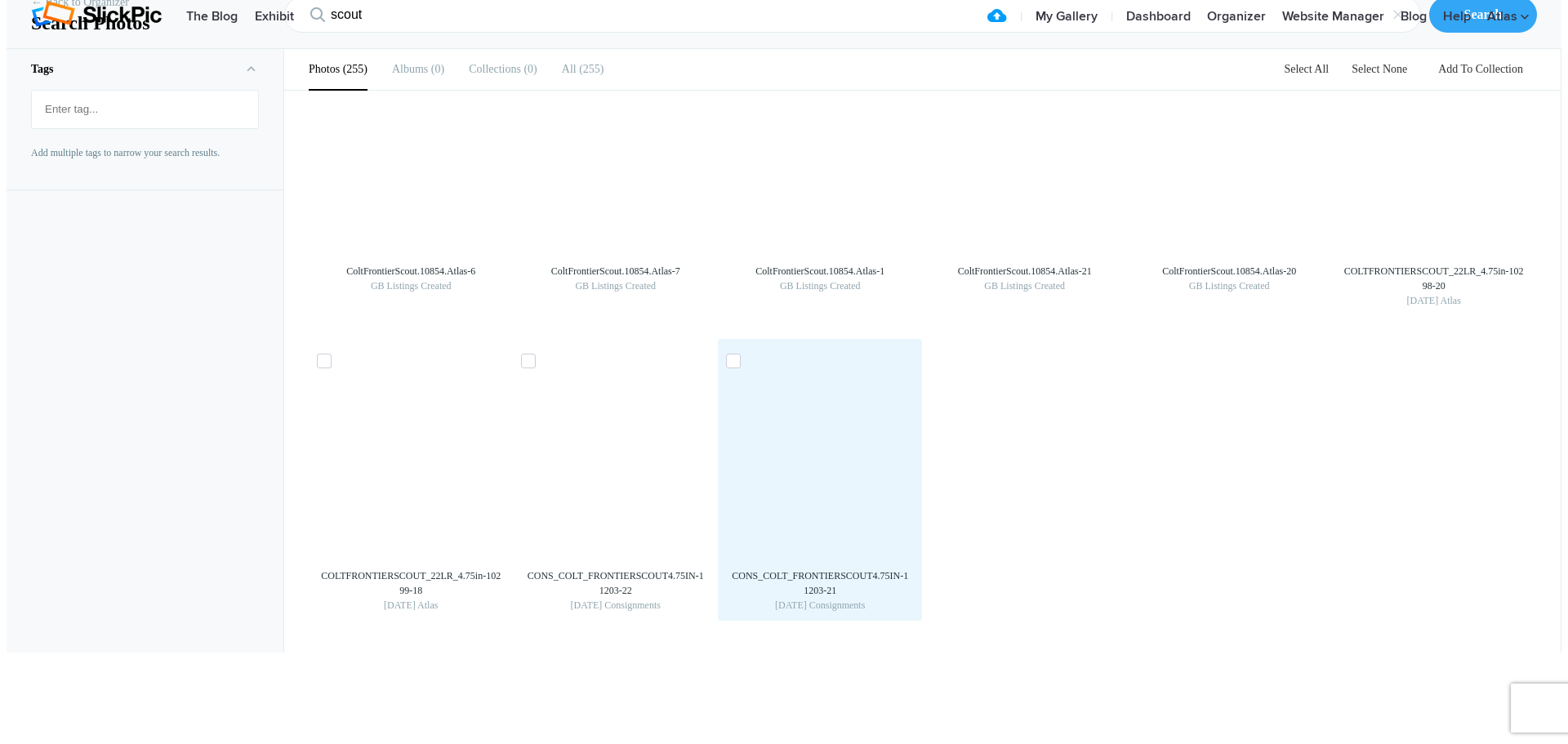
click at [833, 478] on img at bounding box center [820, 465] width 26 height 26
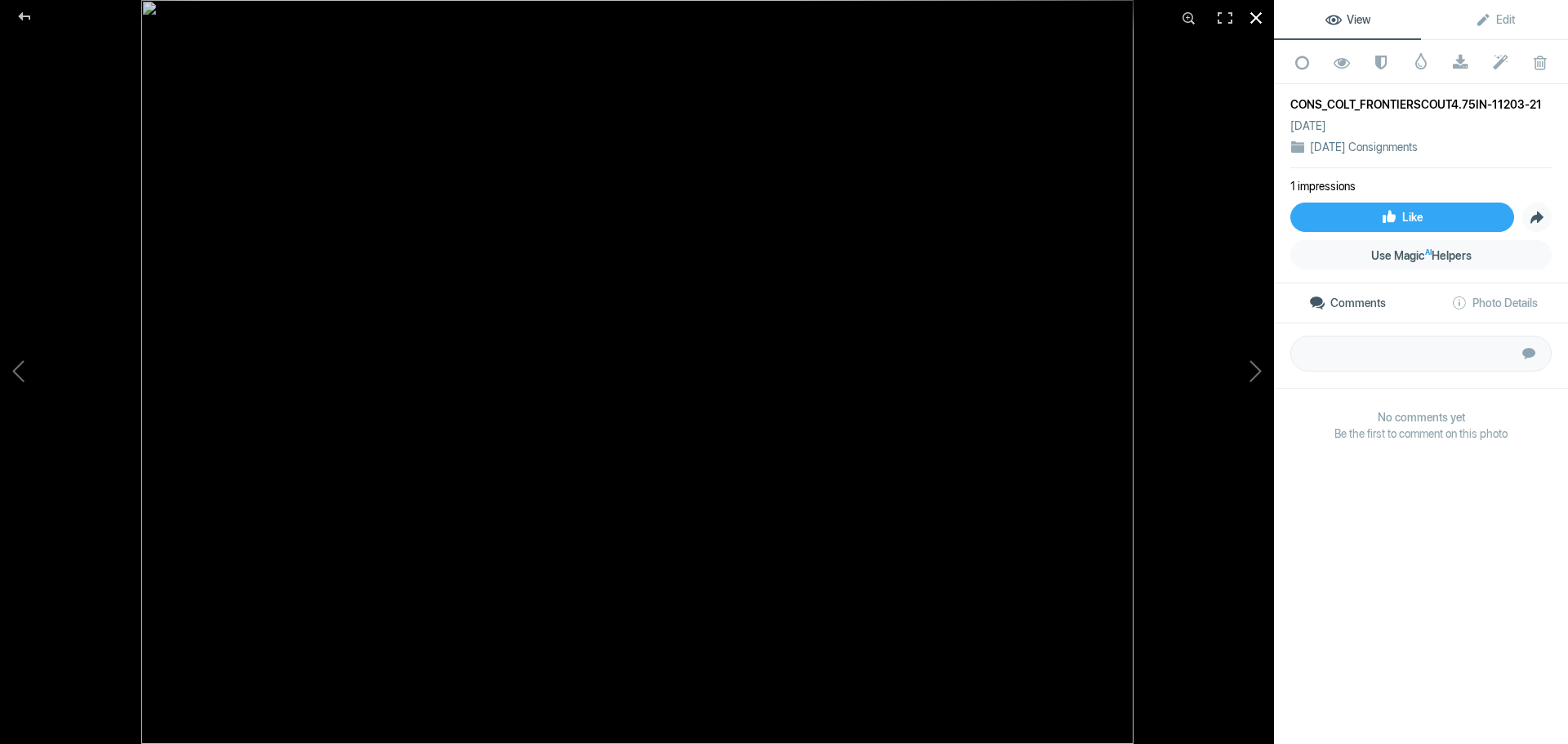
click at [1254, 17] on div at bounding box center [1256, 18] width 36 height 36
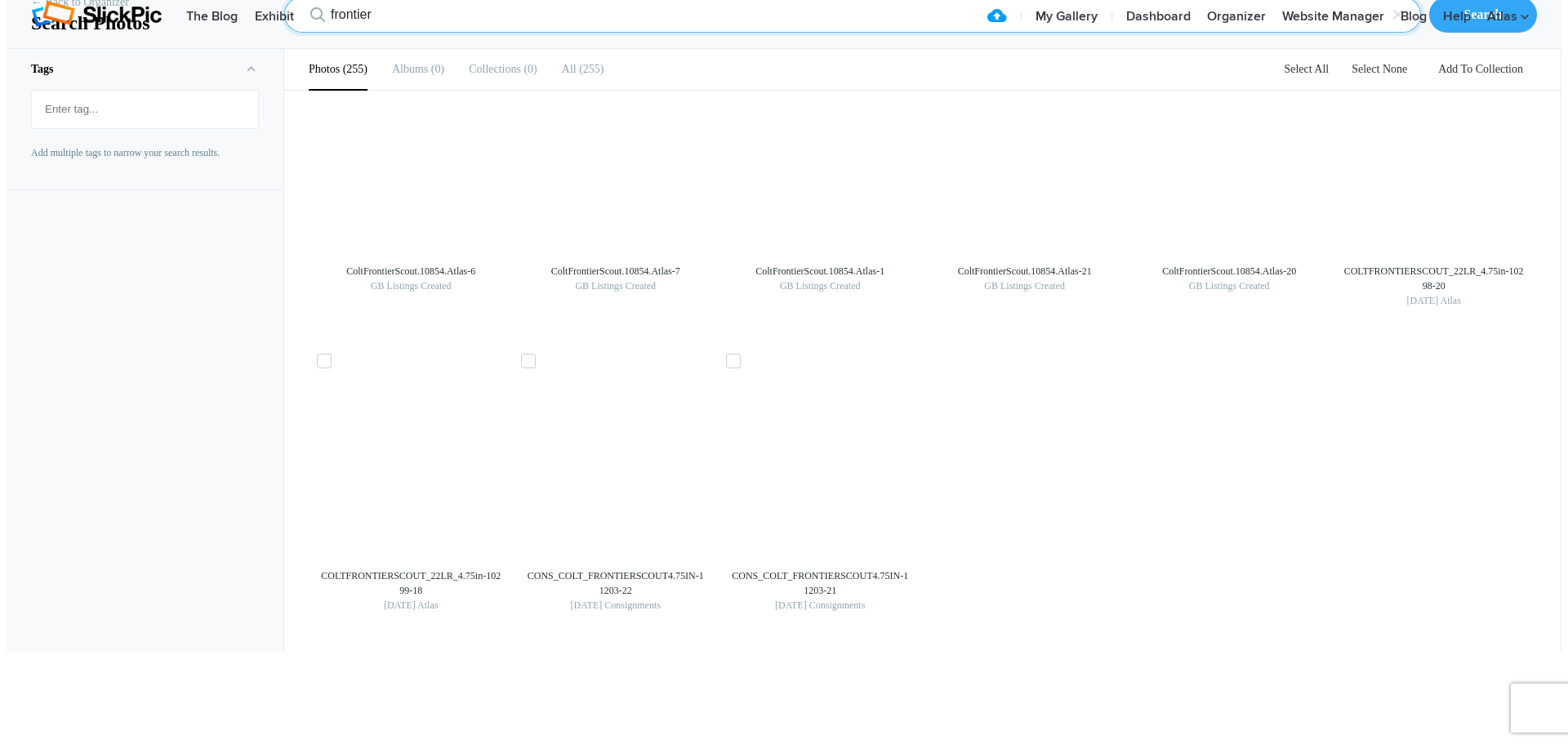
type input "frontier"
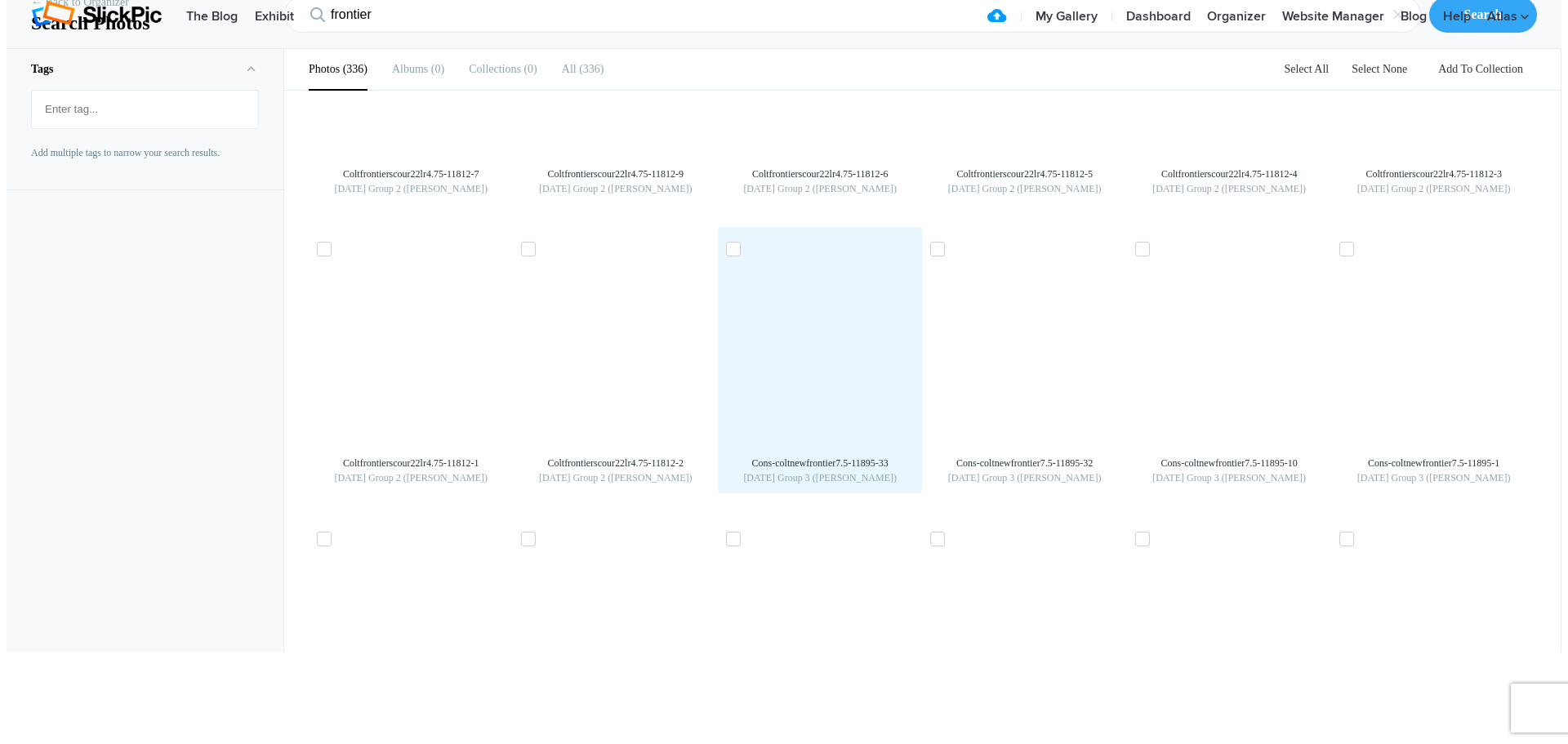
scroll to position [10133, 0]
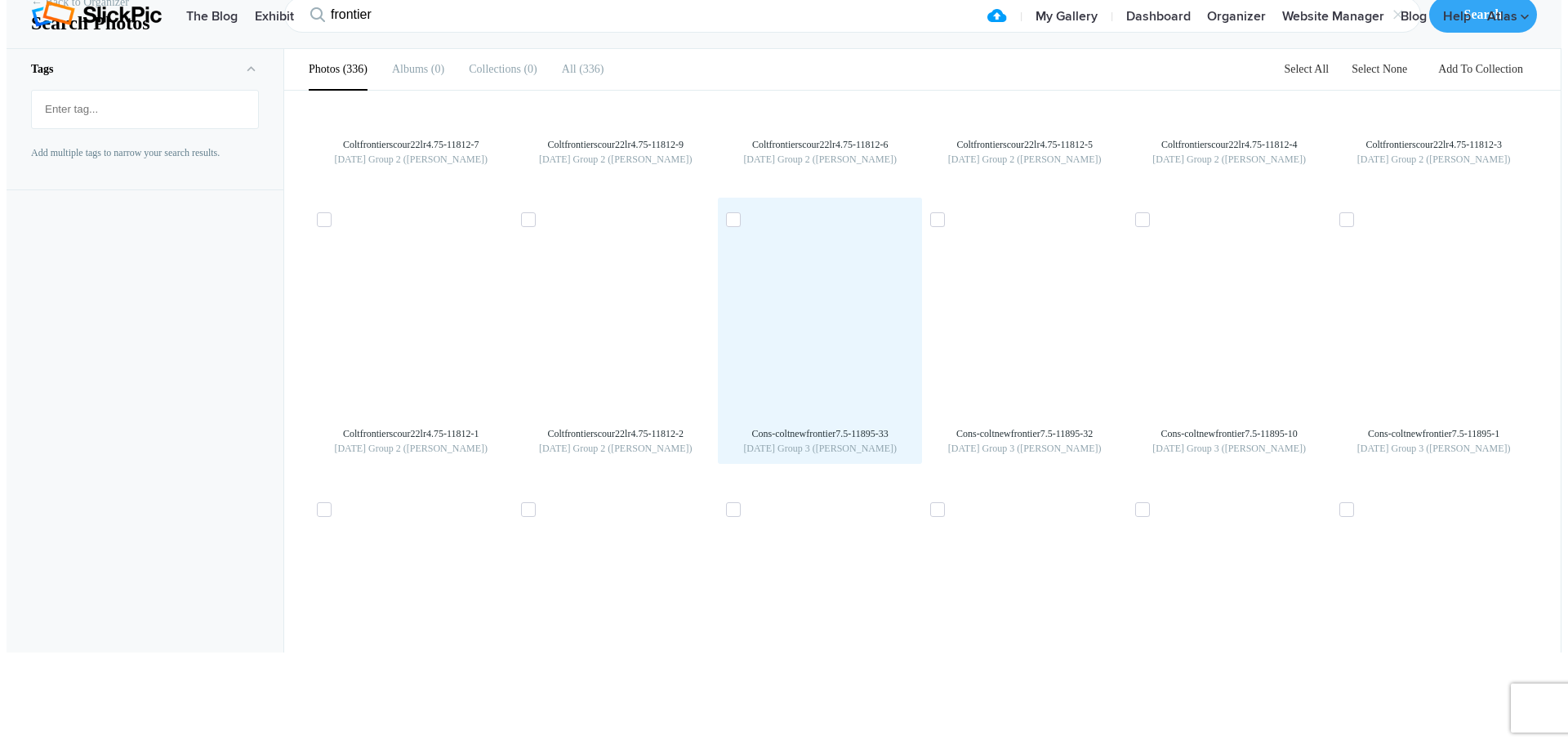
click at [831, 337] on img at bounding box center [820, 324] width 26 height 26
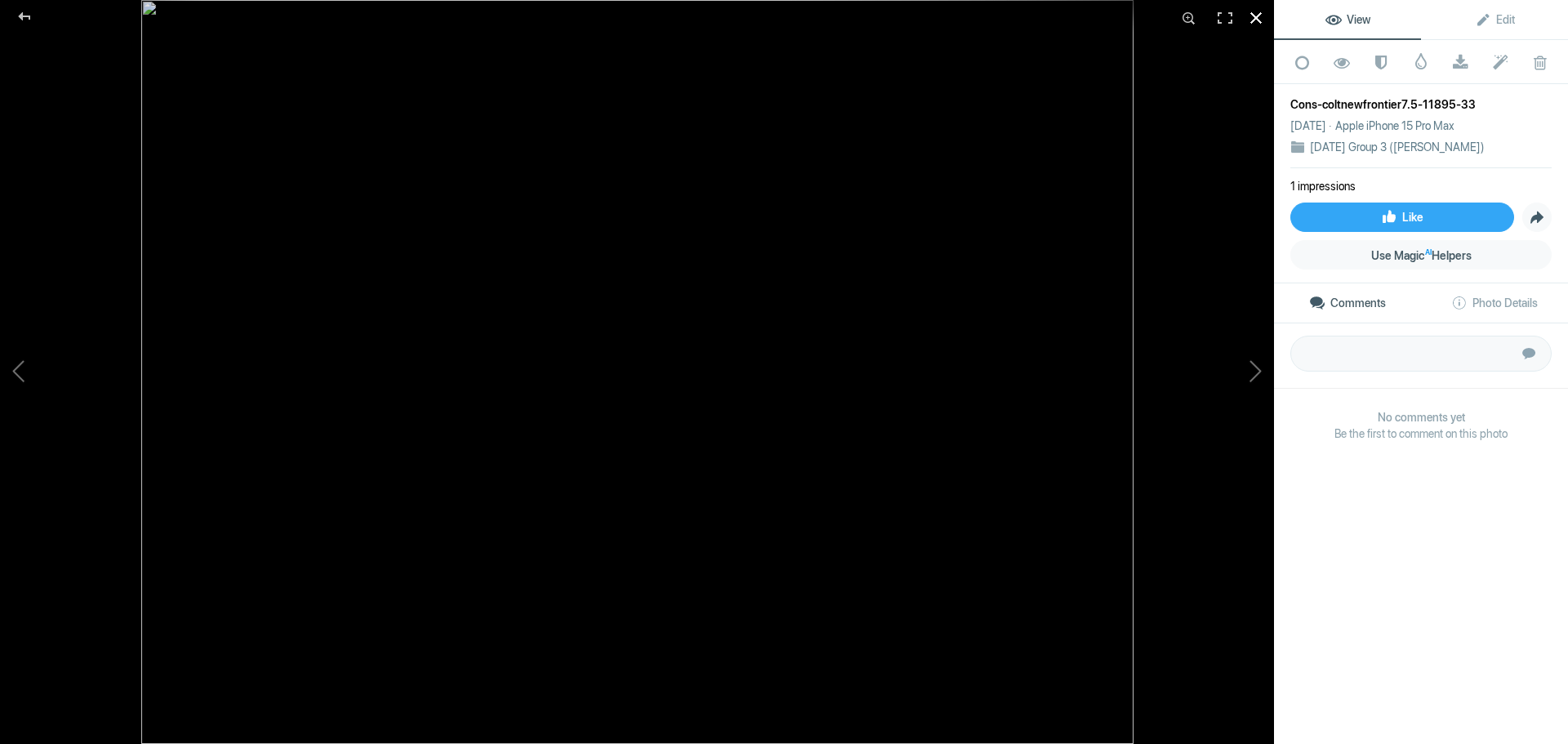
click at [1259, 15] on div at bounding box center [1256, 18] width 36 height 36
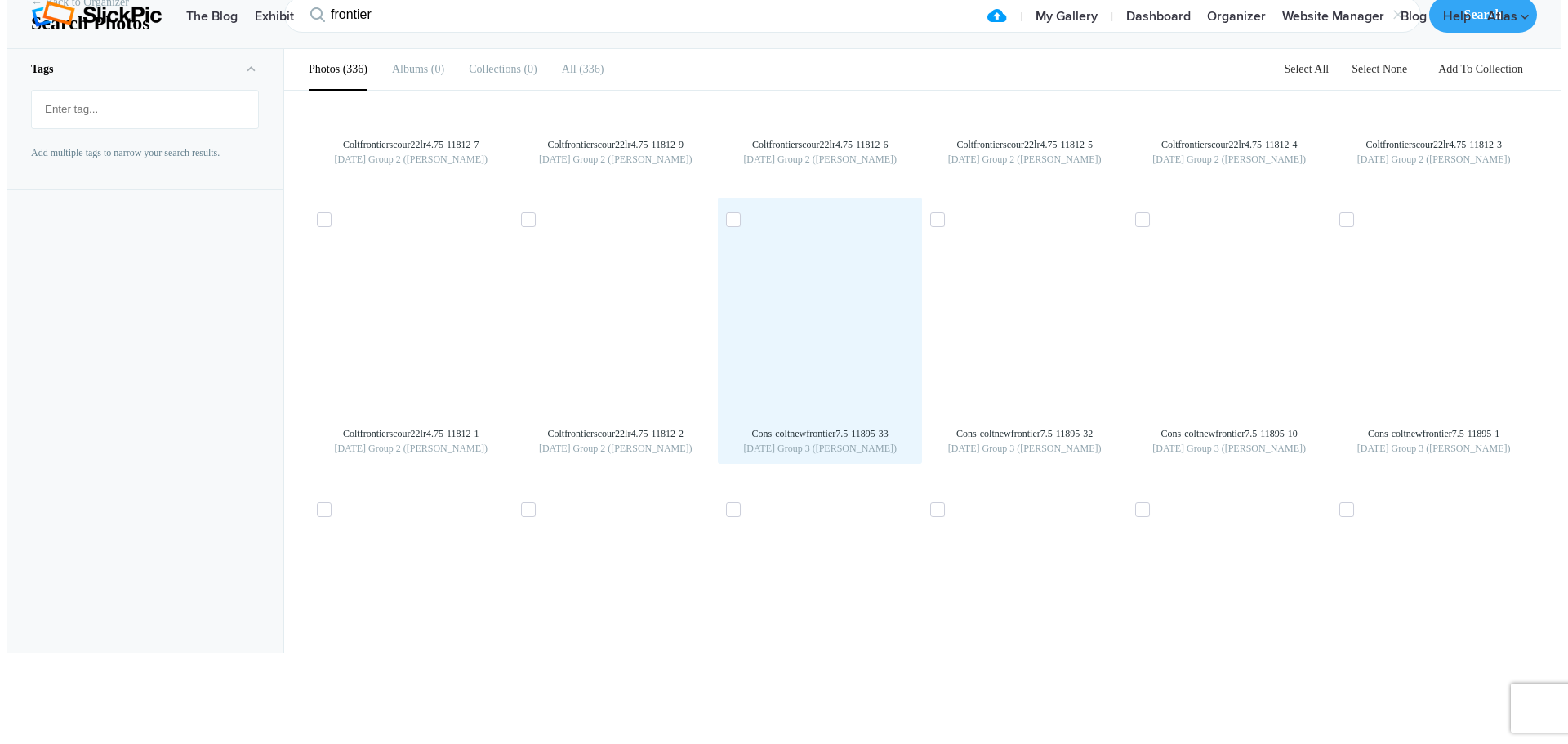
click at [833, 337] on img at bounding box center [820, 324] width 26 height 26
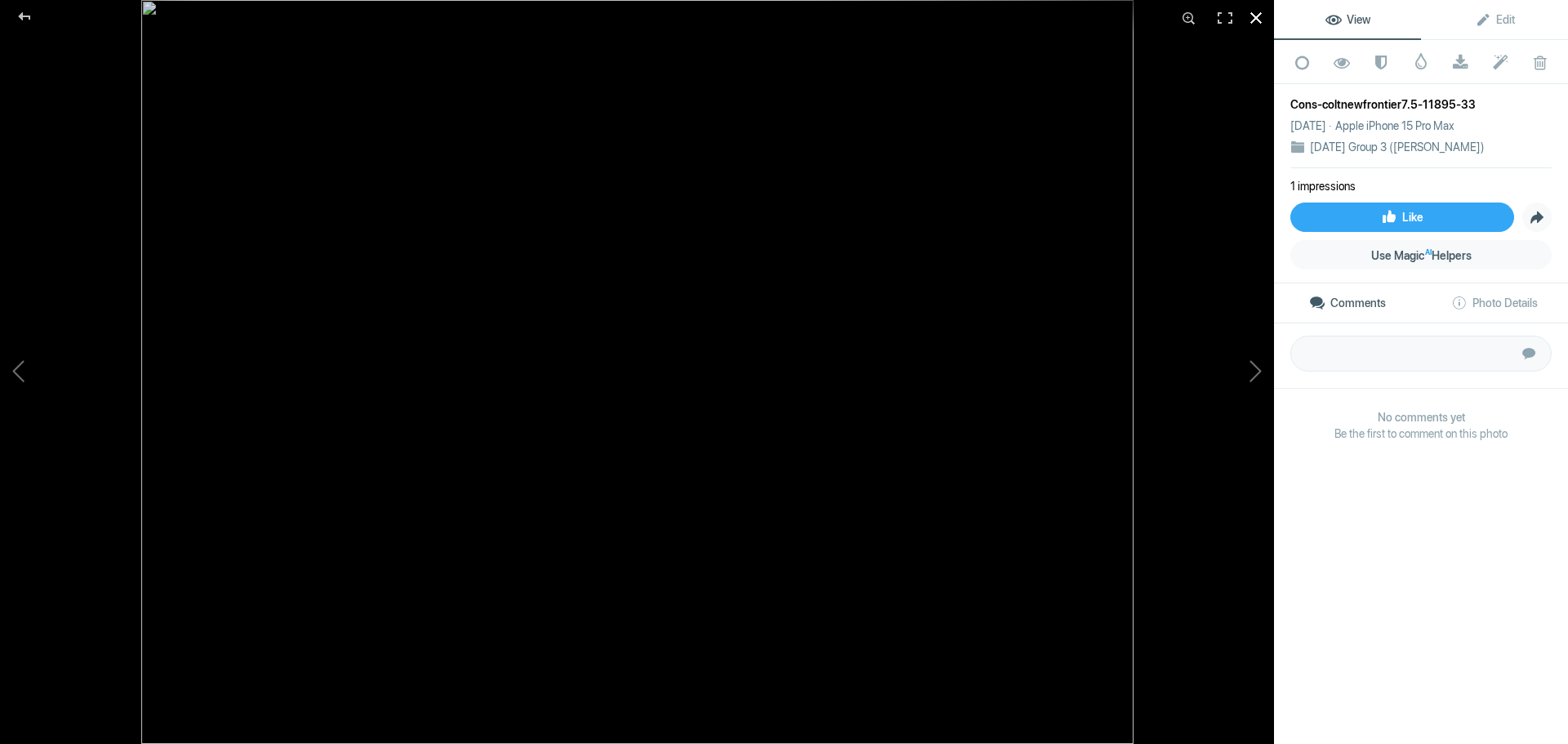
click at [1259, 18] on div at bounding box center [1256, 18] width 36 height 36
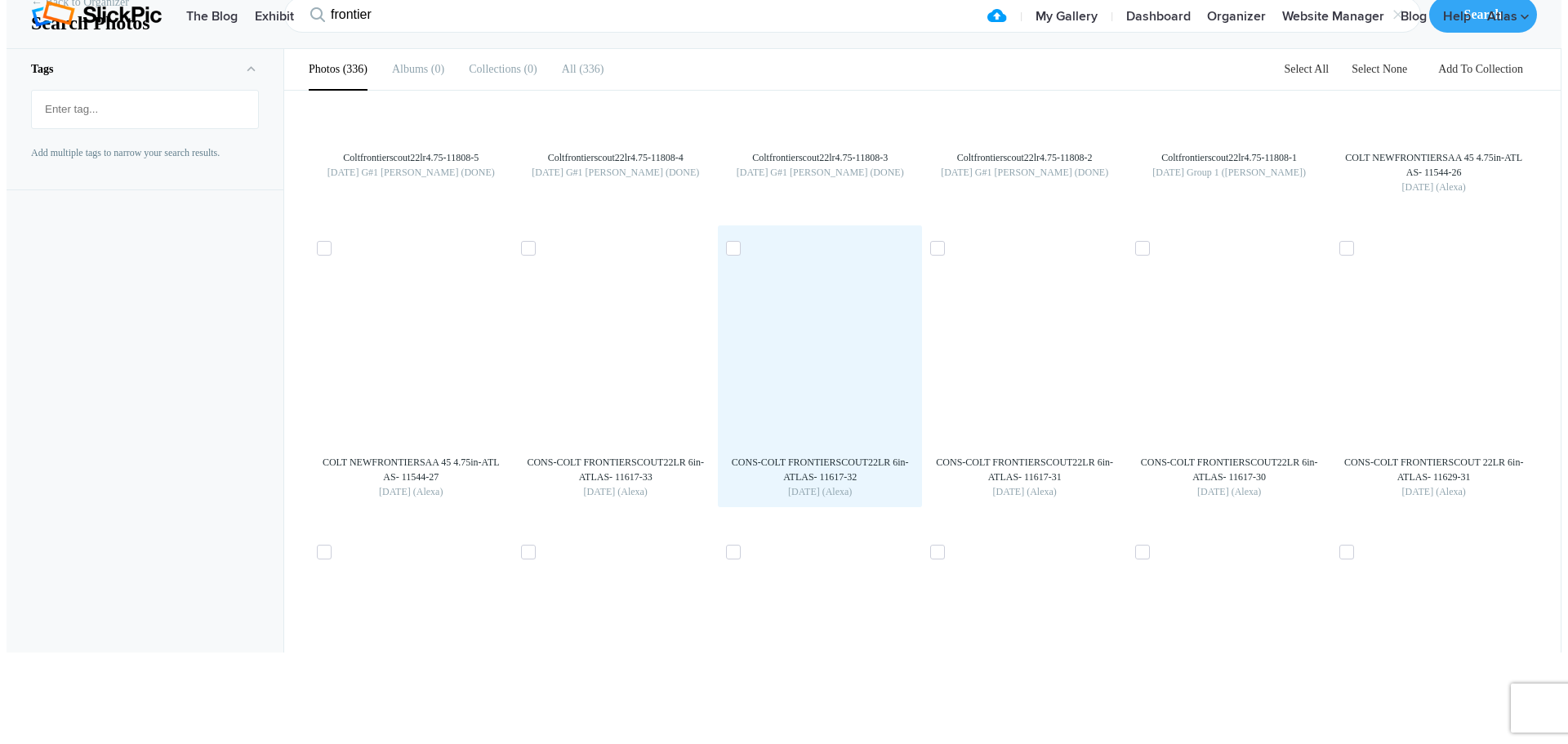
scroll to position [13889, 0]
click at [833, 361] on img at bounding box center [820, 348] width 26 height 26
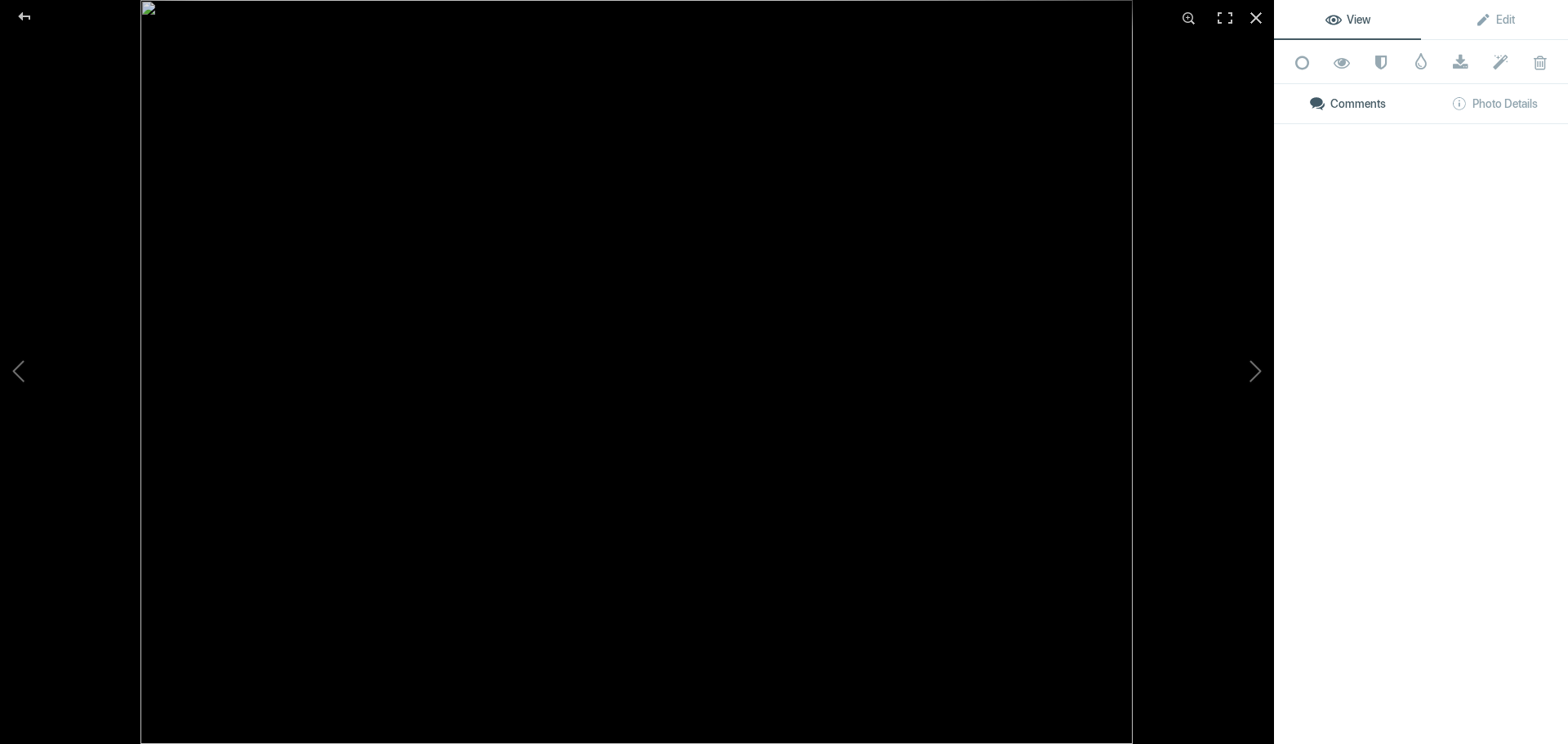
click at [842, 464] on img at bounding box center [636, 372] width 992 height 744
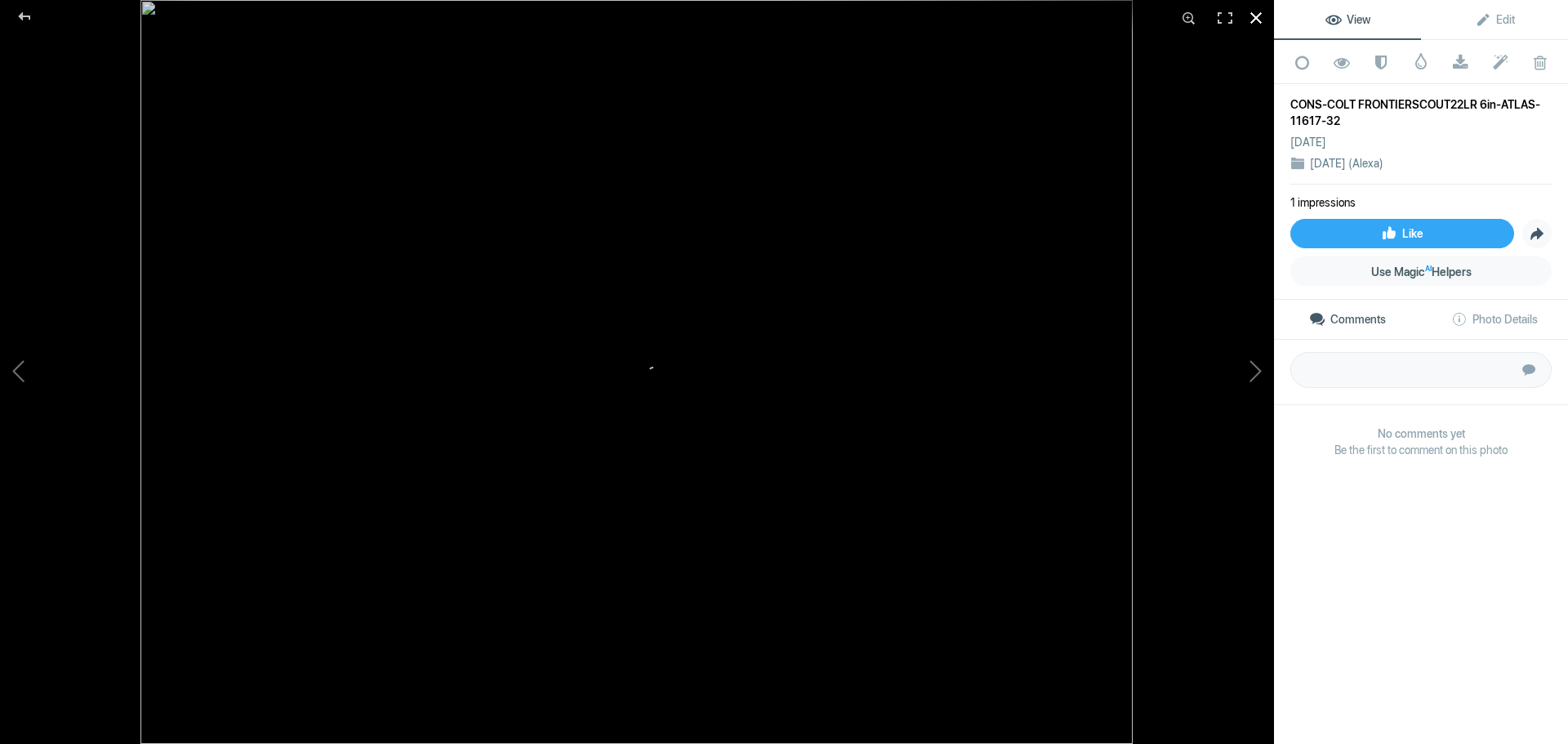
click at [1252, 16] on div at bounding box center [1256, 18] width 36 height 36
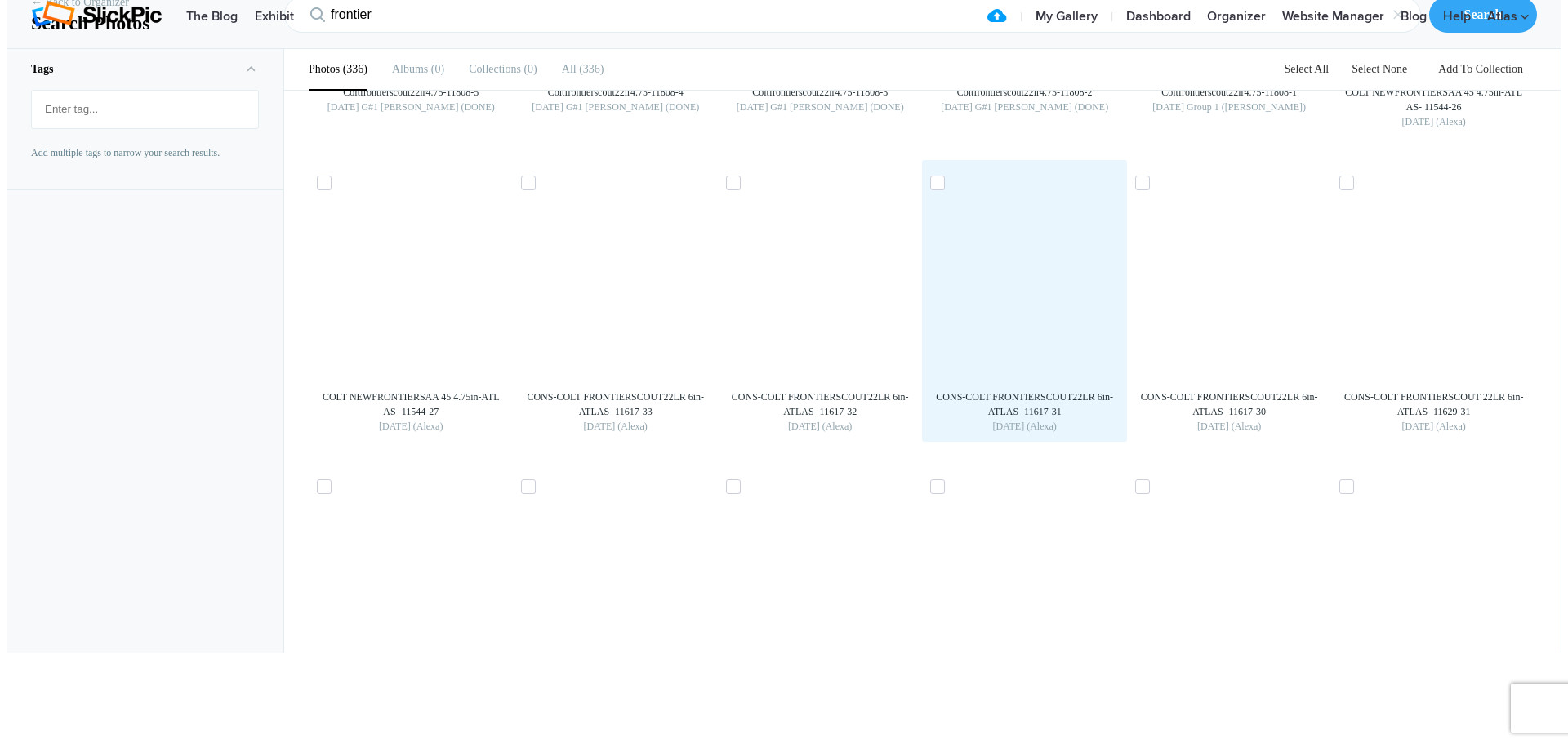
scroll to position [14075, 0]
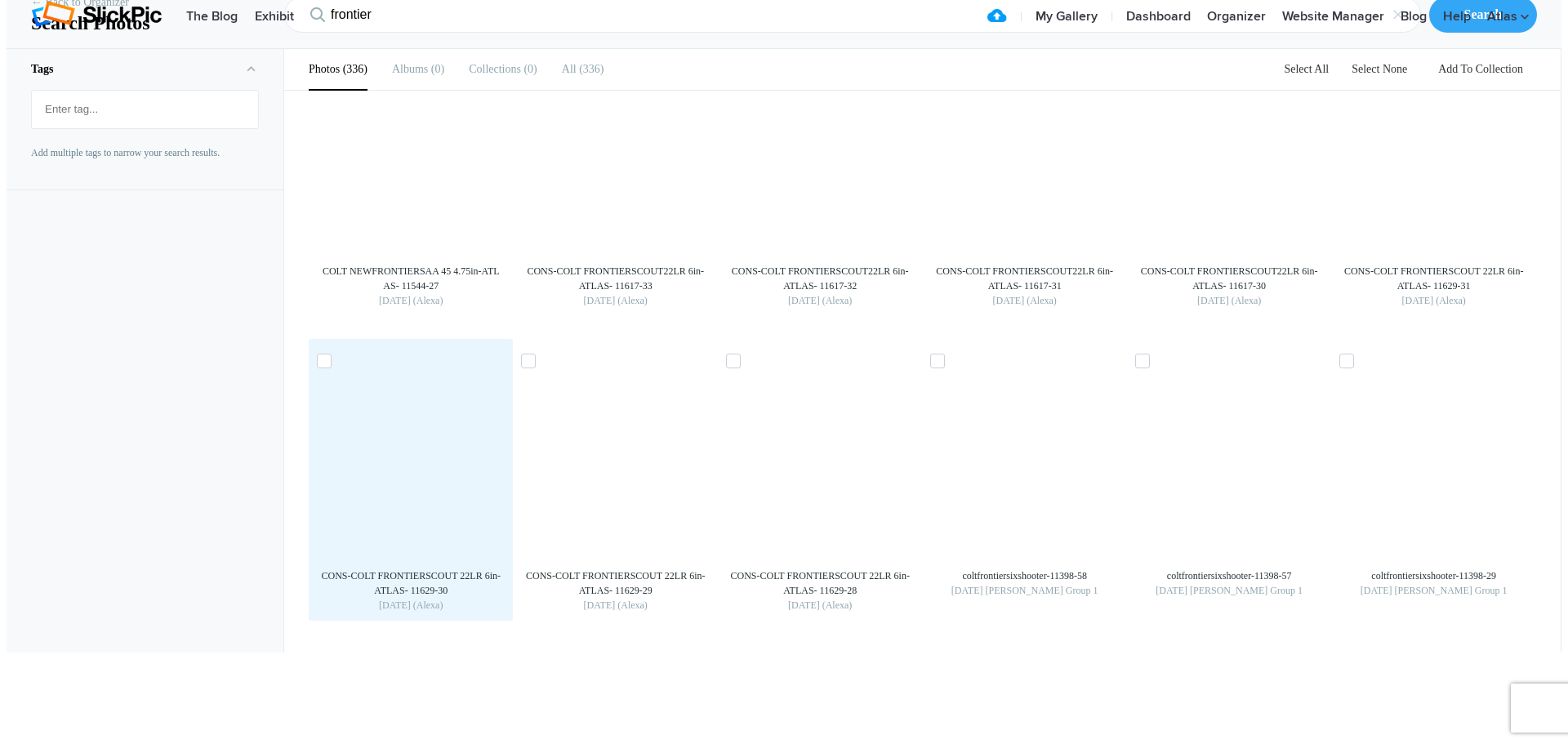
click at [424, 478] on img at bounding box center [410, 465] width 26 height 26
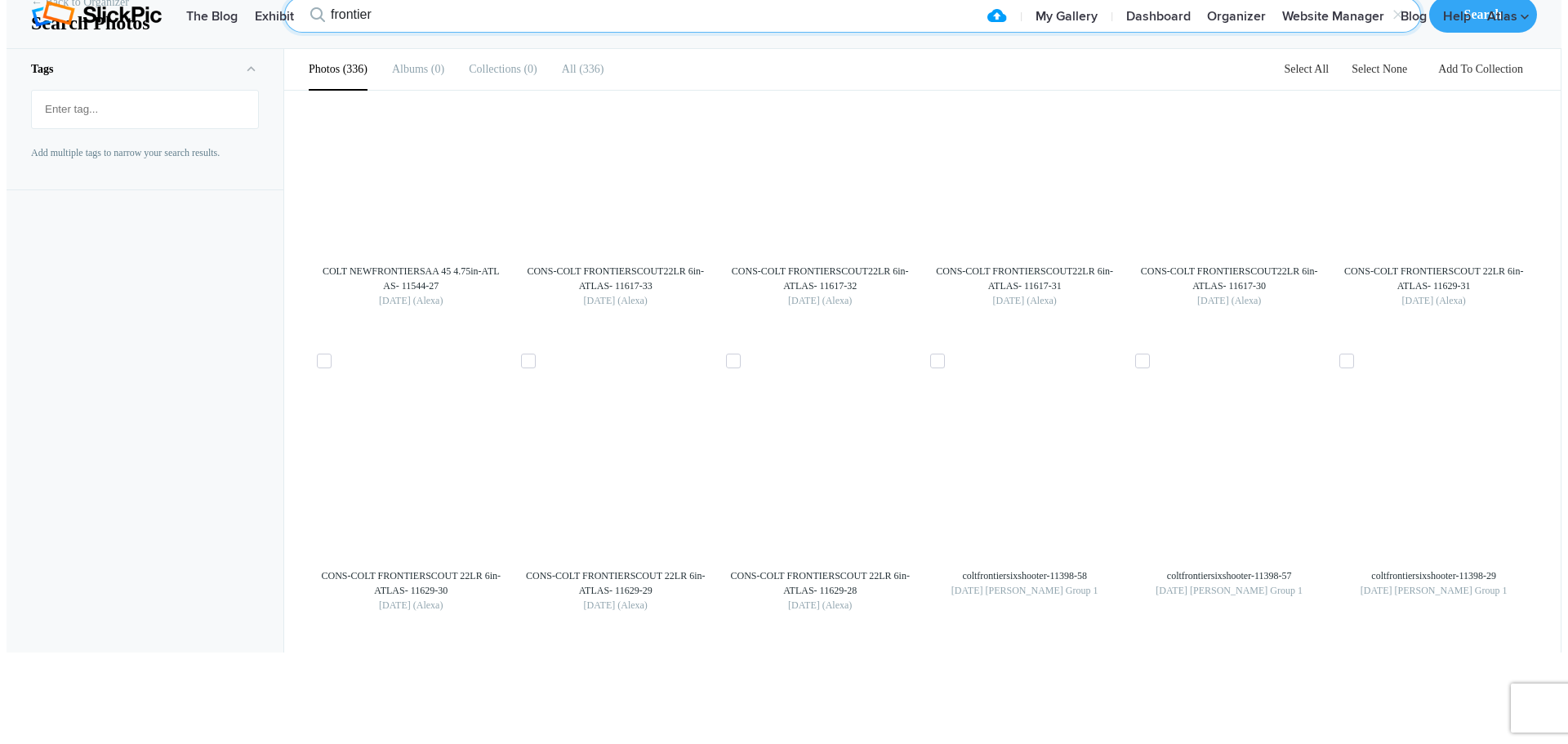
drag, startPoint x: 376, startPoint y: 104, endPoint x: 299, endPoint y: 102, distance: 77.0
click at [299, 33] on input "frontier" at bounding box center [853, 14] width 1137 height 36
type input "11595"
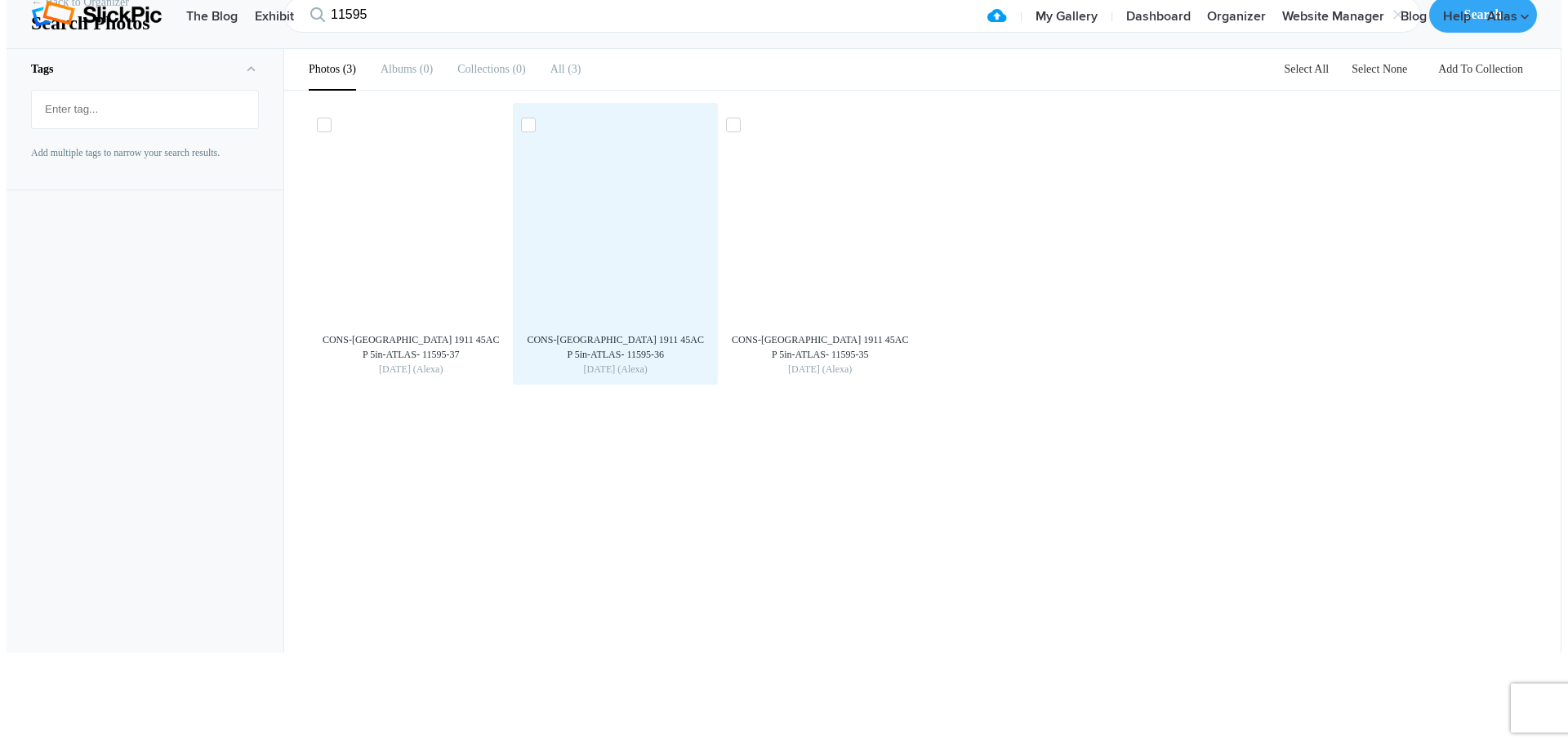
click at [603, 242] on img at bounding box center [615, 229] width 26 height 26
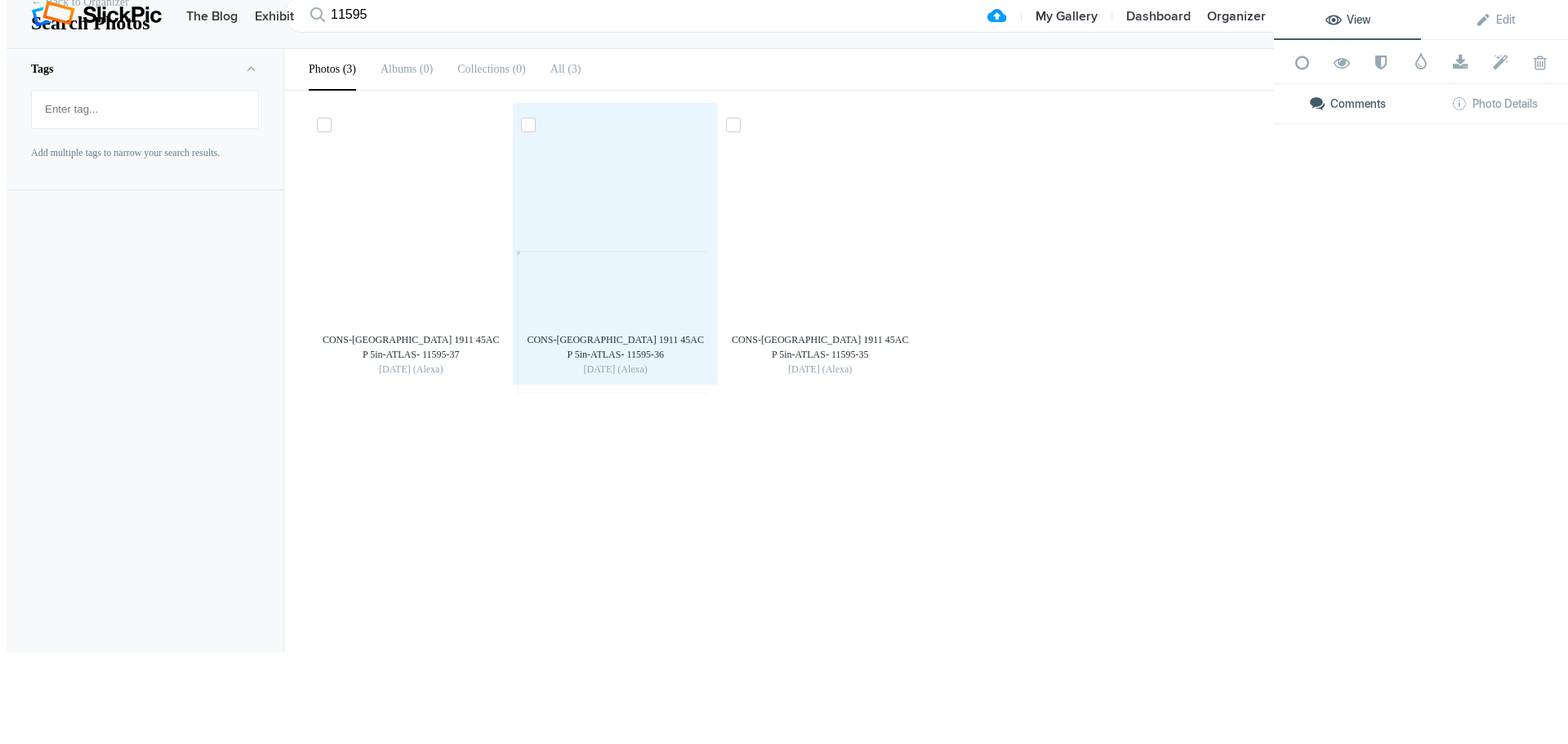
click at [602, 328] on img at bounding box center [612, 322] width 190 height 143
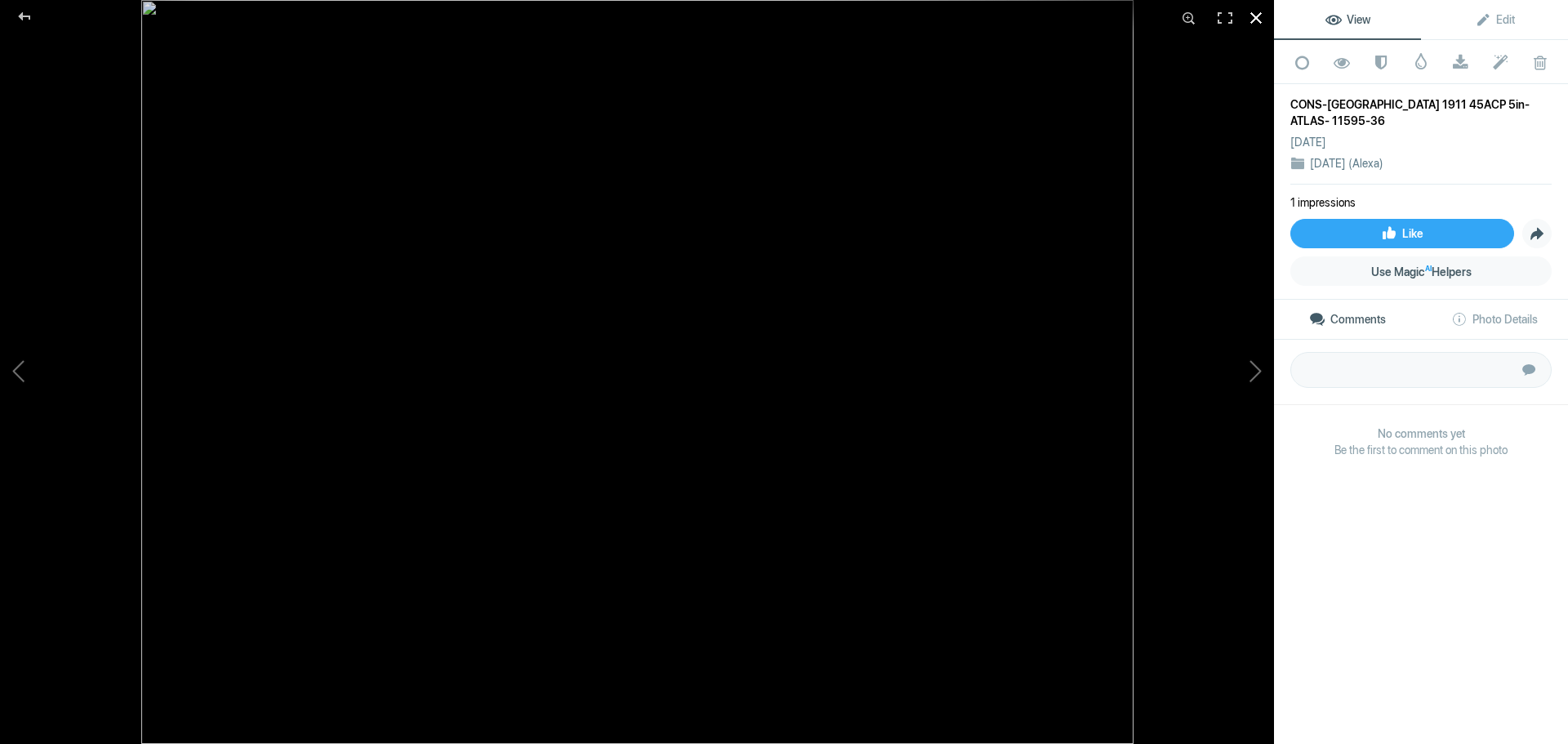
click at [1256, 18] on div at bounding box center [1256, 18] width 36 height 36
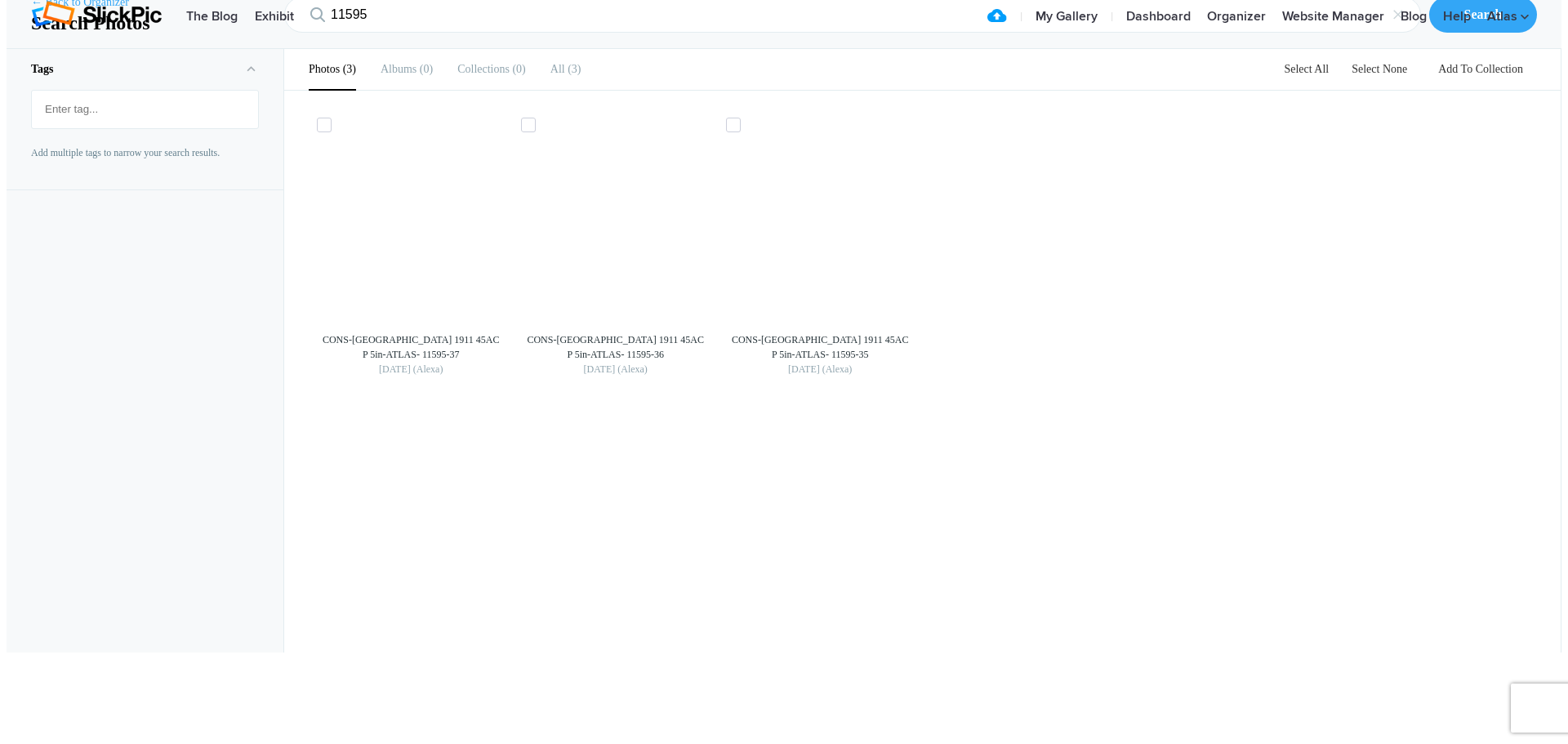
click at [77, 11] on link "← Back to Organizer" at bounding box center [80, 2] width 98 height 16
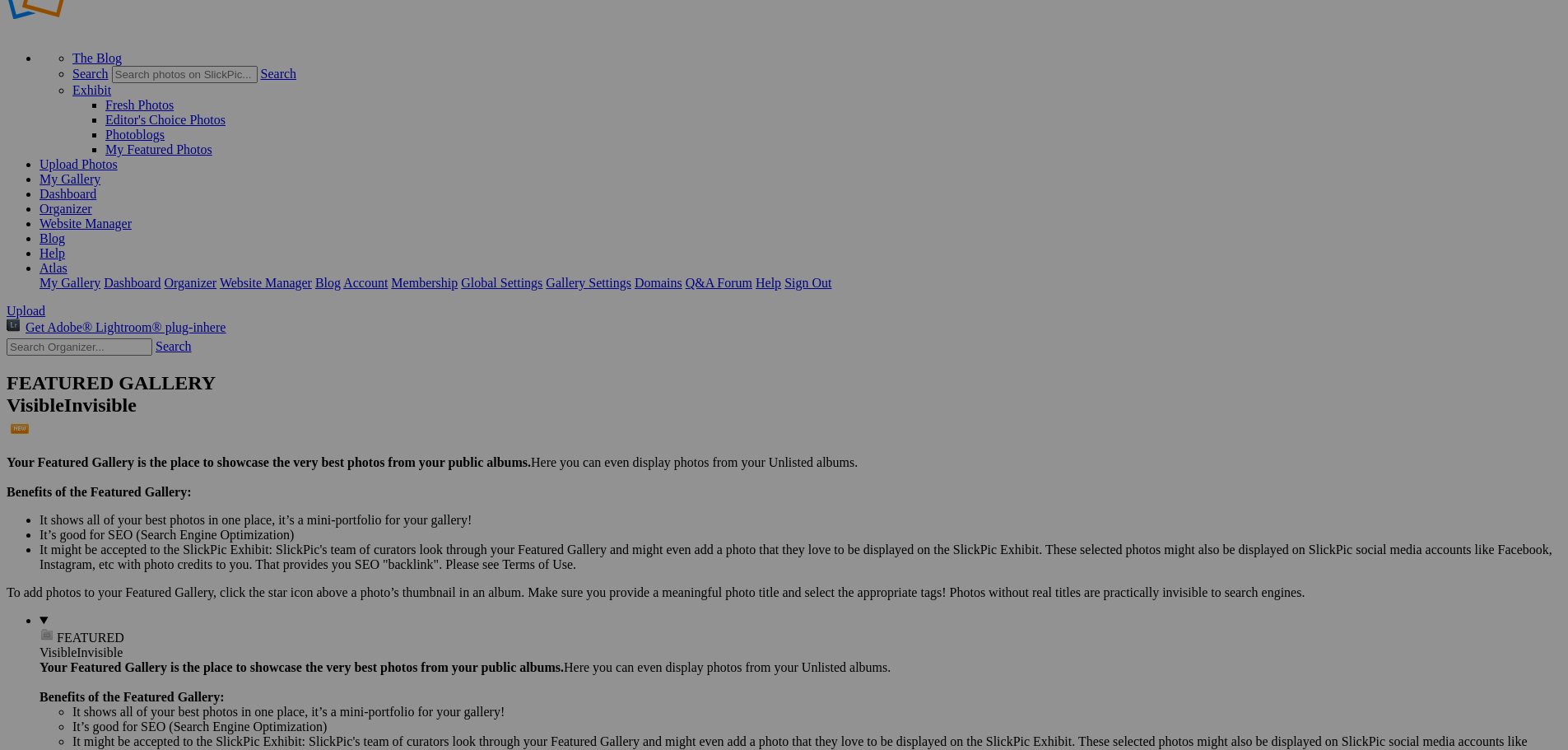
scroll to position [82, 0]
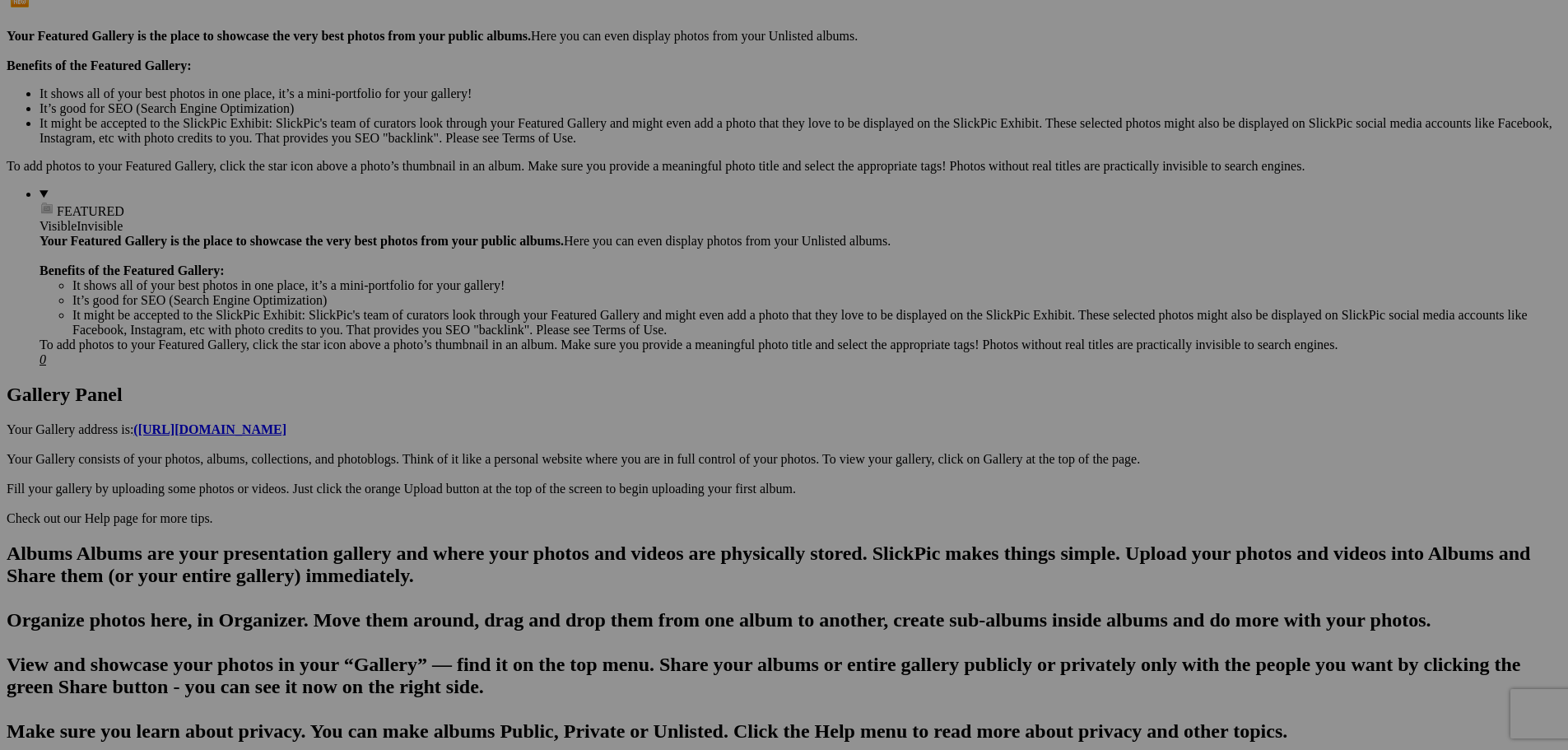
scroll to position [494, 0]
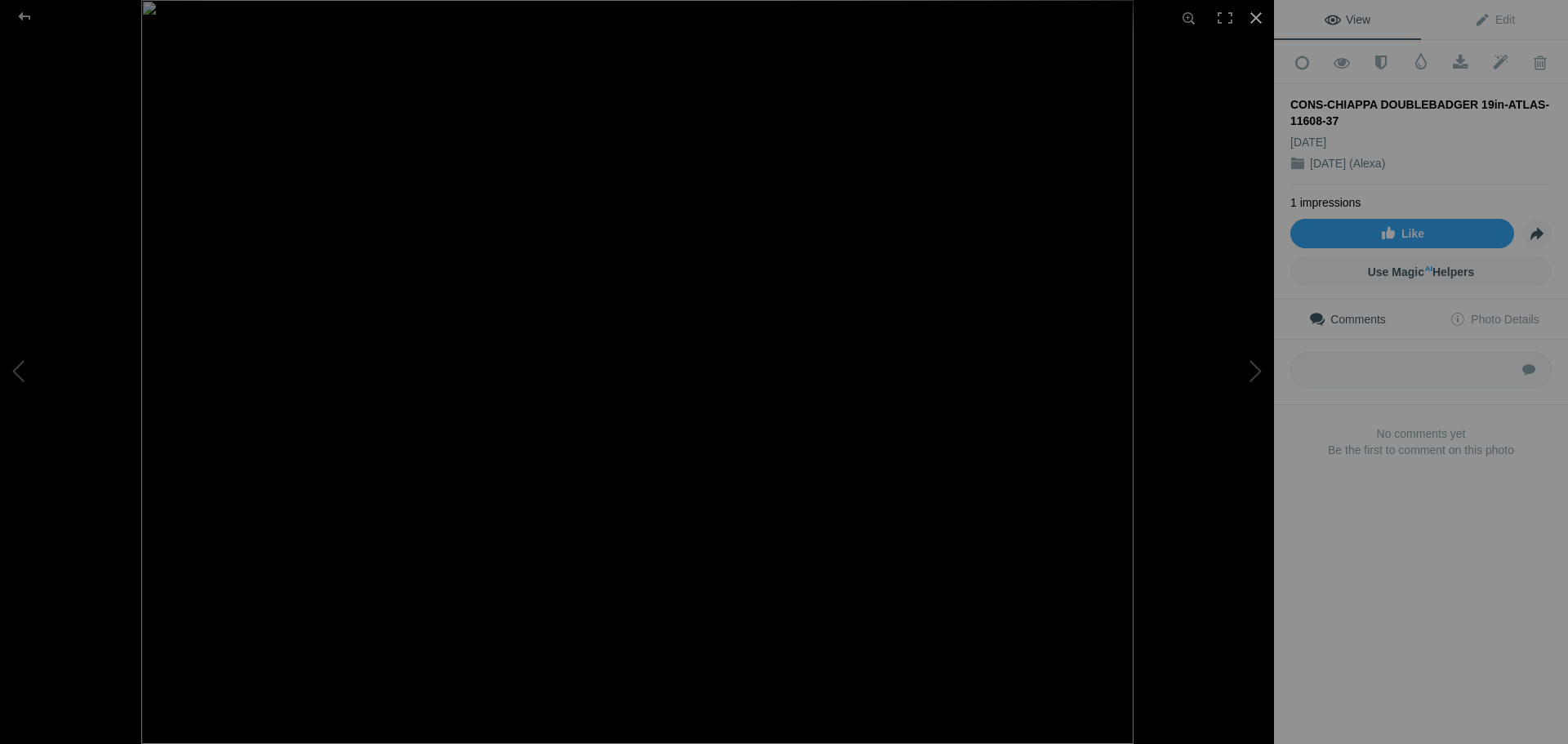
click at [1257, 24] on div at bounding box center [1256, 18] width 36 height 36
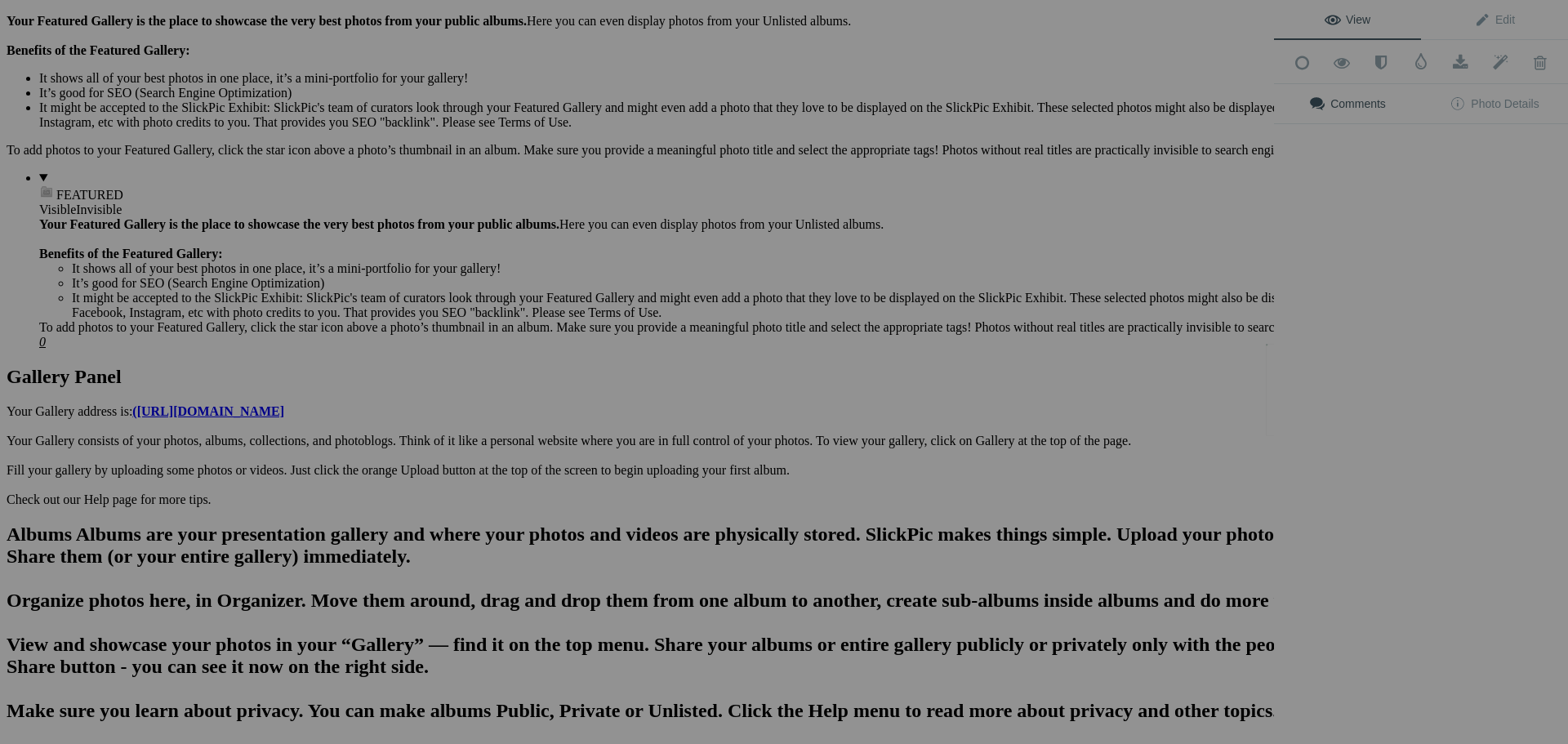
click at [1329, 394] on div "View Edit Add to Quick Collection Remove from Quick Collection Hide from Public…" at bounding box center [1421, 372] width 294 height 744
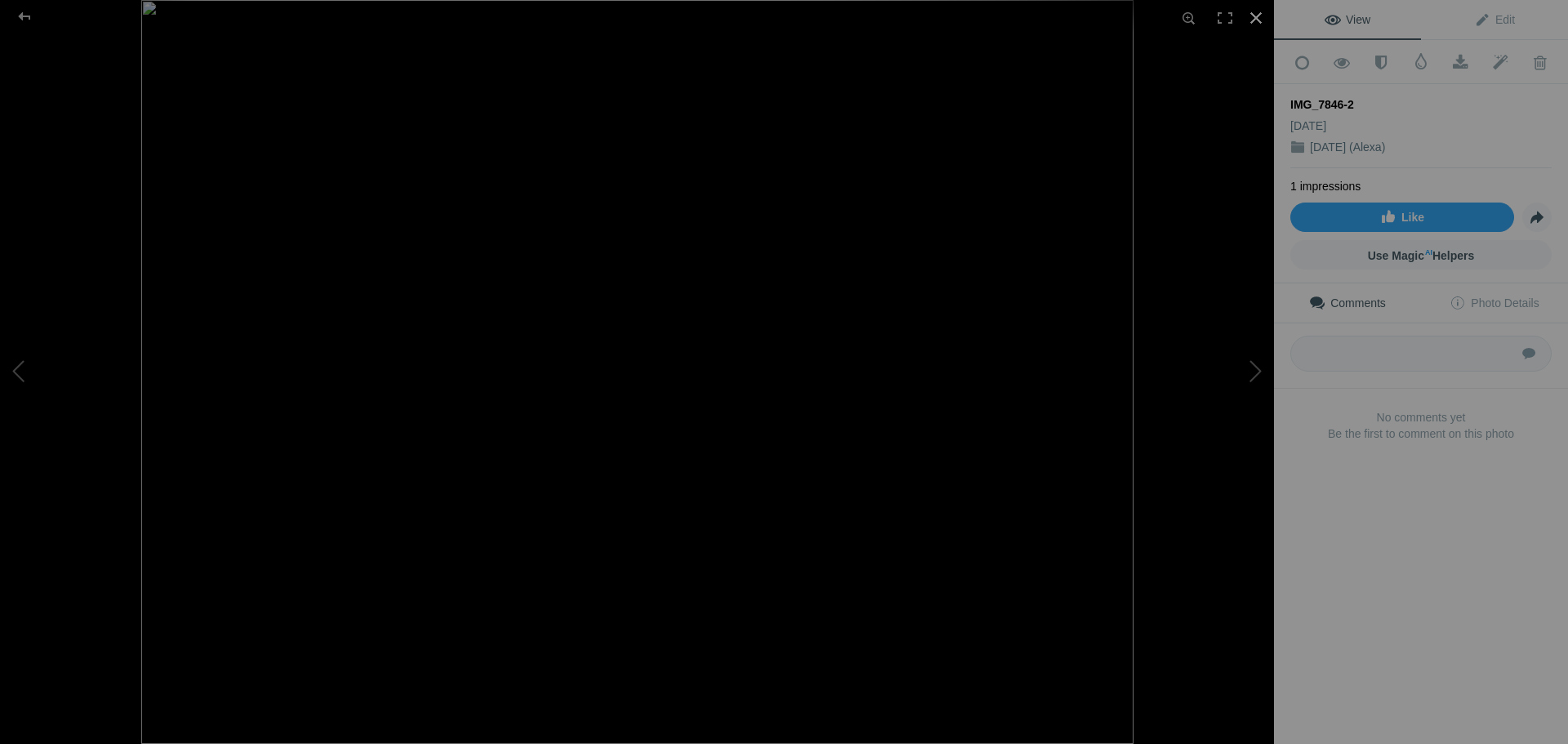
click at [1257, 18] on div at bounding box center [1256, 18] width 36 height 36
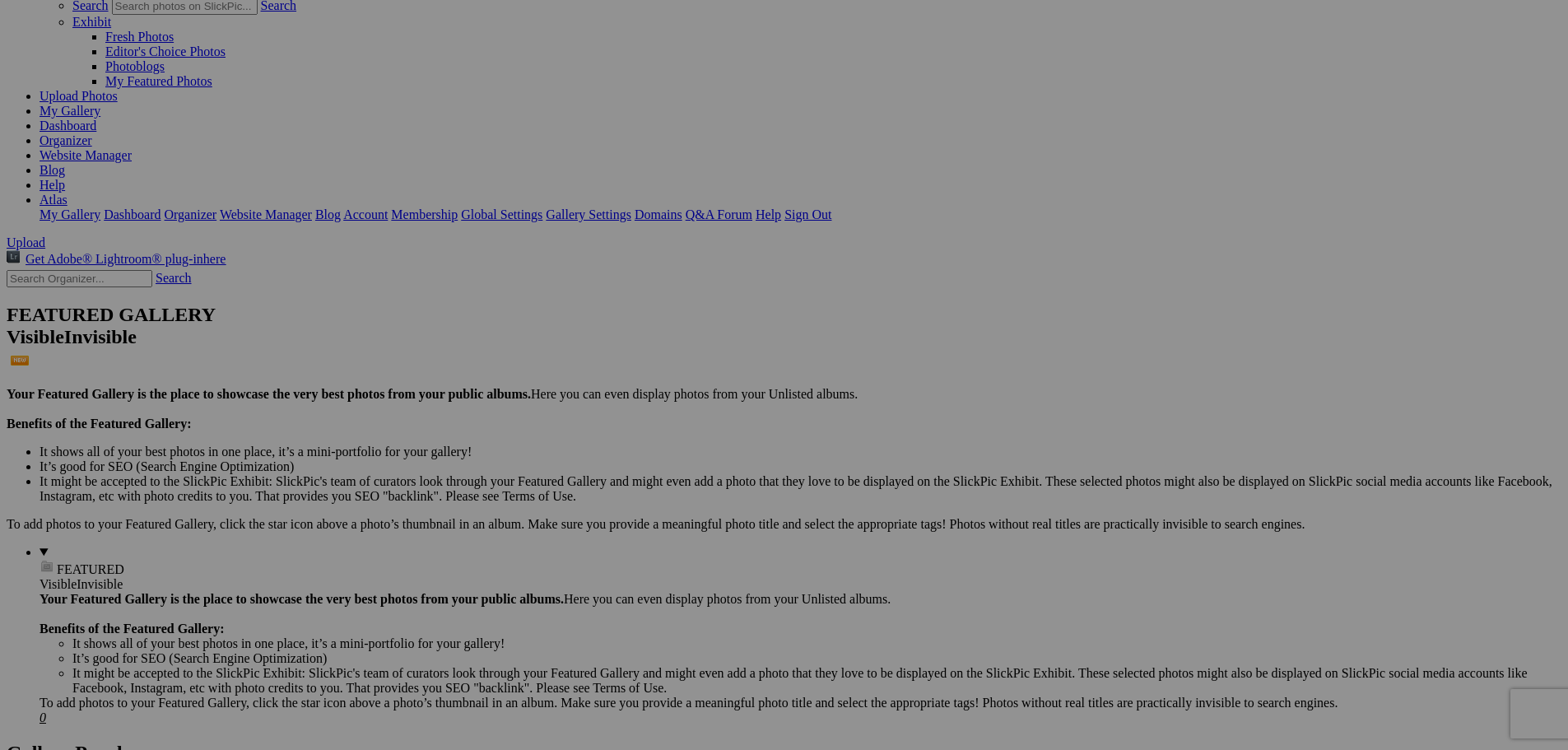
scroll to position [0, 0]
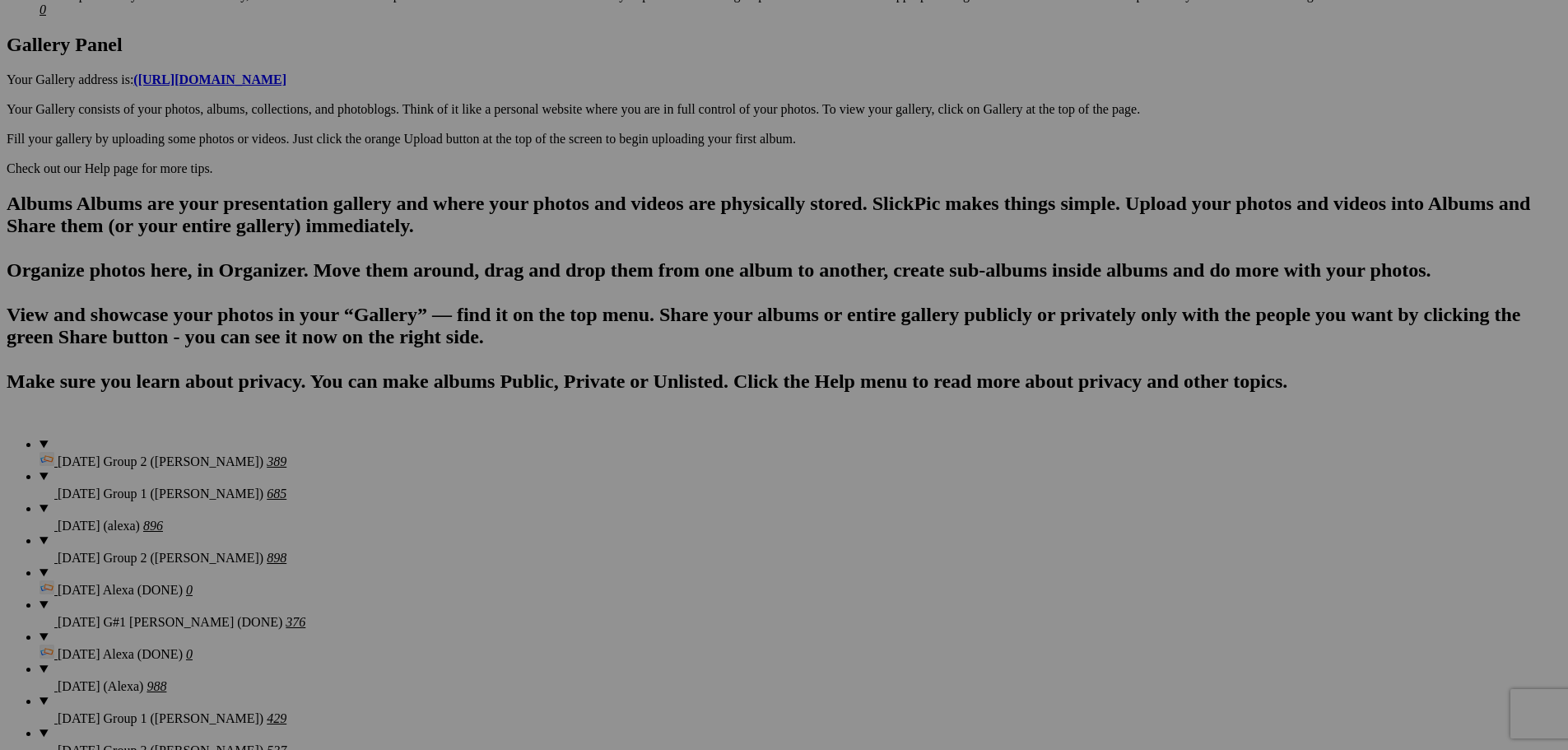
scroll to position [574, 0]
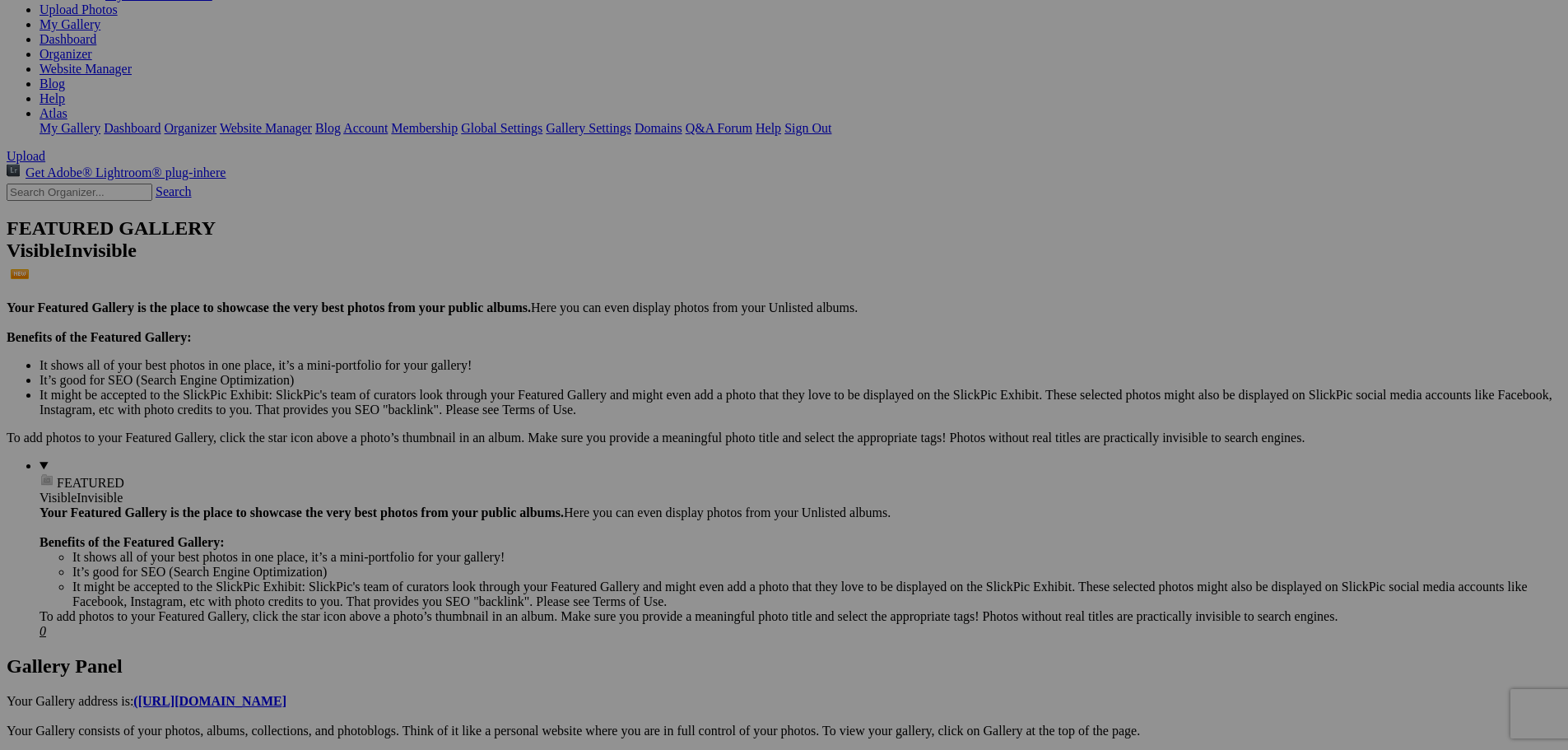
scroll to position [247, 0]
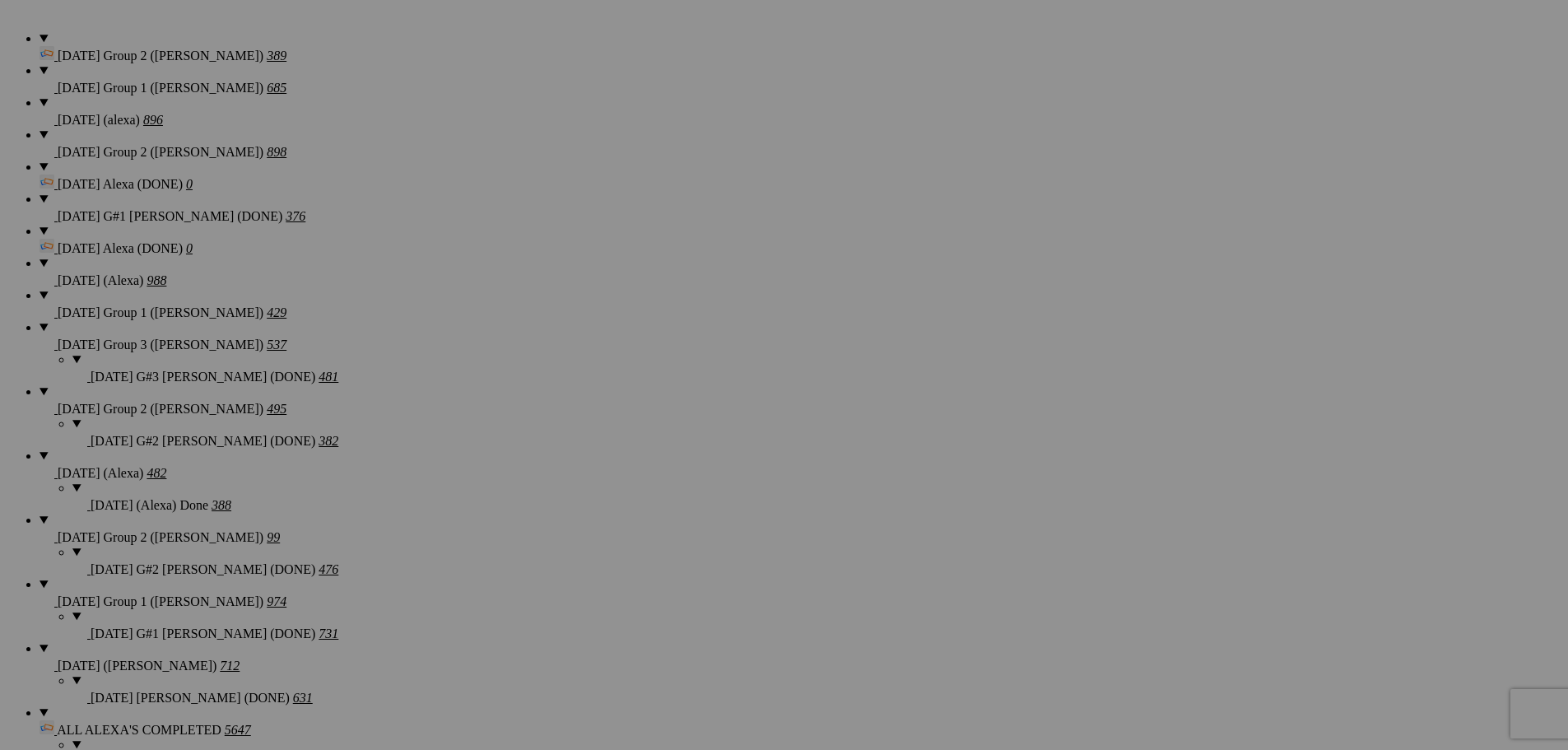
scroll to position [3786, 0]
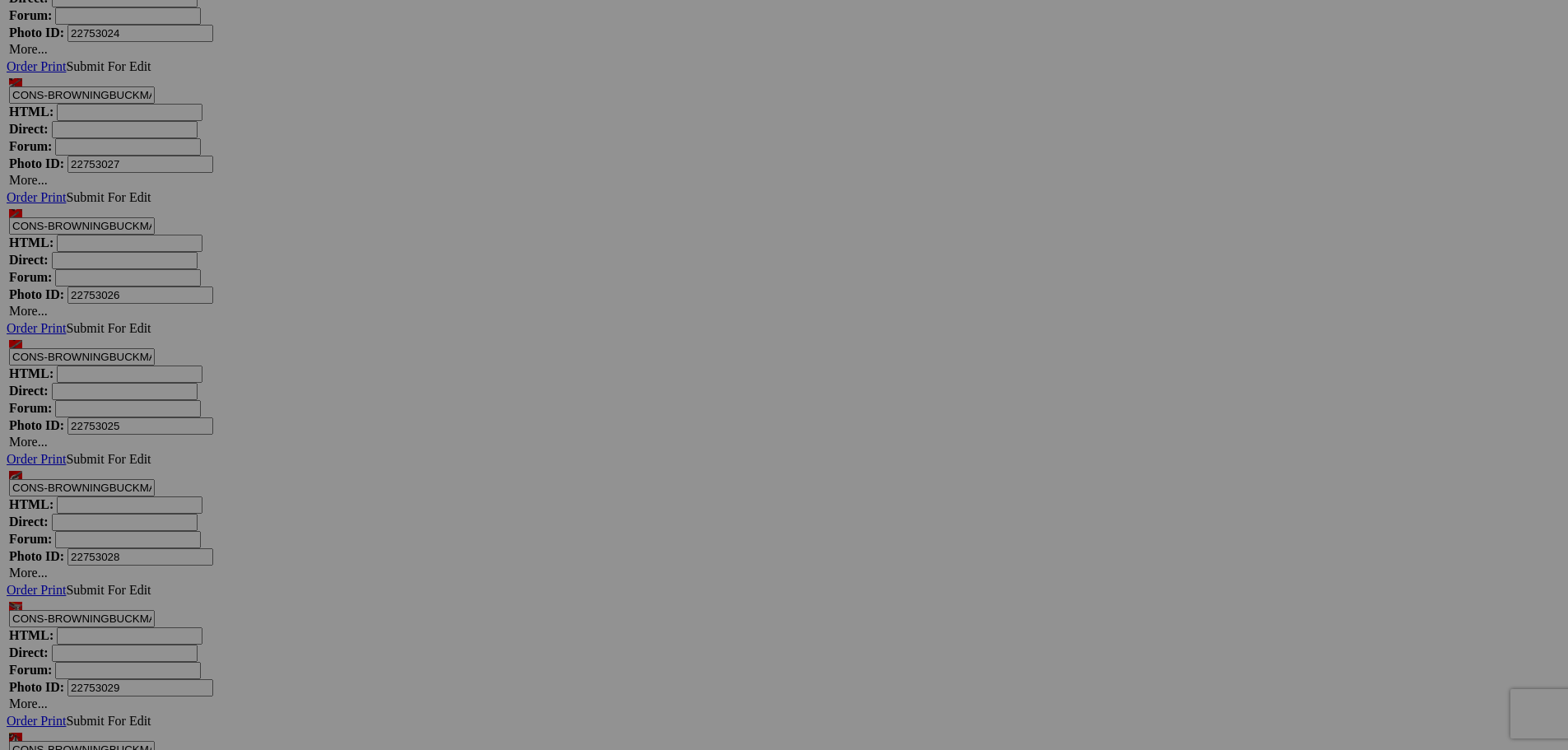
scroll to position [12734, 0]
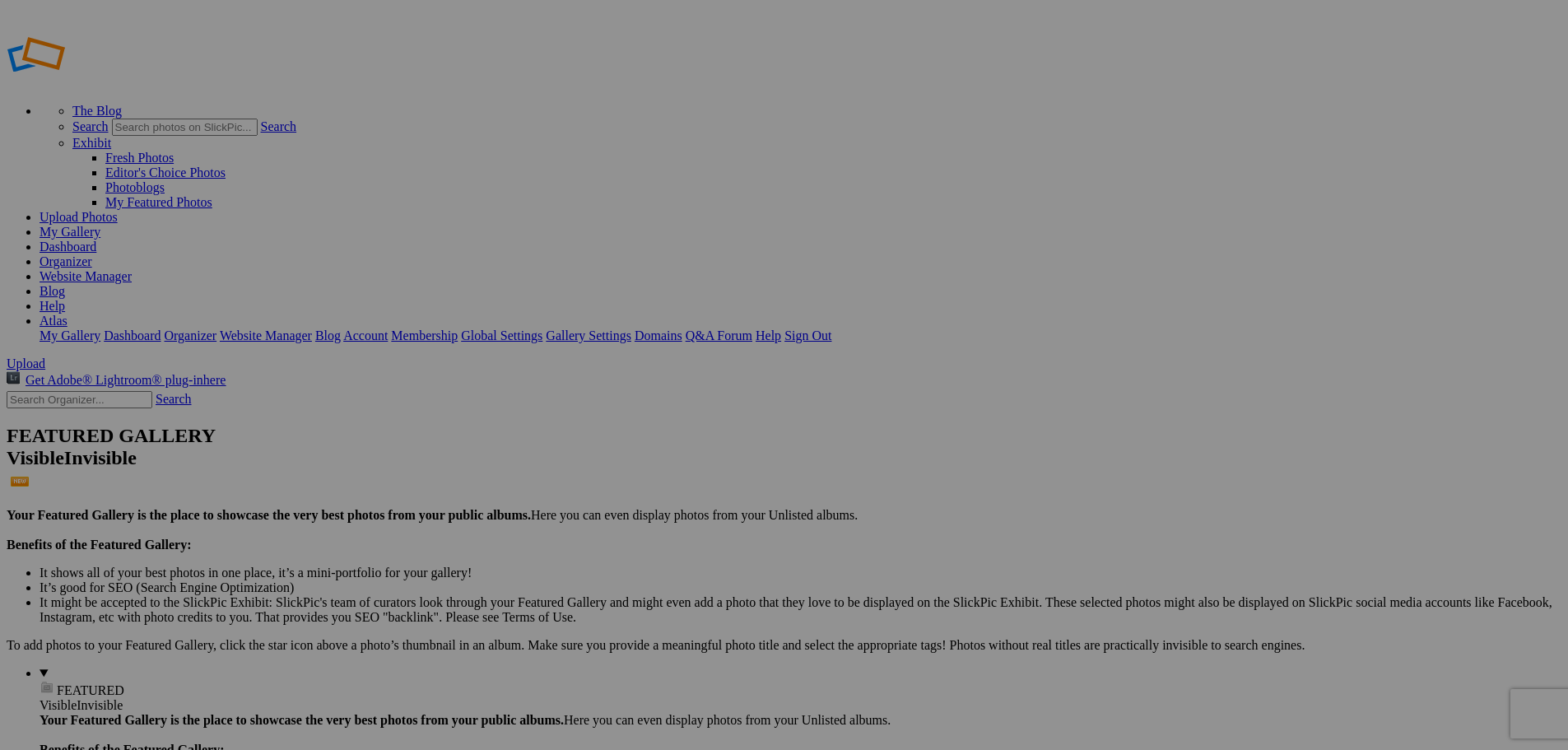
click at [627, 432] on img at bounding box center [605, 444] width 124 height 93
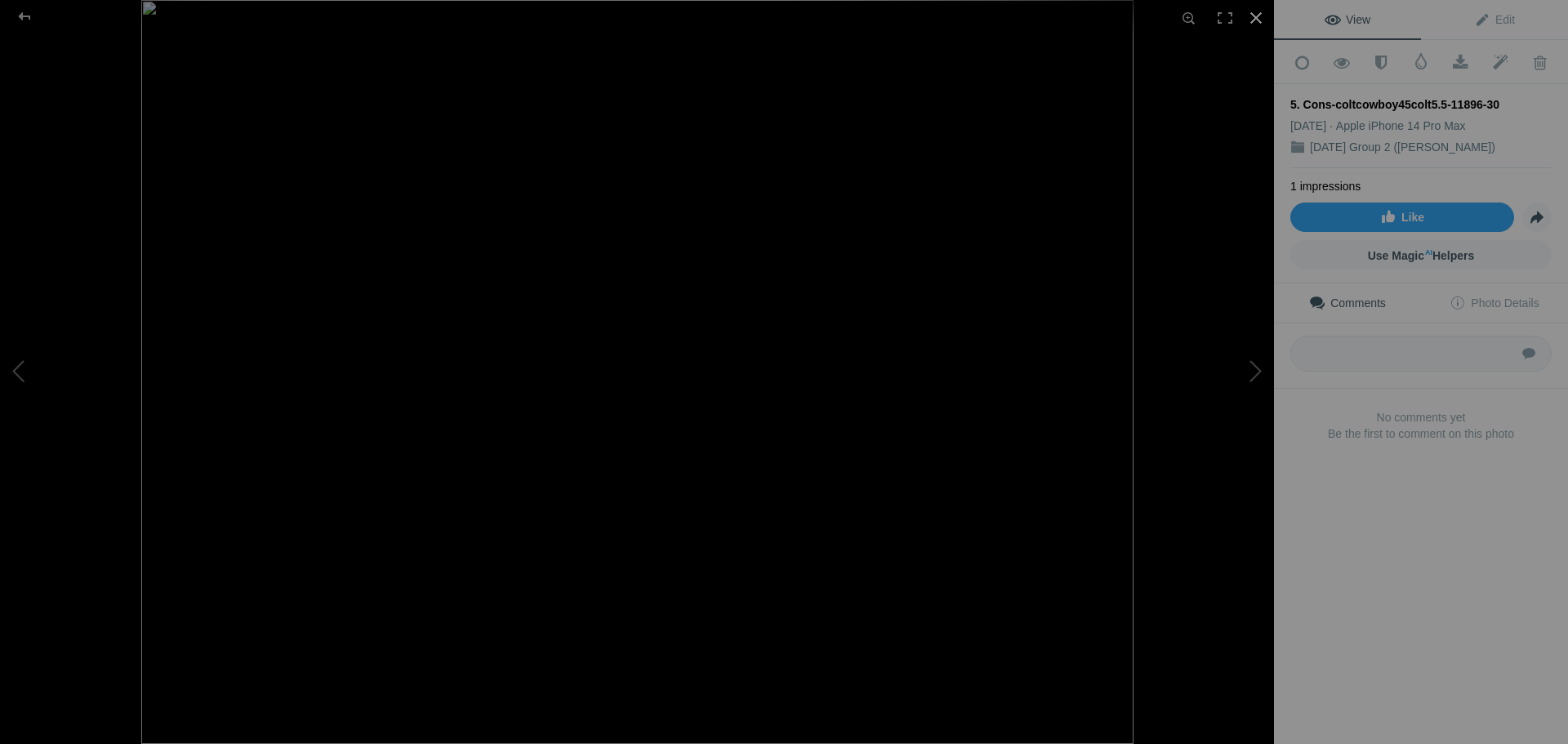
click at [1257, 14] on div at bounding box center [1256, 18] width 36 height 36
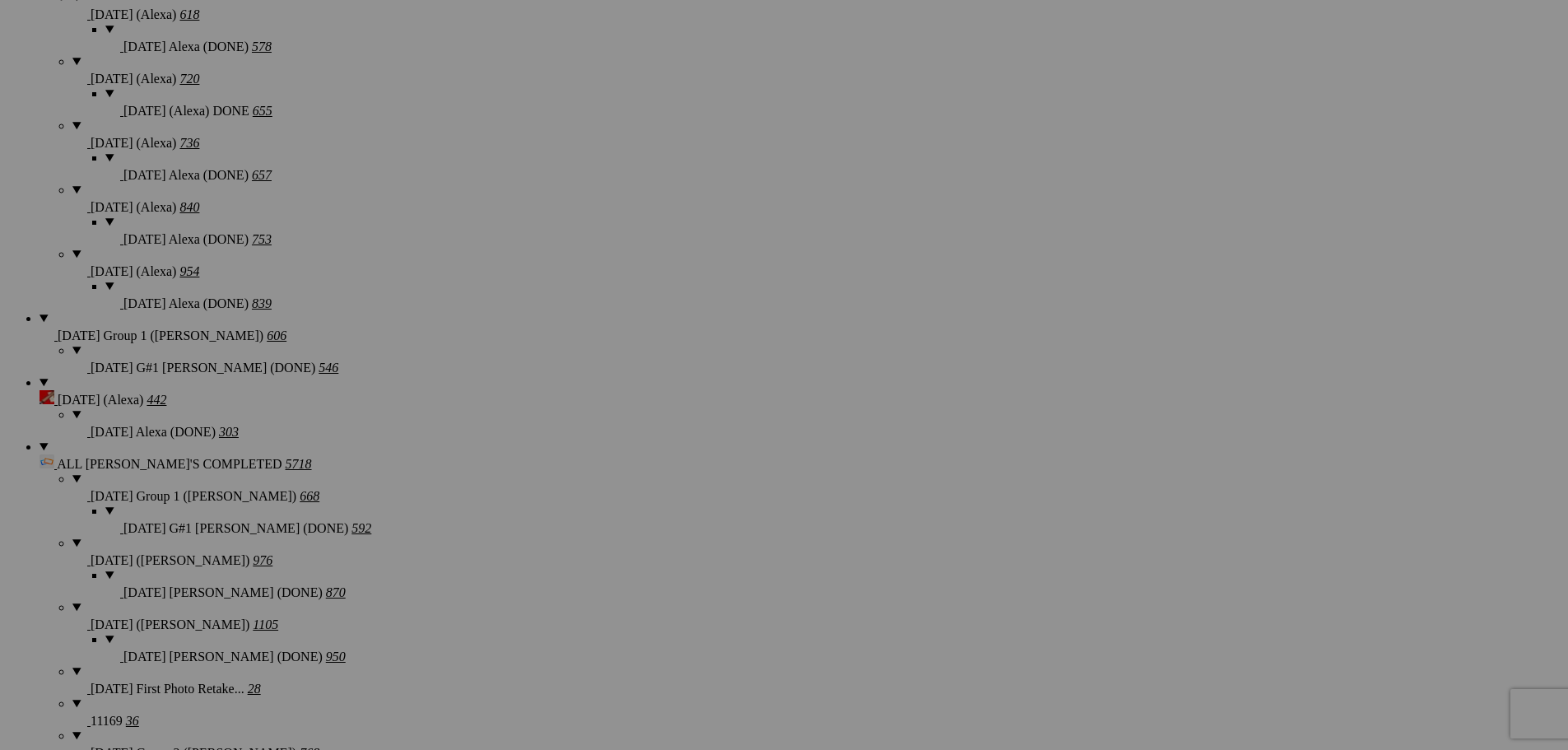
scroll to position [2141, 0]
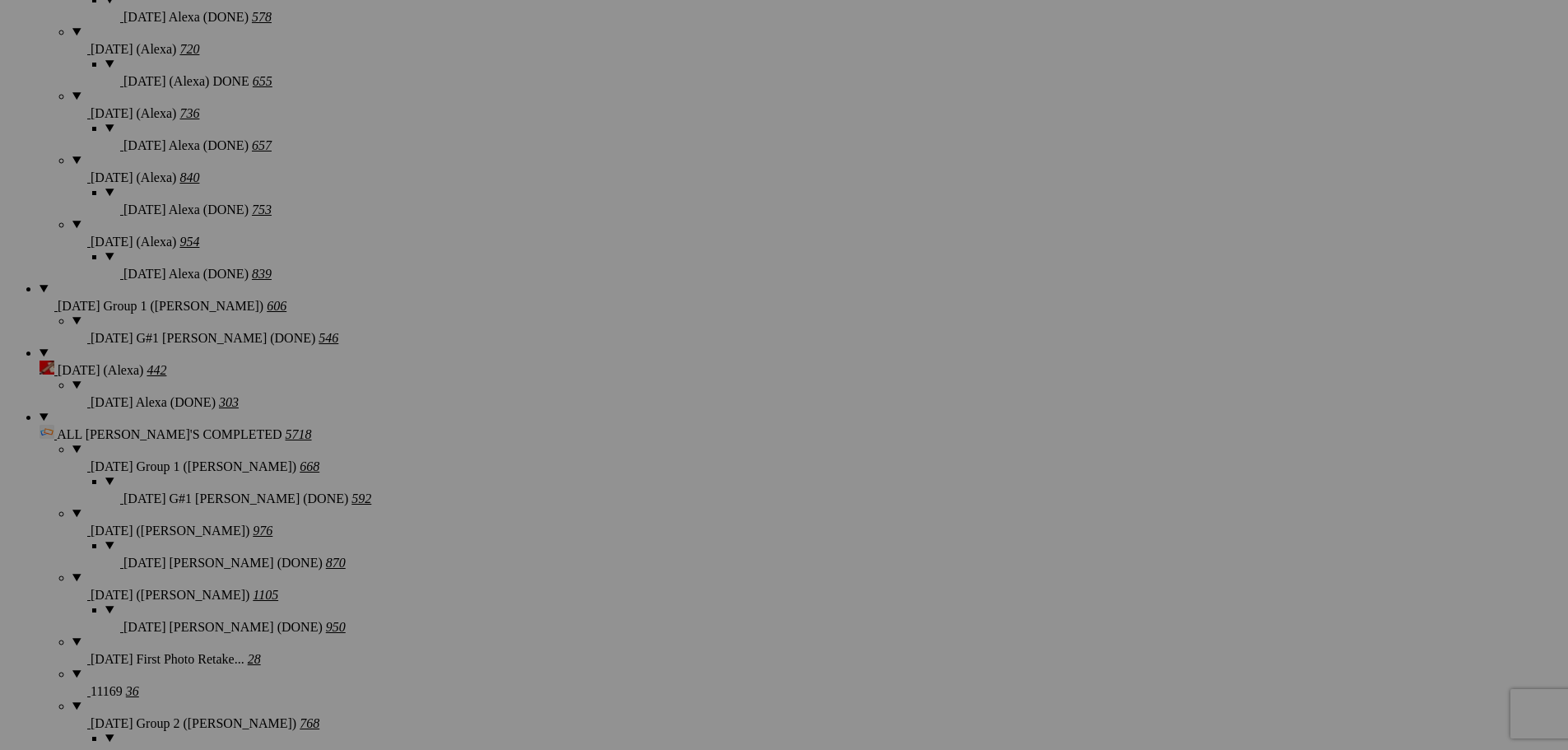
click at [0, 0] on div "View Edit Add to Quick Collection Remove from Quick Collection Hide from Public…" at bounding box center [0, 0] width 0 height 0
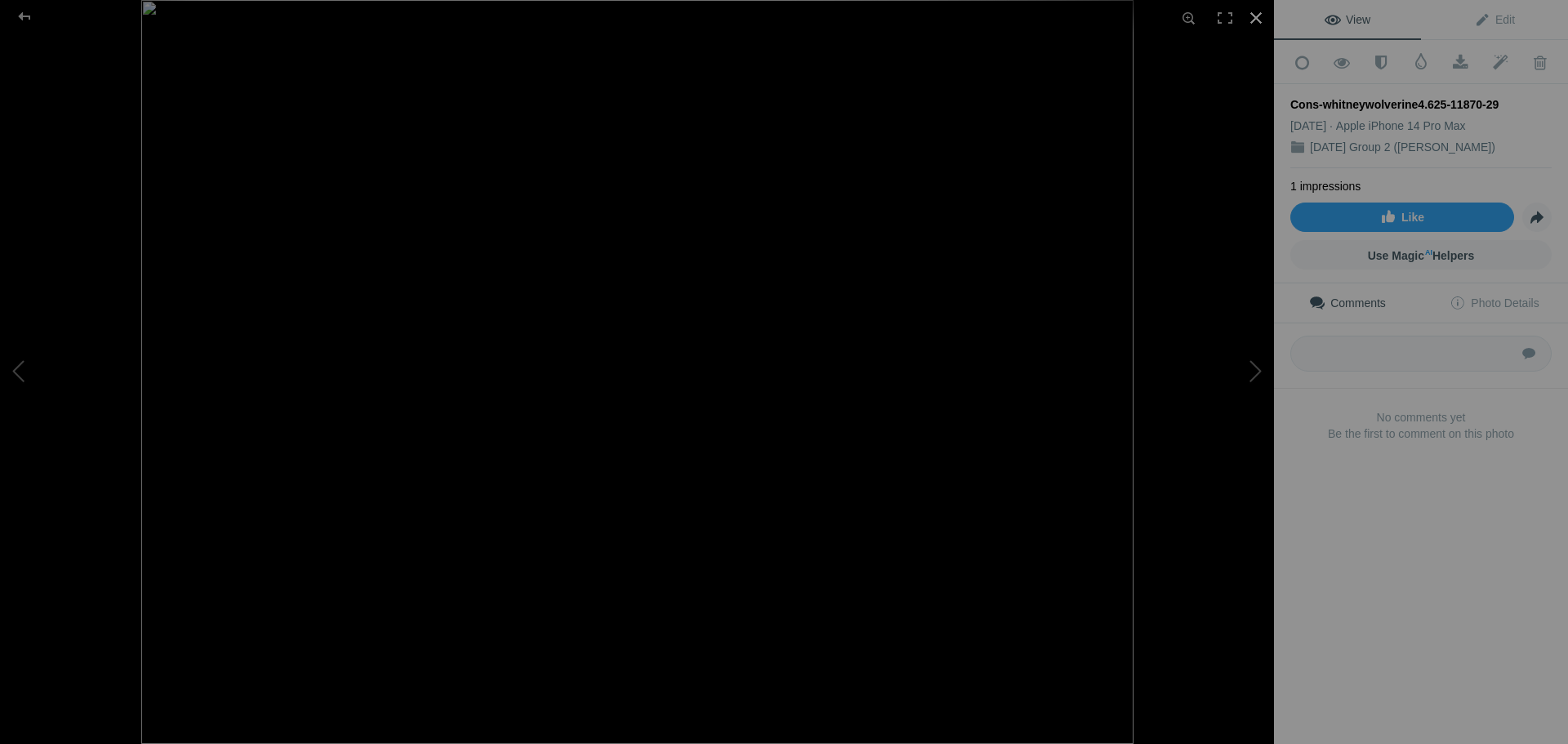
click at [1259, 23] on div at bounding box center [1256, 18] width 36 height 36
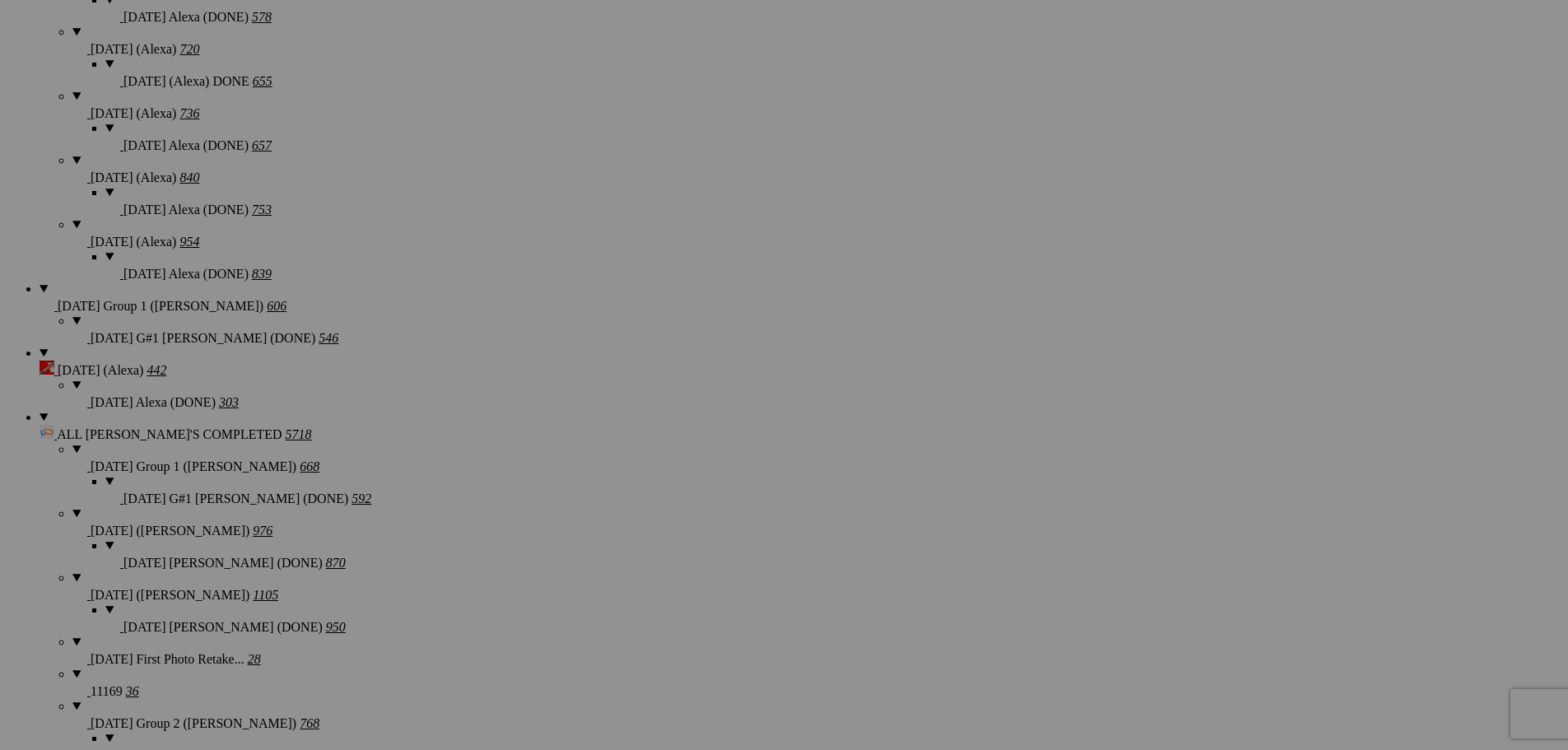
click at [1027, 394] on img at bounding box center [1045, 419] width 124 height 93
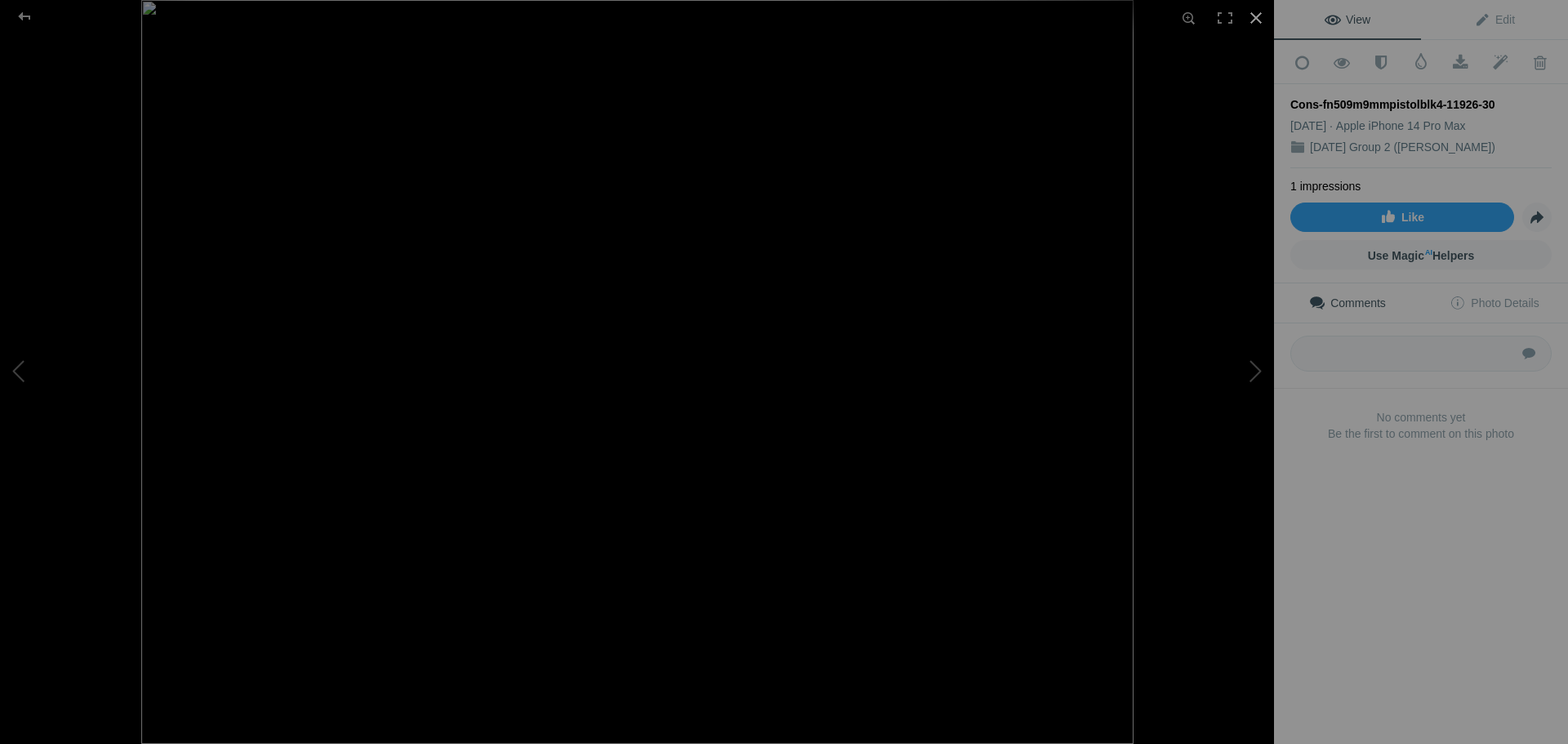
click at [1259, 27] on div at bounding box center [1256, 18] width 36 height 36
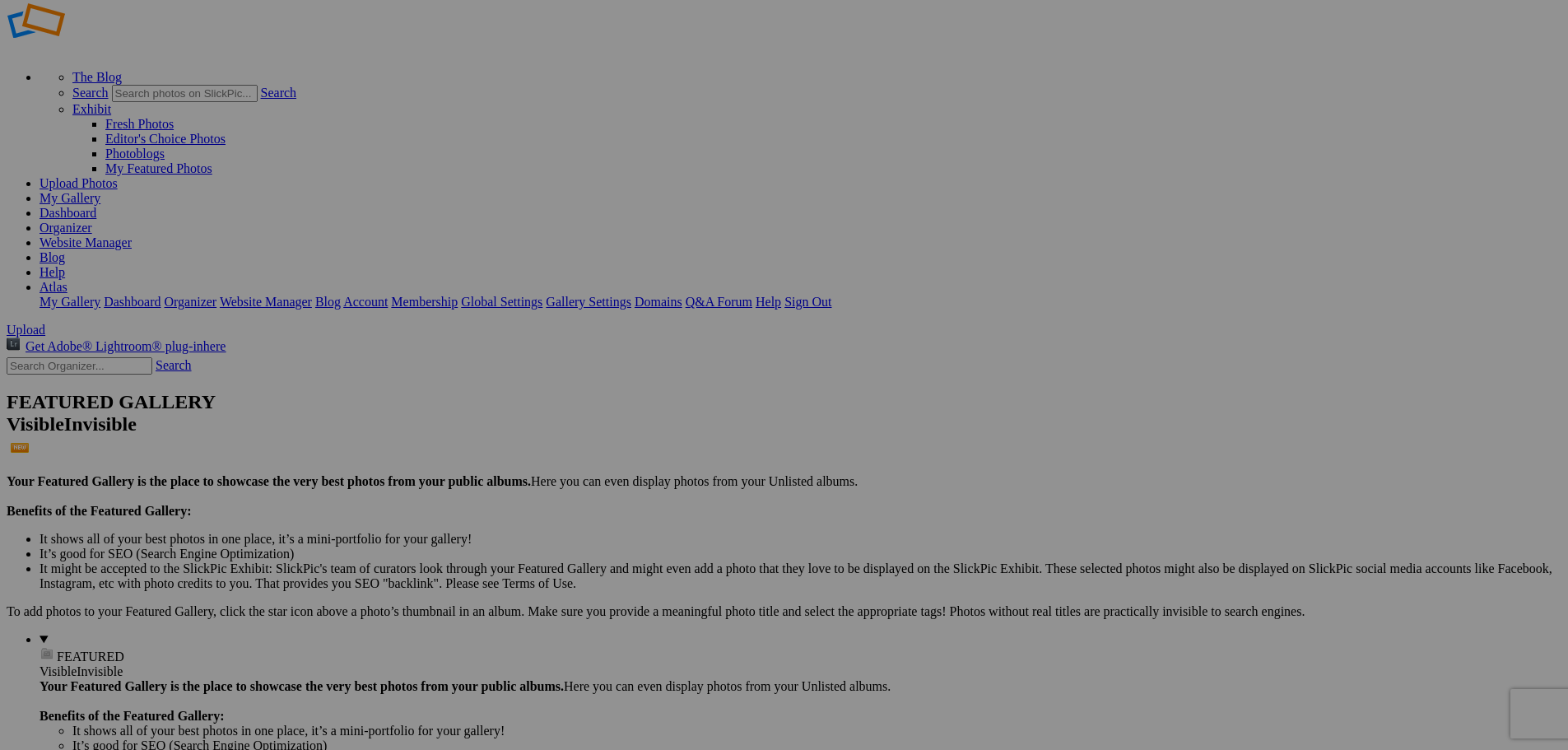
scroll to position [0, 0]
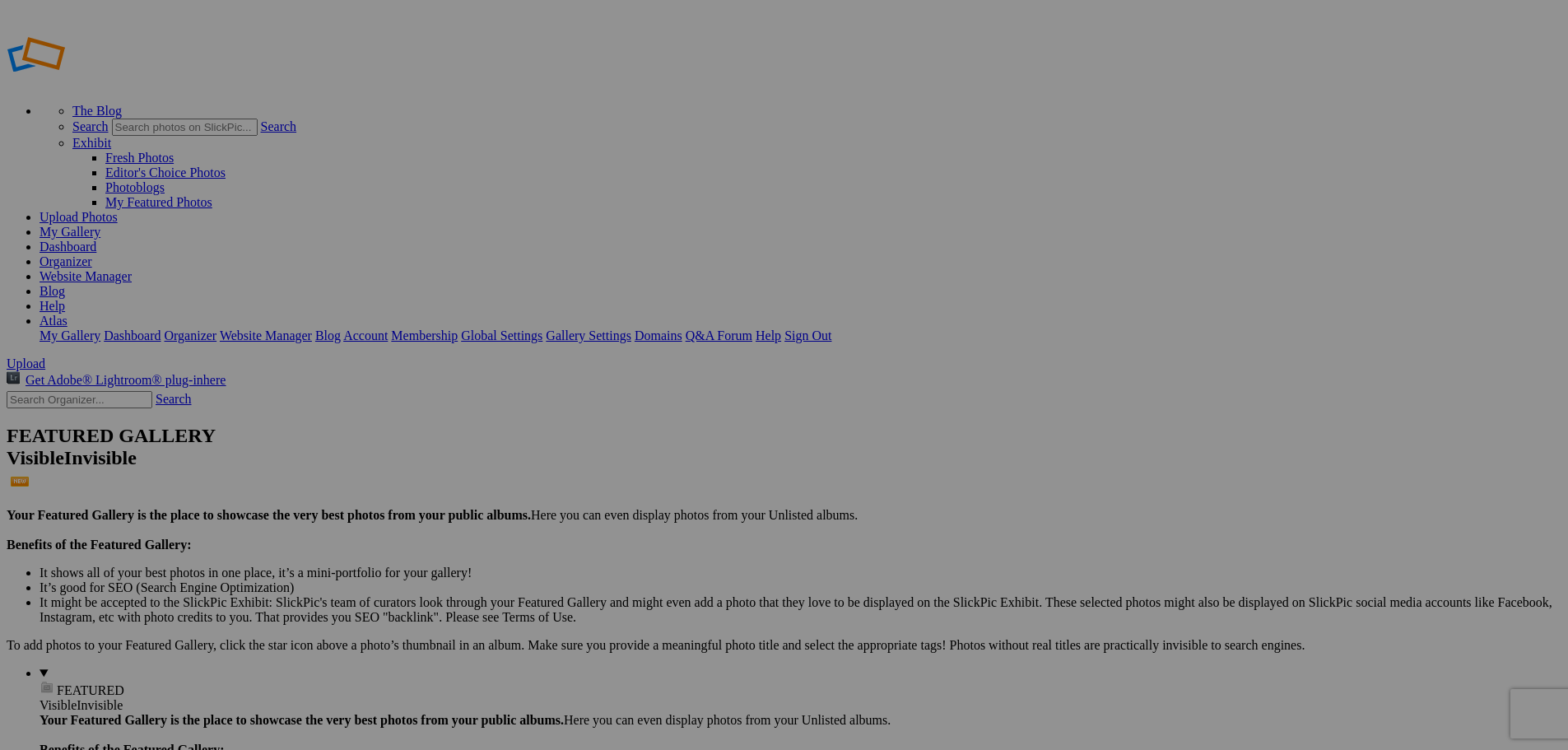
click at [914, 436] on img at bounding box center [898, 444] width 124 height 93
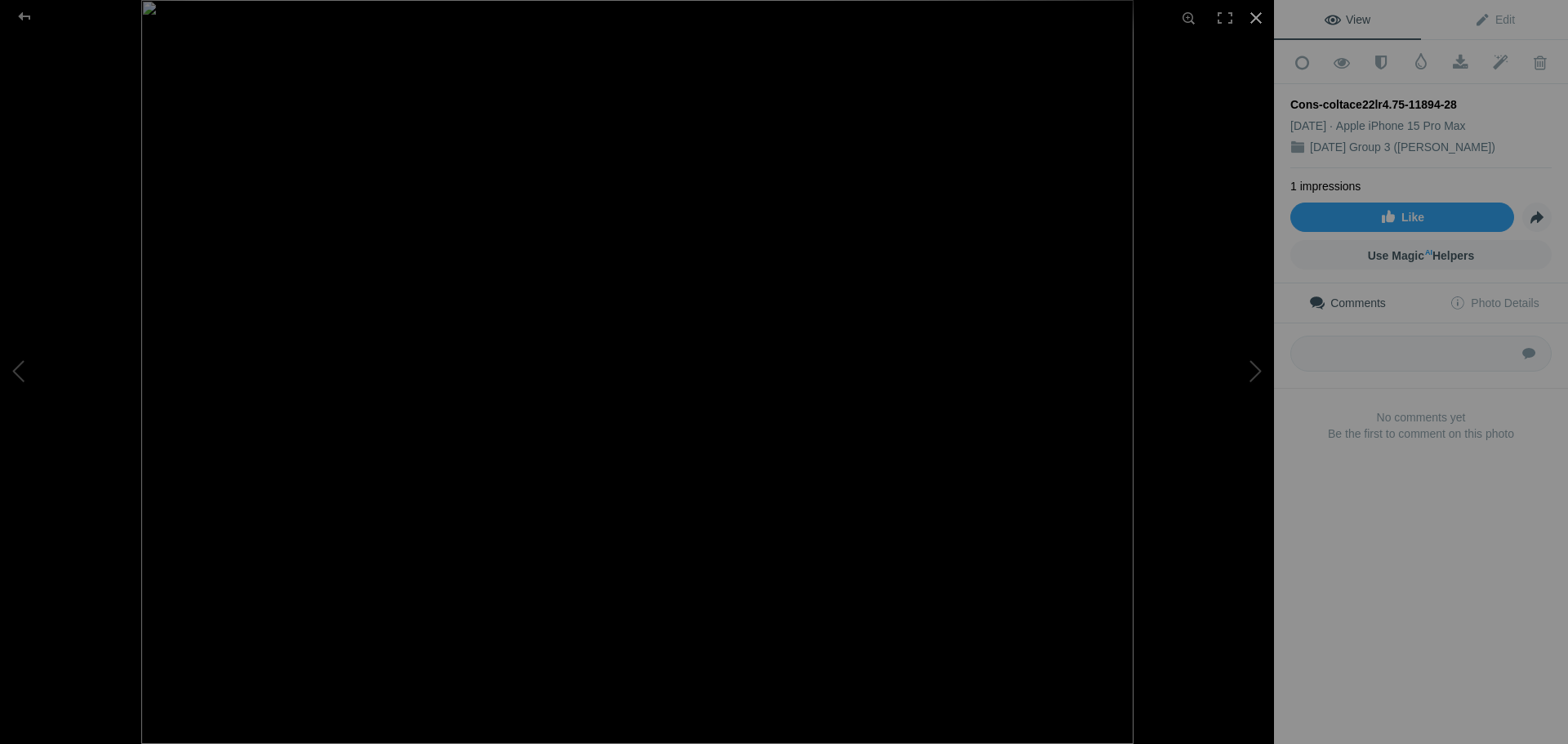
click at [1259, 22] on div at bounding box center [1256, 18] width 36 height 36
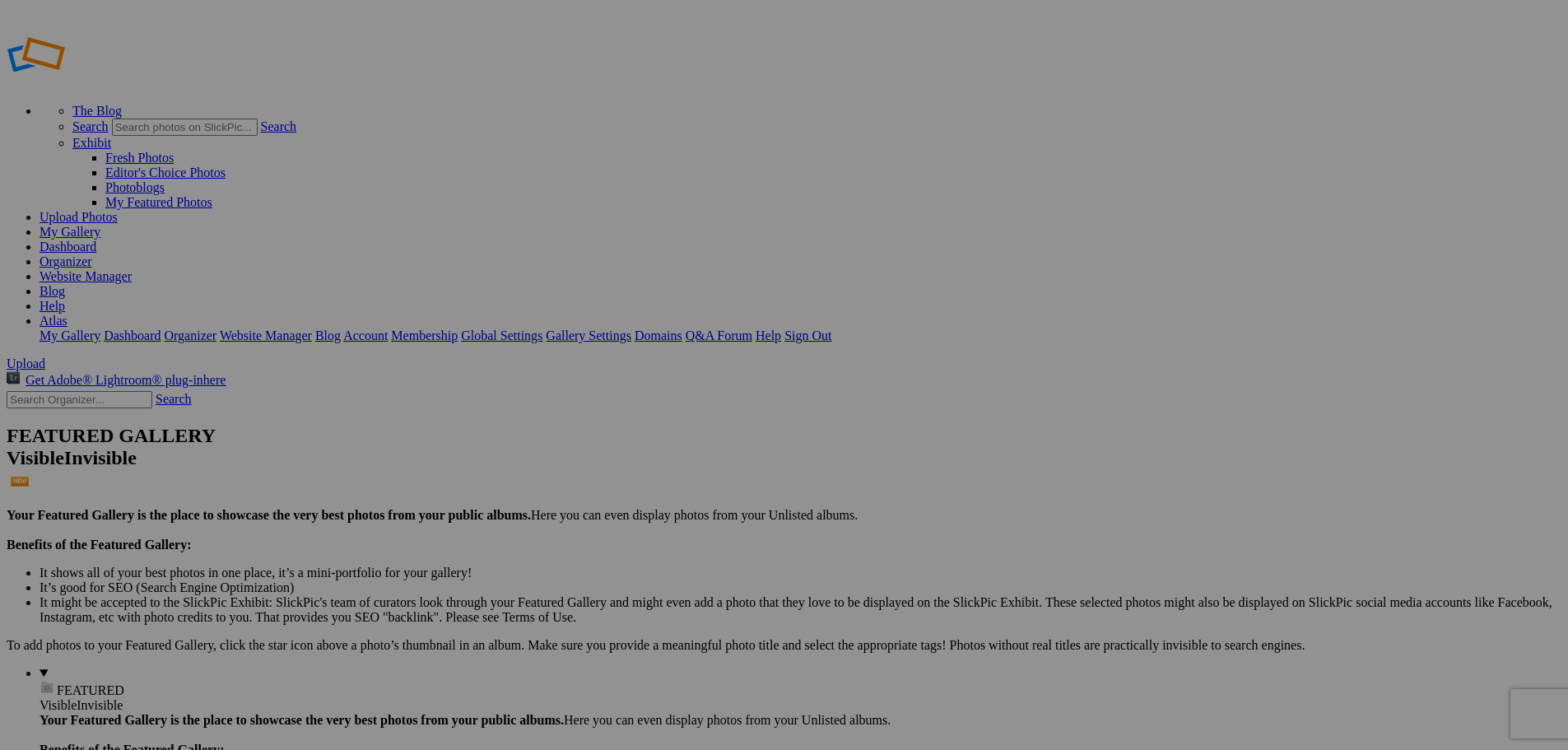
click at [1330, 463] on div "View Edit Add to Quick Collection Remove from Quick Collection Hide from Public…" at bounding box center [1432, 375] width 297 height 750
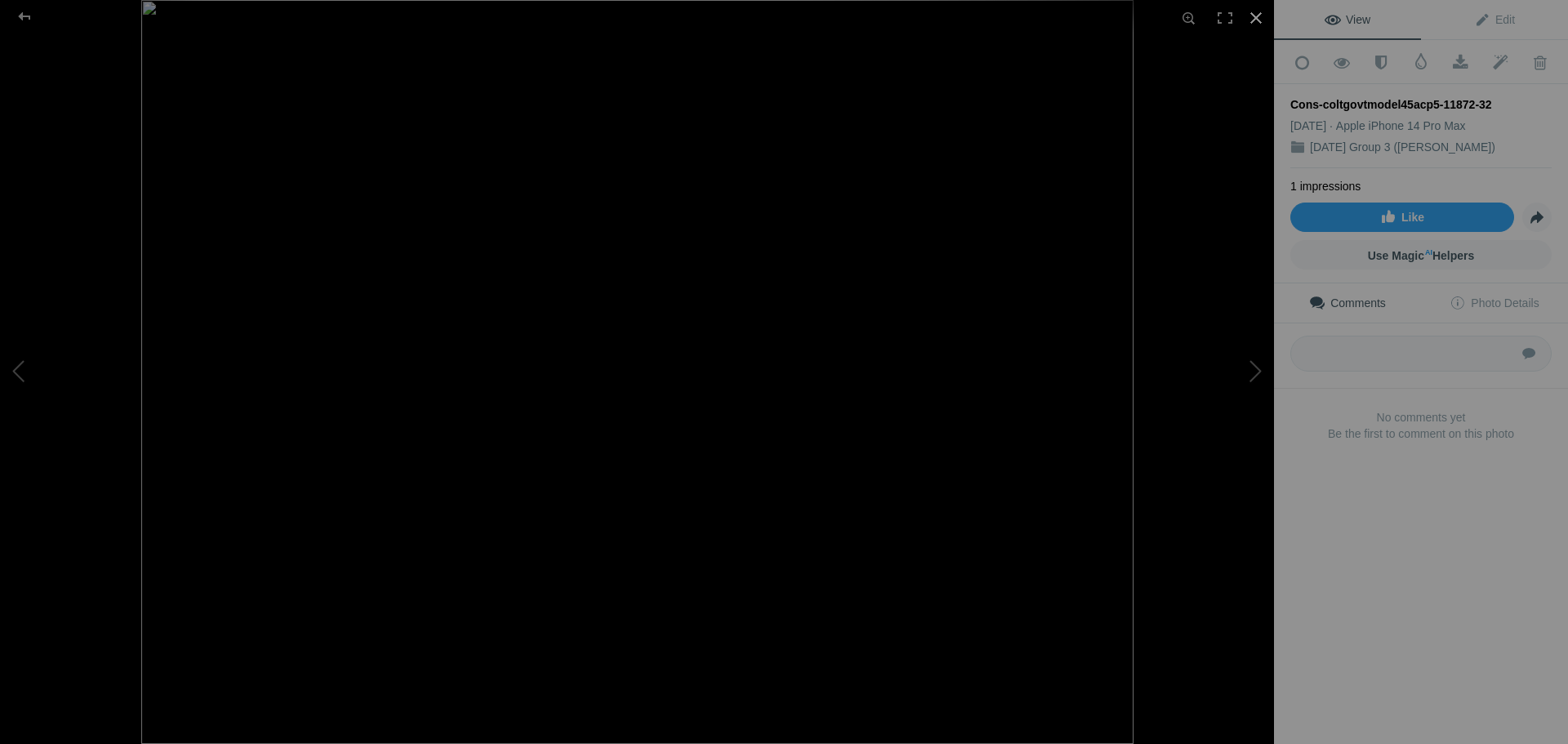
click at [1257, 12] on div at bounding box center [1256, 18] width 36 height 36
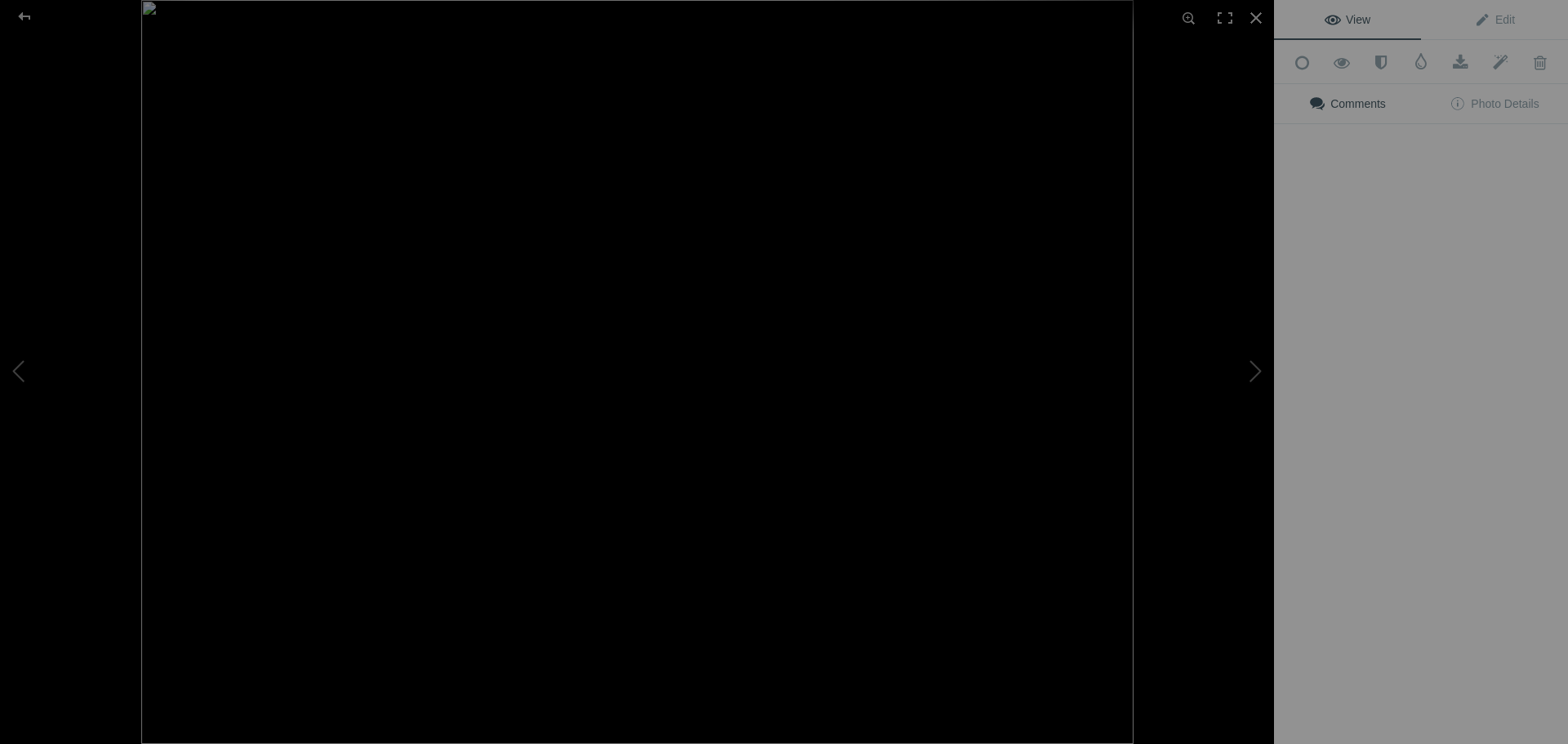
click at [601, 635] on img at bounding box center [637, 372] width 992 height 744
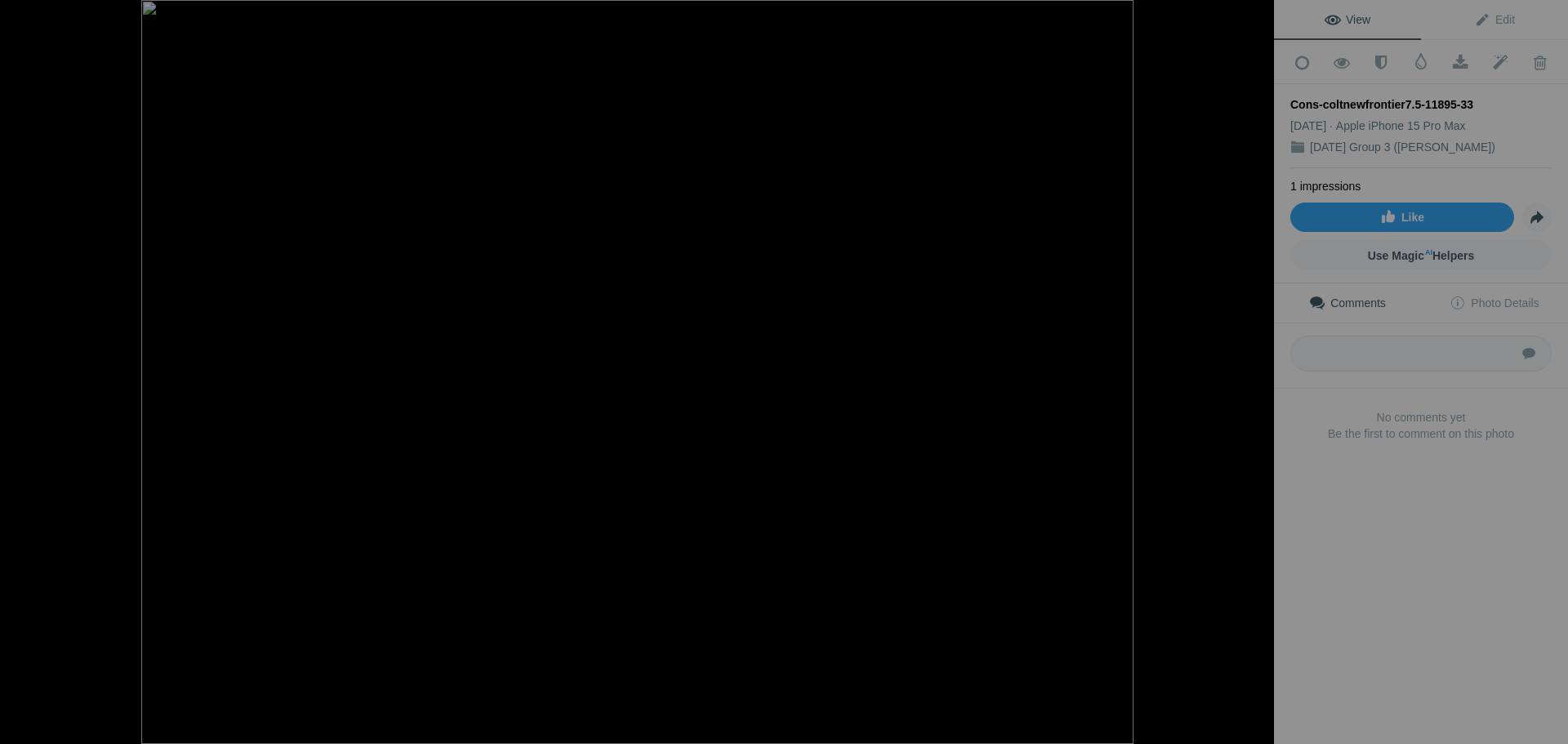
click at [1263, 18] on div at bounding box center [1256, 18] width 36 height 36
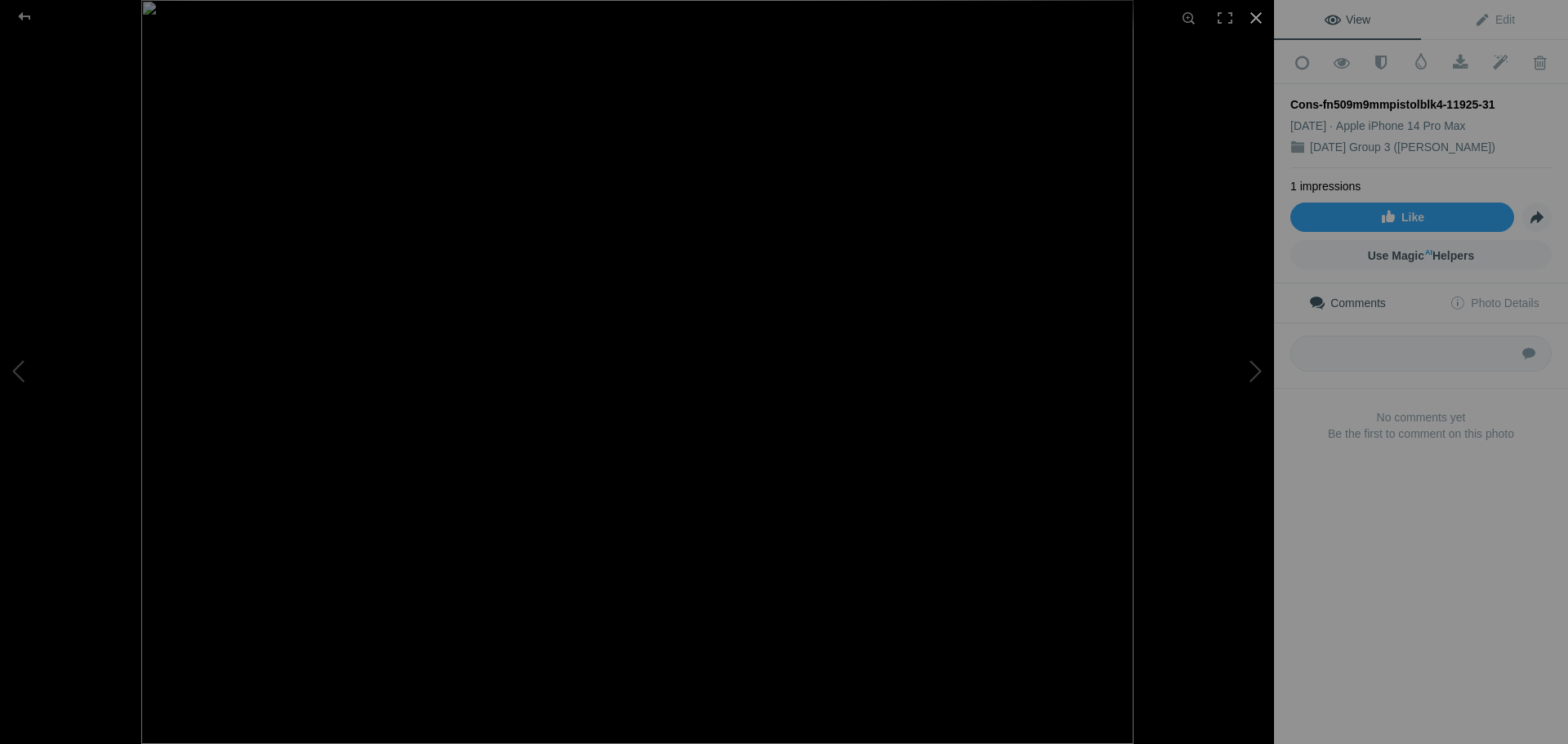
click at [1262, 16] on div at bounding box center [1256, 18] width 36 height 36
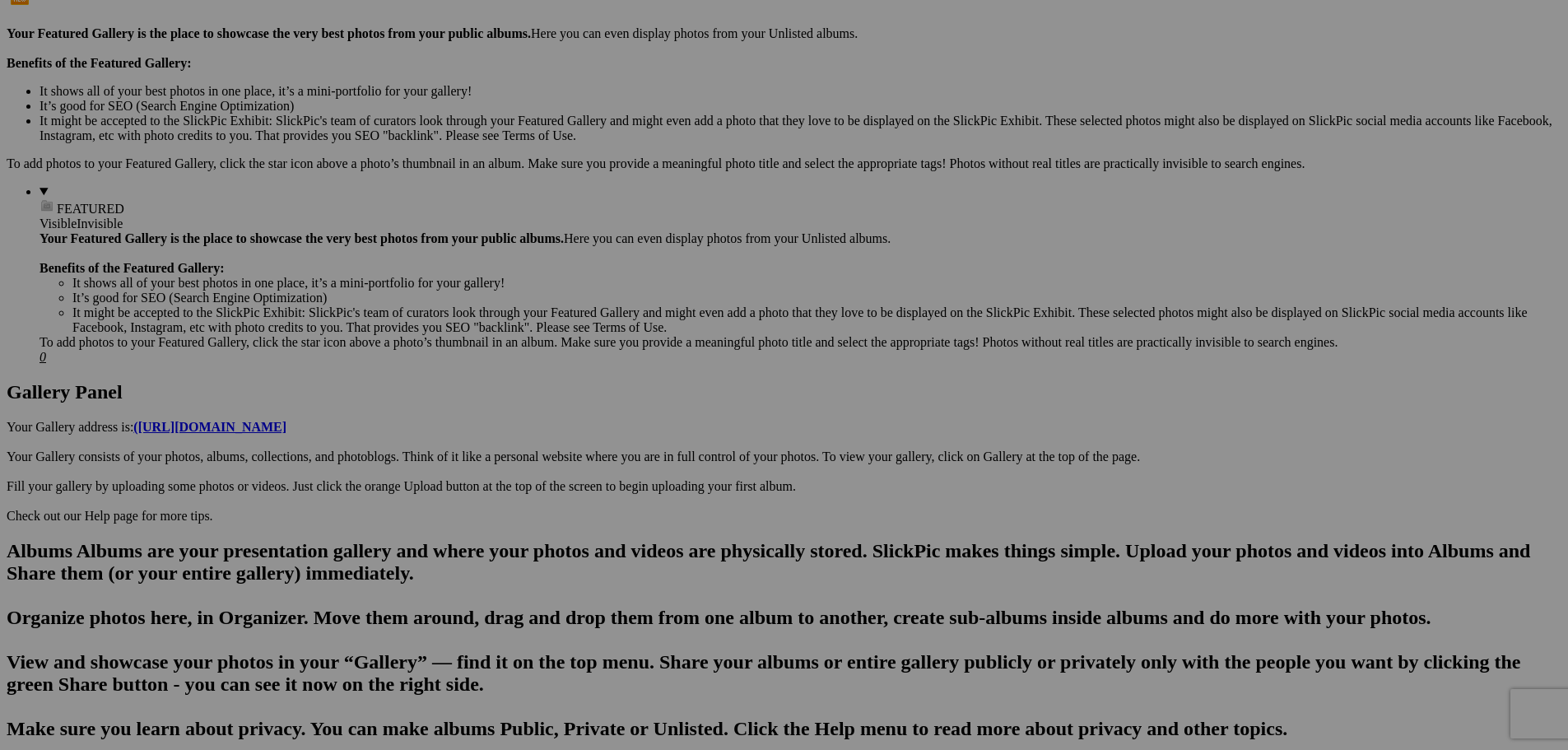
scroll to position [658, 0]
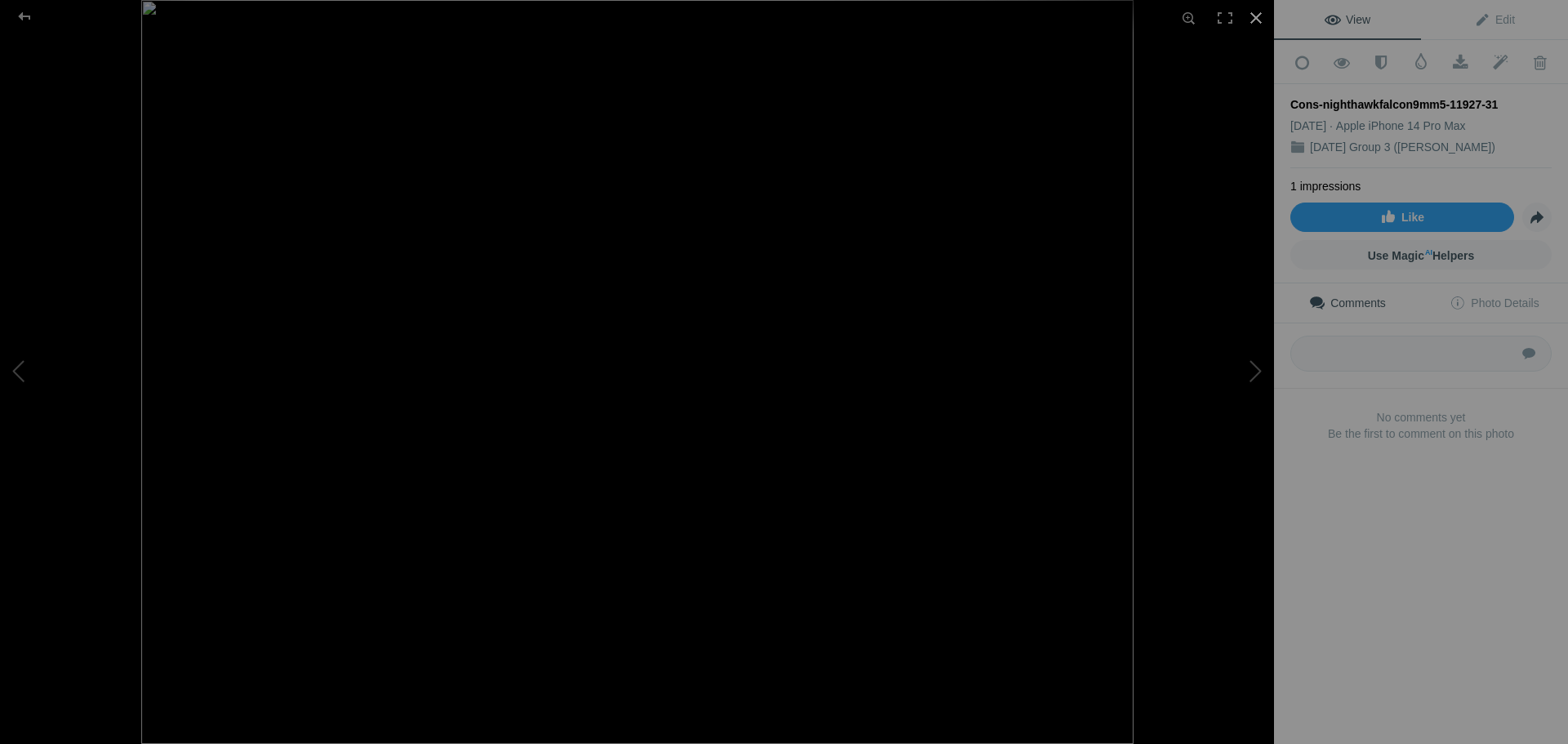
click at [1252, 16] on div at bounding box center [1256, 18] width 36 height 36
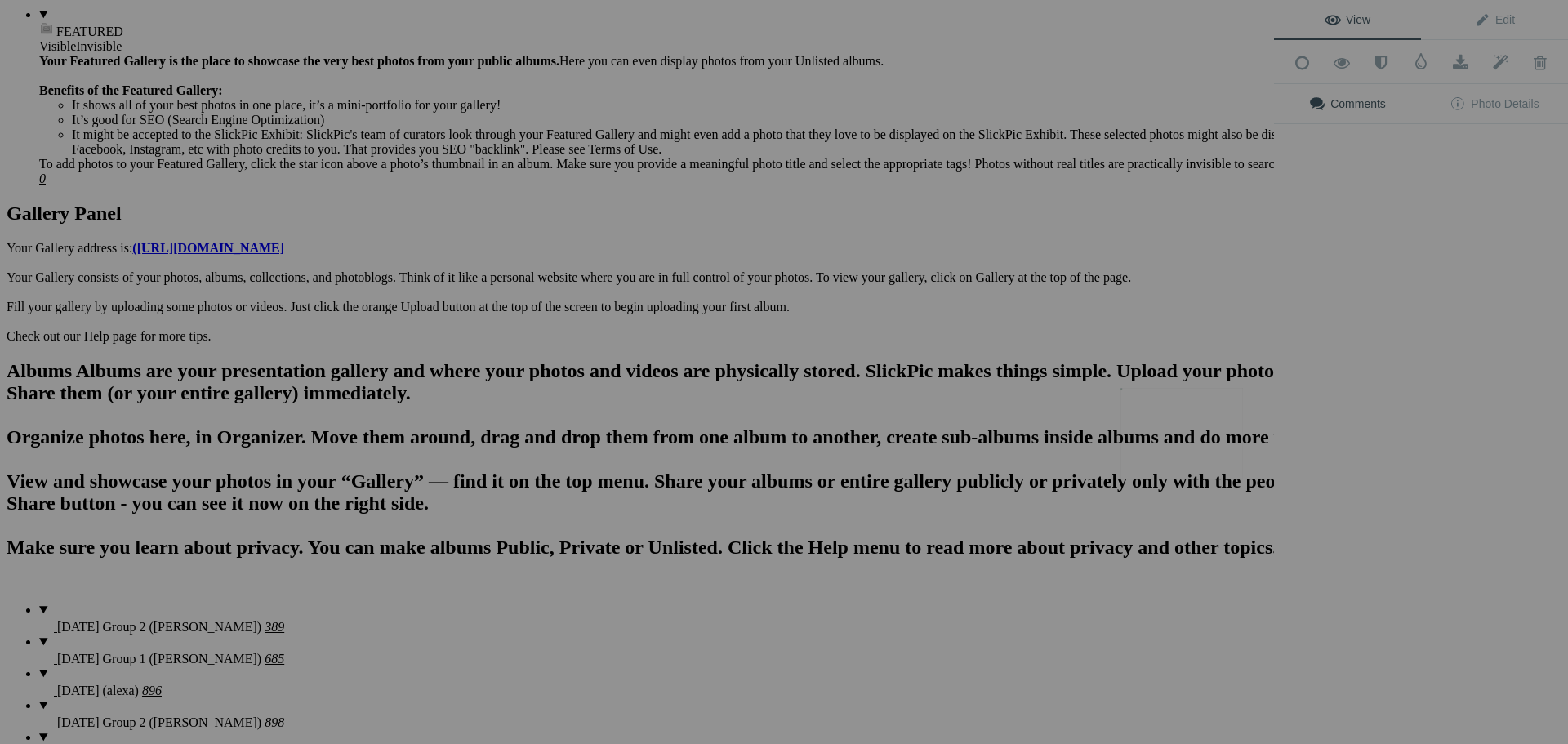
click at [1187, 433] on button at bounding box center [1213, 372] width 123 height 268
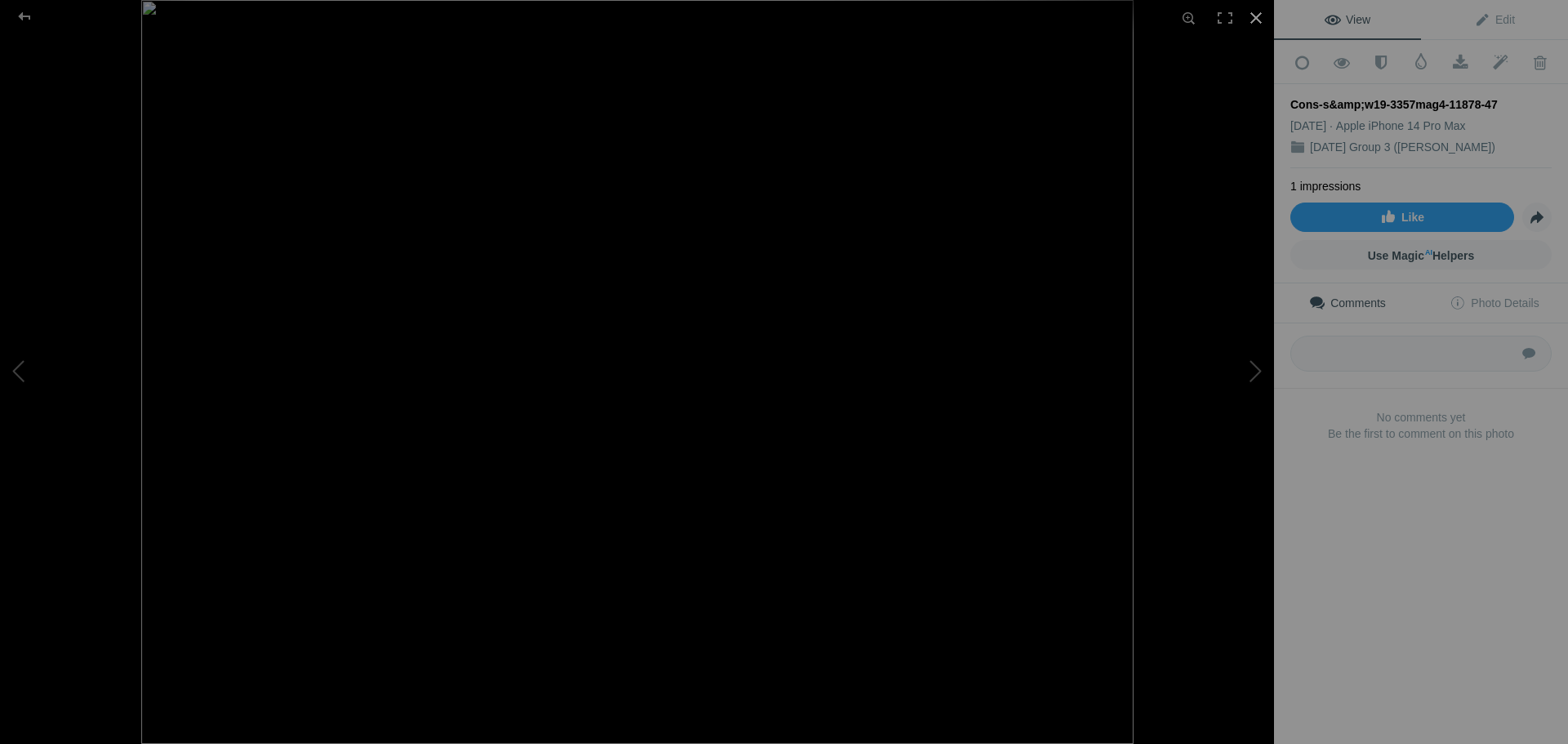
click at [1258, 12] on div at bounding box center [1256, 18] width 36 height 36
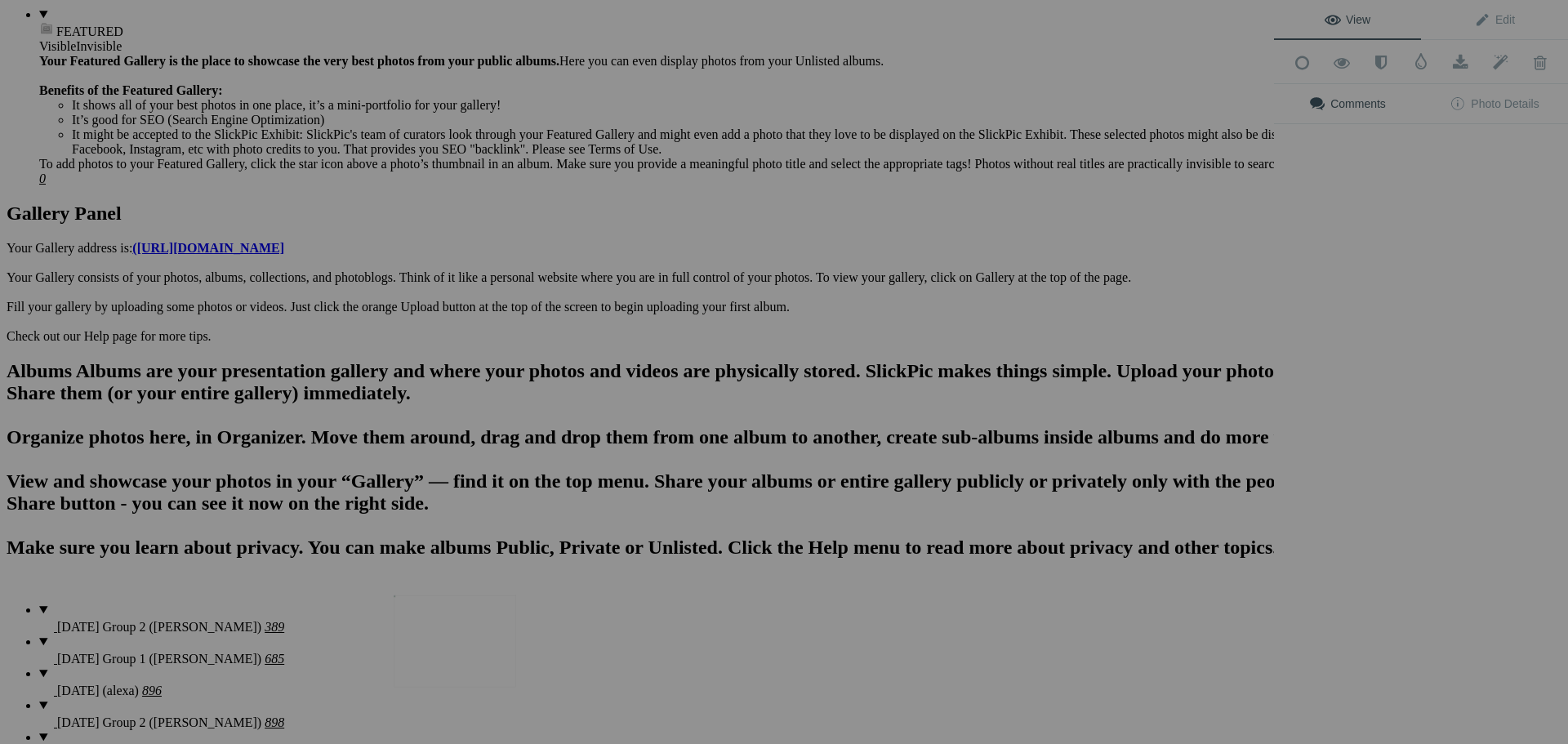
click at [473, 630] on img at bounding box center [455, 641] width 123 height 92
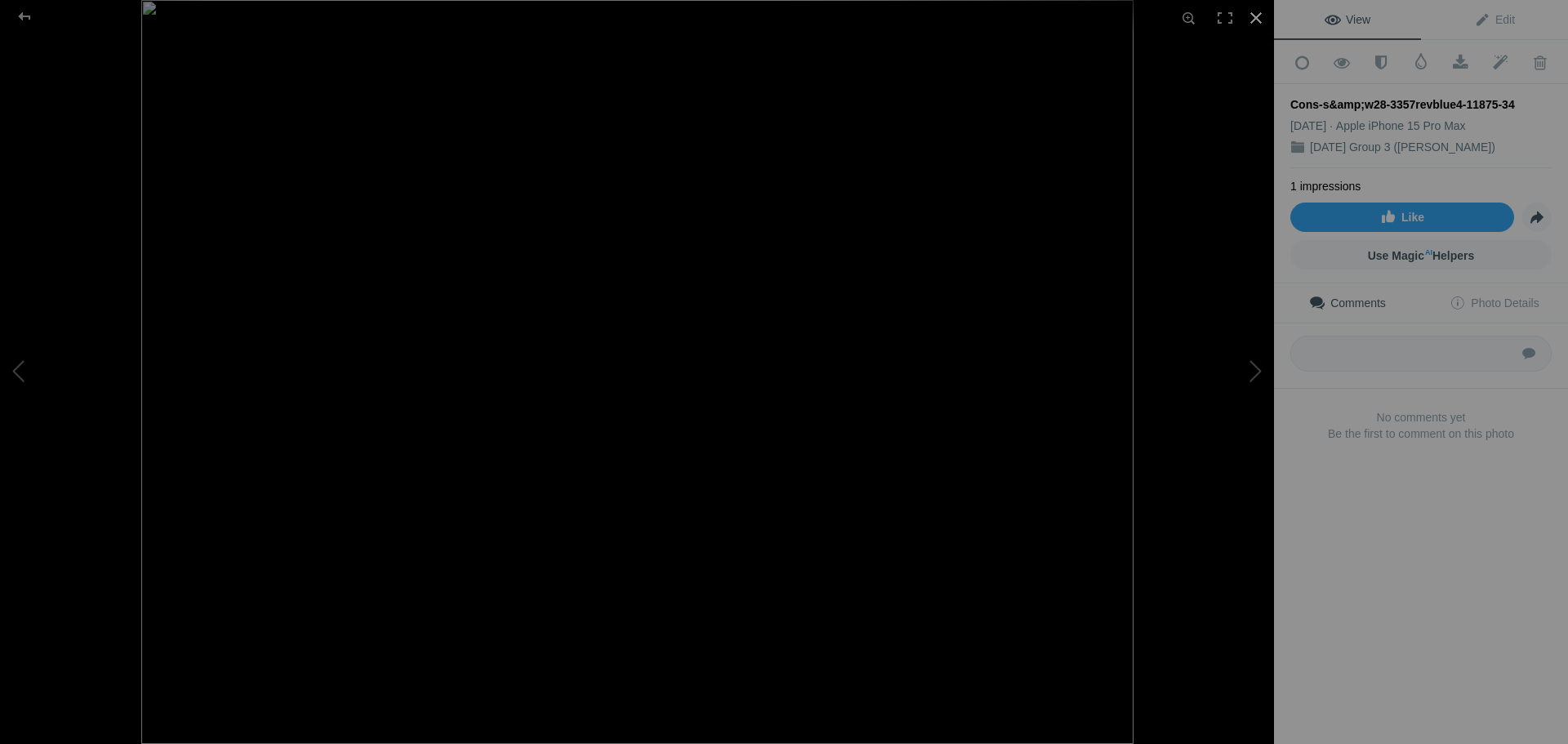
click at [1258, 18] on div at bounding box center [1256, 18] width 36 height 36
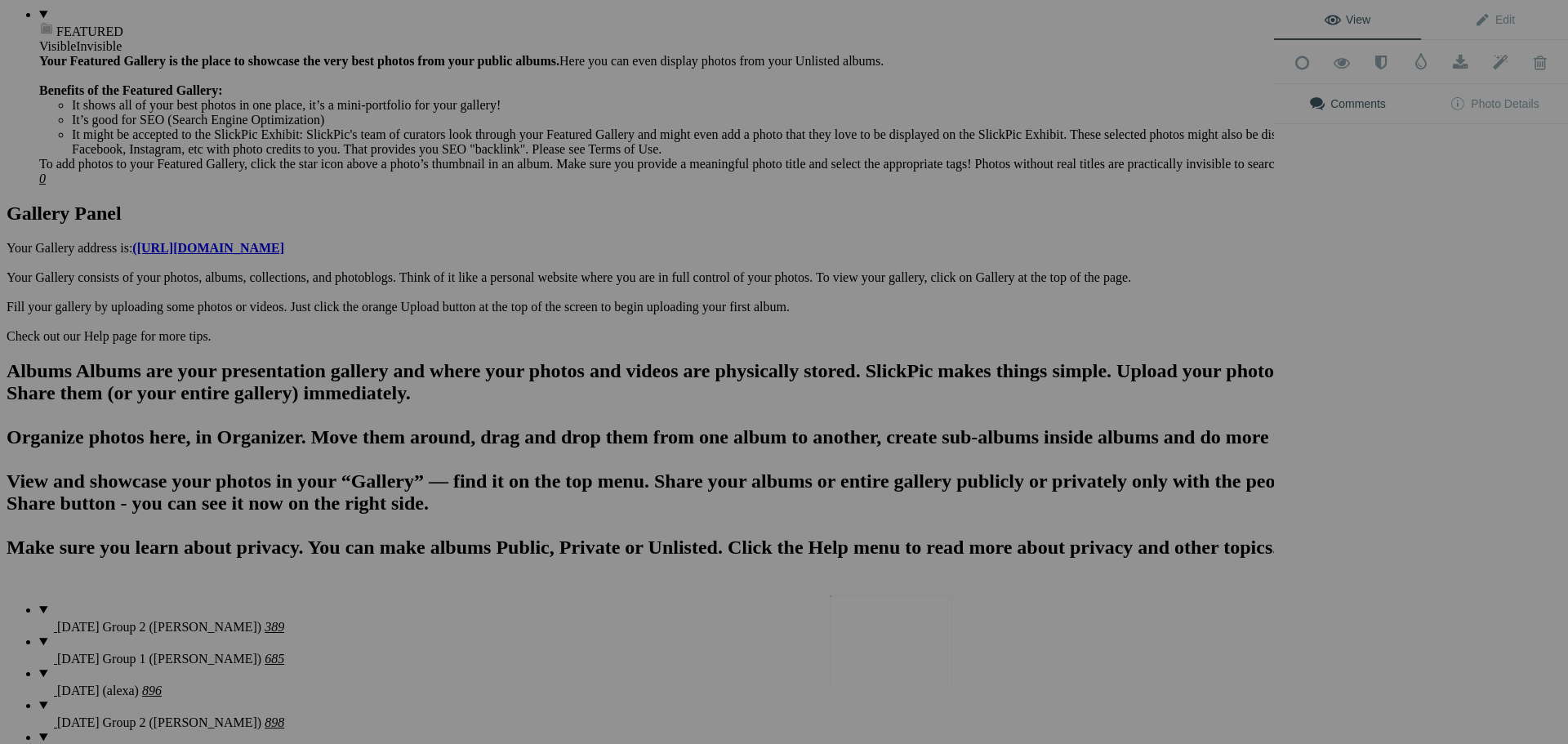
click at [886, 642] on img at bounding box center [891, 641] width 123 height 92
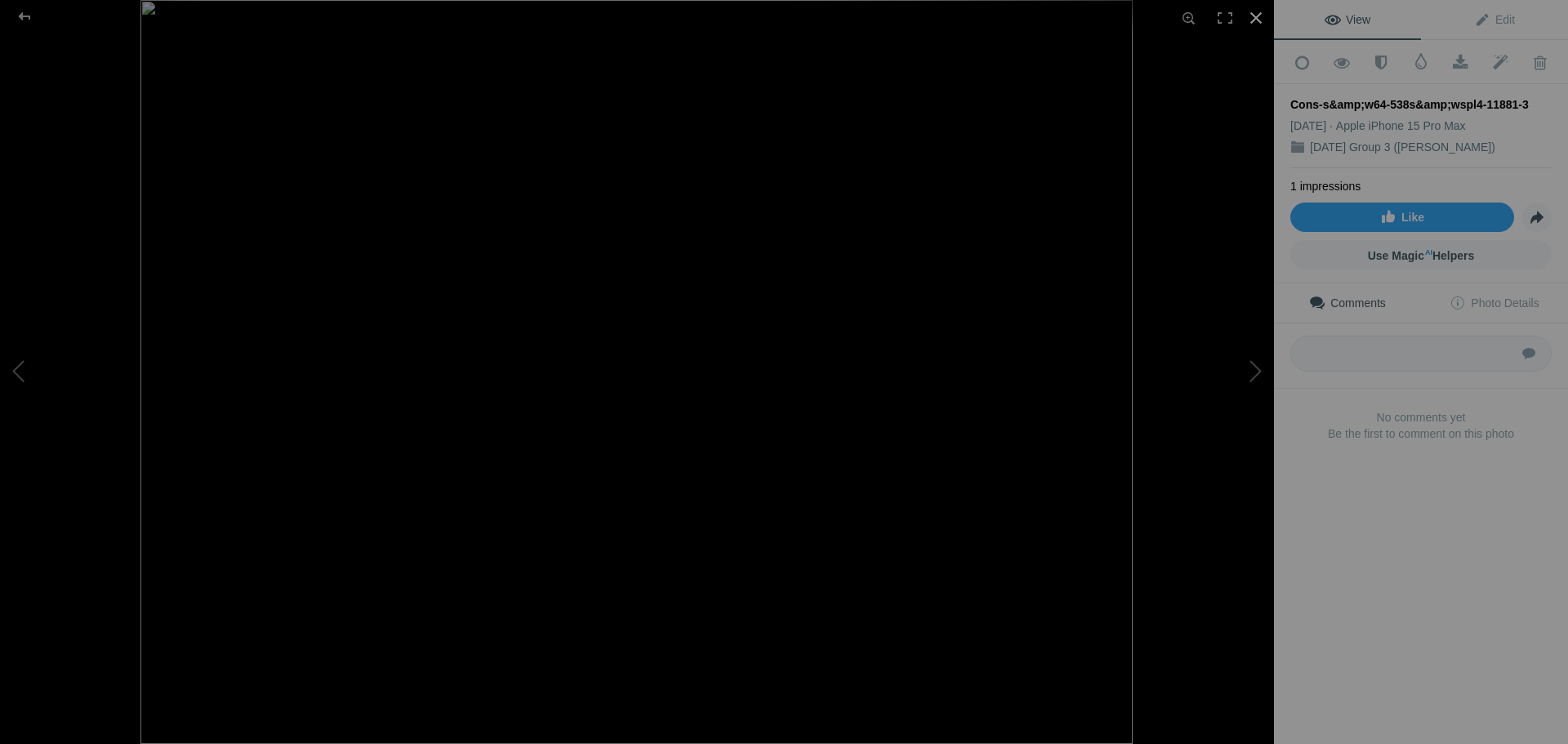
click at [1257, 16] on div at bounding box center [1256, 18] width 36 height 36
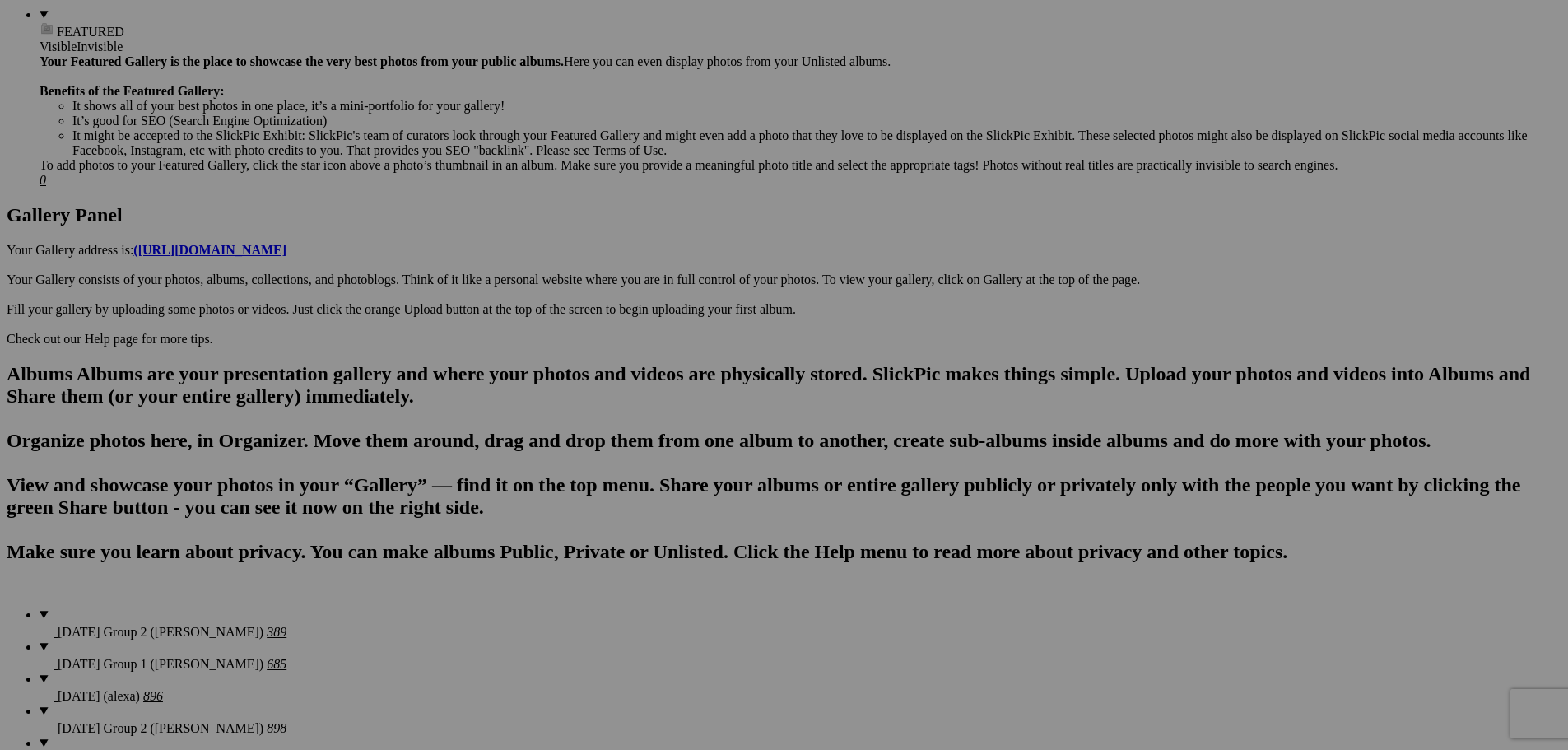
click at [0, 0] on div "View Edit Add to Quick Collection Remove from Quick Collection Hide from Public…" at bounding box center [0, 0] width 0 height 0
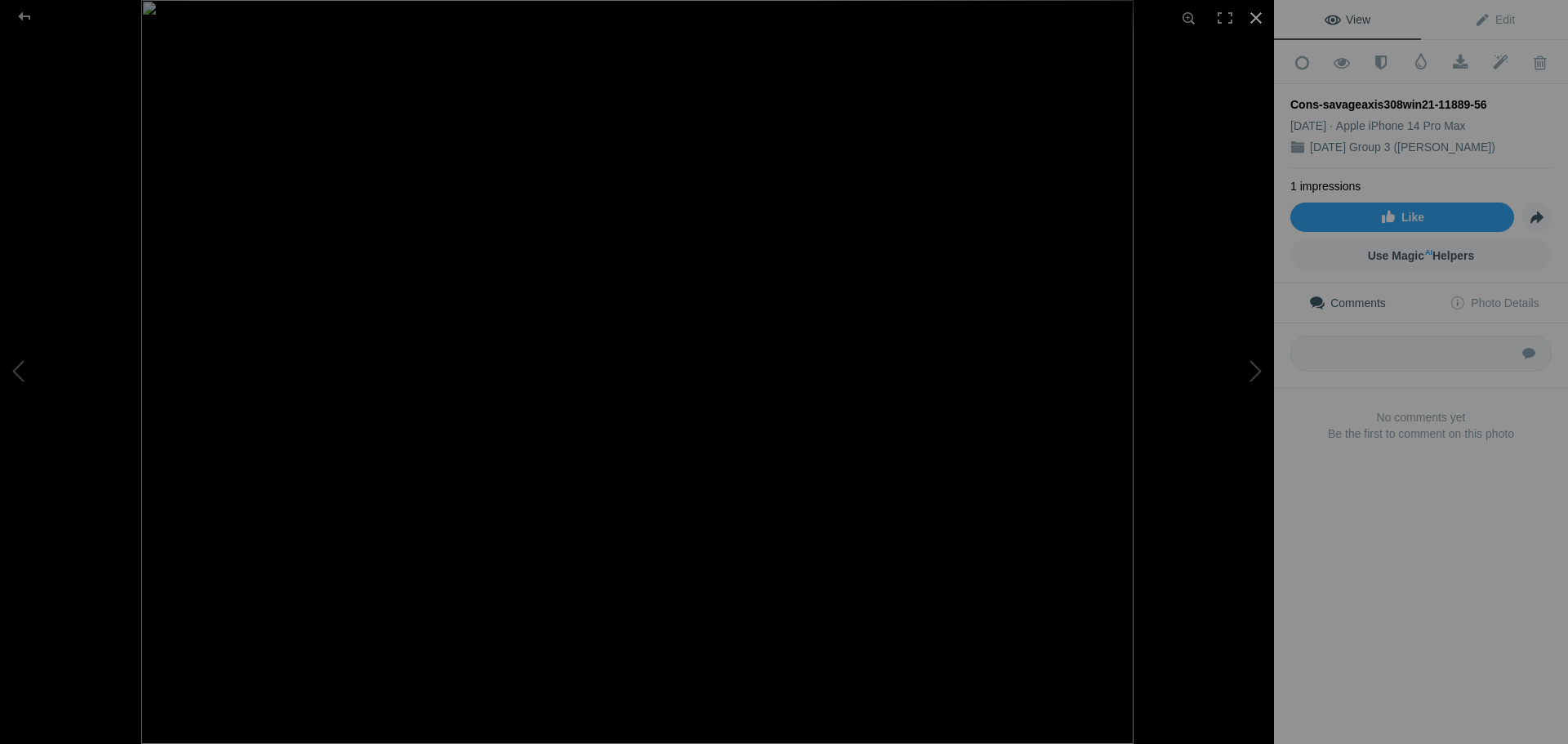
click at [1257, 11] on div at bounding box center [1256, 18] width 36 height 36
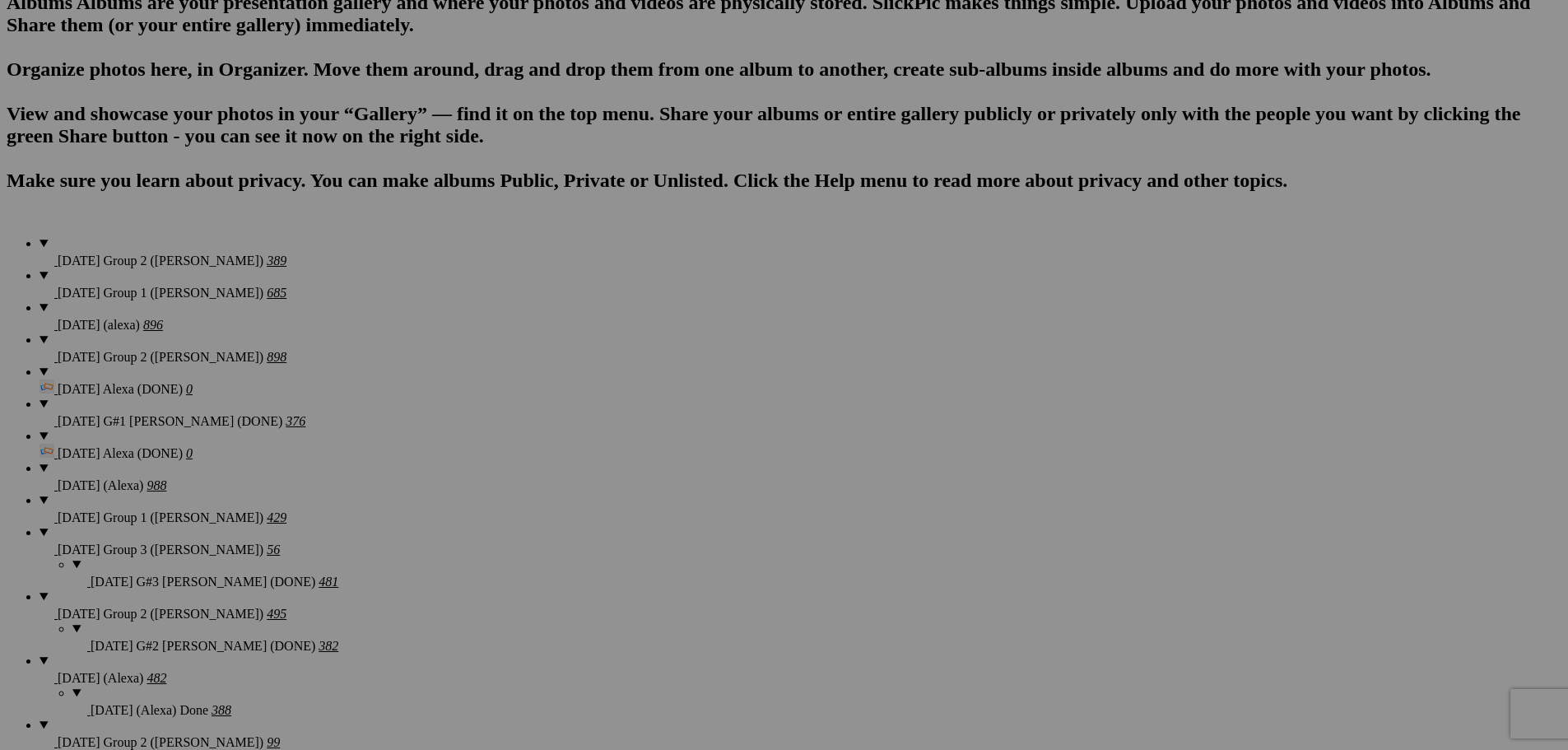
scroll to position [1153, 0]
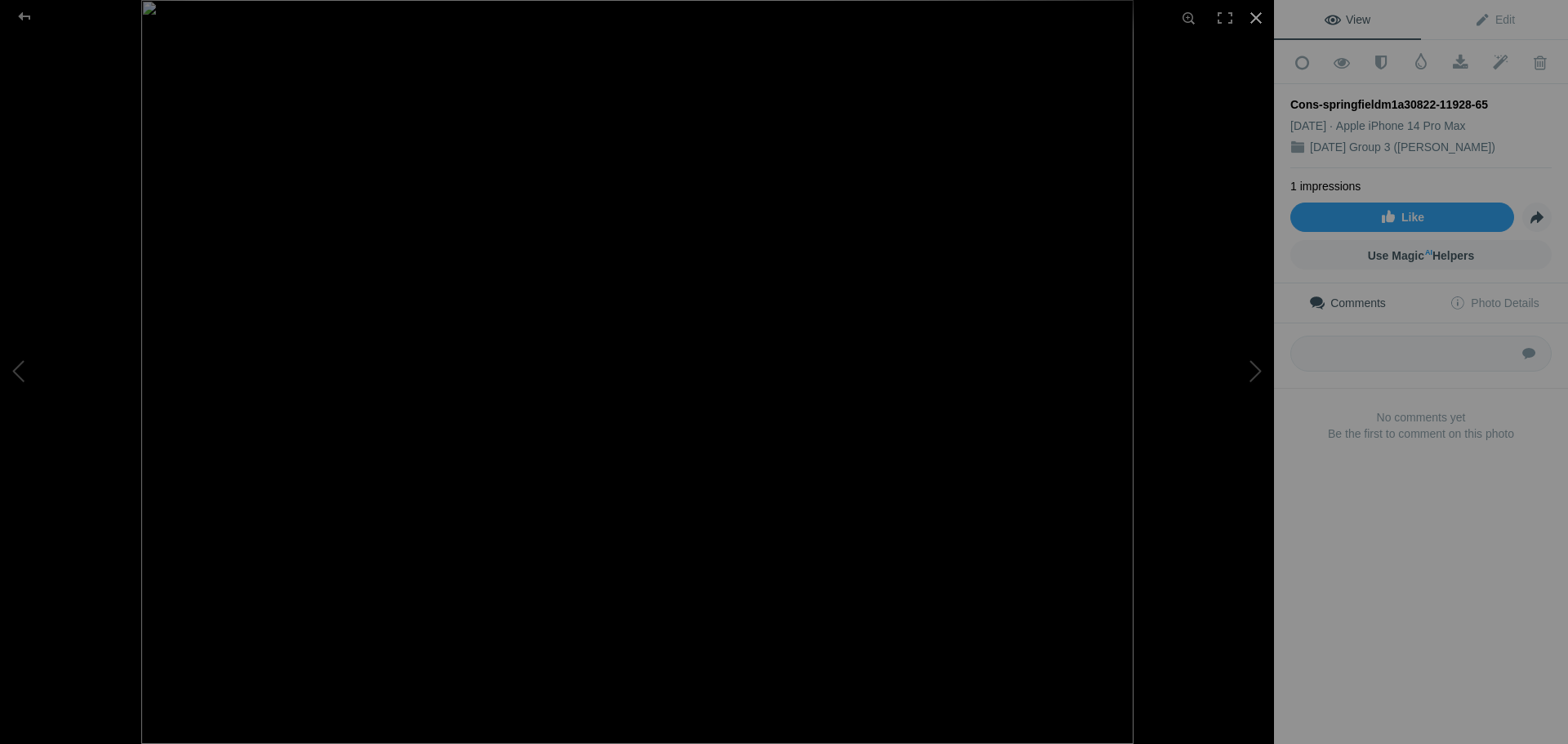
click at [1256, 17] on div at bounding box center [1256, 18] width 36 height 36
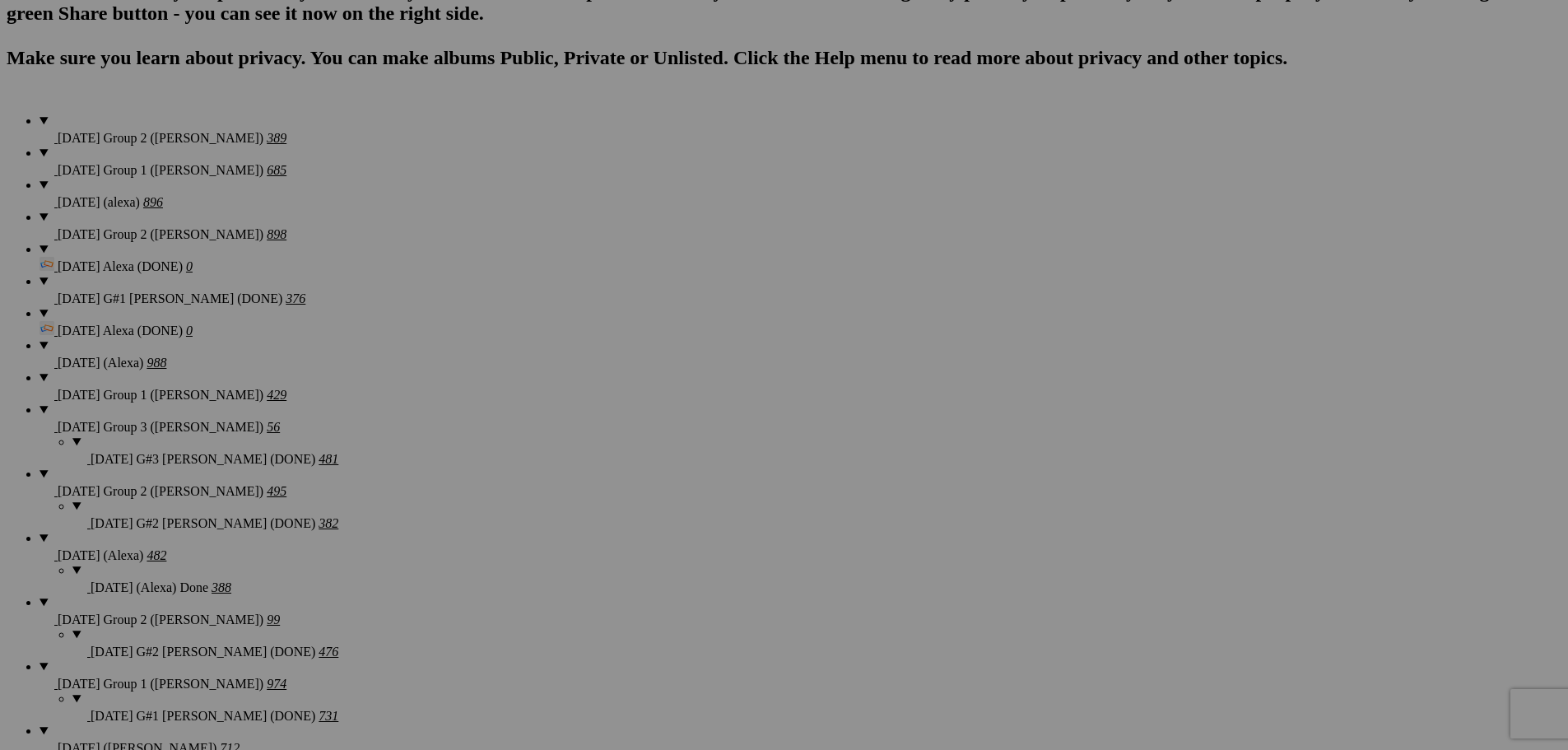
click at [0, 0] on button at bounding box center [0, 0] width 0 height 0
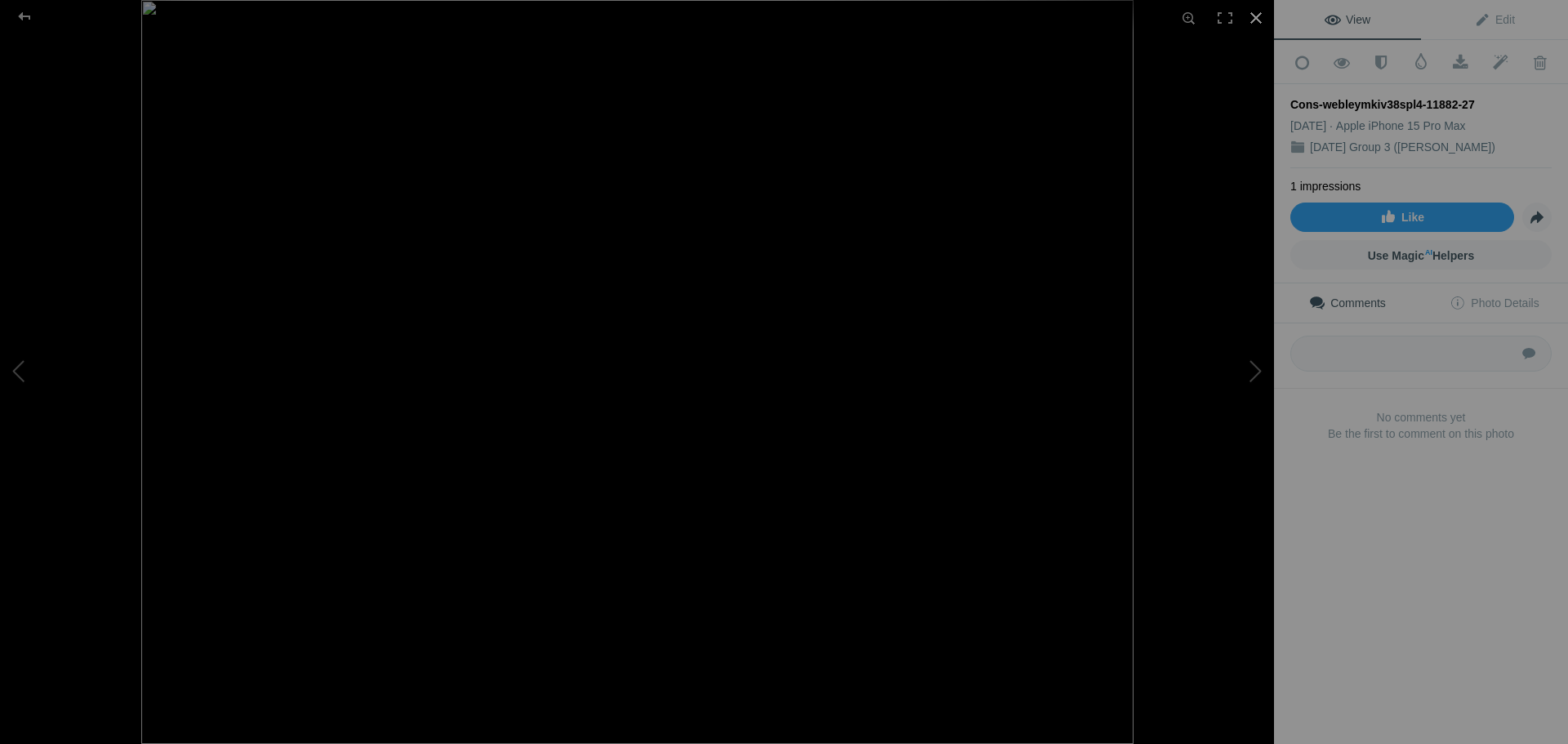
click at [1257, 23] on div at bounding box center [1256, 18] width 36 height 36
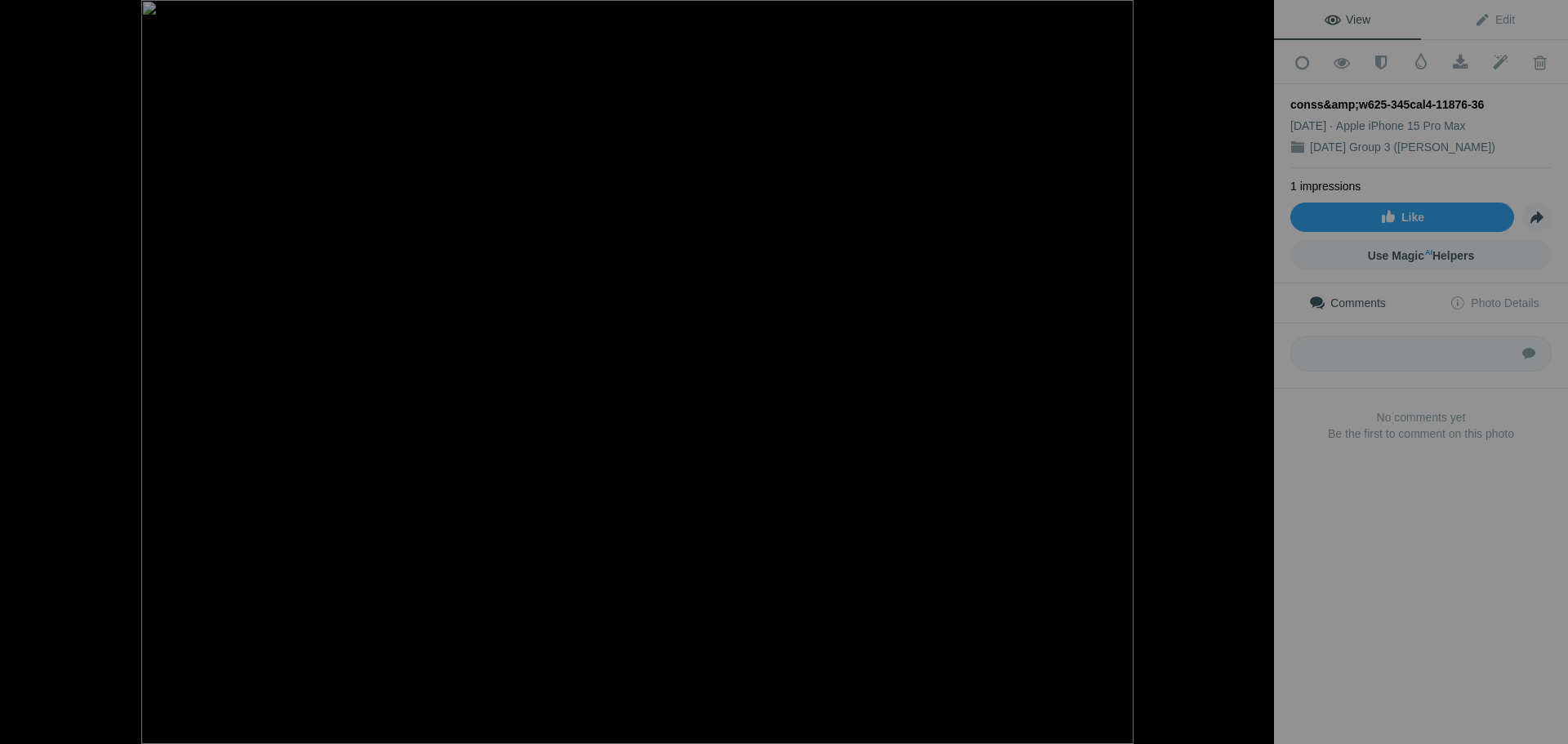
click at [1256, 17] on div at bounding box center [1256, 18] width 36 height 36
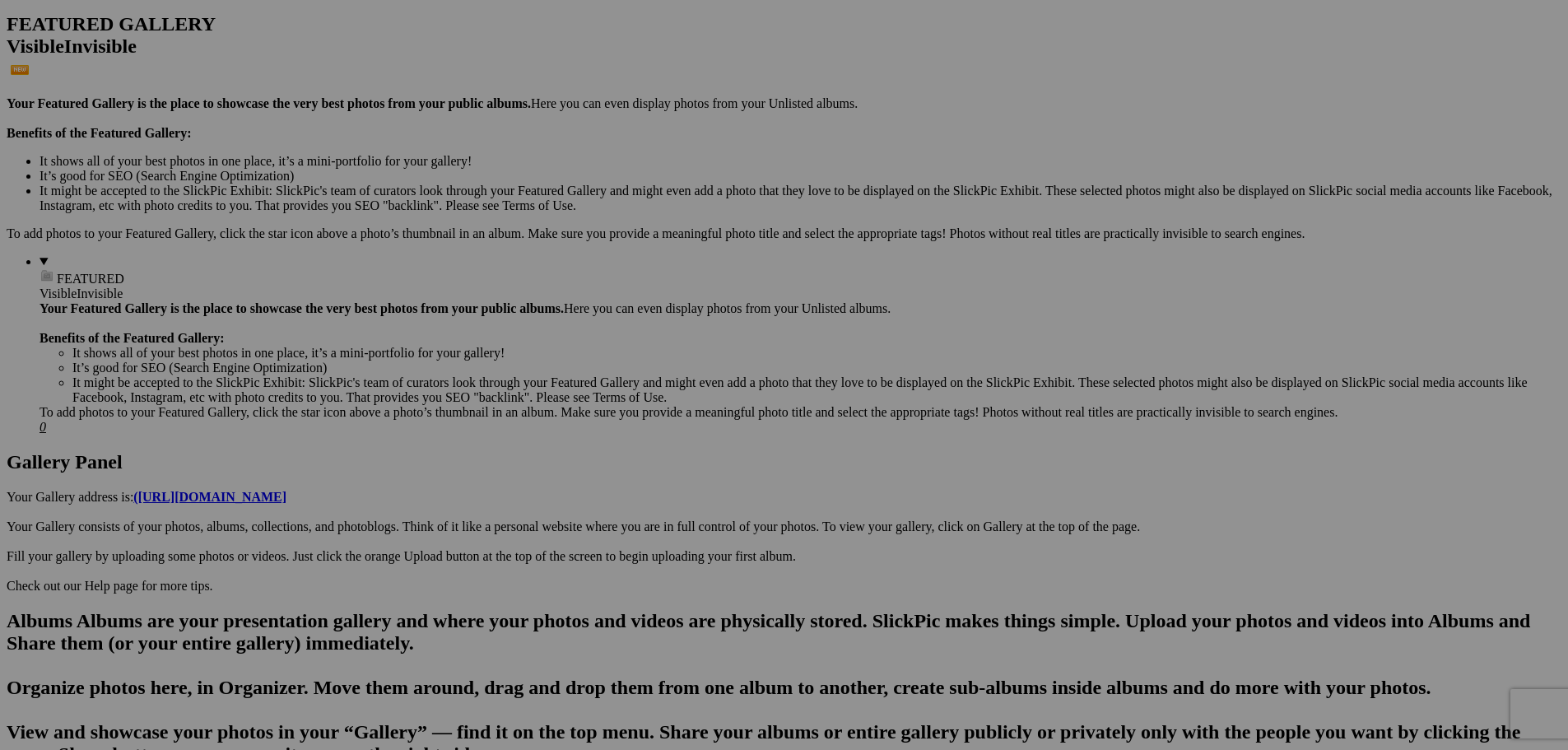
scroll to position [0, 0]
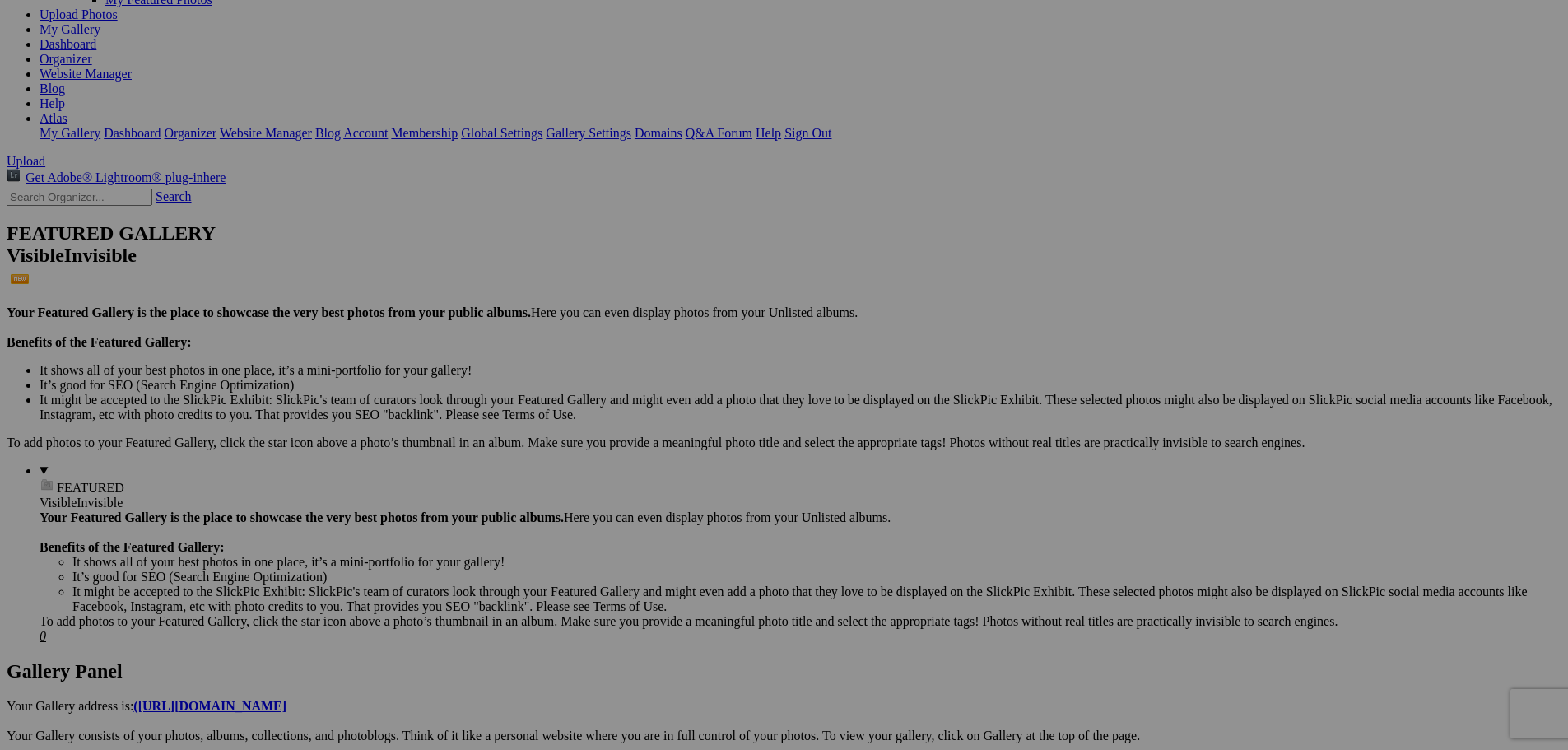
scroll to position [153, 0]
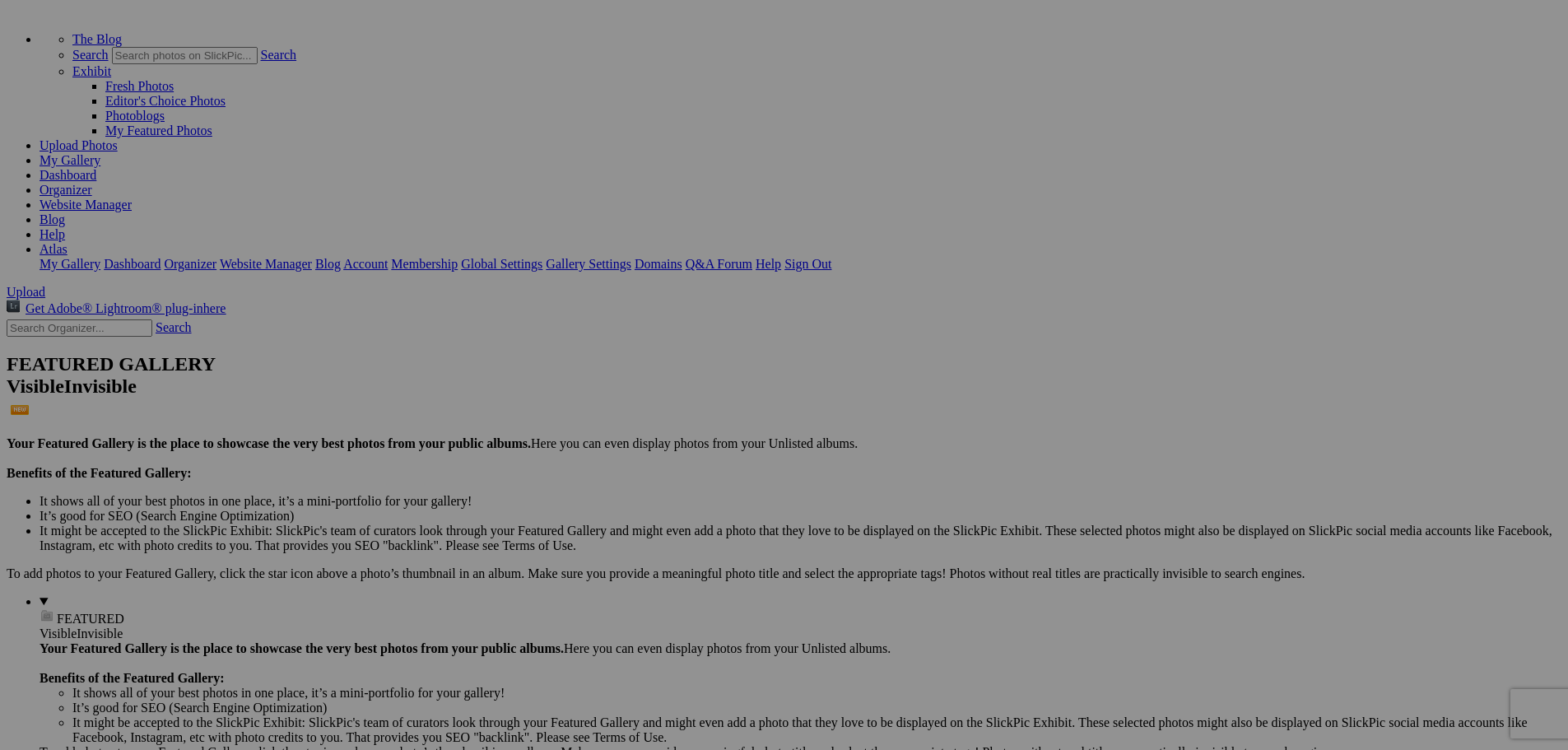
scroll to position [658, 0]
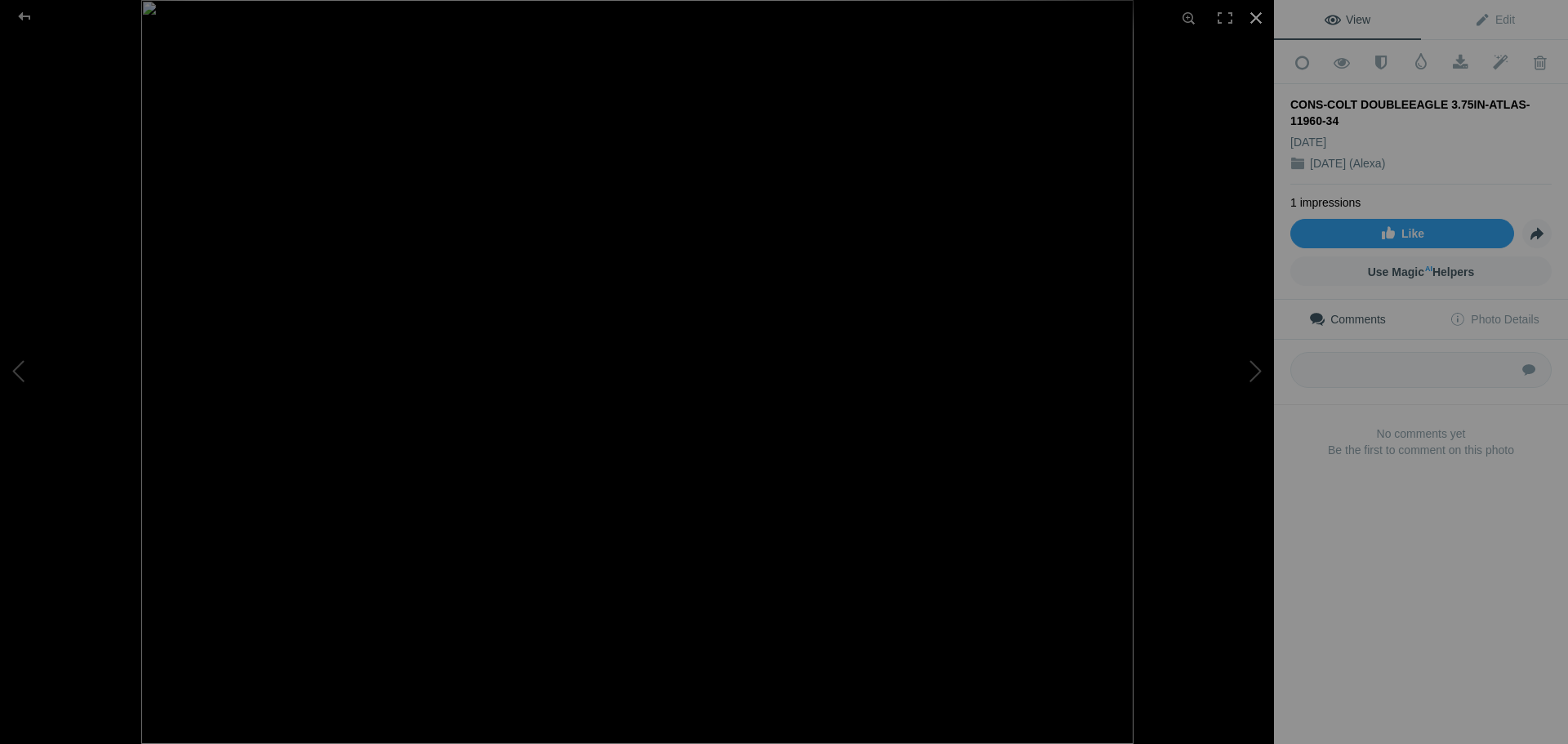
click at [1249, 14] on div at bounding box center [1256, 18] width 36 height 36
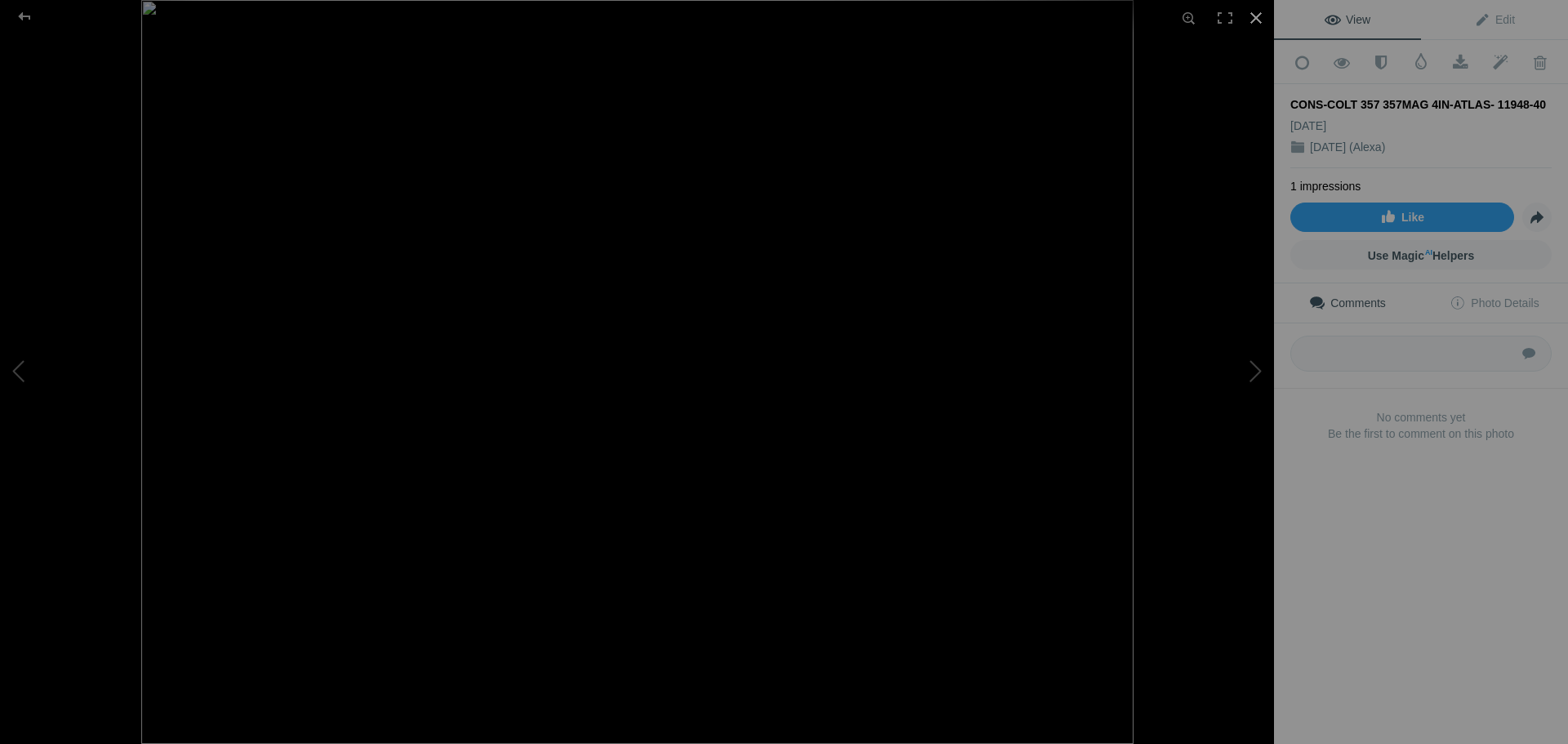
click at [1255, 18] on div at bounding box center [1256, 18] width 36 height 36
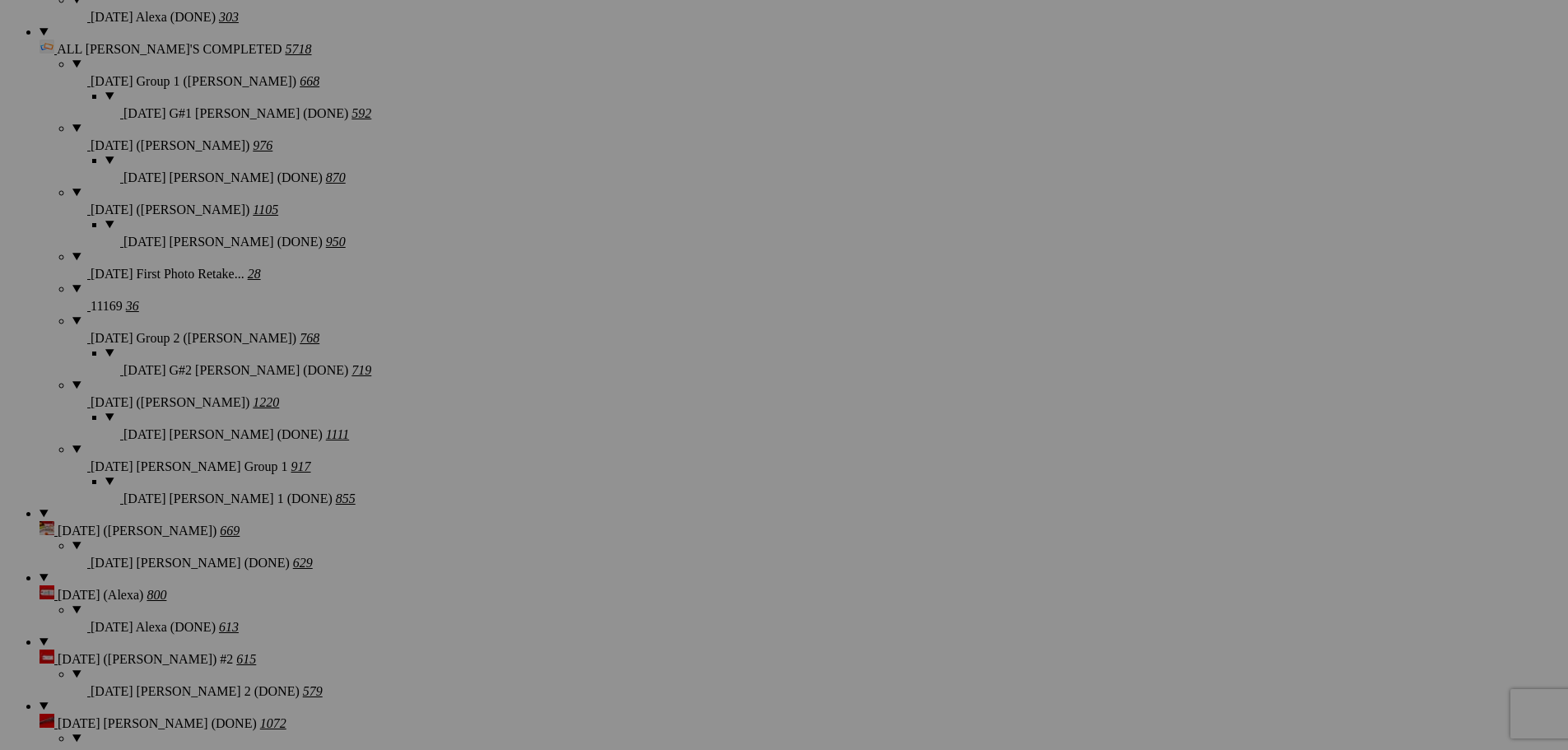
scroll to position [2552, 0]
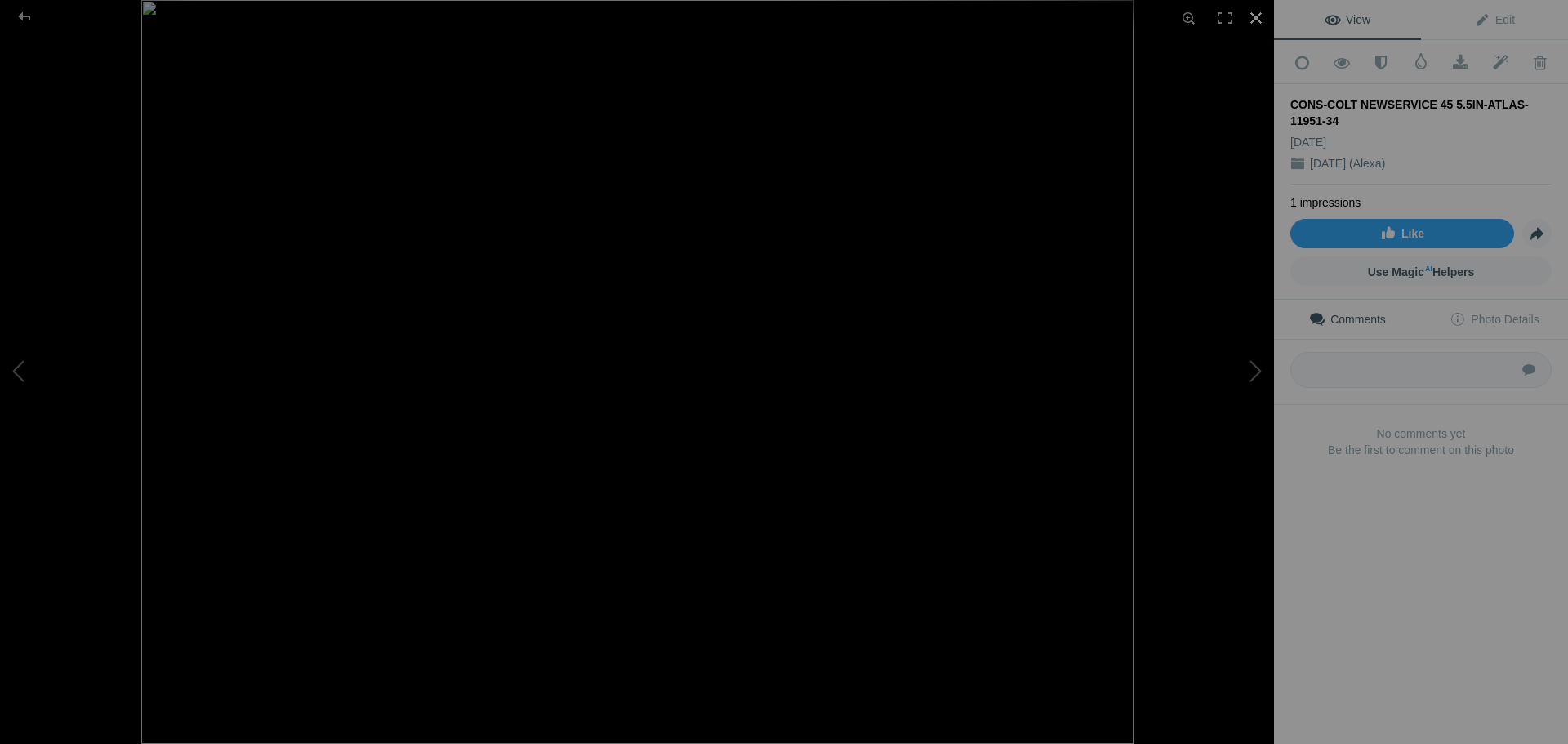
click at [1251, 17] on div at bounding box center [1256, 18] width 36 height 36
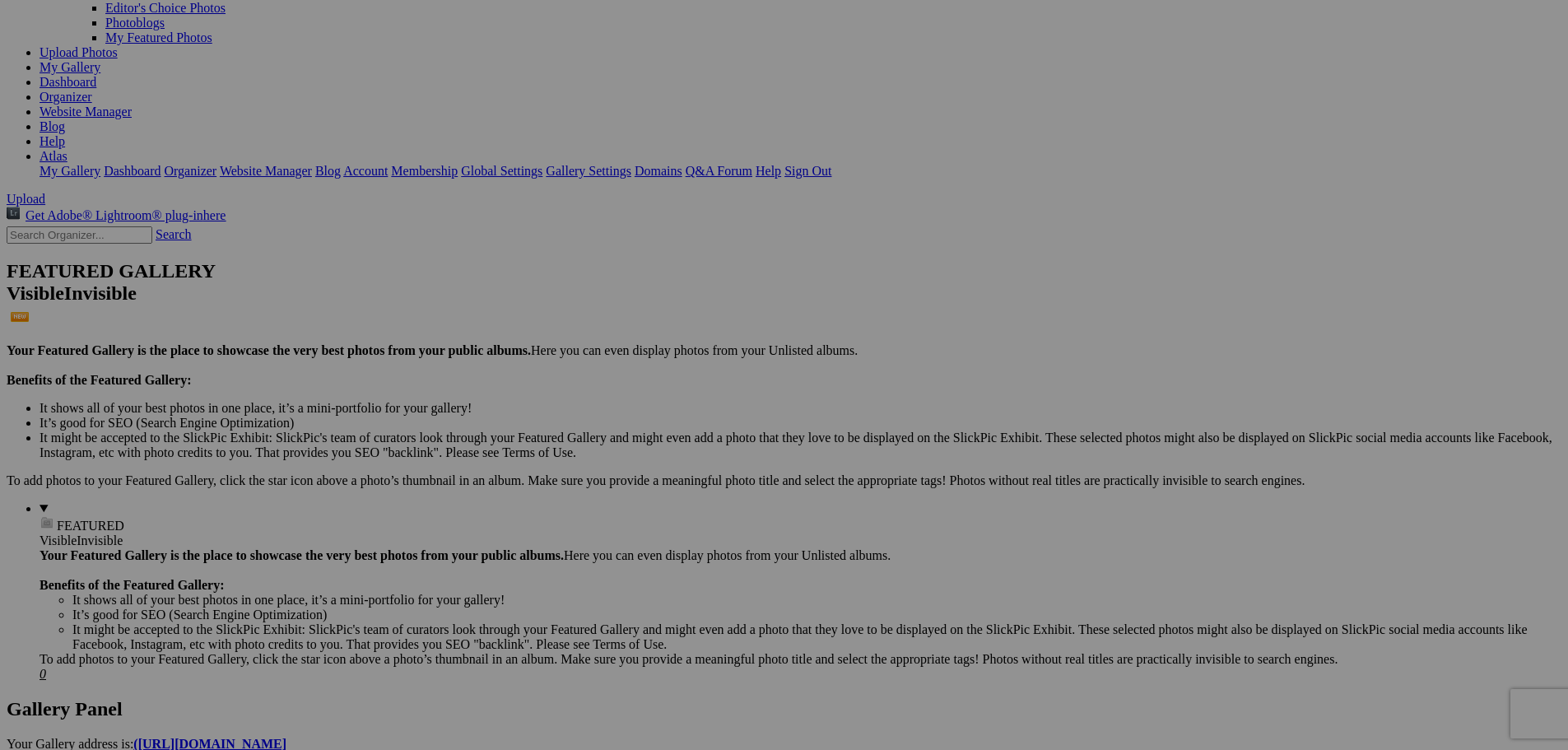
scroll to position [0, 0]
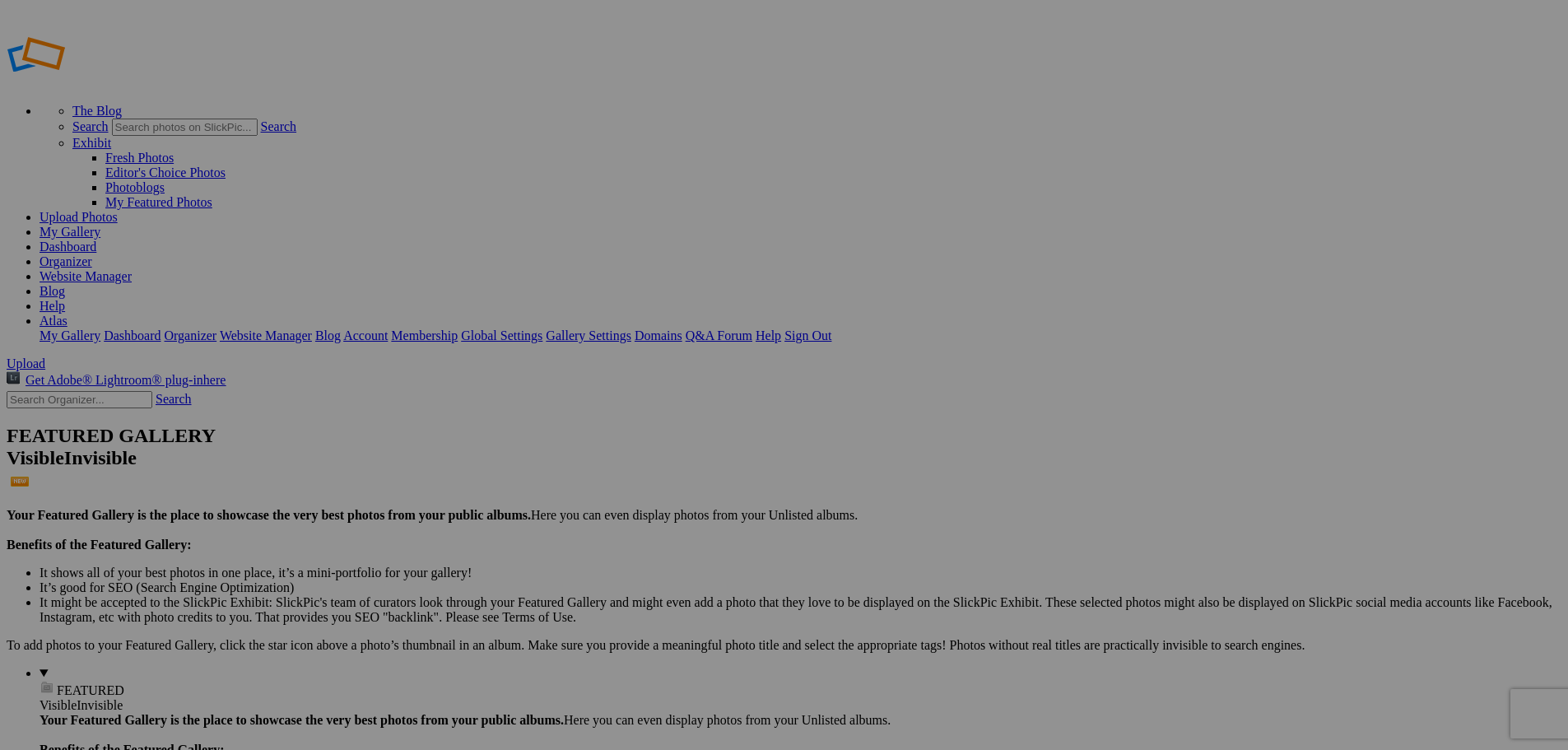
click at [121, 391] on input "text" at bounding box center [80, 399] width 146 height 17
type input "11904"
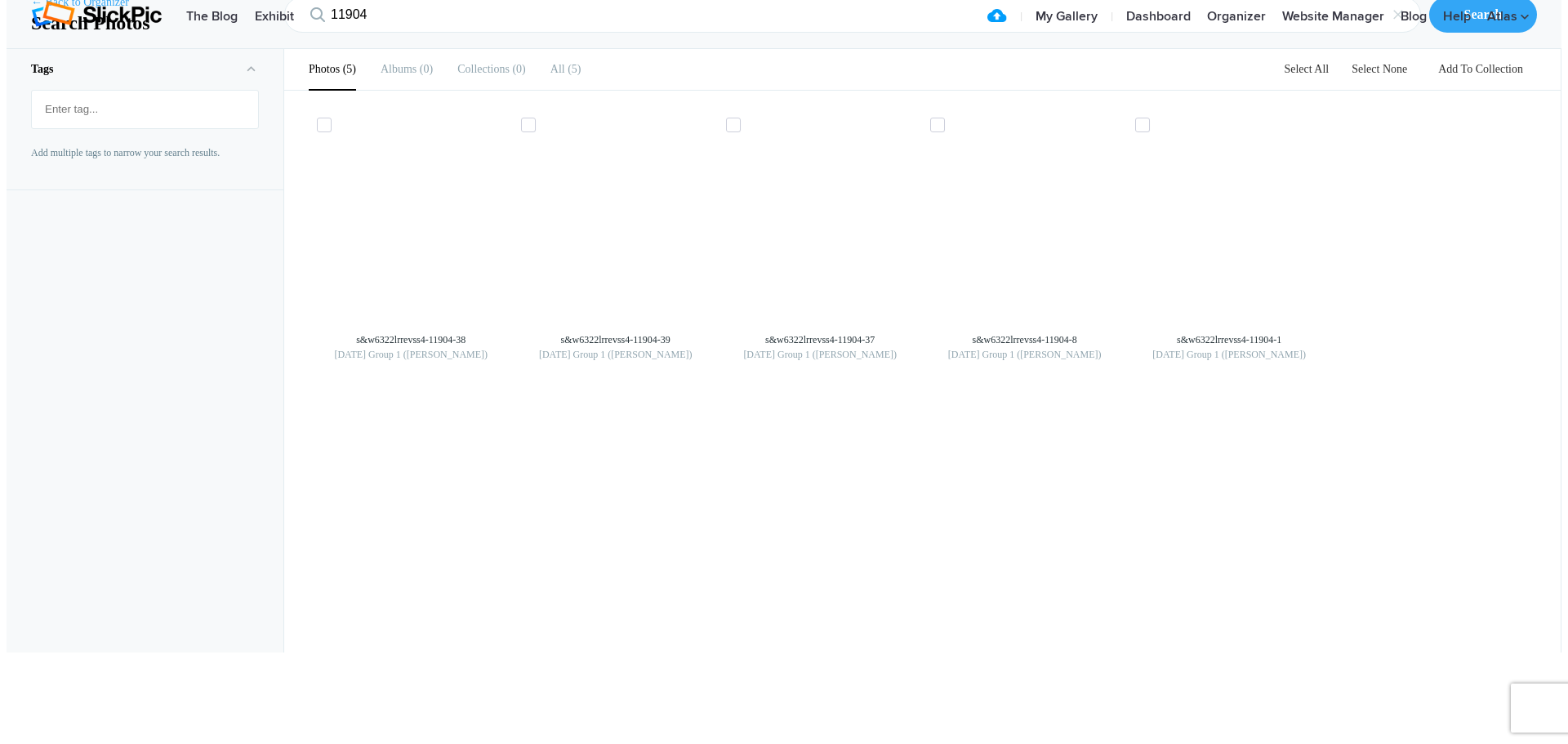
click at [118, 11] on link "← Back to Organizer" at bounding box center [80, 2] width 98 height 16
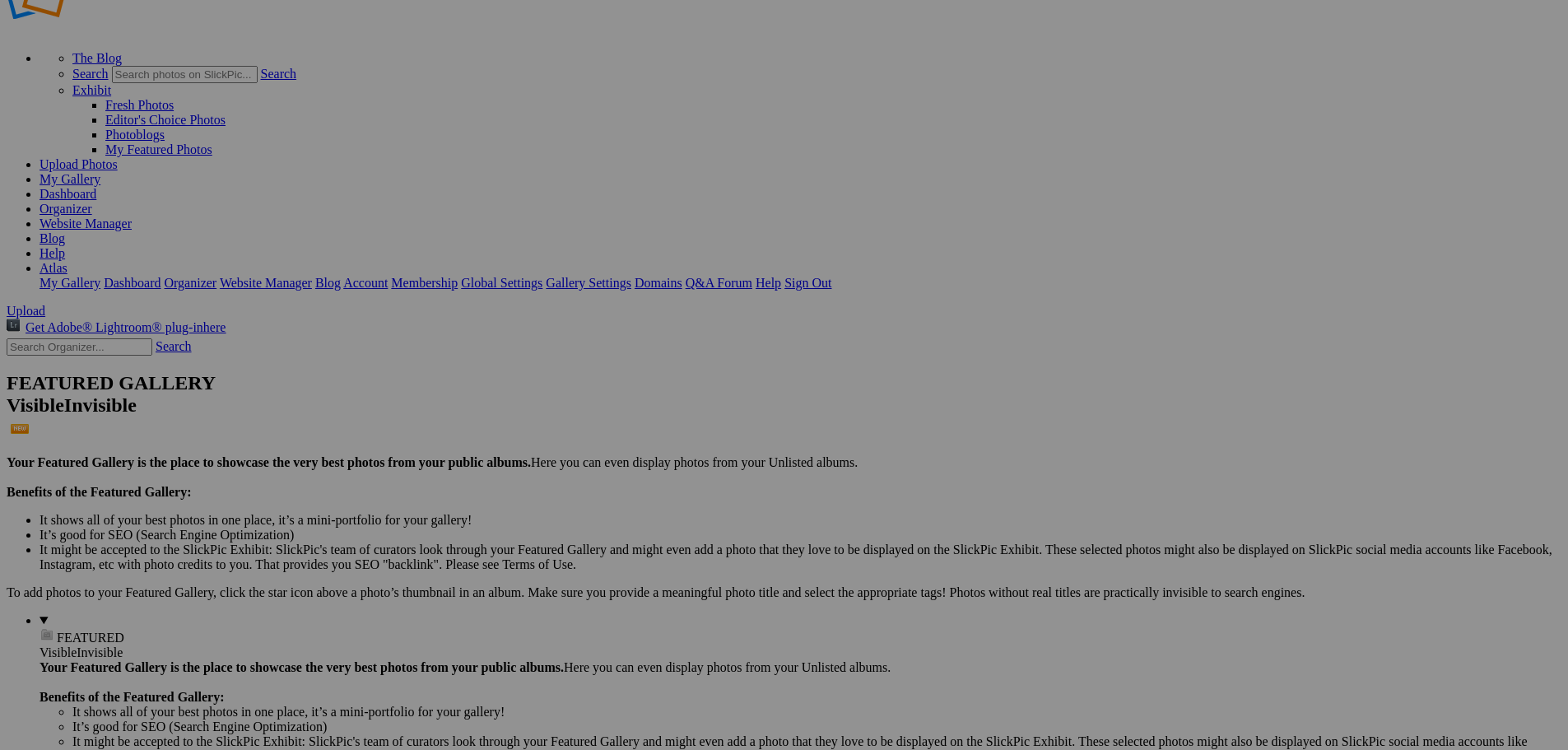
scroll to position [82, 0]
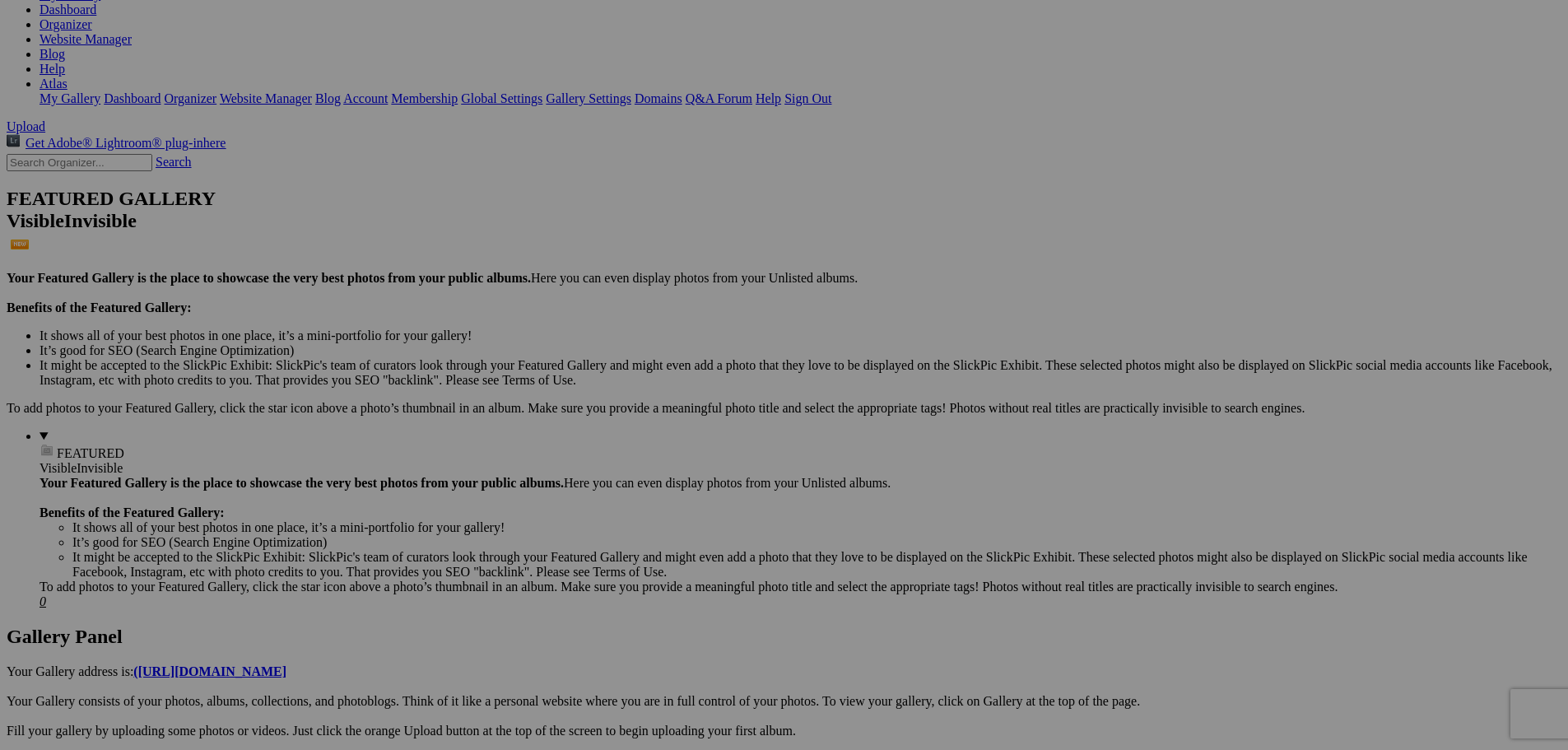
scroll to position [247, 0]
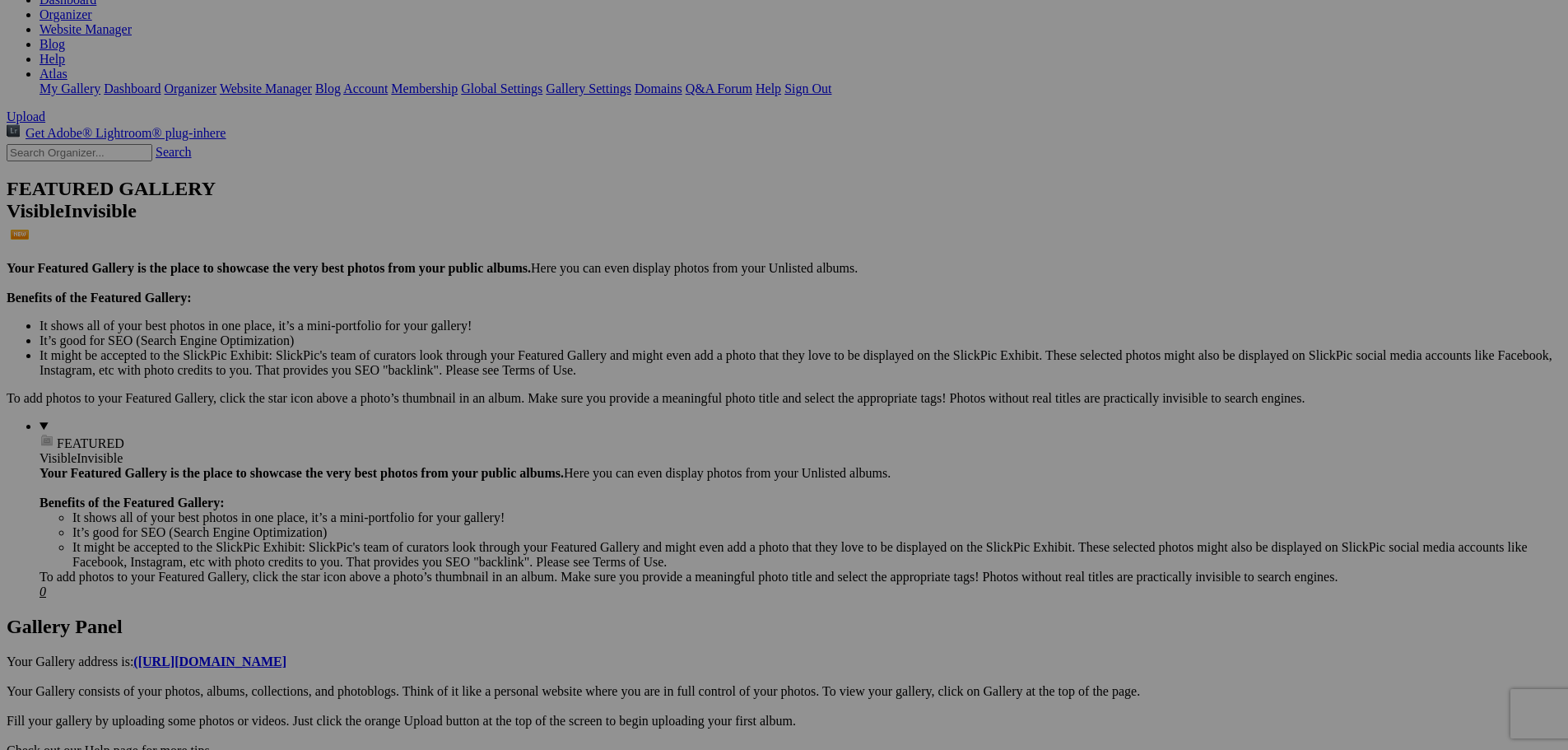
click at [592, 437] on img at bounding box center [605, 431] width 124 height 93
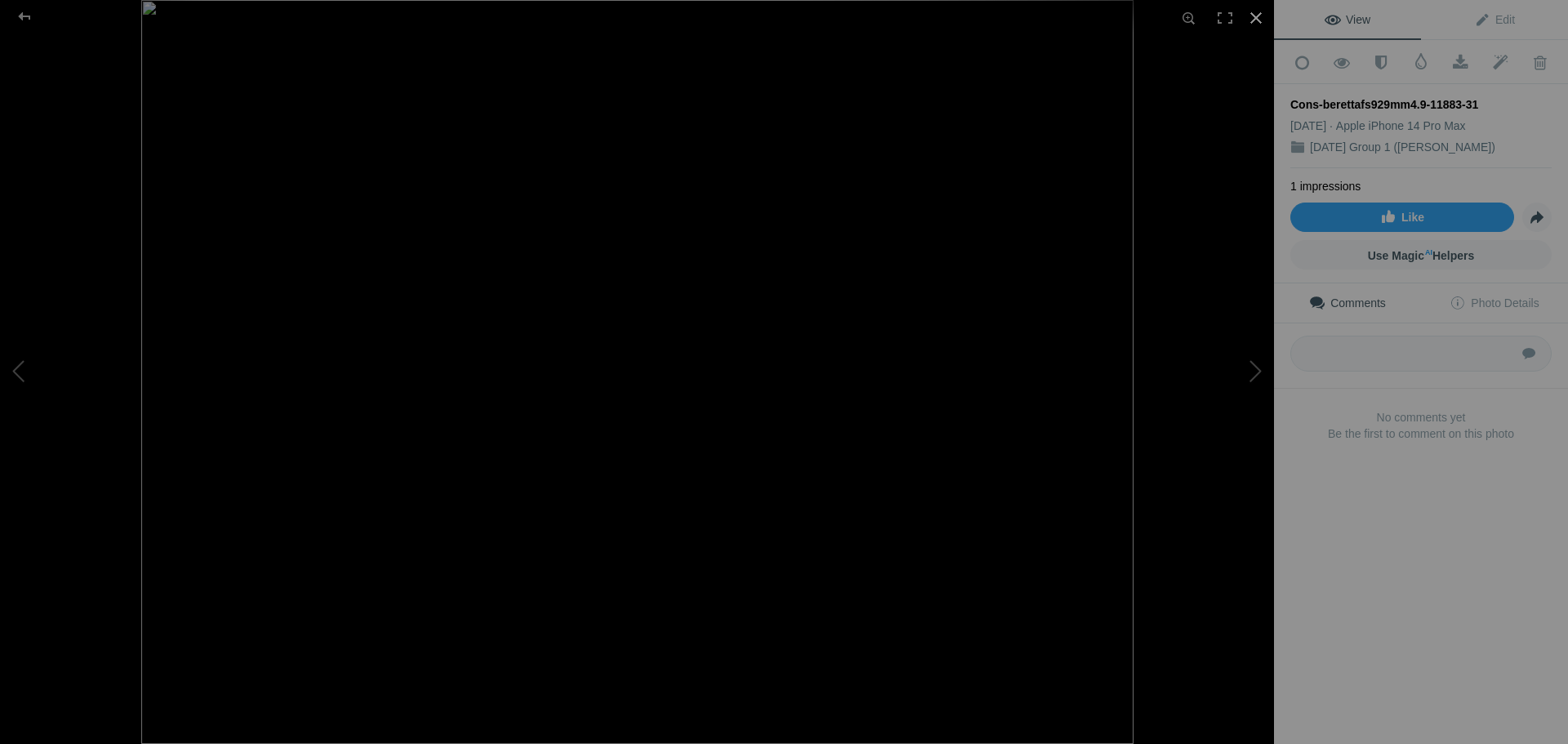
click at [1250, 15] on div at bounding box center [1256, 18] width 36 height 36
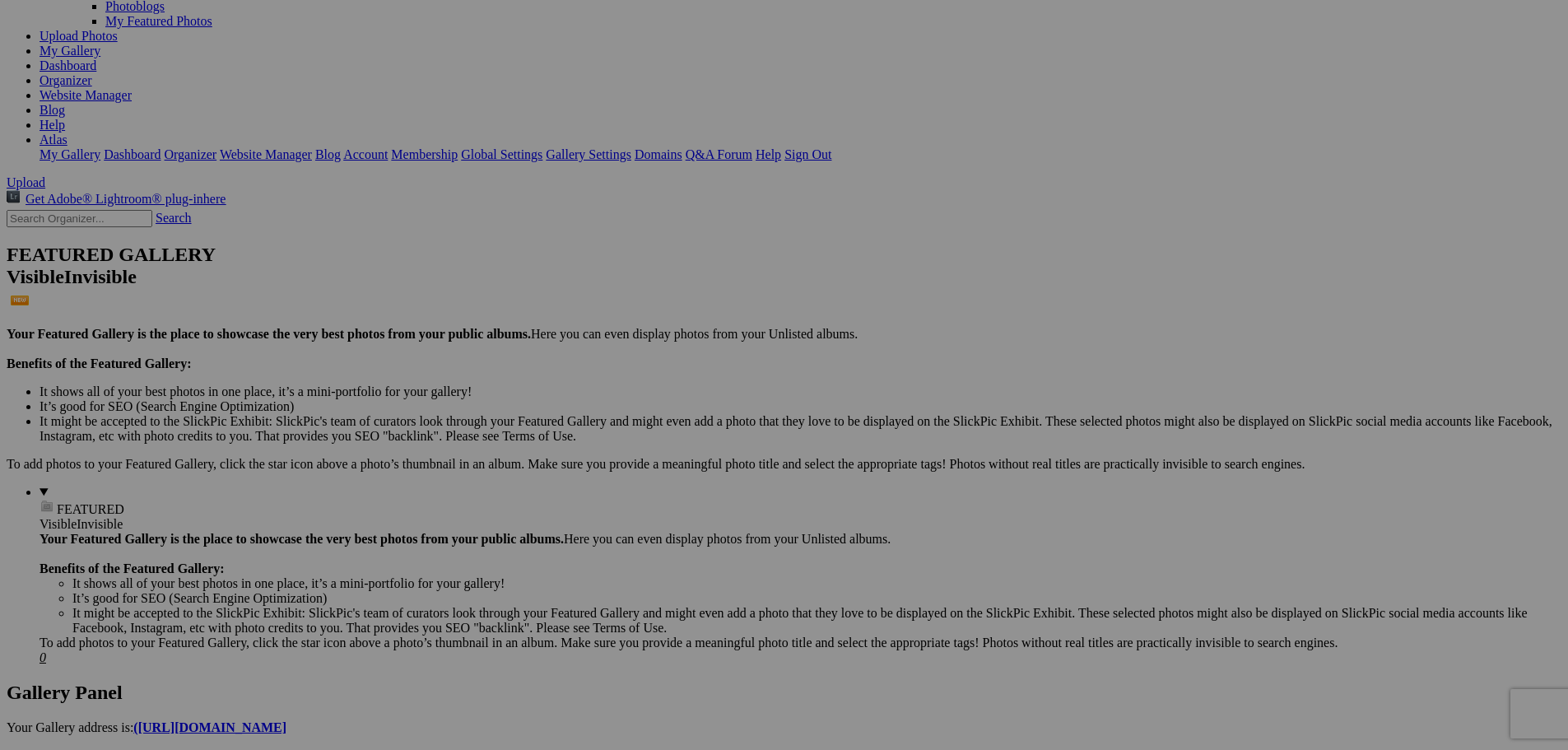
scroll to position [82, 0]
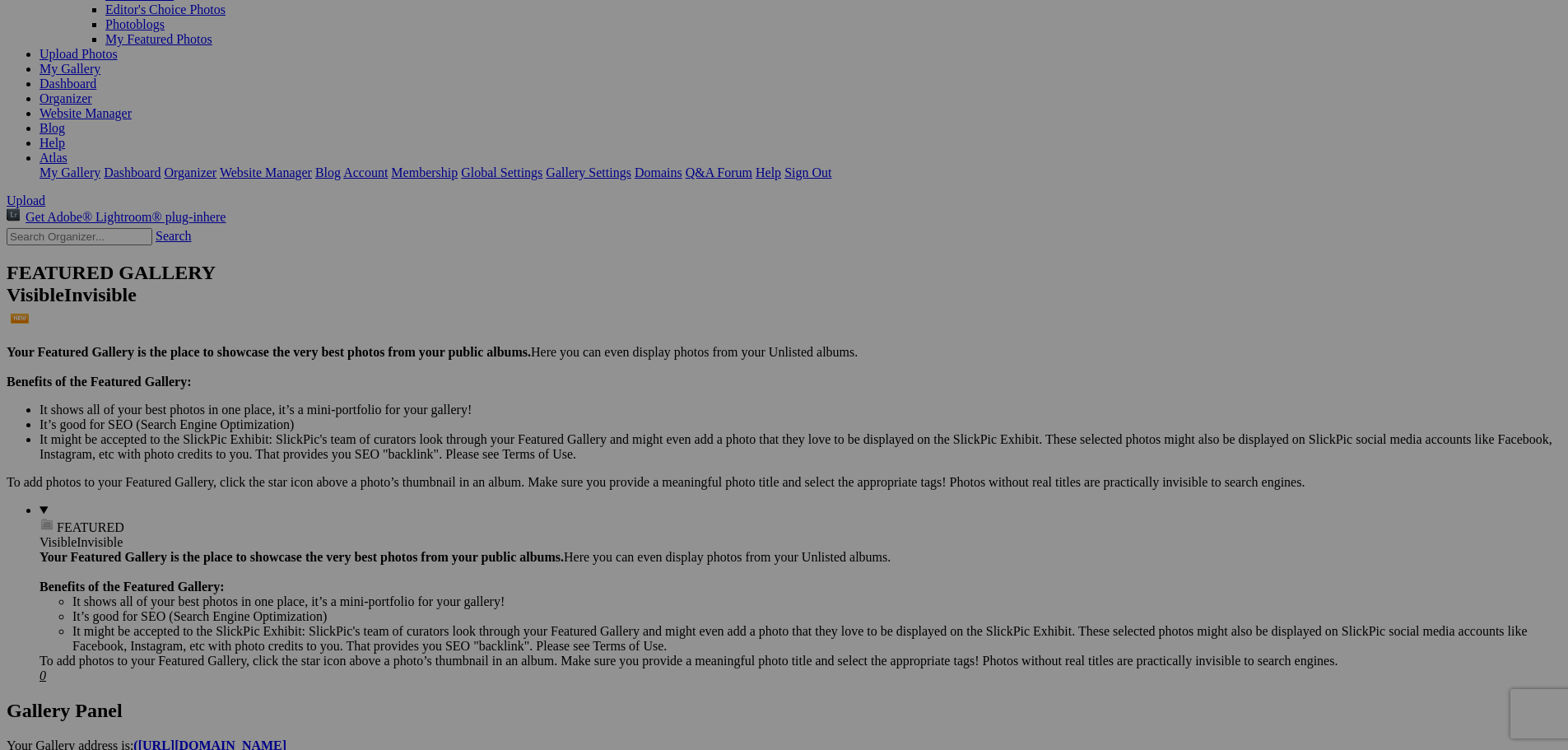
scroll to position [164, 0]
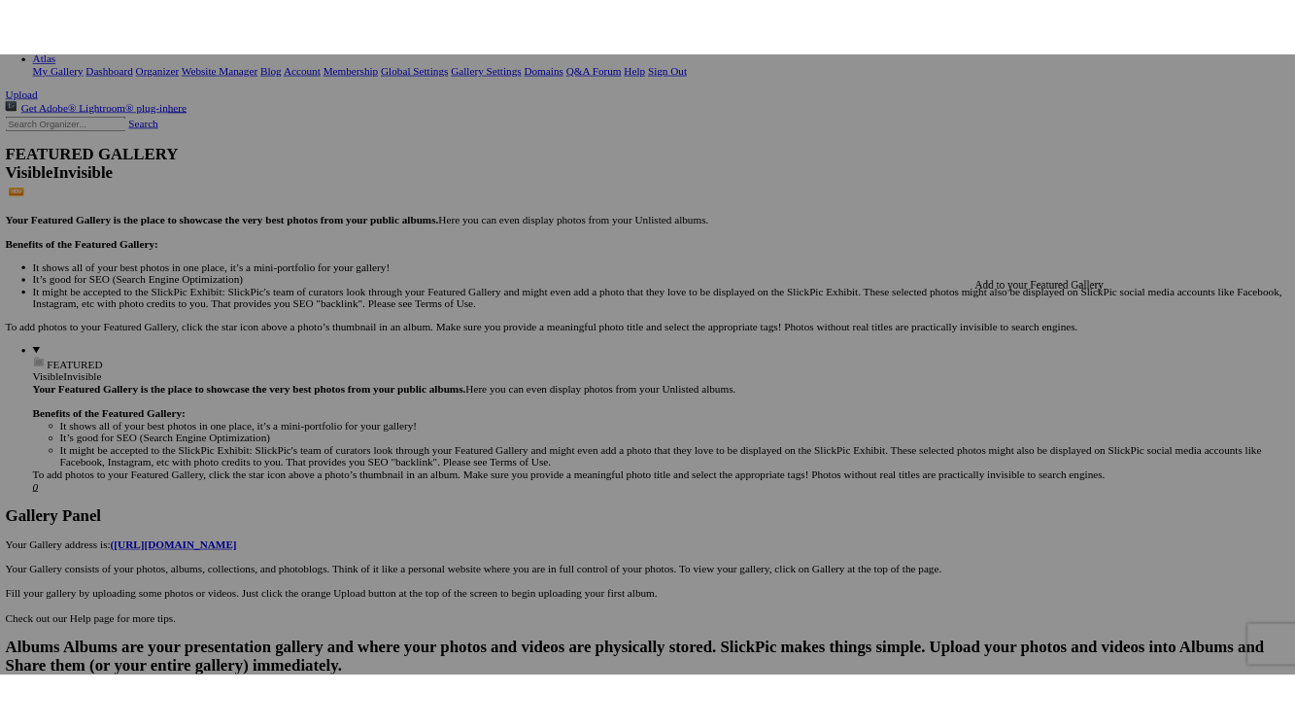
scroll to position [389, 0]
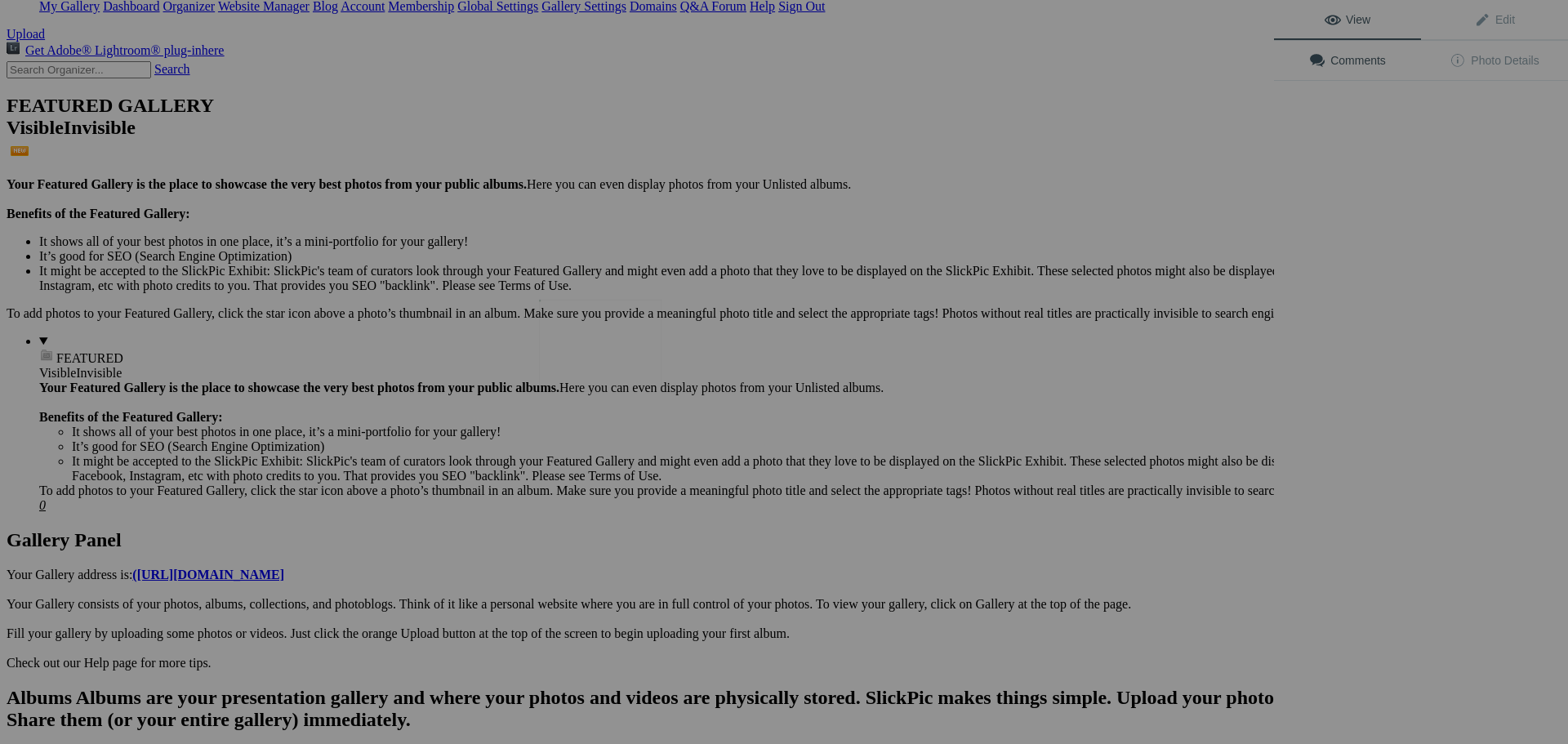
click at [603, 353] on img at bounding box center [600, 346] width 123 height 92
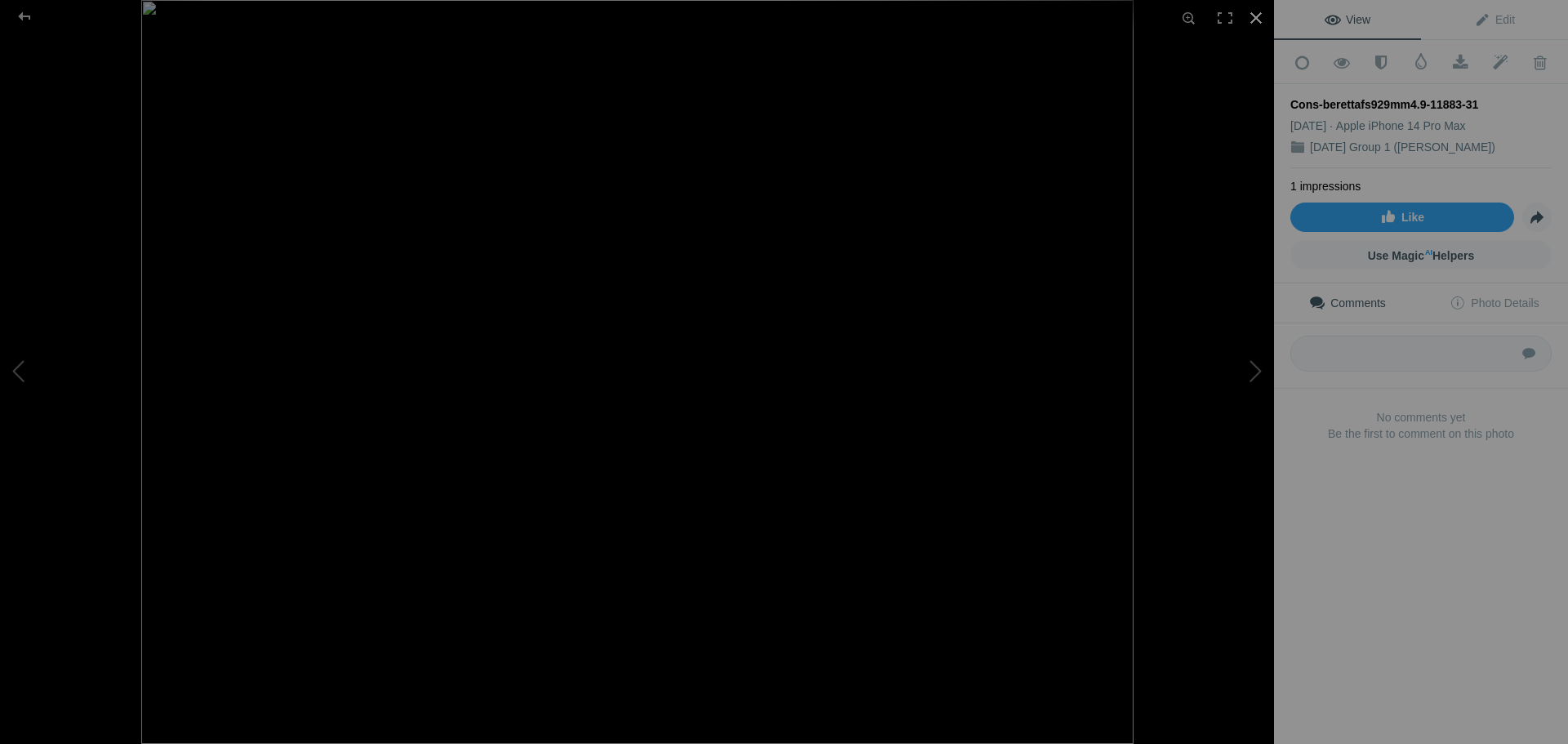
click at [1254, 28] on div at bounding box center [1256, 18] width 36 height 36
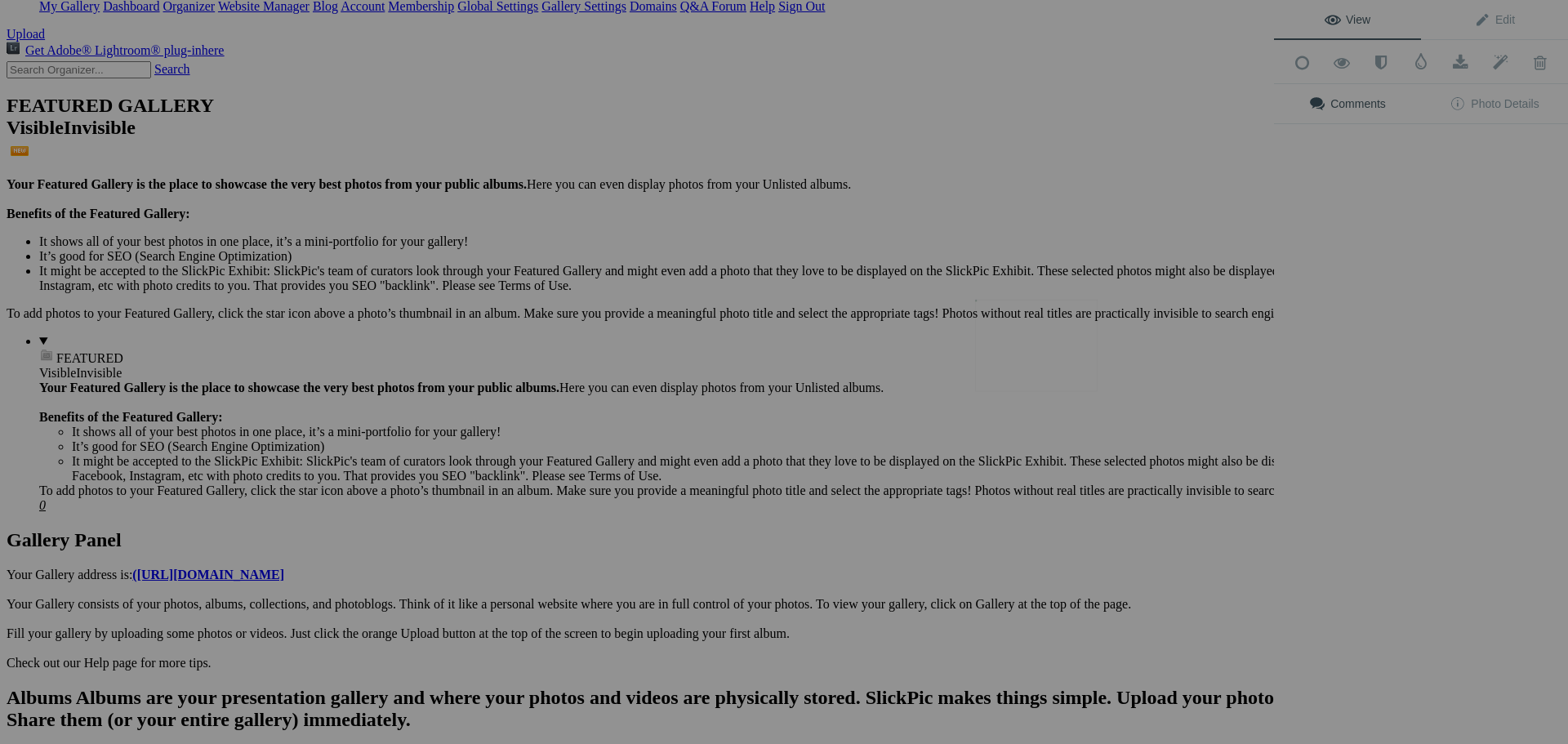
click at [1048, 351] on img at bounding box center [1037, 346] width 123 height 92
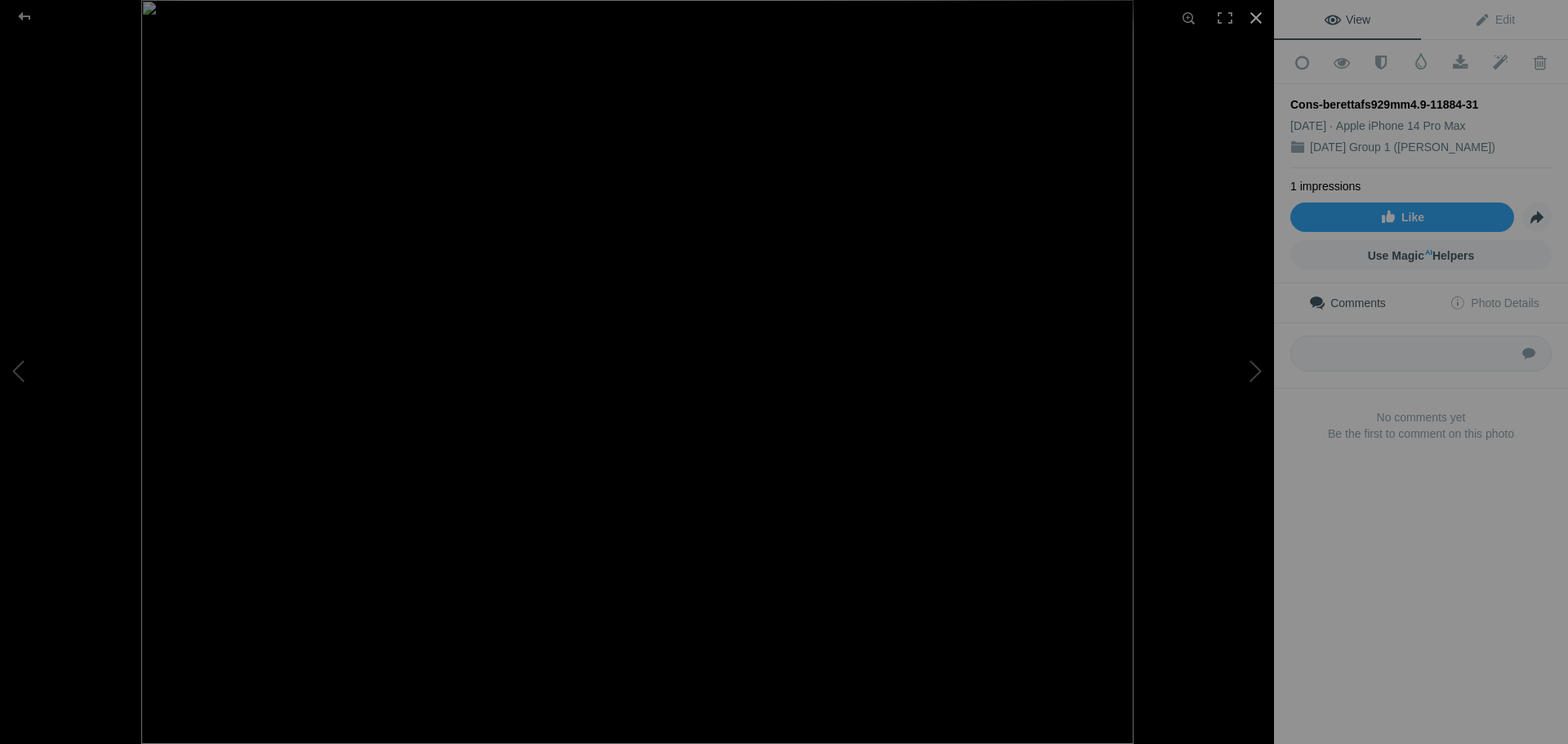
click at [1247, 21] on div at bounding box center [1256, 18] width 36 height 36
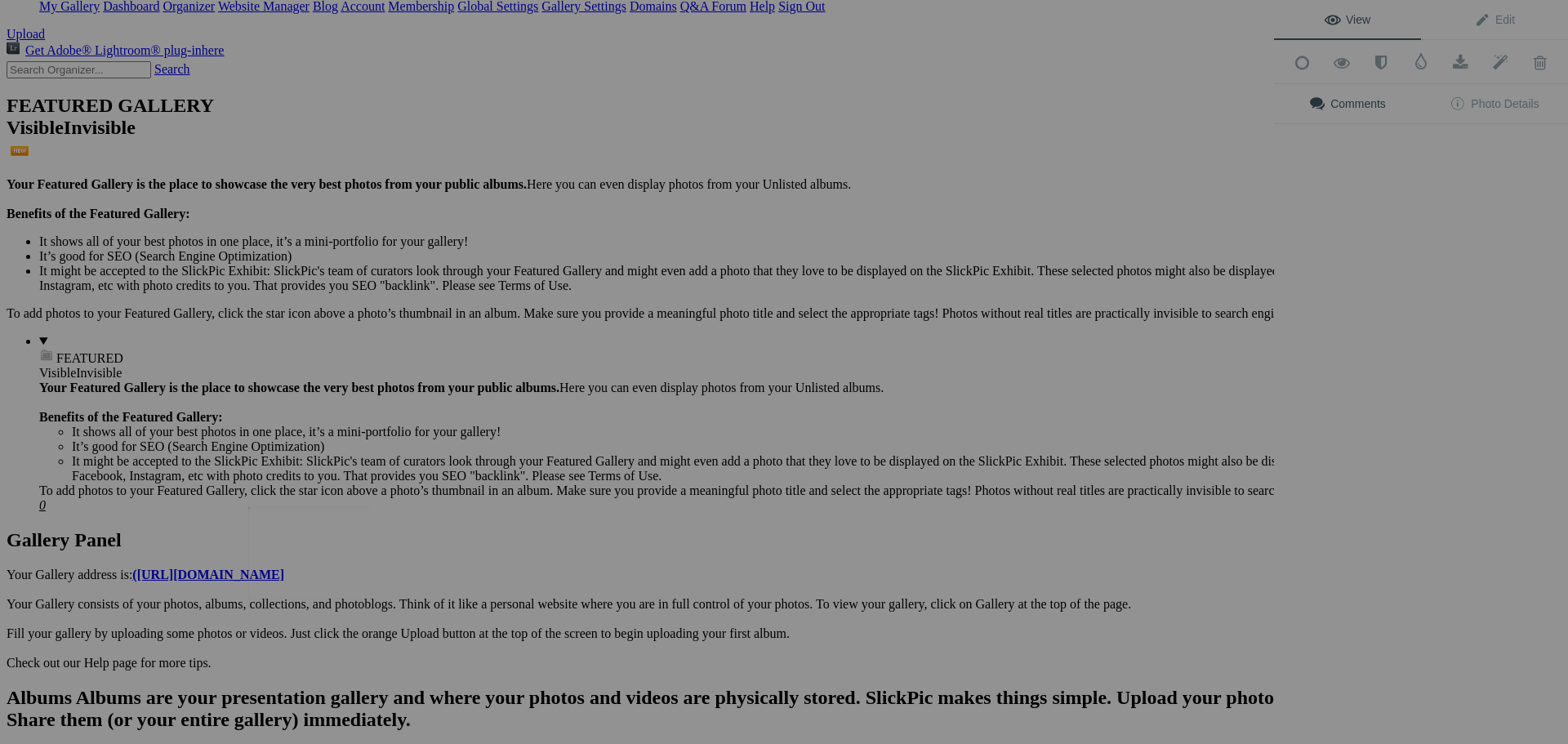
click at [320, 551] on img at bounding box center [309, 553] width 123 height 92
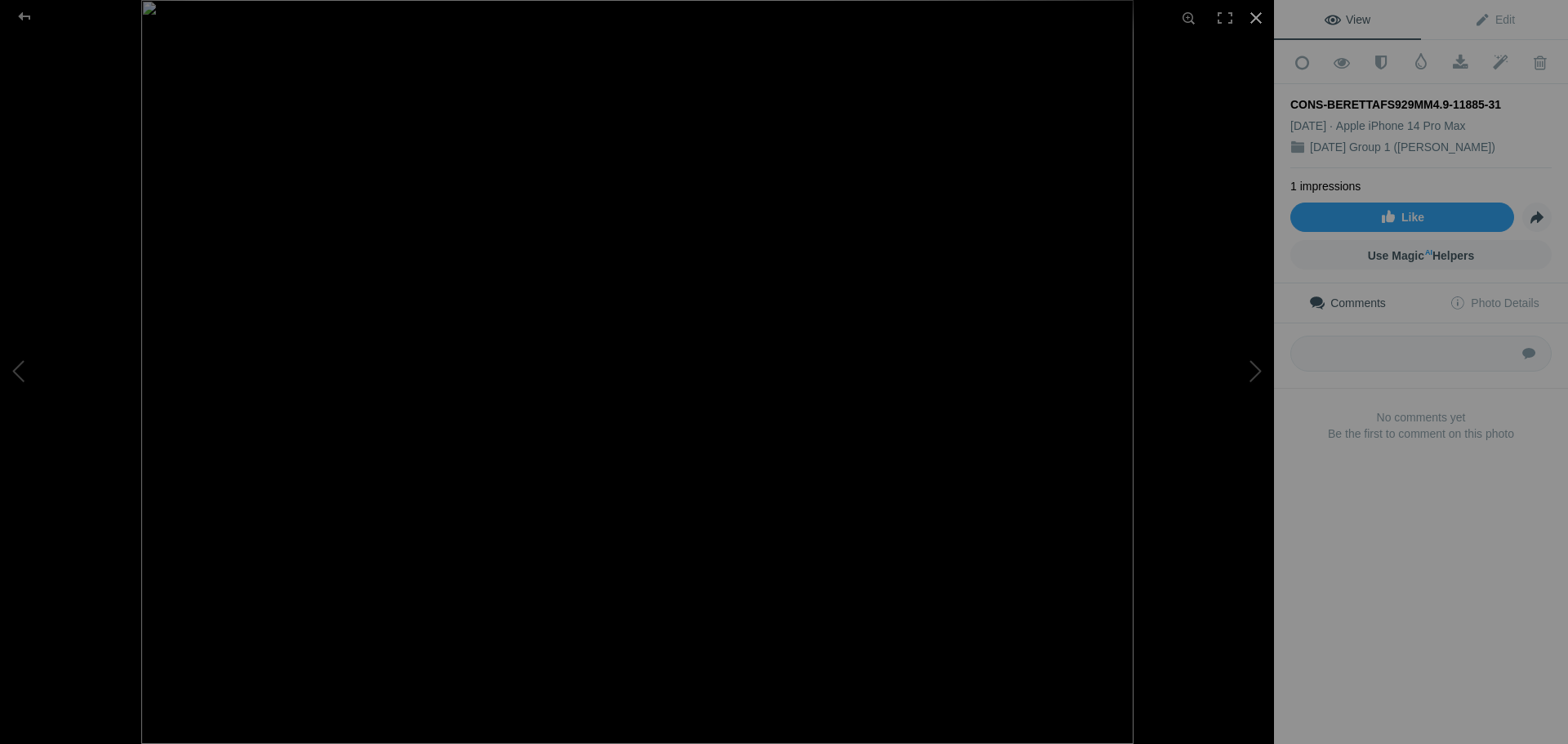
click at [1255, 19] on div at bounding box center [1256, 18] width 36 height 36
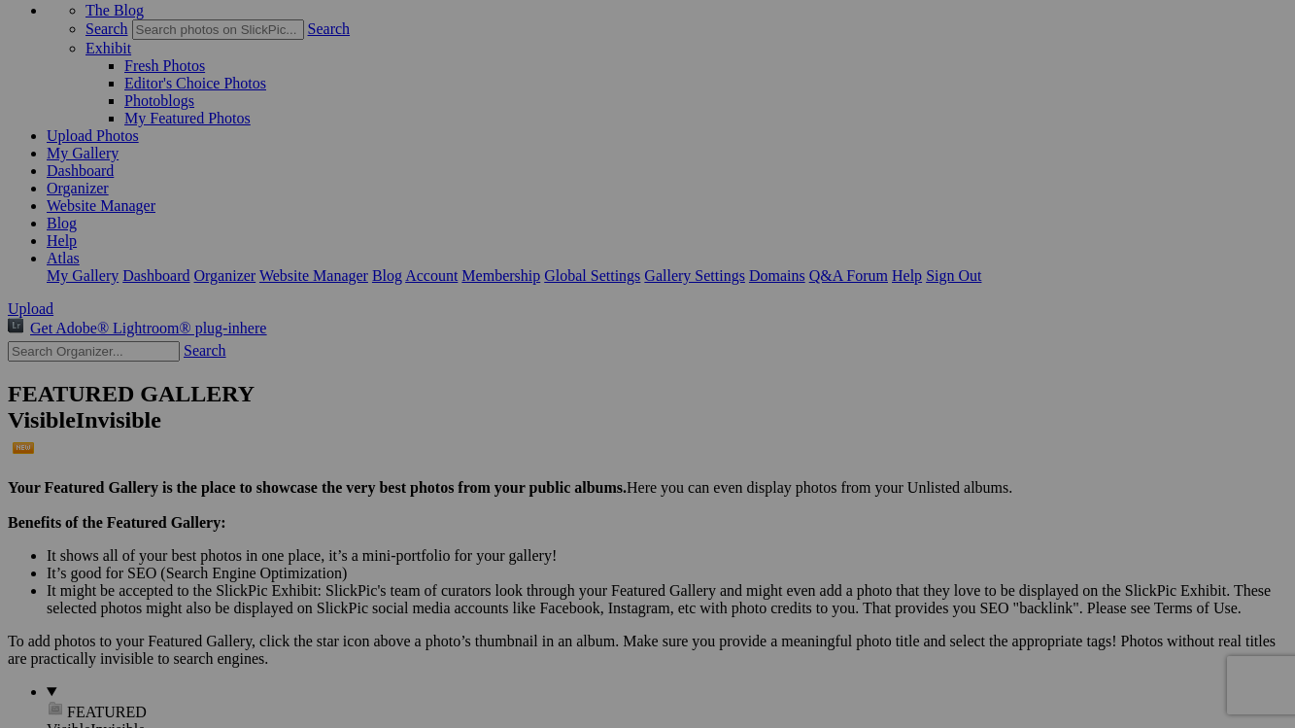
scroll to position [0, 0]
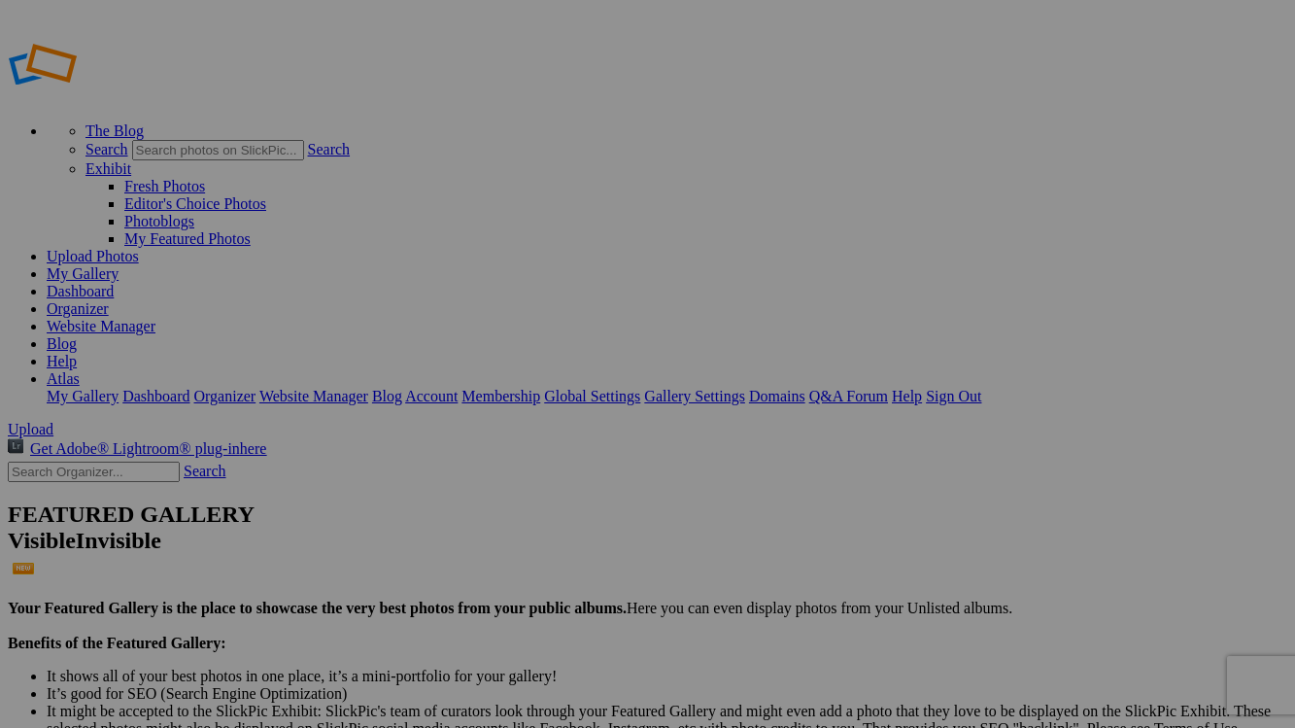
click at [154, 461] on input "text" at bounding box center [94, 471] width 172 height 20
type input "11345"
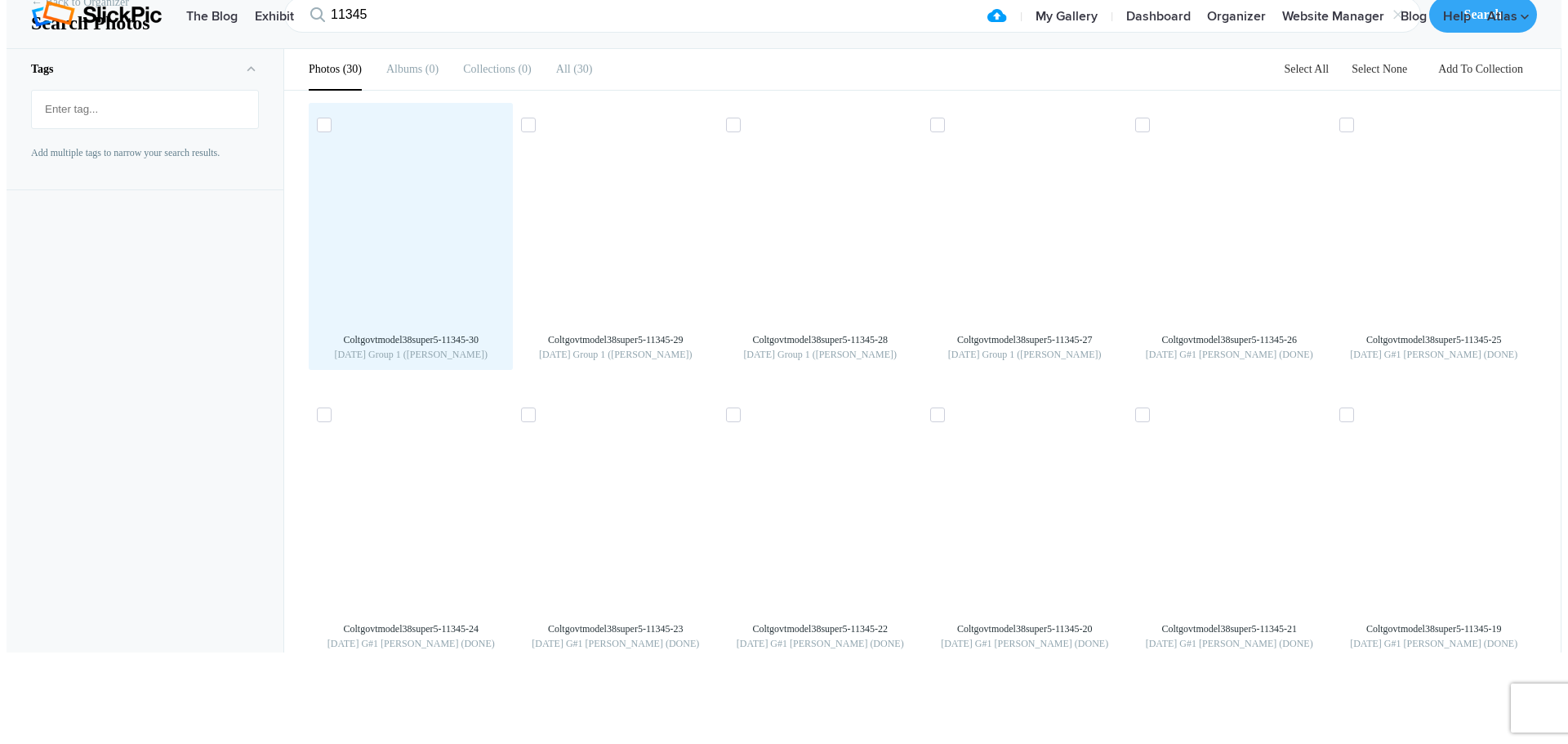
click at [424, 242] on img at bounding box center [410, 229] width 26 height 26
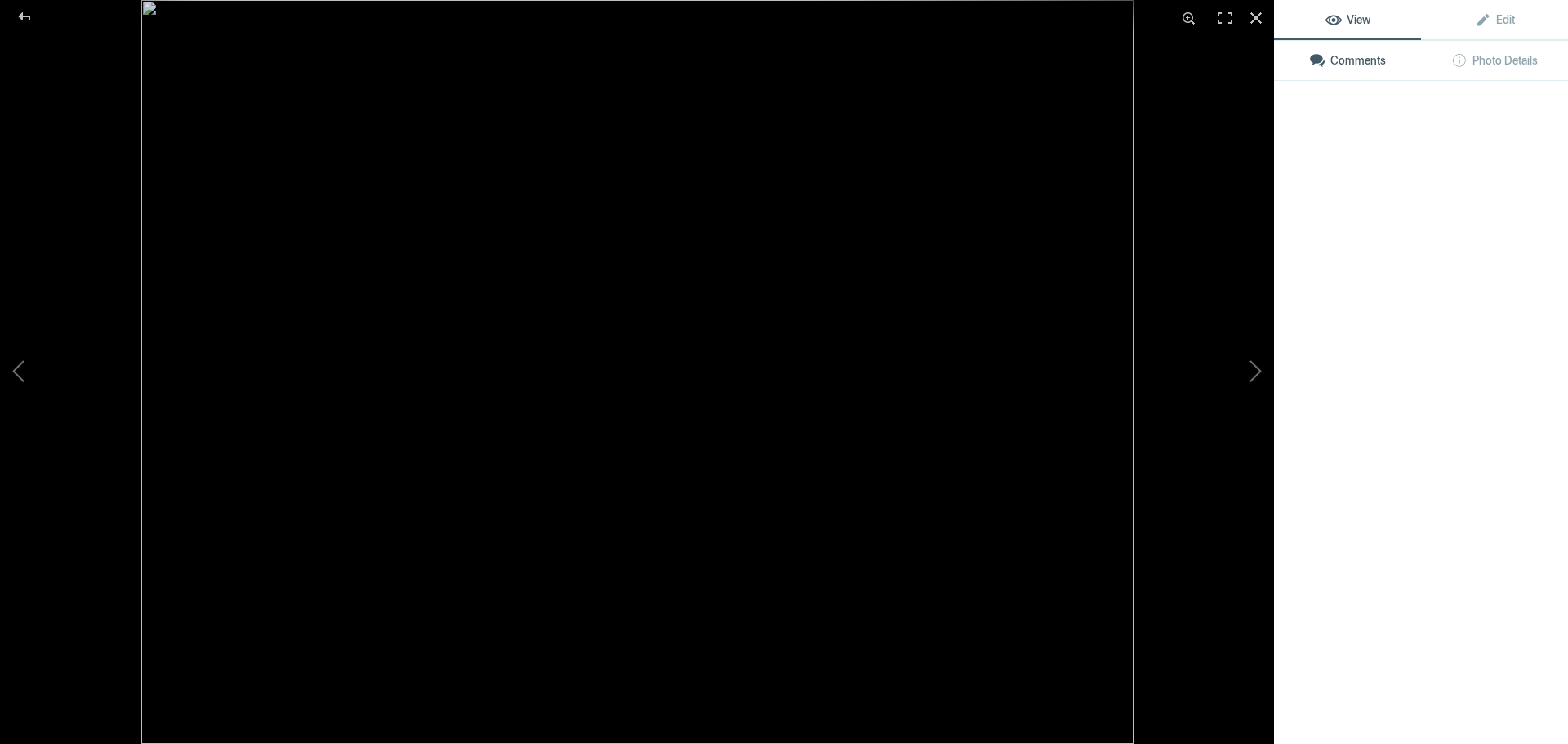
click at [435, 325] on img at bounding box center [637, 372] width 992 height 744
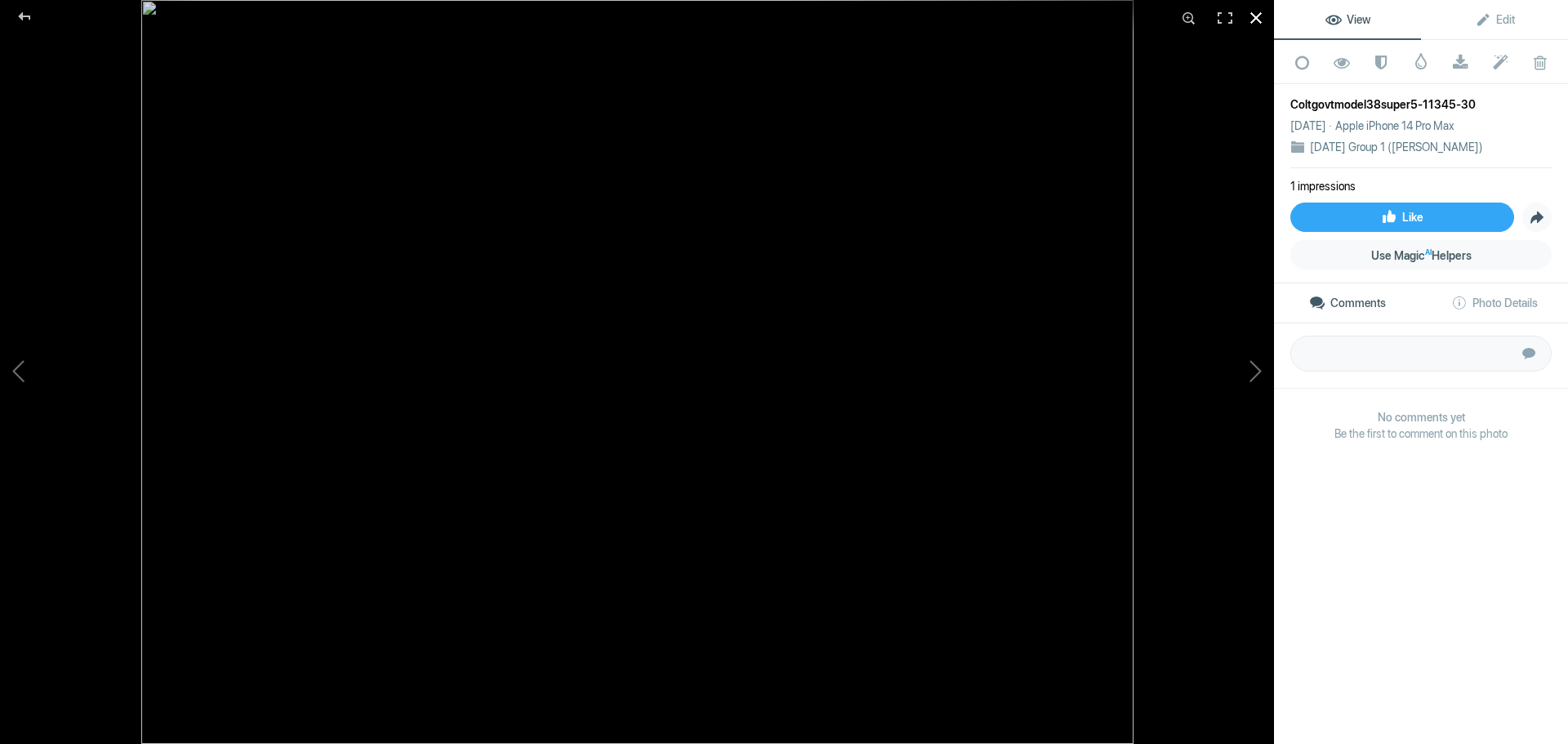
click at [1100, 18] on div at bounding box center [1256, 18] width 36 height 36
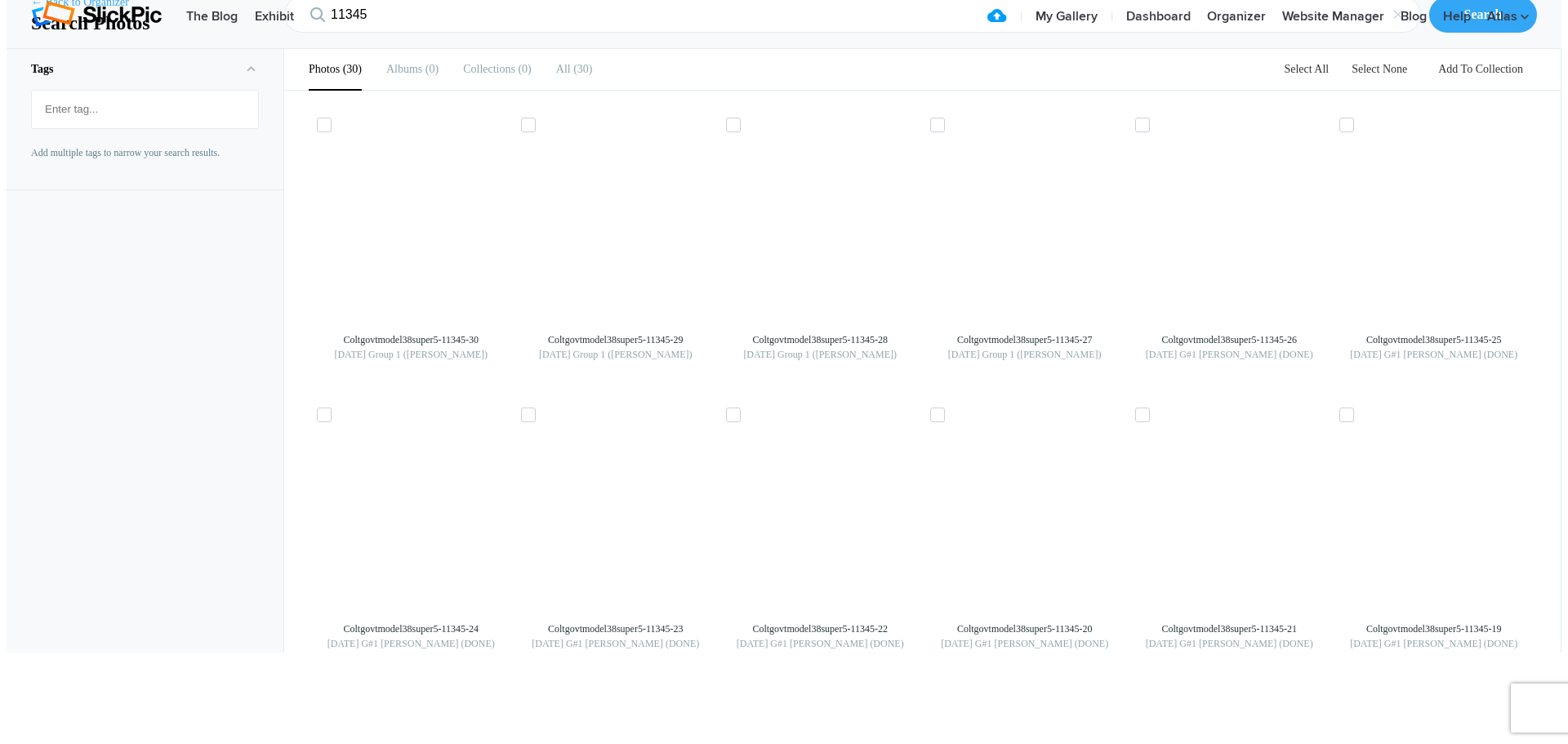
click at [70, 11] on link "← Back to Organizer" at bounding box center [80, 2] width 98 height 16
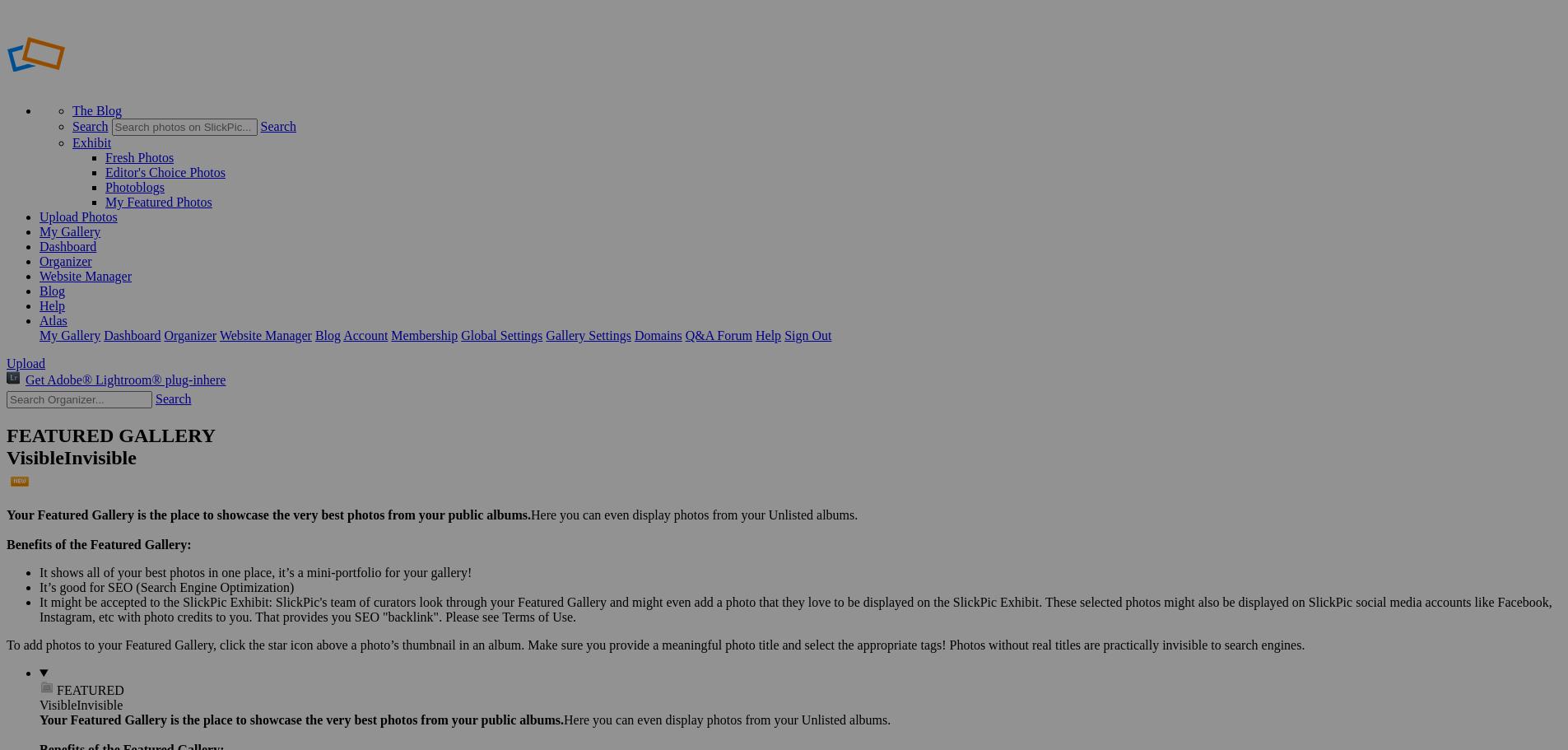
click at [56, 391] on input "text" at bounding box center [80, 399] width 146 height 17
type input "11345"
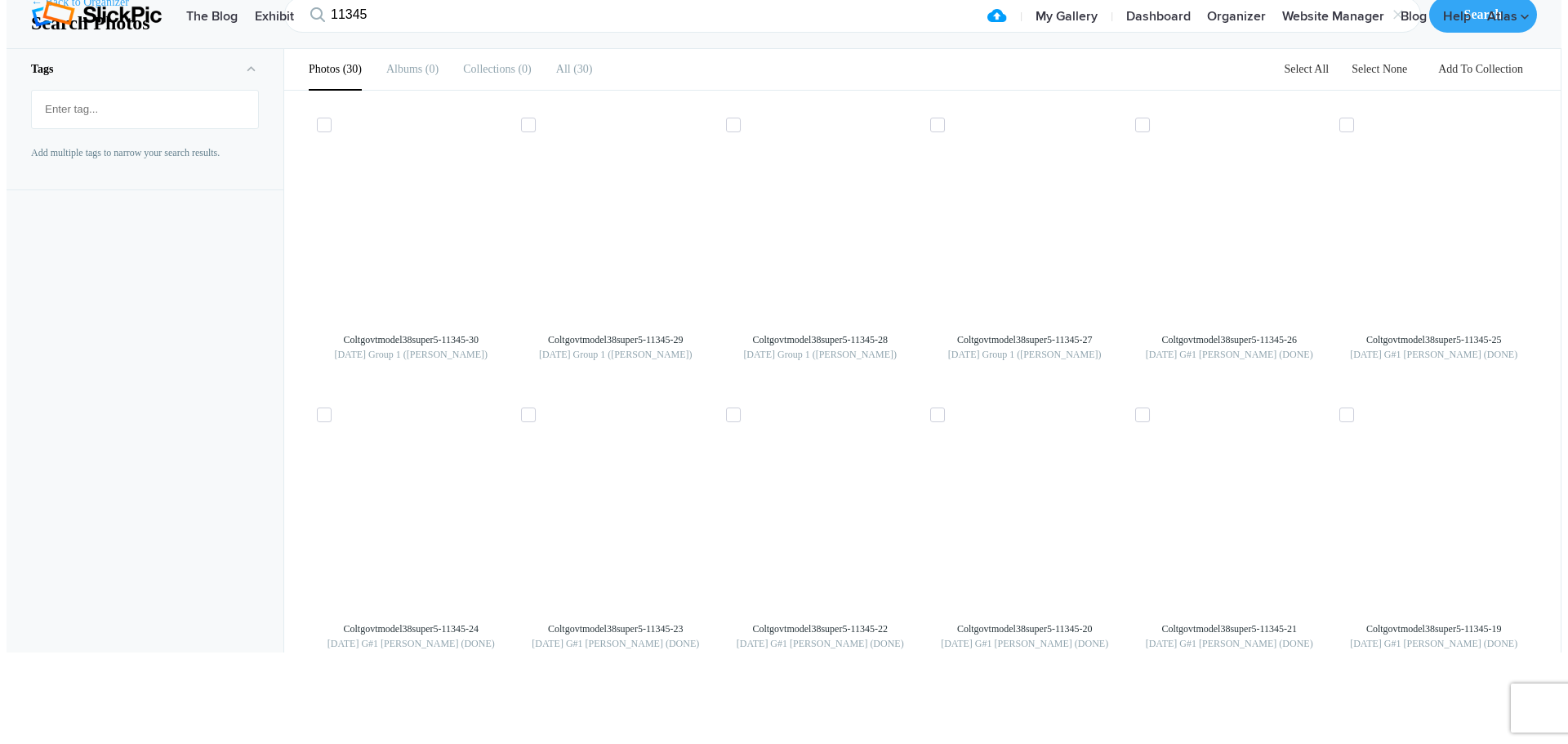
click at [75, 11] on link "← Back to Organizer" at bounding box center [80, 2] width 98 height 16
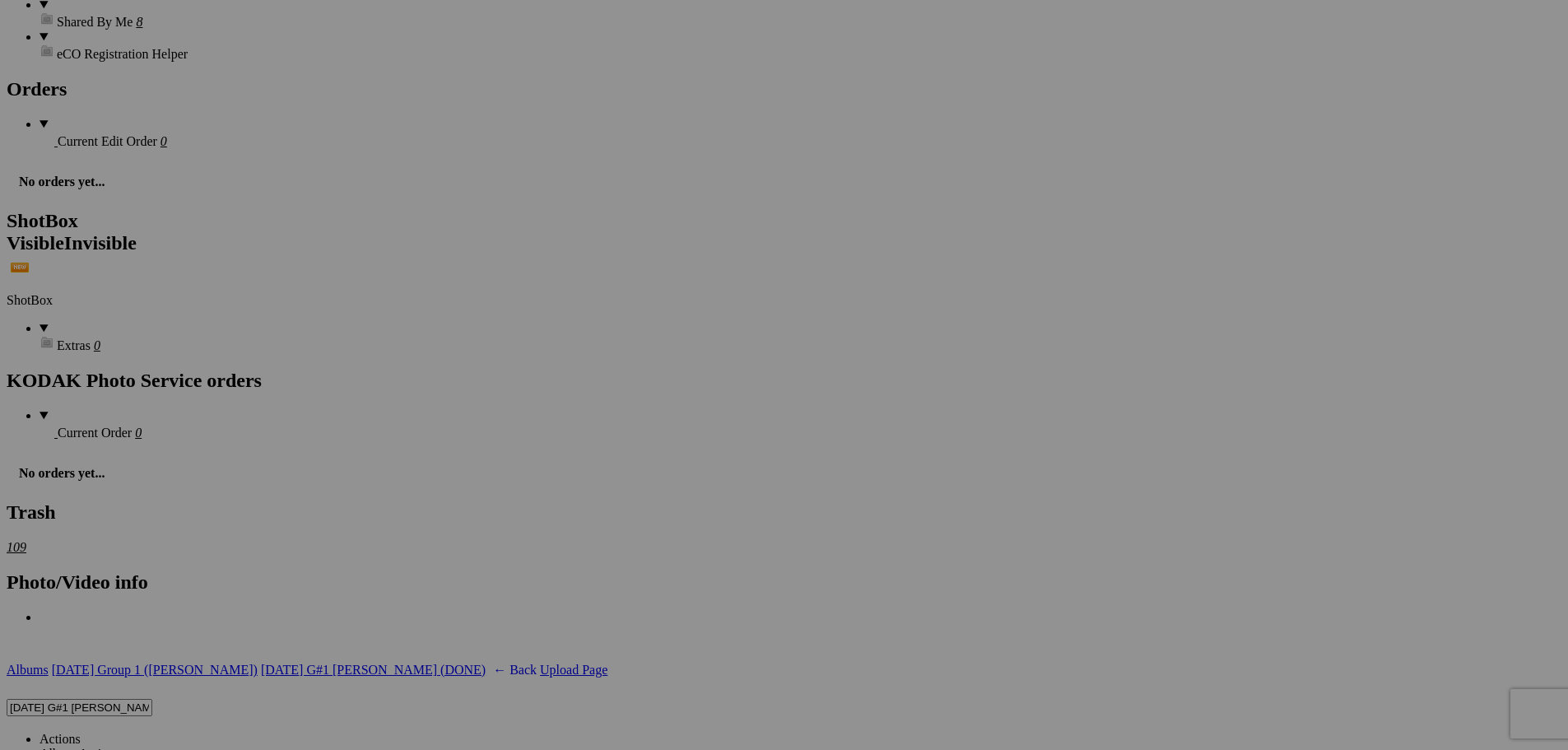
scroll to position [5186, 0]
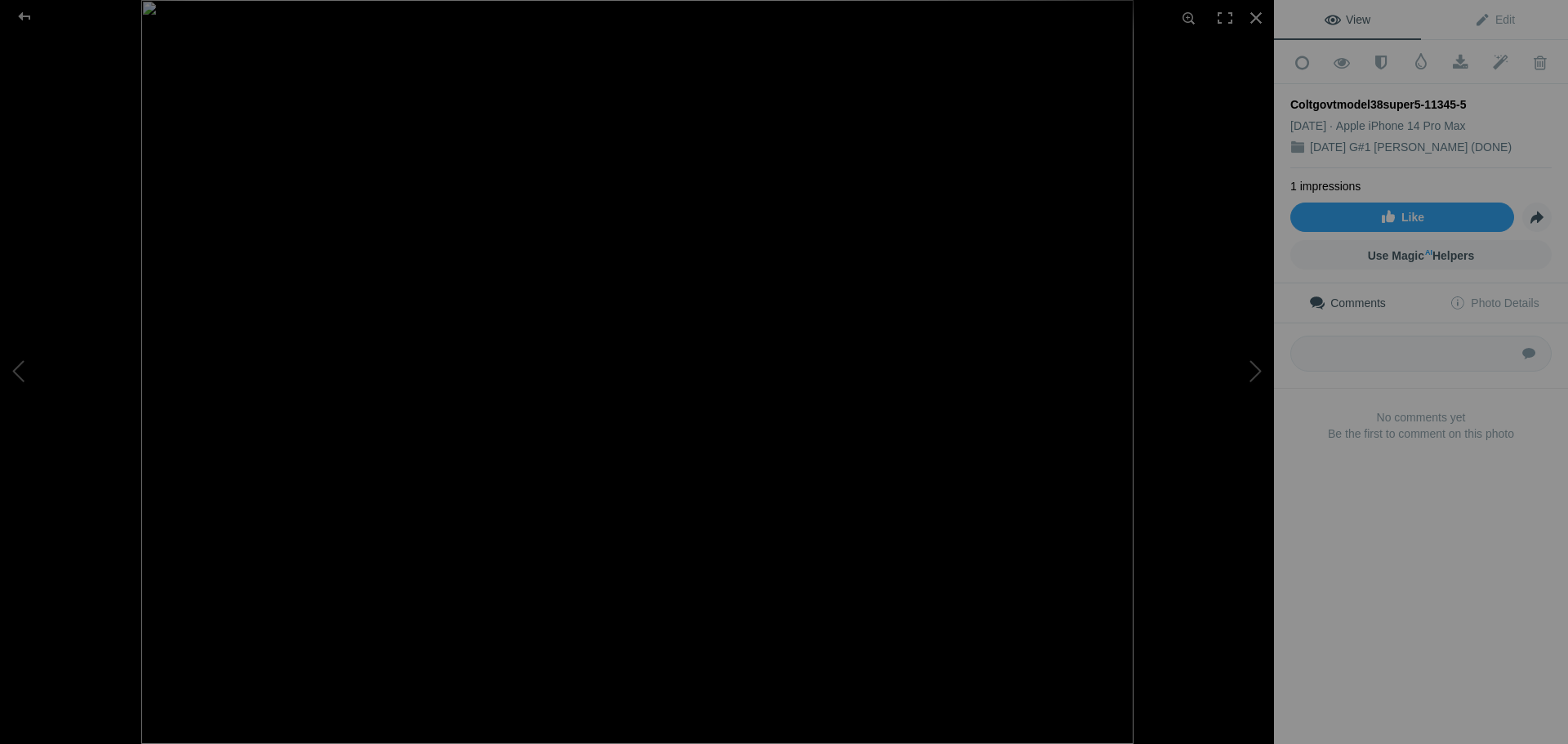
click at [945, 270] on img at bounding box center [637, 372] width 992 height 744
click at [944, 269] on img at bounding box center [636, 373] width 1008 height 755
click at [868, 268] on img at bounding box center [553, 393] width 1332 height 999
click at [758, 473] on img at bounding box center [608, 419] width 1332 height 999
click at [1254, 17] on div at bounding box center [1256, 18] width 36 height 36
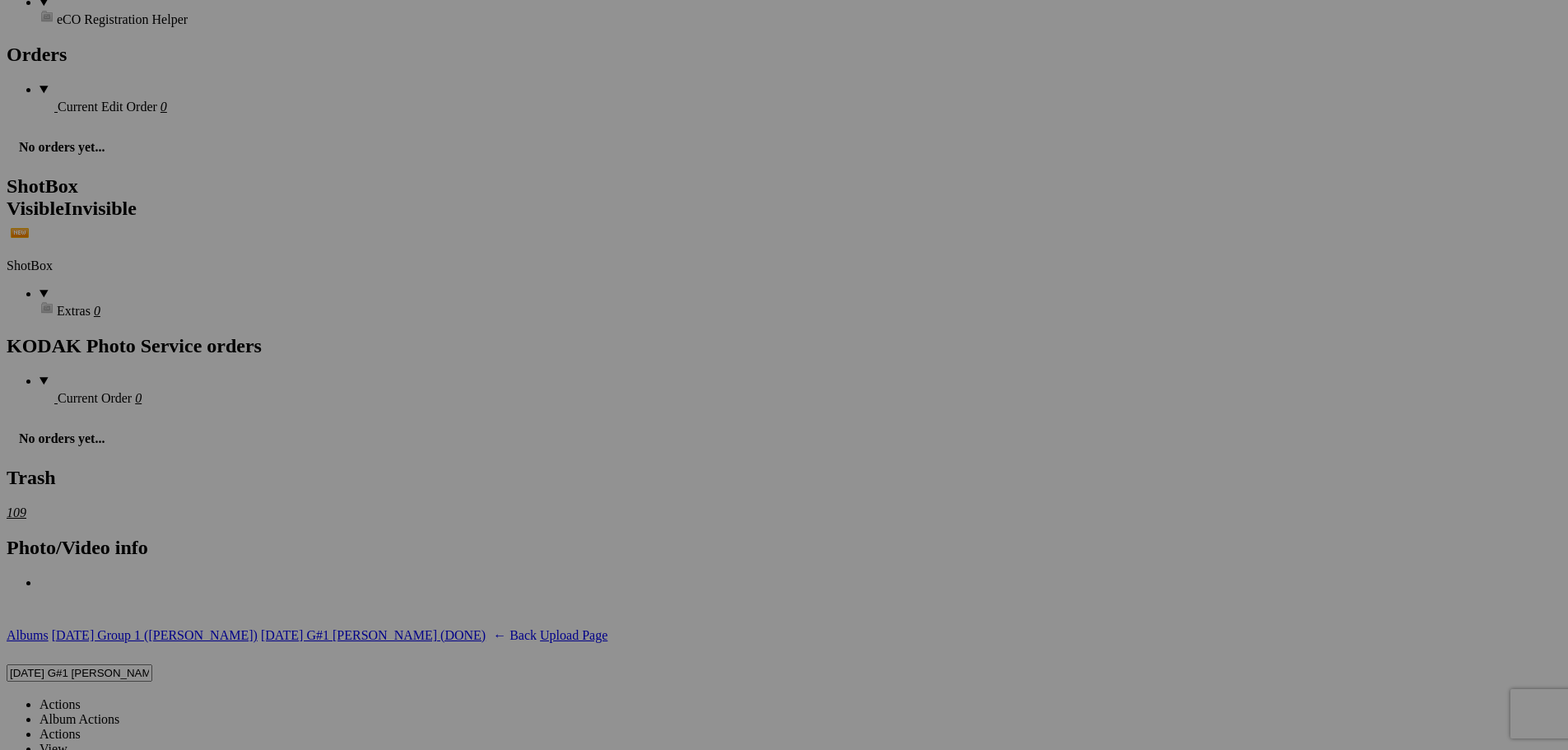
scroll to position [5269, 0]
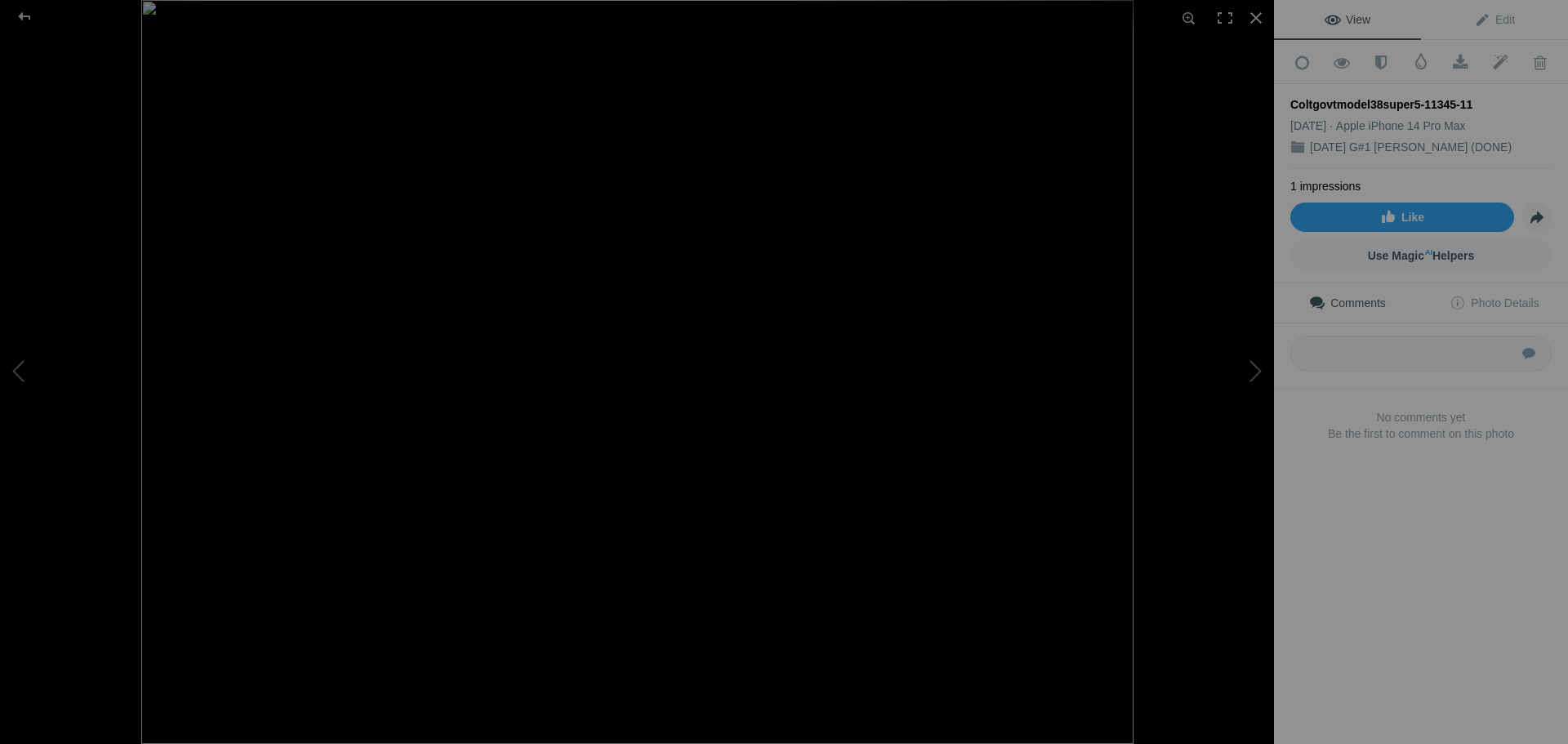
click at [803, 389] on img at bounding box center [637, 372] width 992 height 744
click at [1225, 18] on div at bounding box center [1225, 18] width 36 height 36
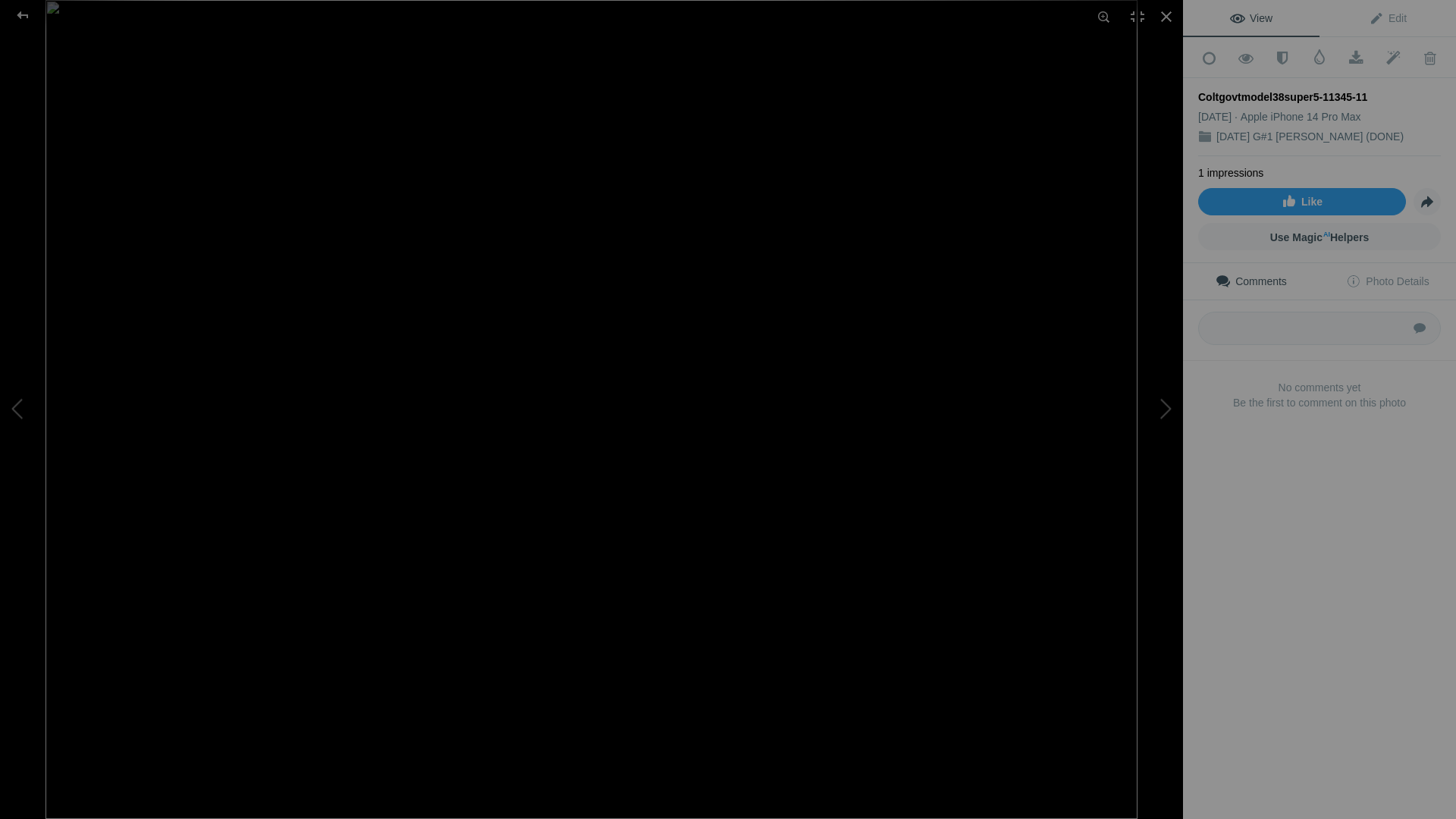
click at [691, 401] on img at bounding box center [591, 409] width 1092 height 819
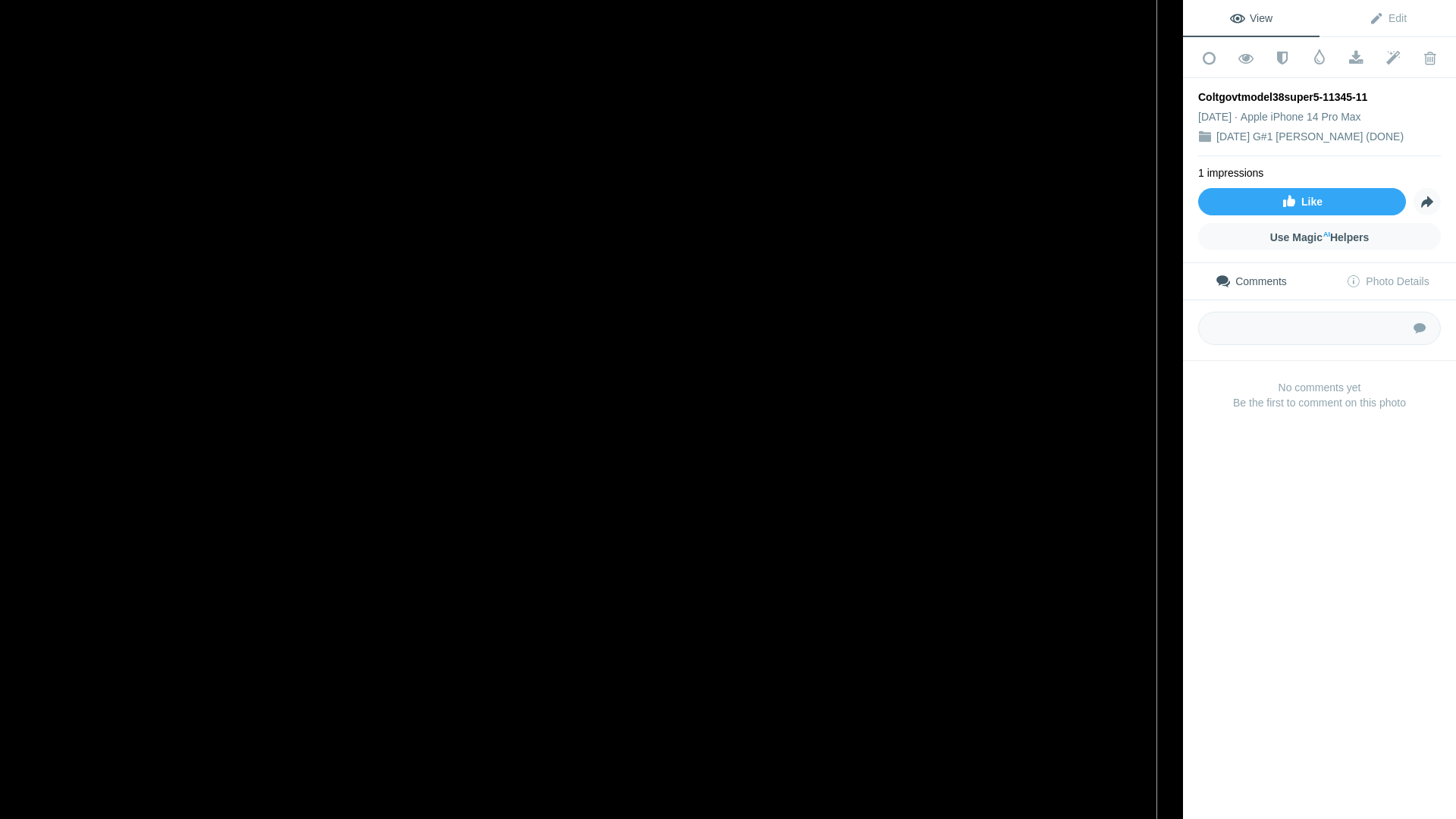
click at [692, 554] on img at bounding box center [496, 426] width 1323 height 992
click at [1169, 19] on div at bounding box center [1166, 16] width 34 height 34
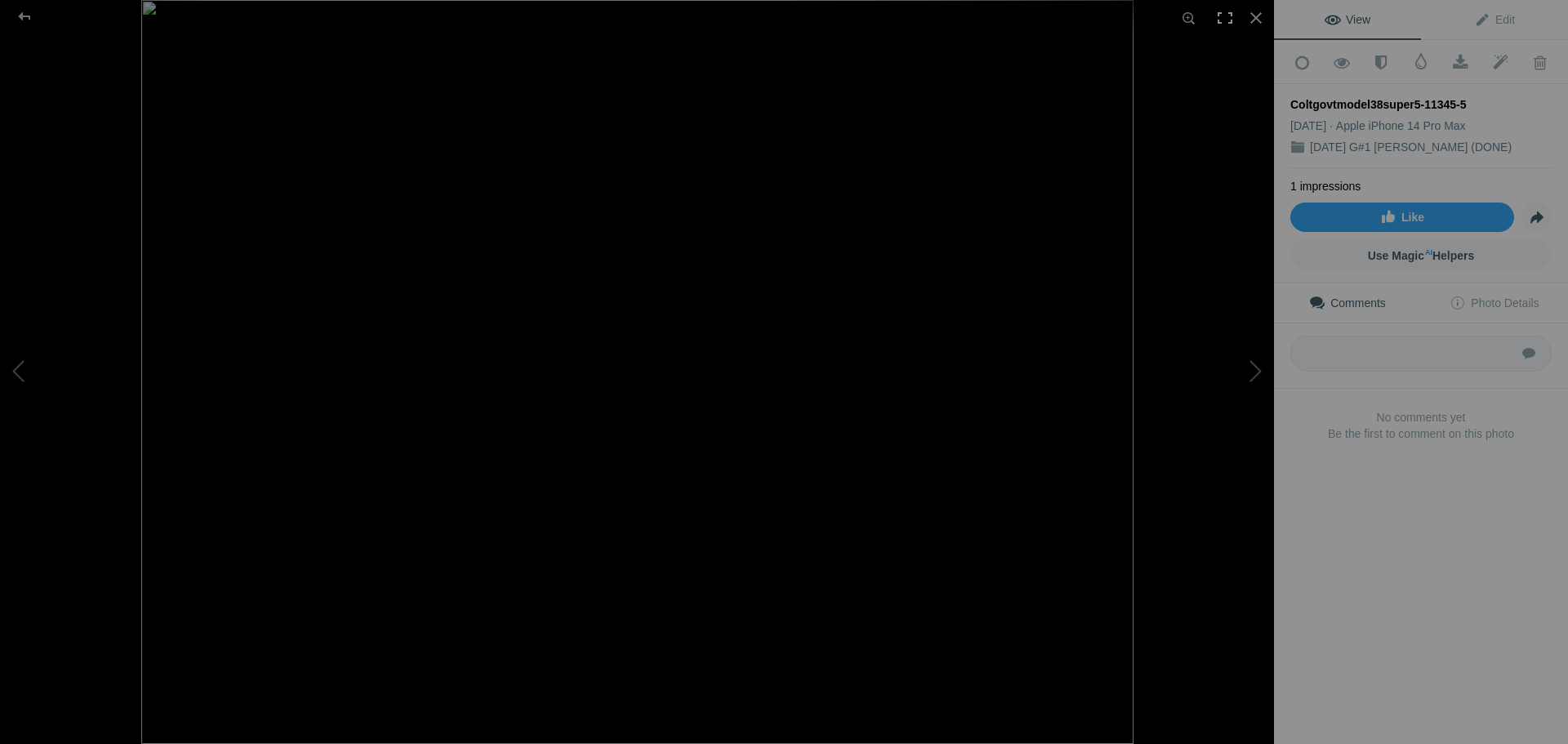
click at [1225, 14] on div at bounding box center [1225, 18] width 36 height 36
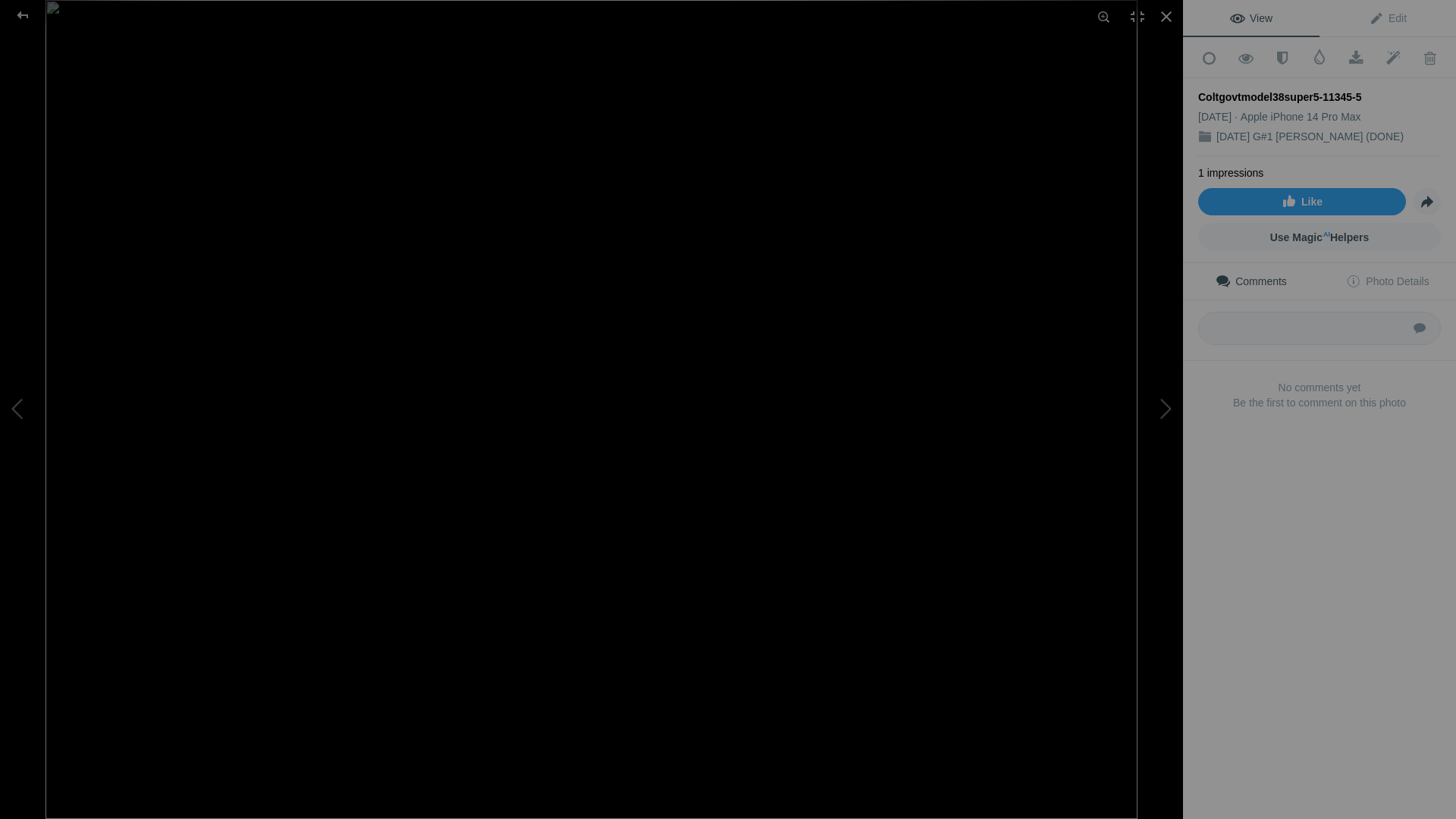
click at [582, 401] on img at bounding box center [591, 409] width 1092 height 819
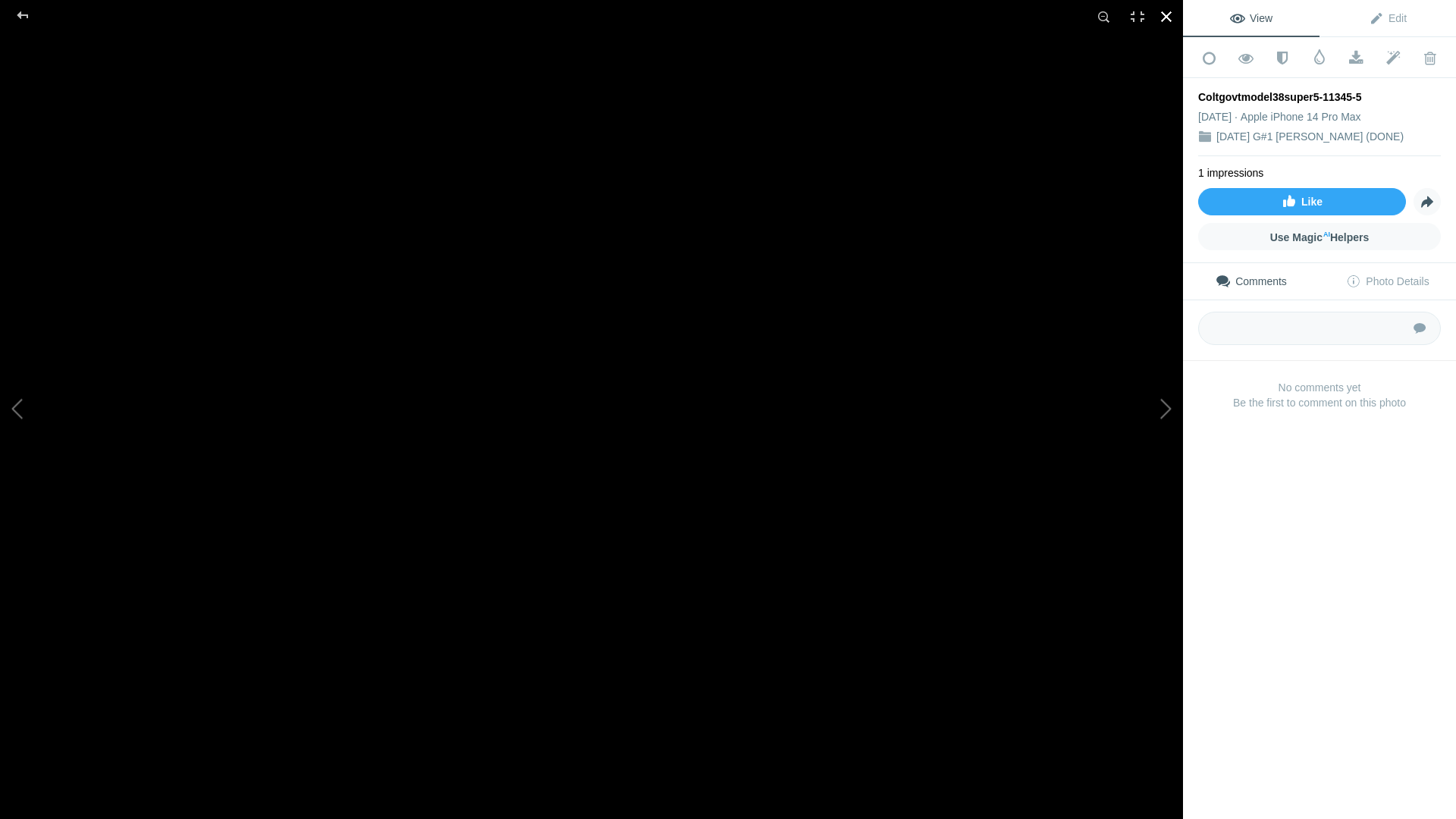
click at [1169, 19] on div at bounding box center [1166, 16] width 34 height 34
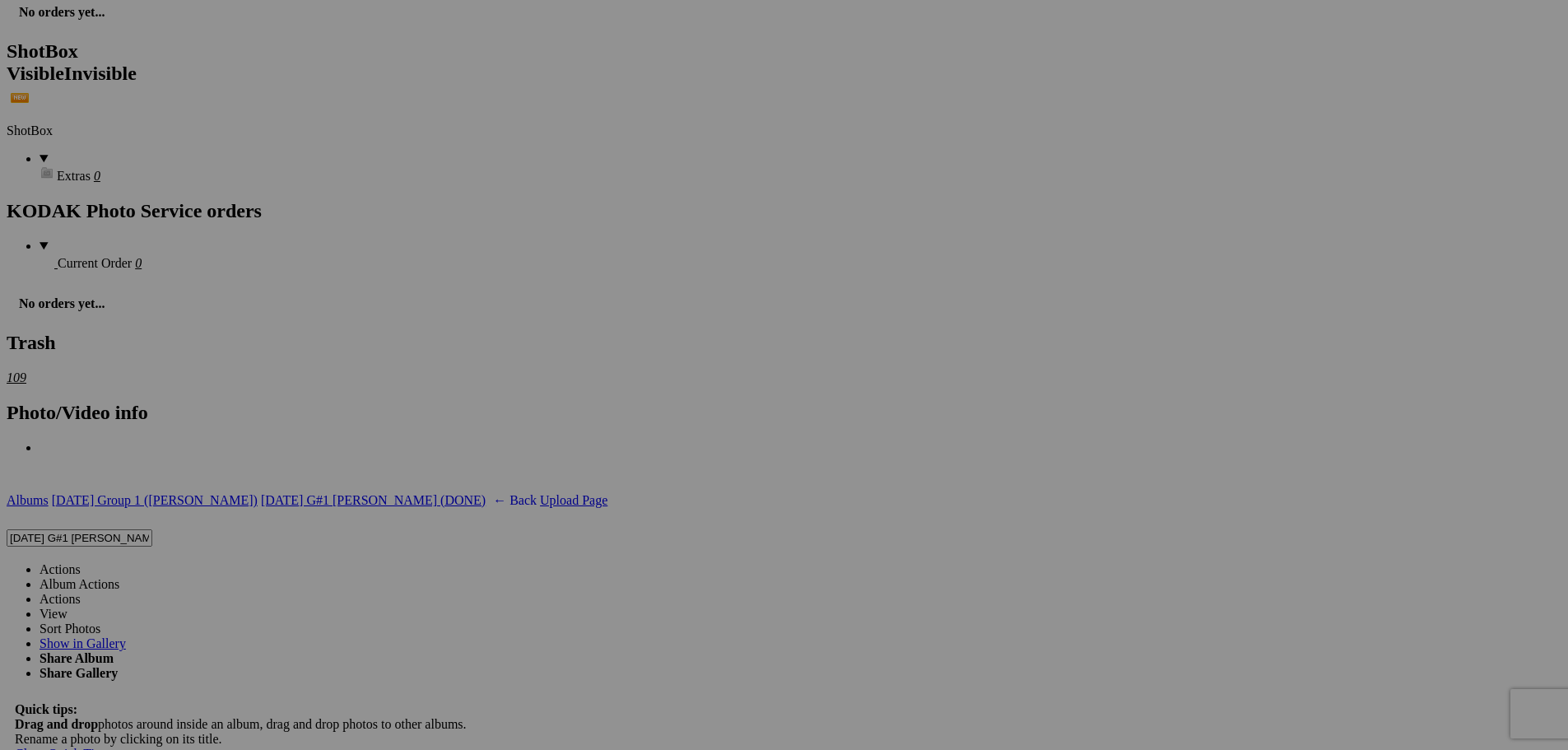
scroll to position [5351, 0]
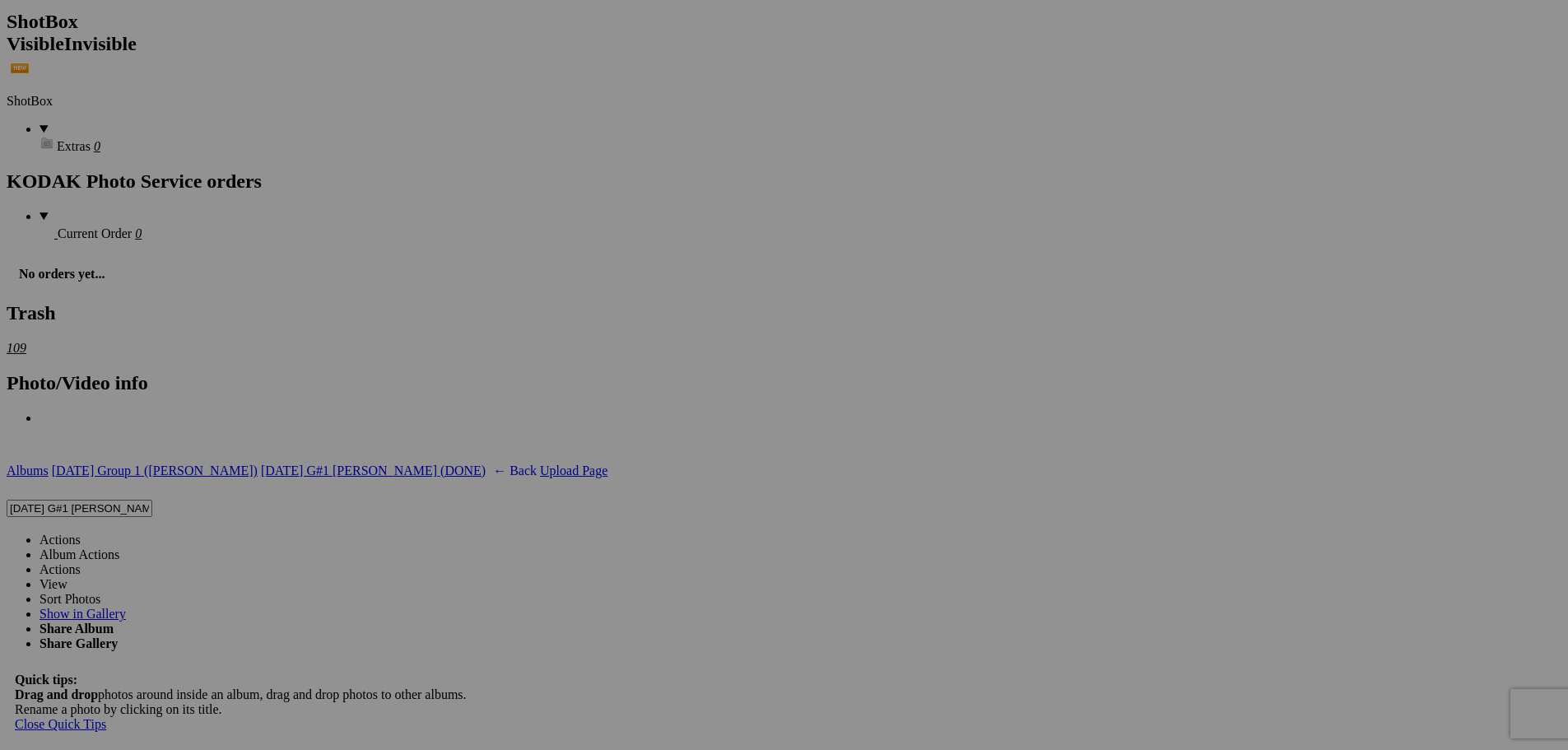
click at [1177, 360] on button at bounding box center [1223, 375] width 124 height 270
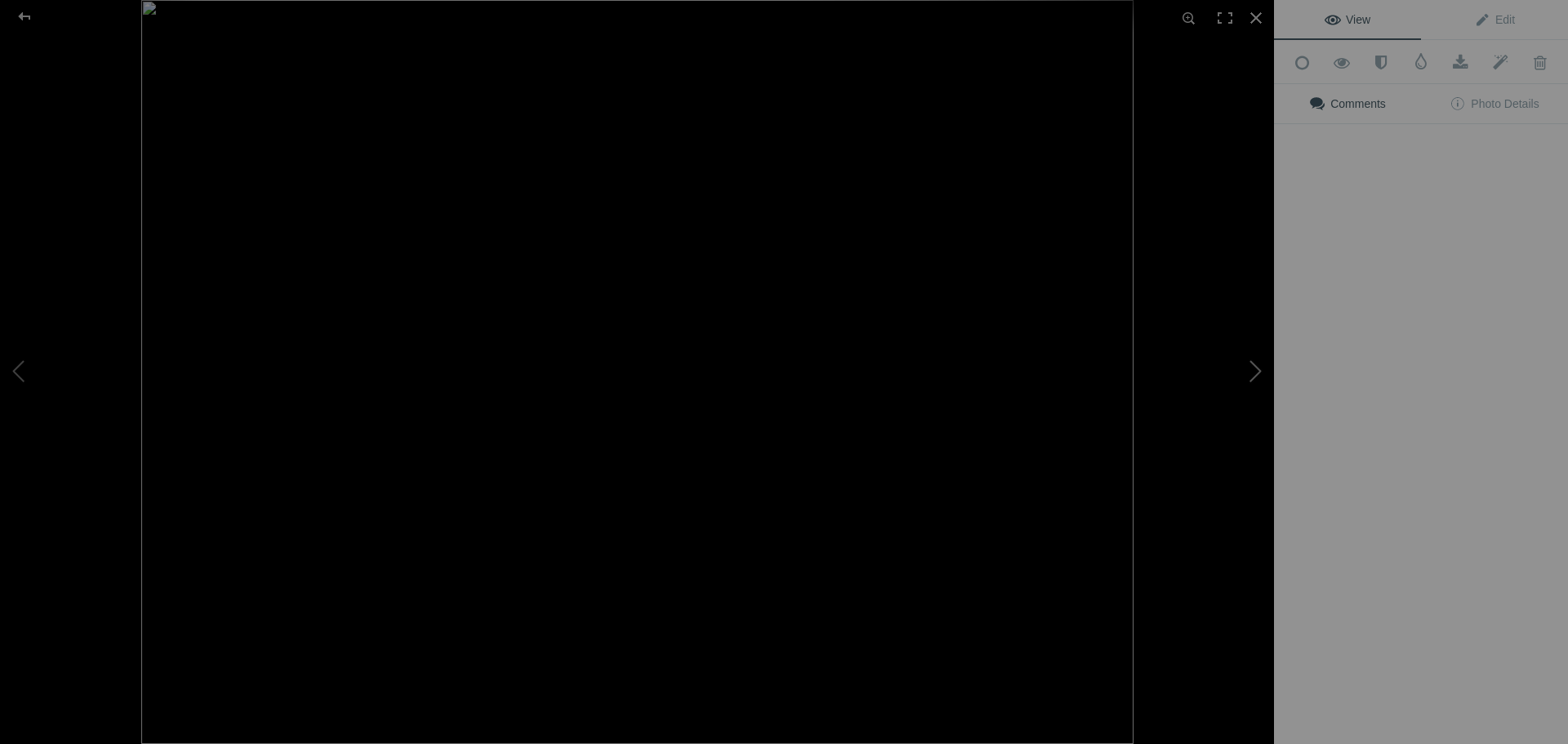
click at [1168, 357] on button at bounding box center [1213, 372] width 123 height 268
click at [610, 412] on img at bounding box center [637, 372] width 992 height 744
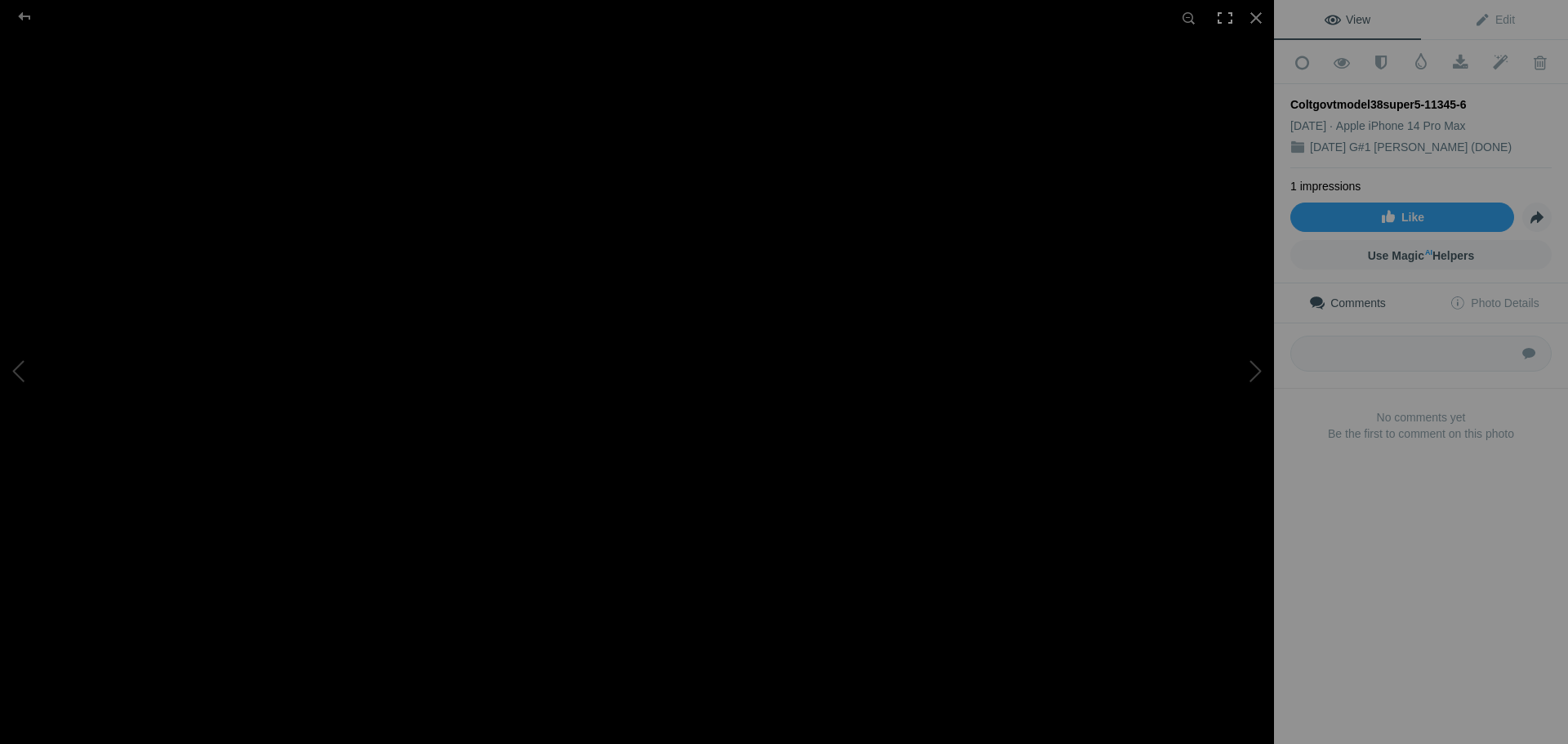
click at [1219, 20] on div at bounding box center [1225, 18] width 36 height 36
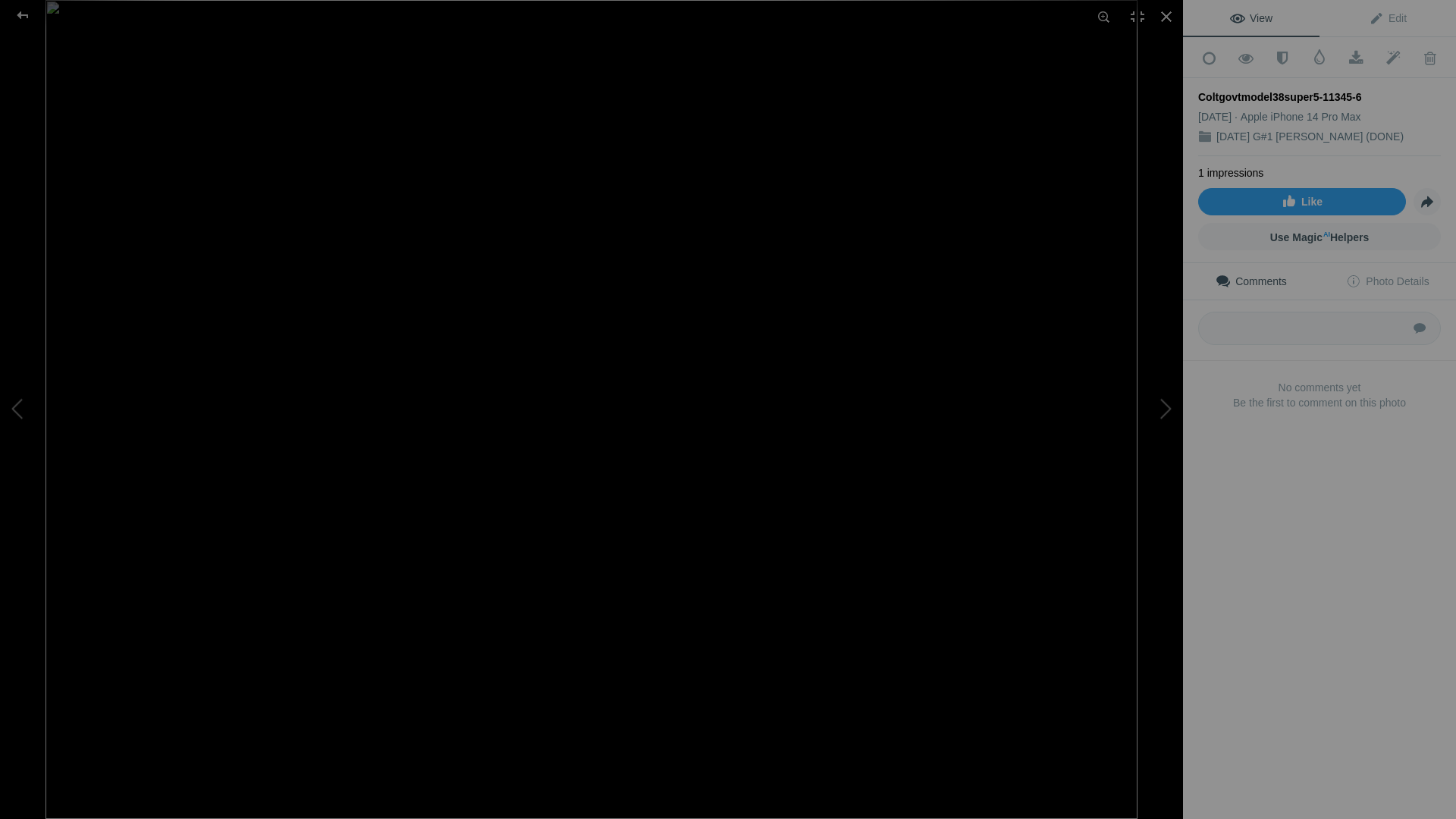
click at [592, 433] on img at bounding box center [591, 409] width 1092 height 819
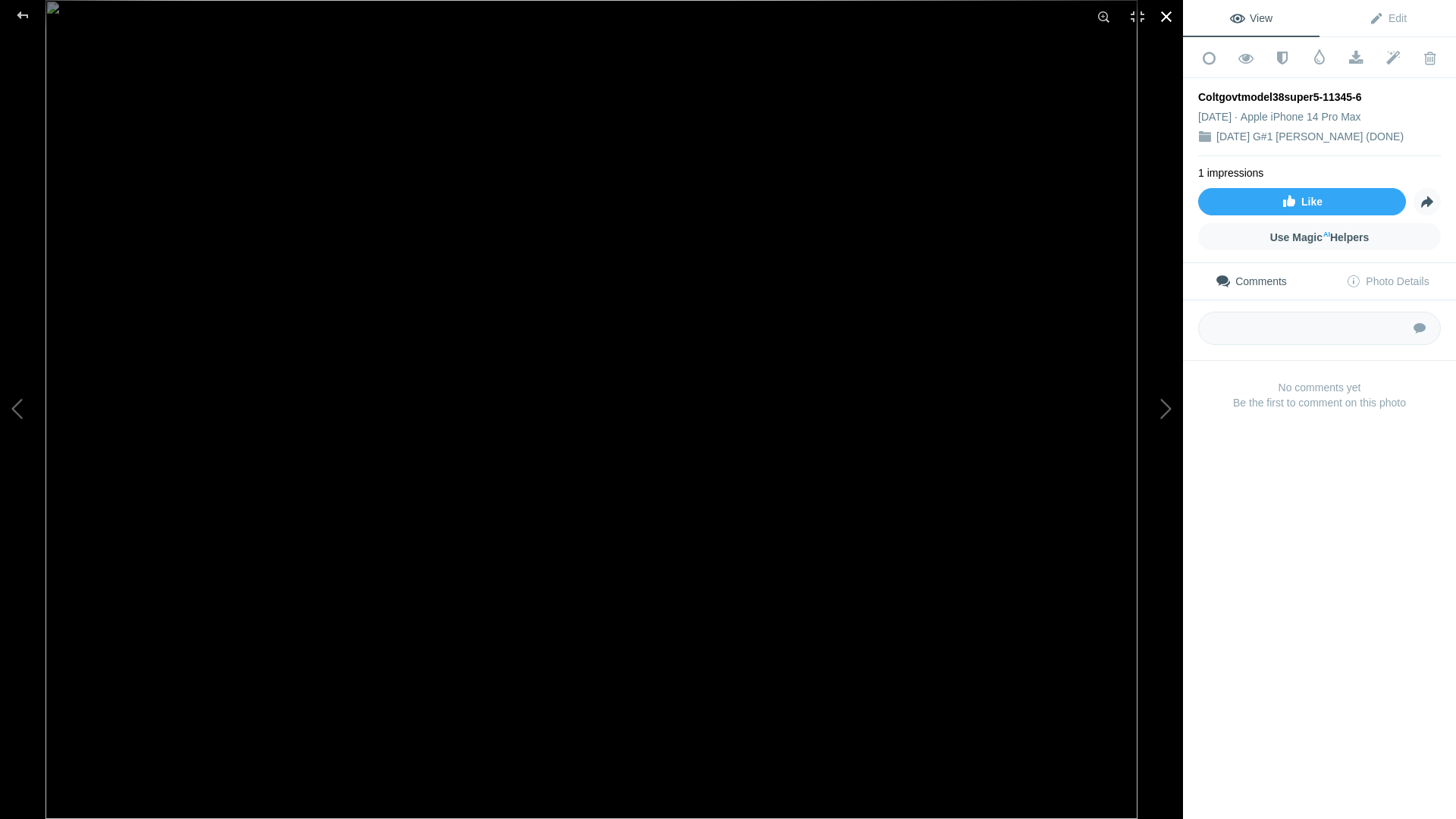
click at [1170, 12] on div at bounding box center [1166, 16] width 34 height 34
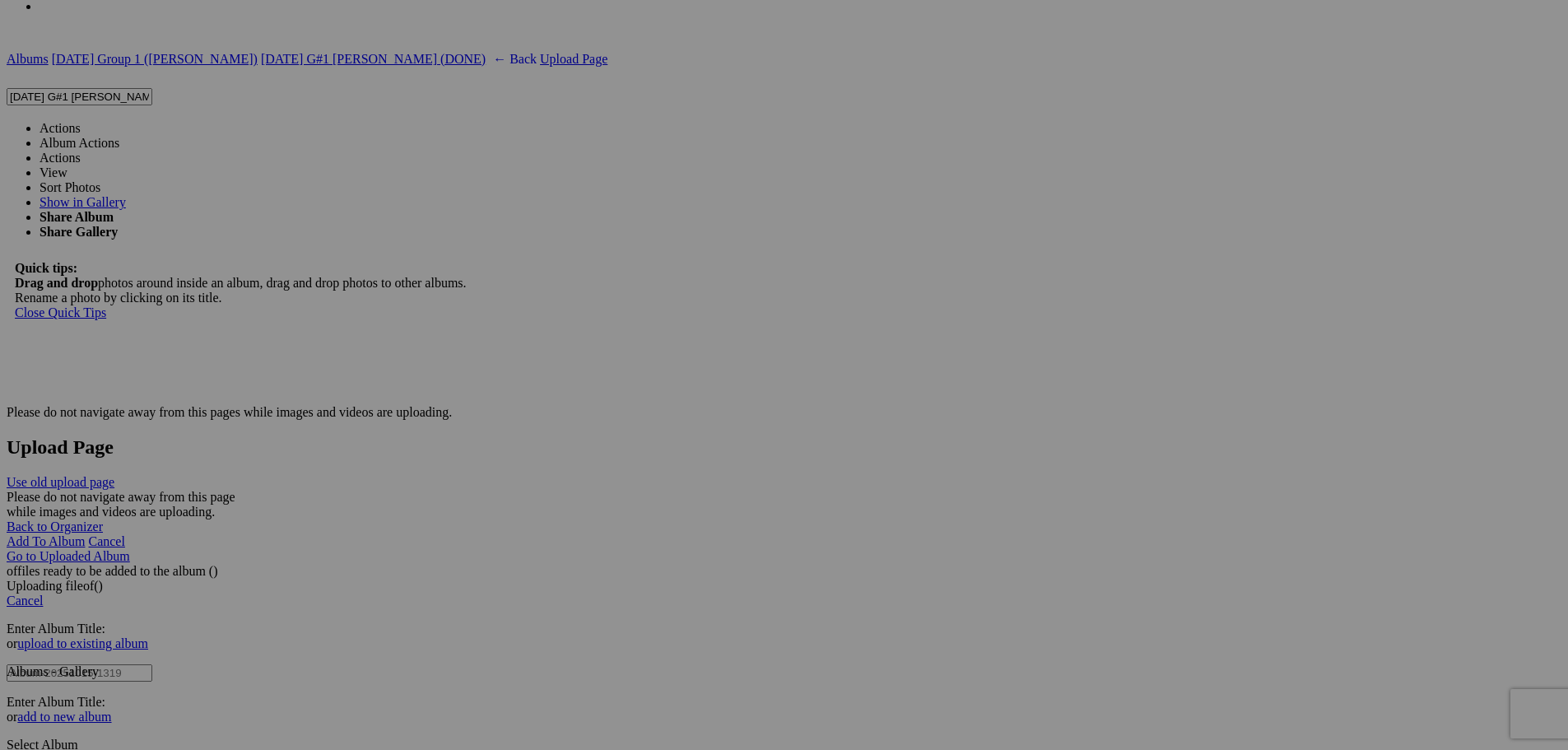
scroll to position [5680, 0]
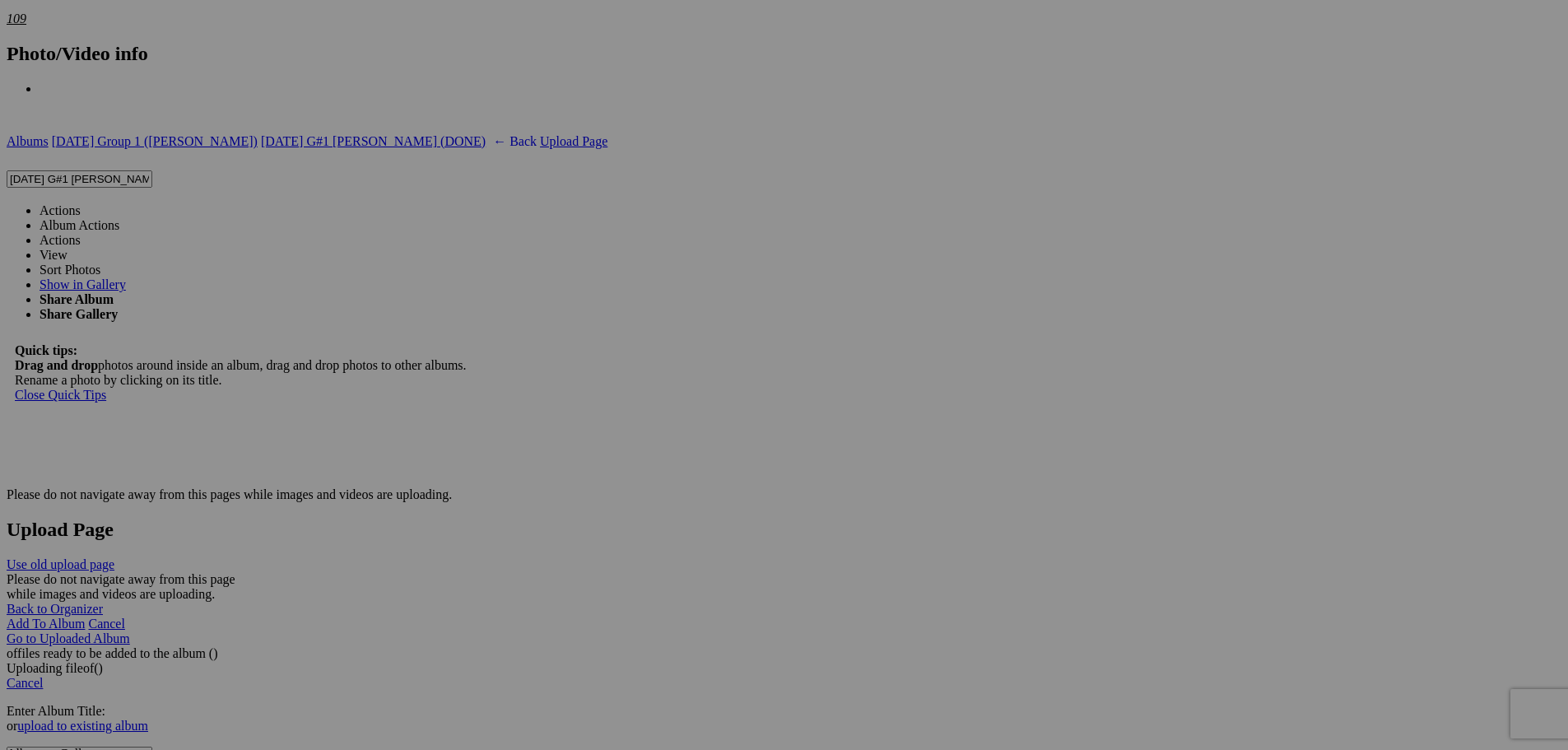
click at [48, 134] on link "Albums" at bounding box center [28, 141] width 42 height 14
